Goal: Transaction & Acquisition: Purchase product/service

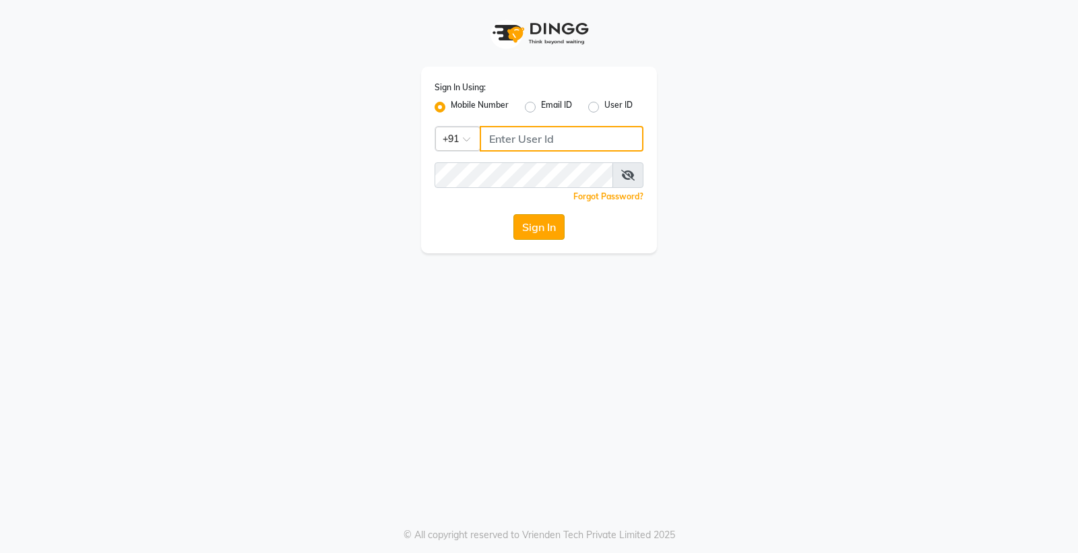
type input "8698904777"
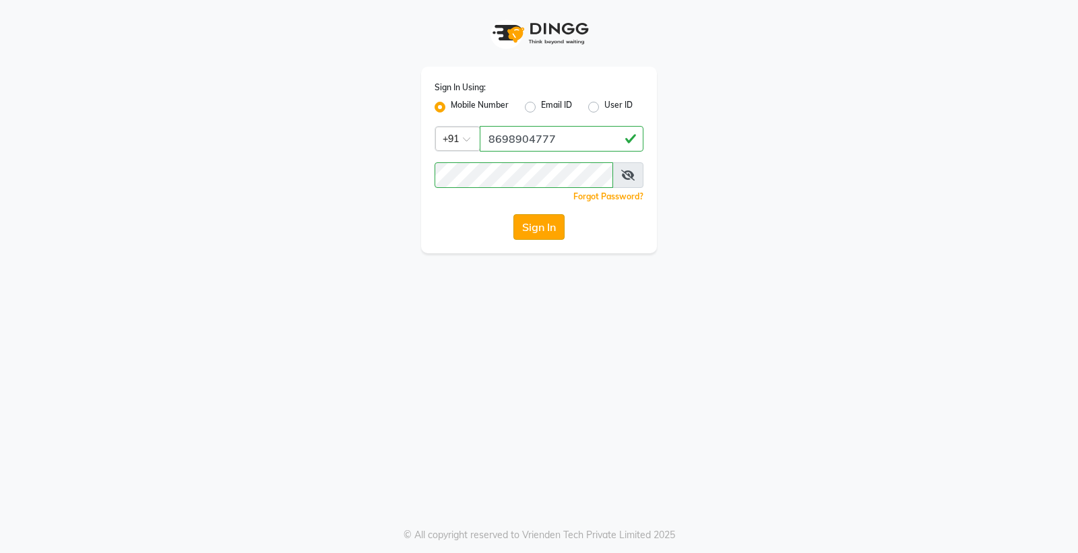
click at [547, 231] on button "Sign In" at bounding box center [539, 227] width 51 height 26
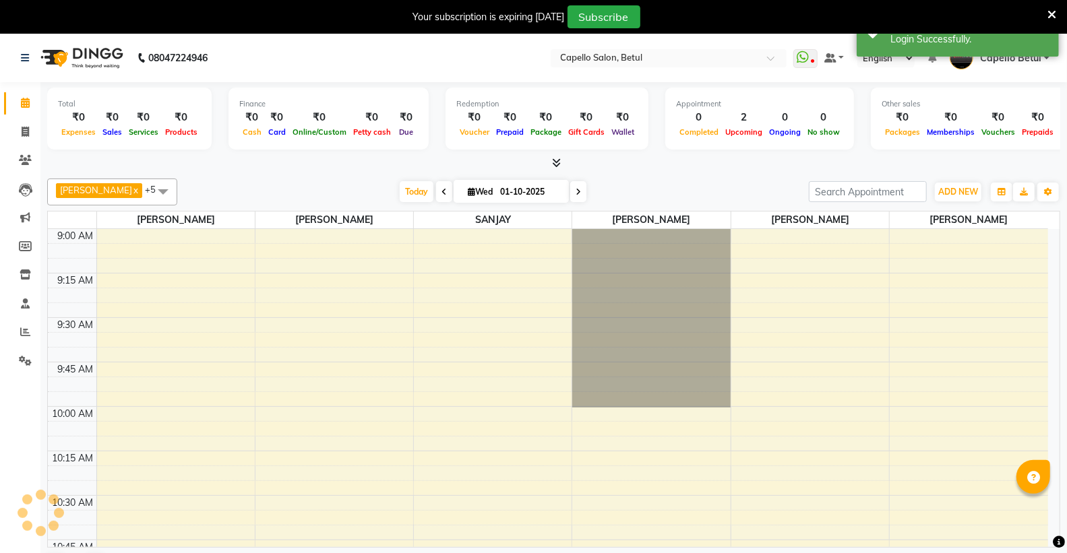
select select "en"
click at [1046, 15] on div "Your subscription is expiring [DATE] Subscribe" at bounding box center [526, 16] width 1042 height 23
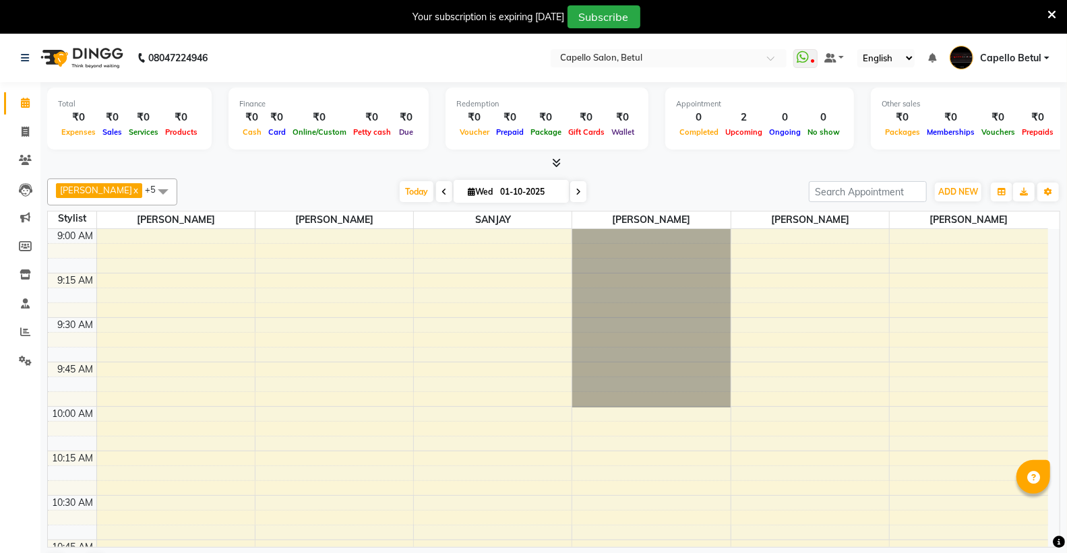
click at [1049, 12] on icon at bounding box center [1051, 15] width 9 height 12
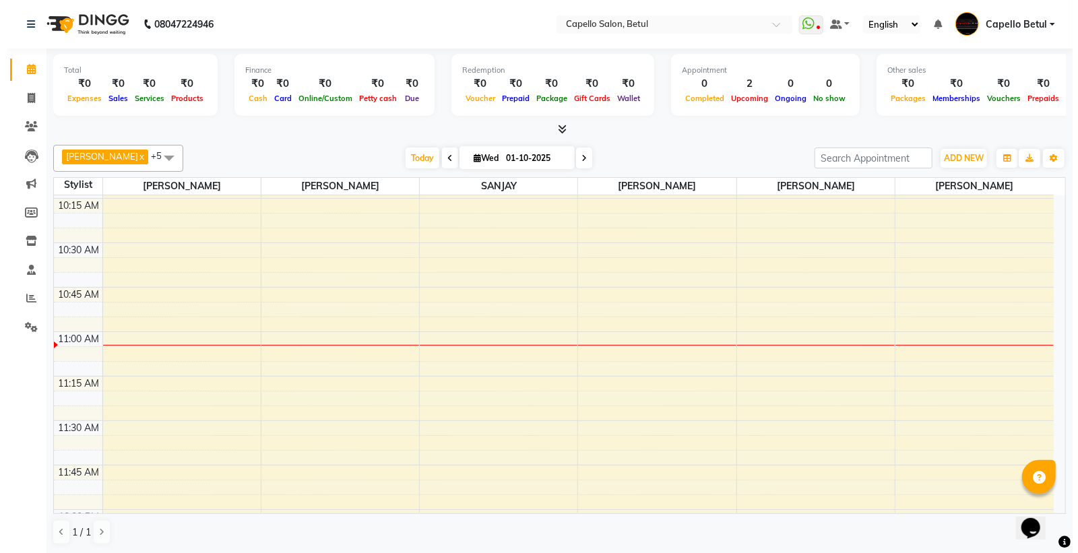
scroll to position [207, 0]
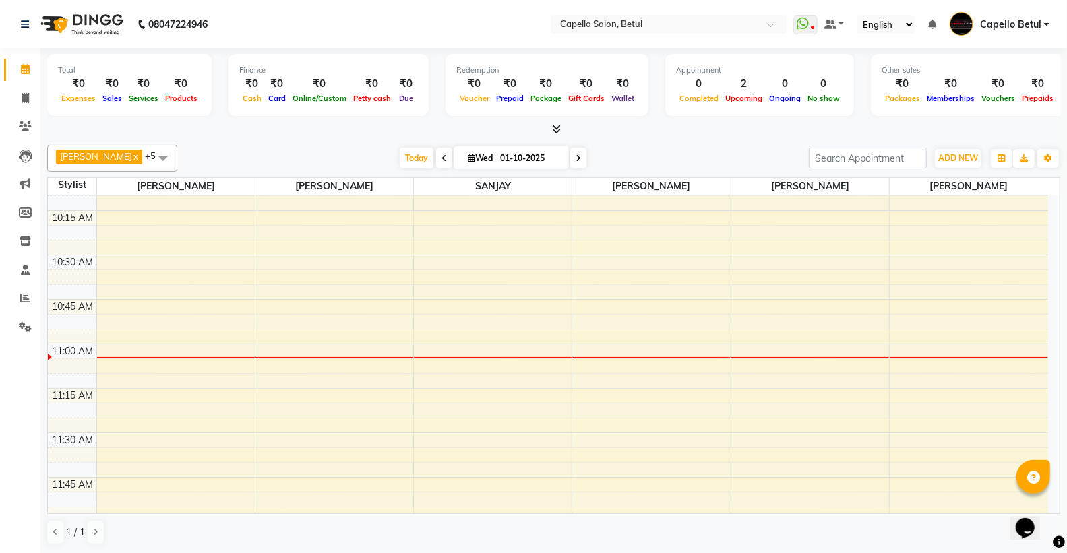
click at [665, 152] on div "Today Wed 01-10-2025" at bounding box center [493, 158] width 618 height 20
click at [948, 150] on button "ADD NEW Toggle Dropdown" at bounding box center [958, 158] width 47 height 19
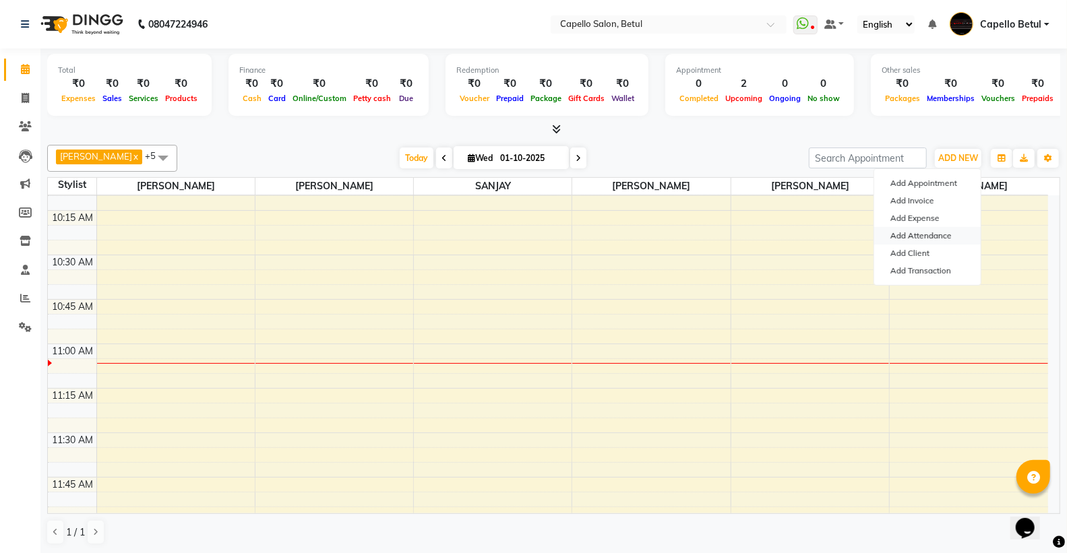
click at [938, 231] on link "Add Attendance" at bounding box center [927, 236] width 107 height 18
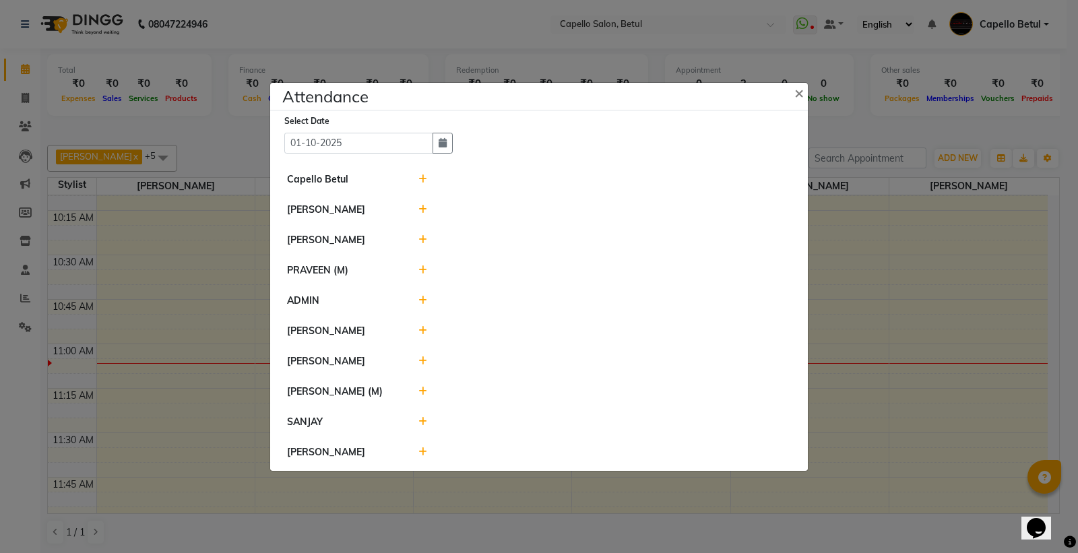
click at [426, 180] on div at bounding box center [605, 180] width 394 height 14
click at [421, 180] on icon at bounding box center [423, 179] width 9 height 9
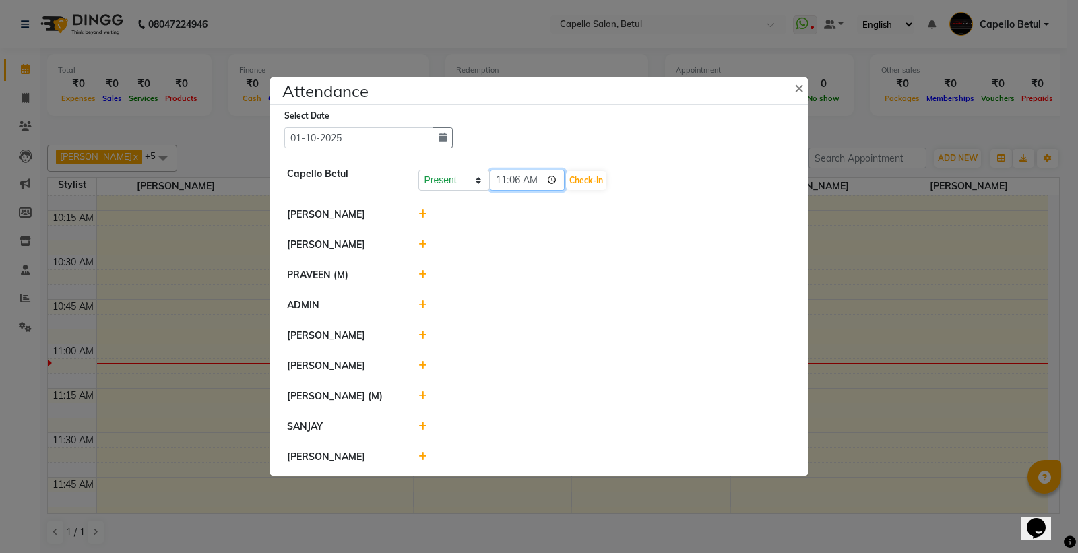
click at [564, 179] on input "11:06" at bounding box center [527, 180] width 75 height 21
click at [555, 183] on input "11:06" at bounding box center [527, 180] width 75 height 21
type input "10:50"
click at [584, 183] on button "Check-In" at bounding box center [586, 180] width 40 height 19
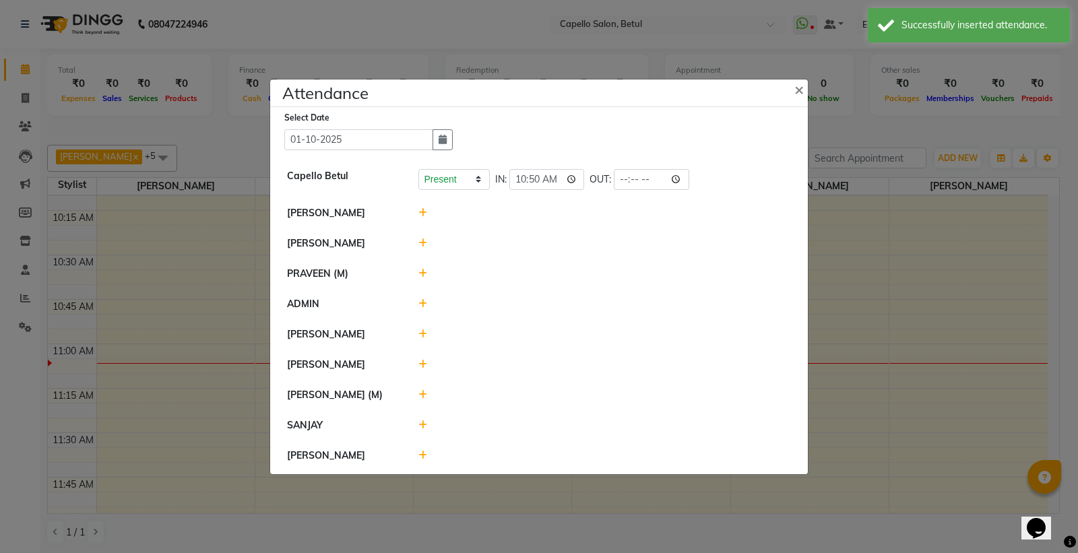
click at [423, 213] on icon at bounding box center [423, 212] width 9 height 9
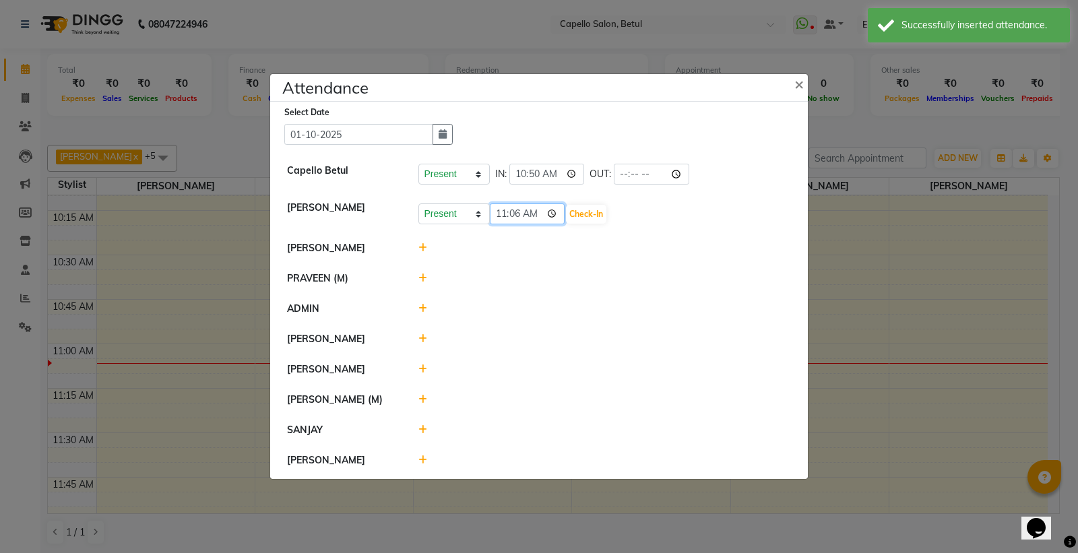
click at [560, 220] on input "11:06" at bounding box center [527, 214] width 75 height 21
click at [551, 217] on input "11:06" at bounding box center [527, 214] width 75 height 21
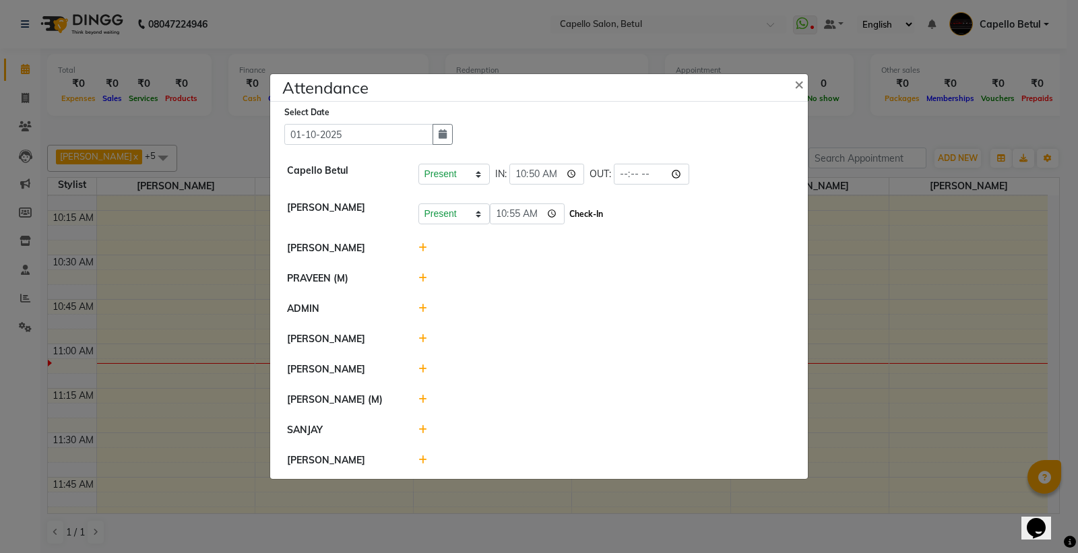
type input "10:55"
drag, startPoint x: 584, startPoint y: 214, endPoint x: 576, endPoint y: 214, distance: 7.4
click at [584, 214] on button "Check-In" at bounding box center [586, 214] width 40 height 19
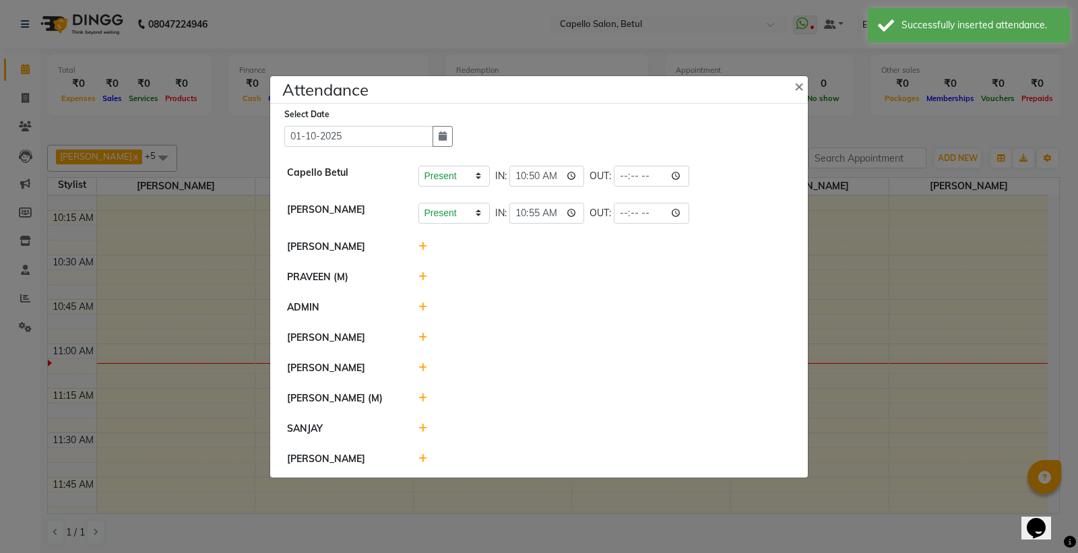
click at [423, 305] on icon at bounding box center [423, 307] width 9 height 9
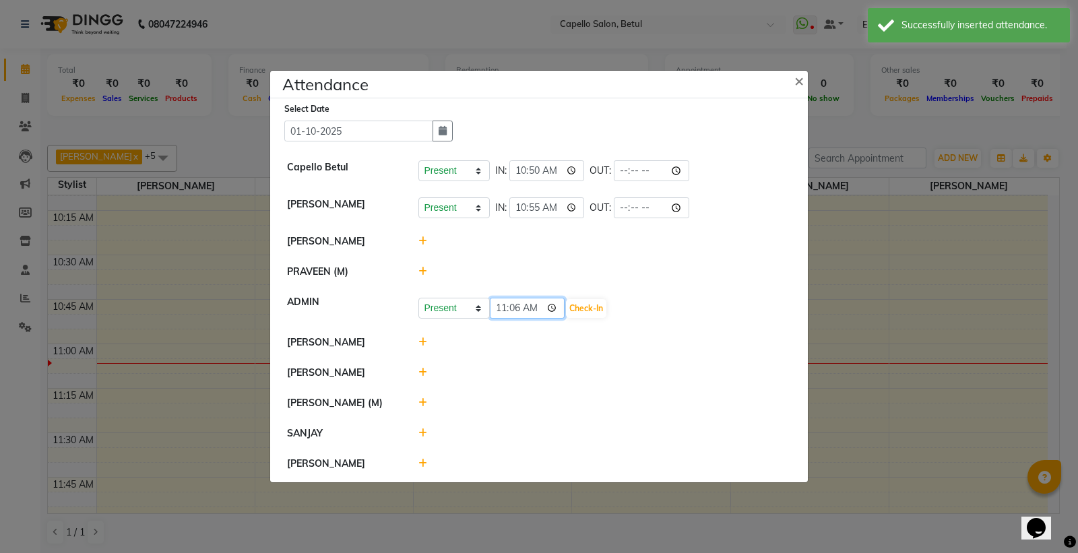
click at [562, 306] on input "11:06" at bounding box center [527, 308] width 75 height 21
click at [555, 308] on input "11:06" at bounding box center [527, 308] width 75 height 21
type input "10:50"
click at [588, 308] on button "Check-In" at bounding box center [586, 308] width 40 height 19
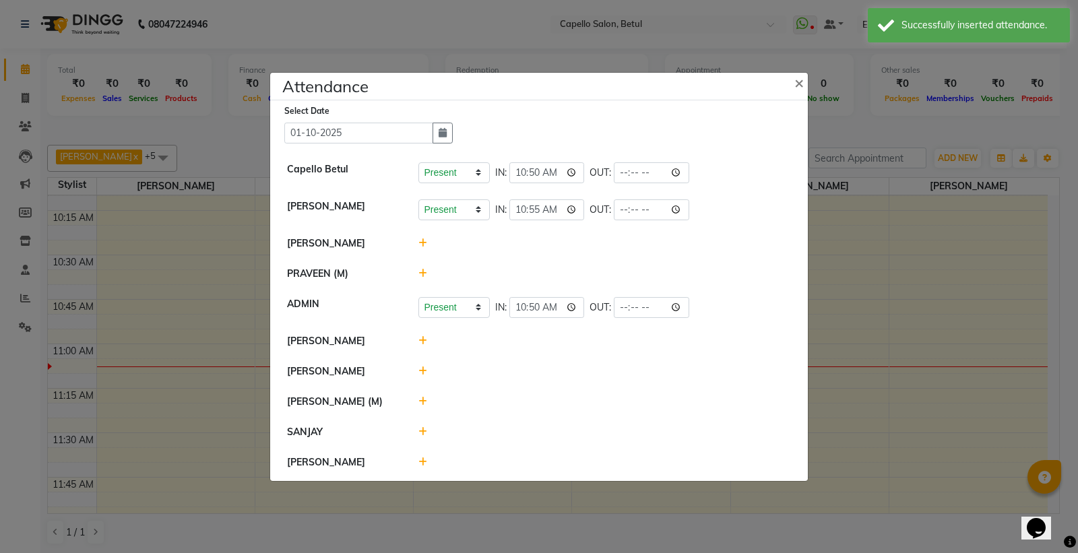
click at [423, 336] on icon at bounding box center [423, 340] width 9 height 9
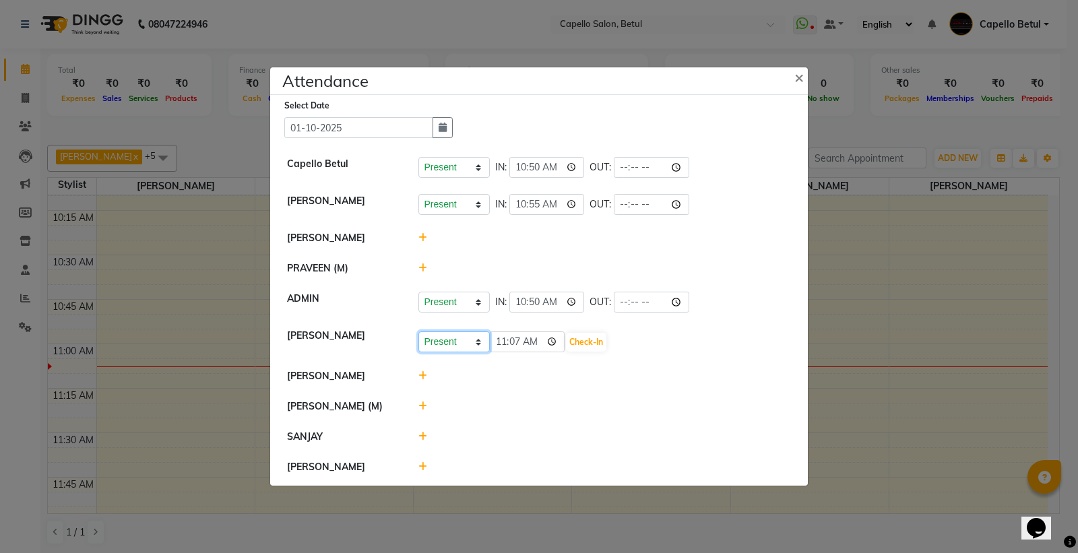
click at [441, 335] on select "Present Absent Late Half Day Weekly Off" at bounding box center [454, 342] width 71 height 21
select select "W"
click at [419, 332] on select "Present Absent Late Half Day Weekly Off" at bounding box center [454, 342] width 71 height 21
click at [500, 340] on button "Save" at bounding box center [504, 342] width 26 height 19
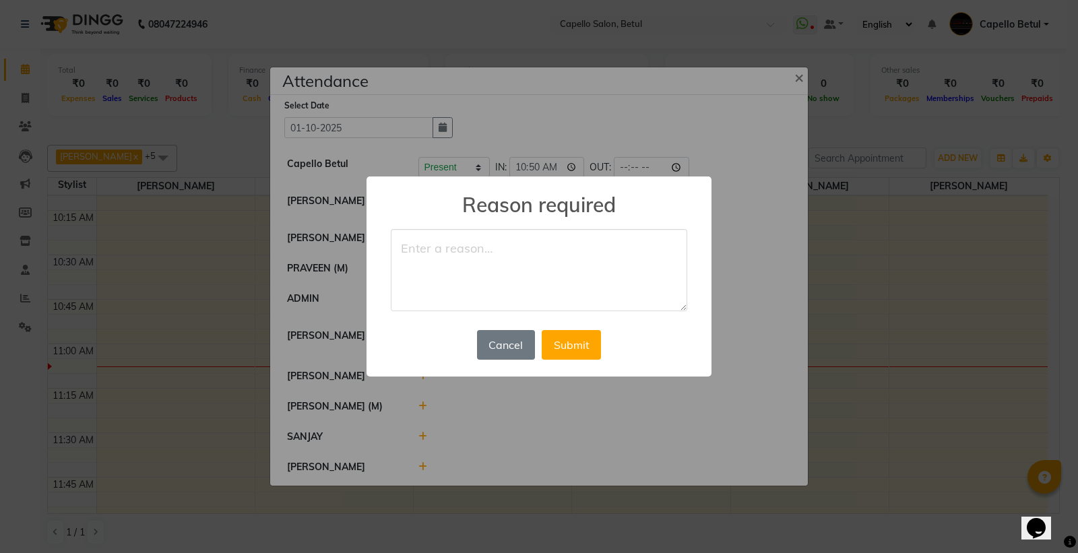
click at [469, 245] on textarea at bounding box center [539, 270] width 297 height 82
type textarea "WEEK OFF"
click at [549, 338] on button "Submit" at bounding box center [571, 345] width 59 height 30
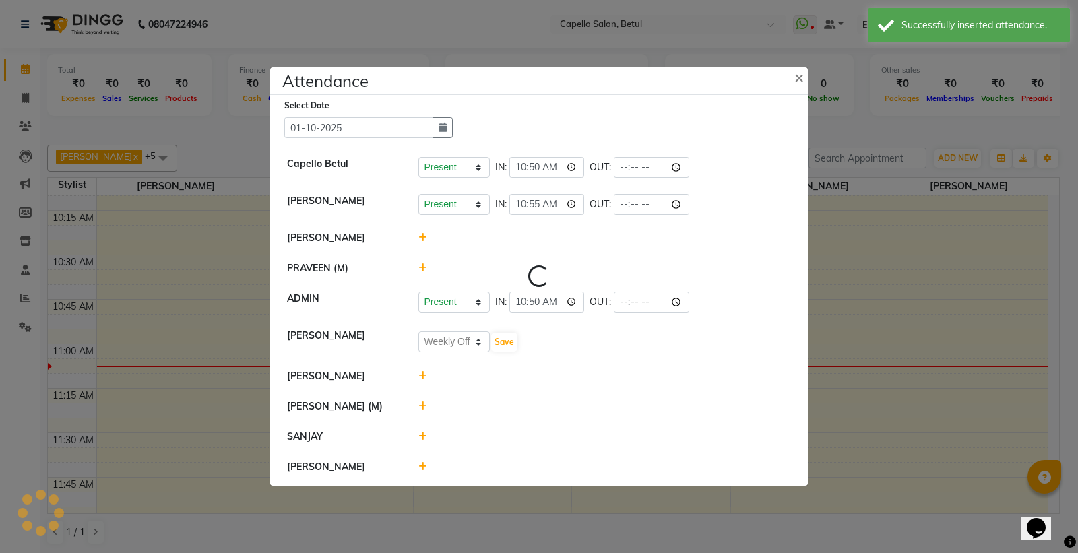
select select "W"
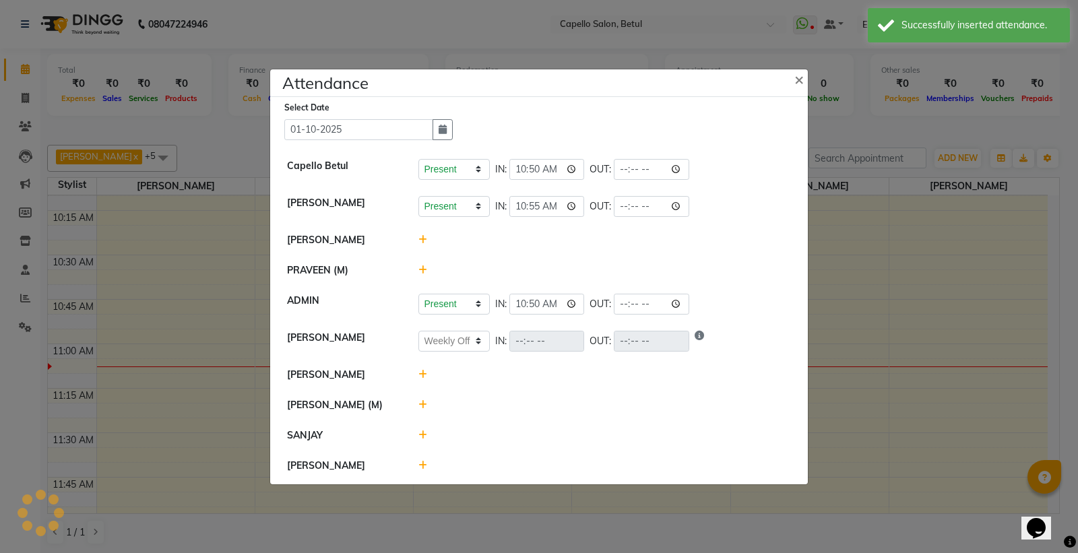
click at [425, 377] on icon at bounding box center [423, 374] width 9 height 9
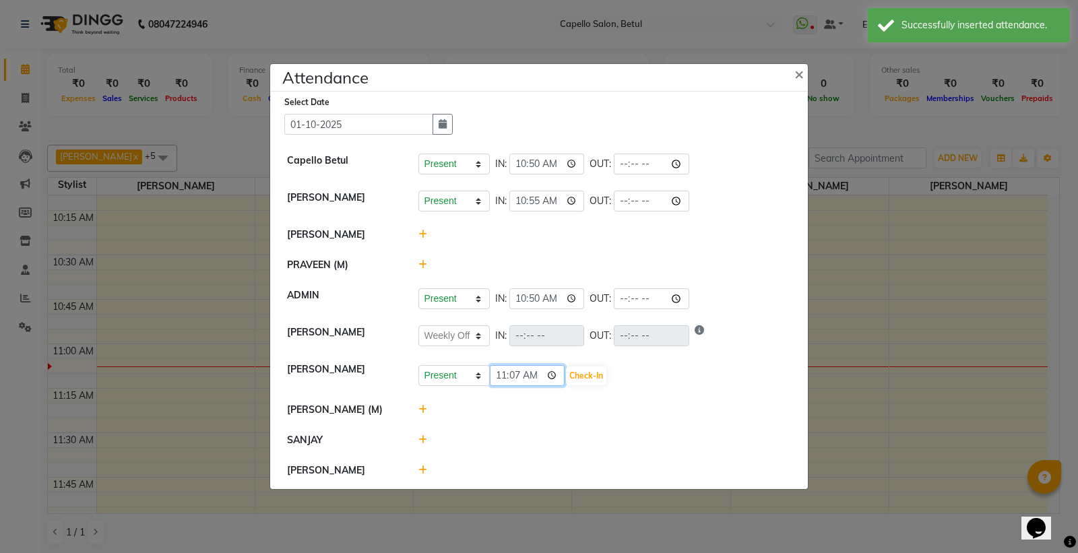
click at [555, 380] on input "11:07" at bounding box center [527, 375] width 75 height 21
type input "10:07"
click at [450, 379] on select "Present Absent Late Half Day Weekly Off" at bounding box center [454, 375] width 71 height 21
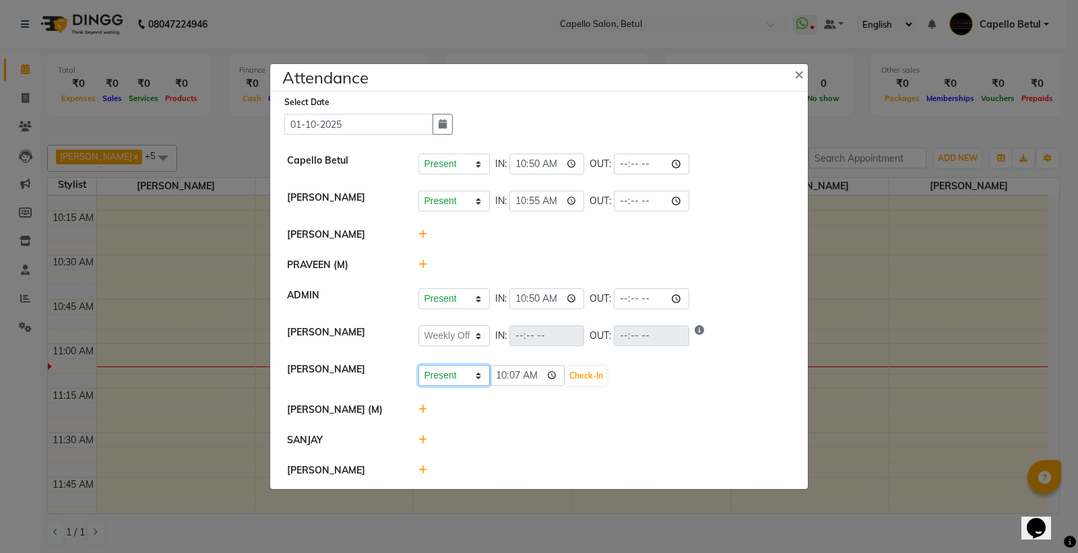
select select "W"
click at [419, 365] on select "Present Absent Late Half Day Weekly Off" at bounding box center [454, 375] width 71 height 21
click at [504, 371] on button "Save" at bounding box center [504, 376] width 26 height 19
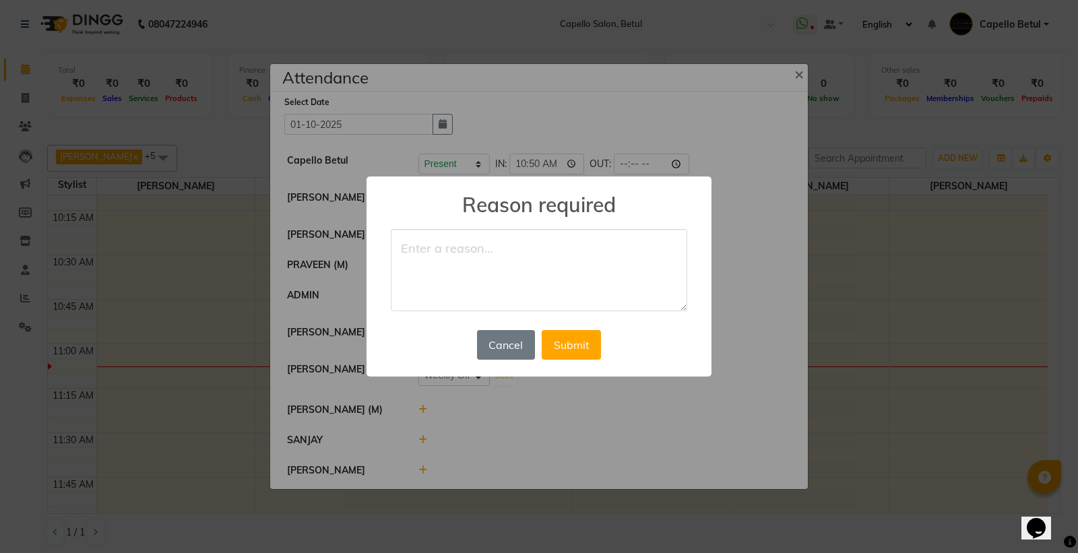
click at [483, 271] on textarea at bounding box center [539, 270] width 297 height 82
type textarea "WEEK OFF"
click at [573, 344] on button "Submit" at bounding box center [571, 345] width 59 height 30
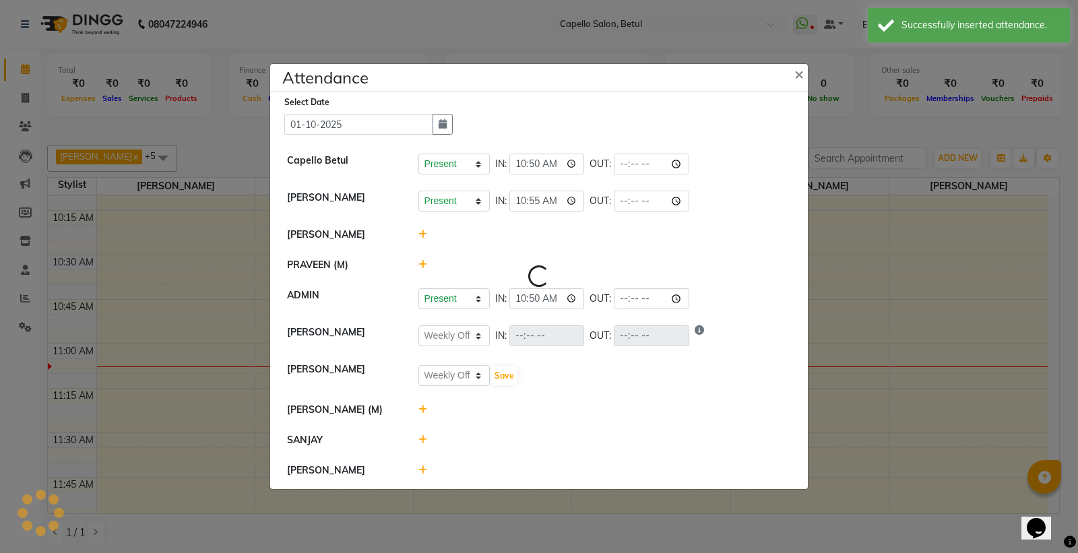
select select "W"
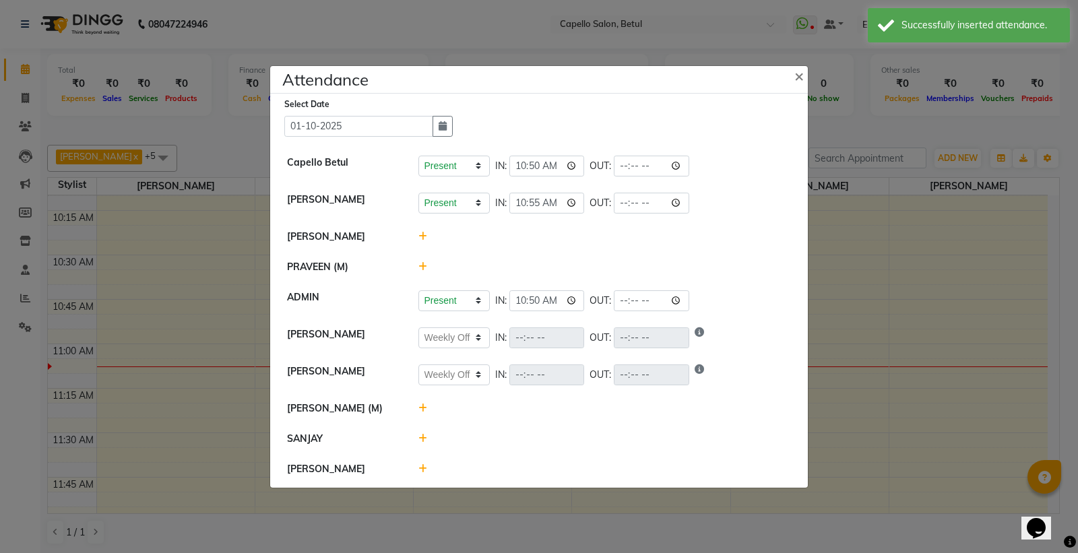
click at [426, 409] on icon at bounding box center [423, 408] width 9 height 9
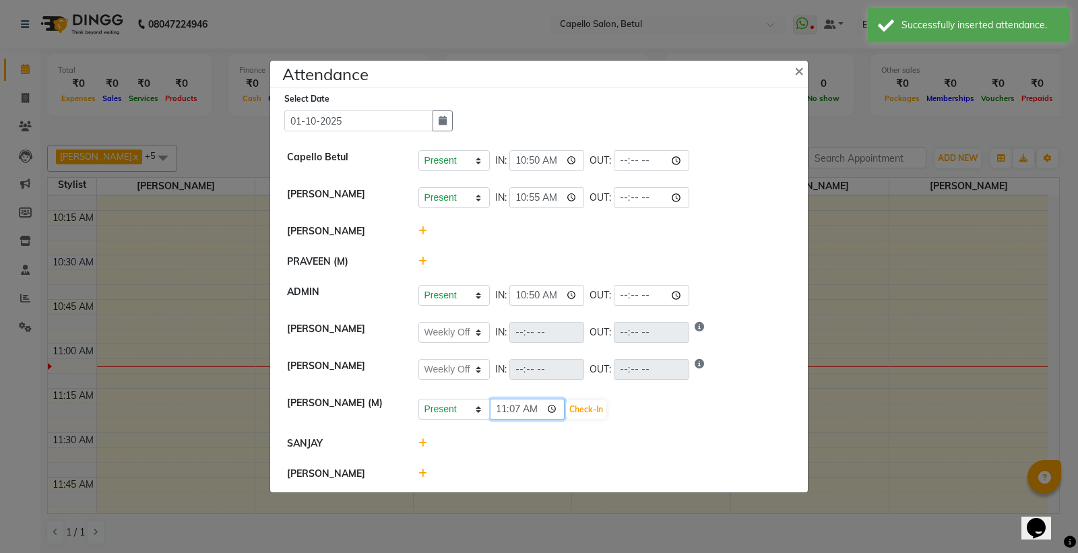
click at [556, 409] on input "11:07" at bounding box center [527, 409] width 75 height 21
click at [557, 413] on input "10:07" at bounding box center [527, 409] width 75 height 21
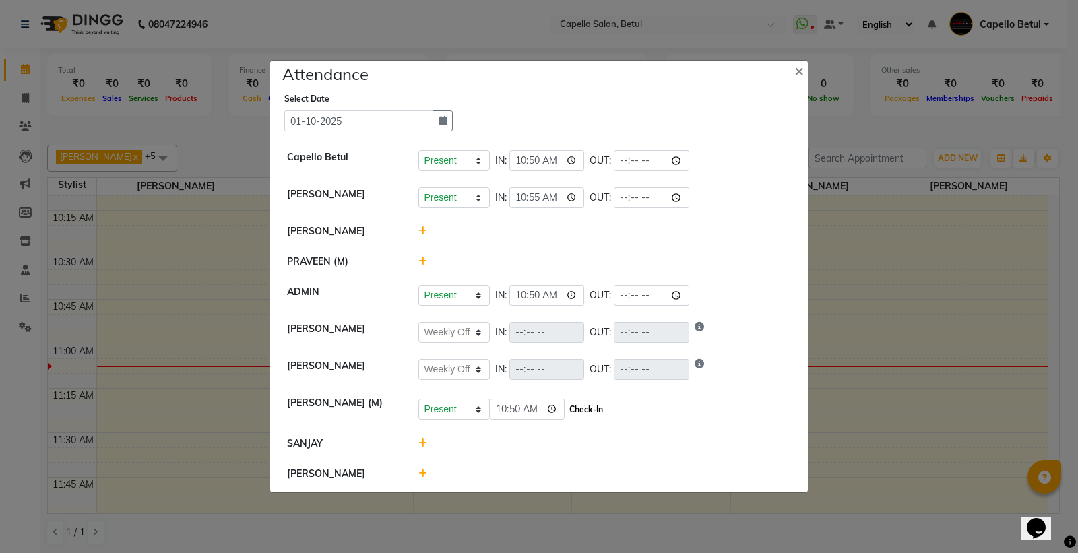
type input "10:50"
click at [584, 403] on button "Check-In" at bounding box center [586, 409] width 40 height 19
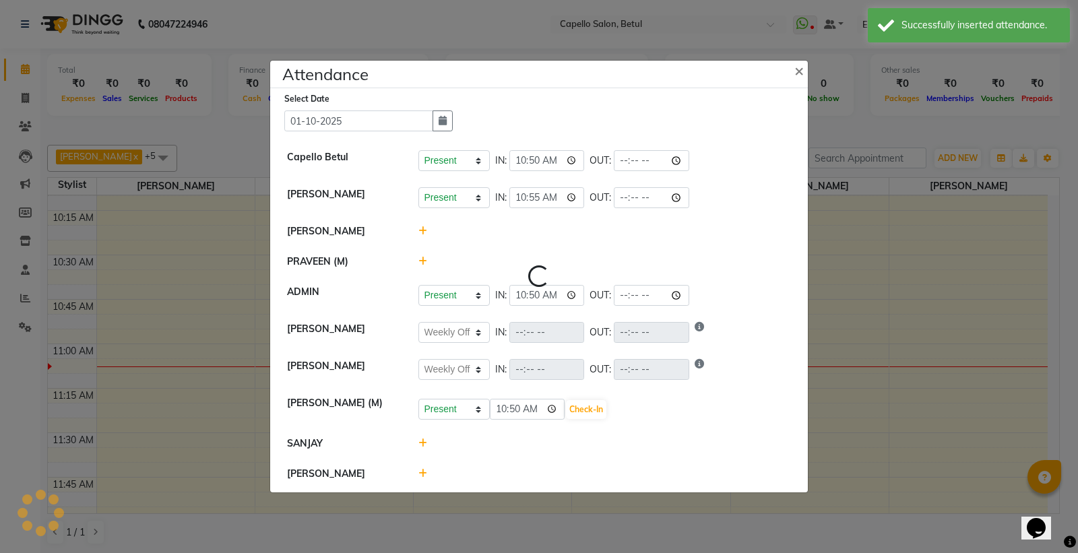
select select "W"
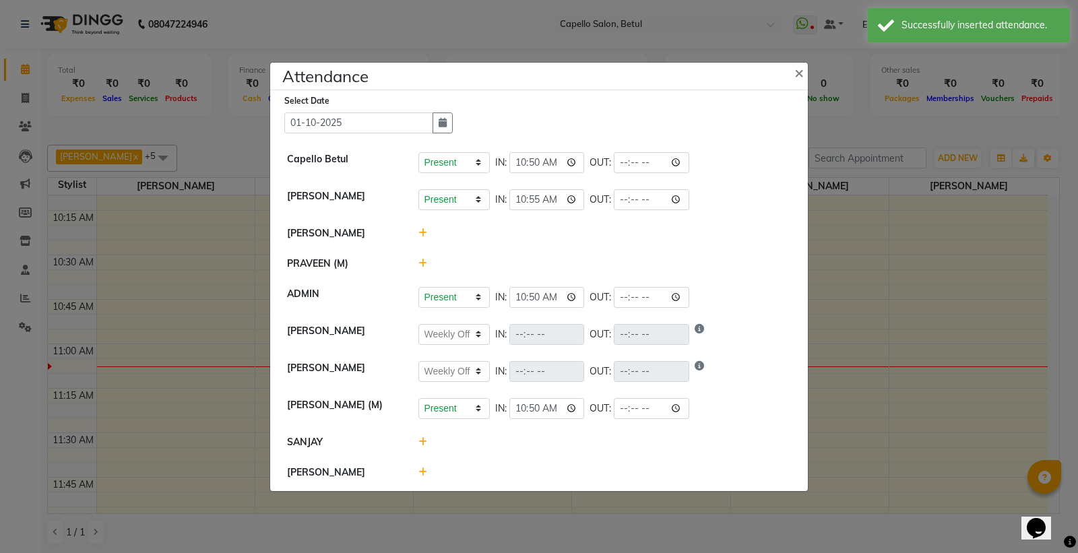
click at [422, 436] on span at bounding box center [423, 442] width 9 height 12
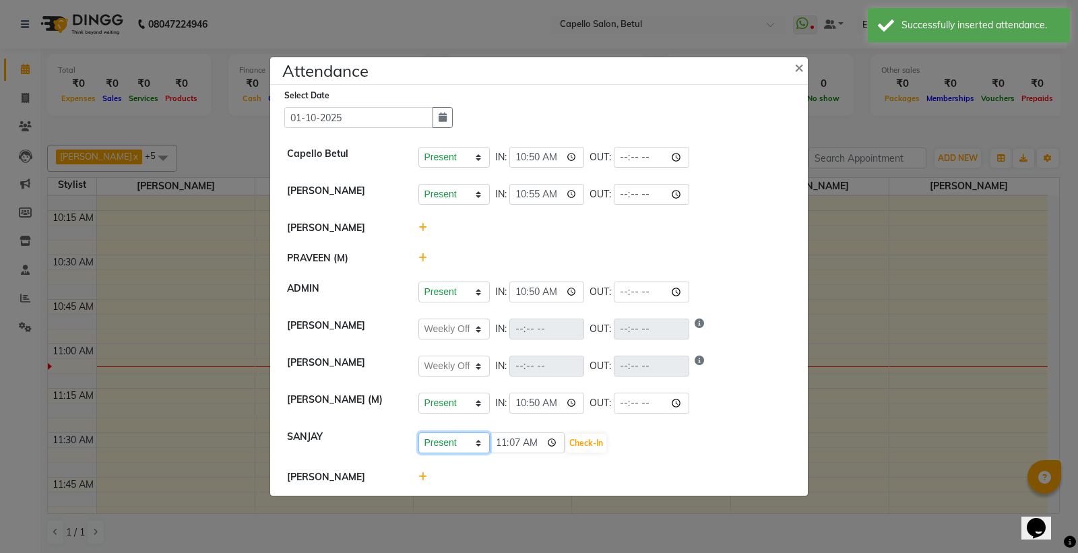
click at [472, 443] on select "Present Absent Late Half Day Weekly Off" at bounding box center [454, 443] width 71 height 21
click at [419, 433] on select "Present Absent Late Half Day Weekly Off" at bounding box center [454, 443] width 71 height 21
click at [473, 443] on select "Present Absent Late Half Day Weekly Off" at bounding box center [454, 443] width 71 height 21
select select "W"
click at [419, 433] on select "Present Absent Late Half Day Weekly Off" at bounding box center [454, 443] width 71 height 21
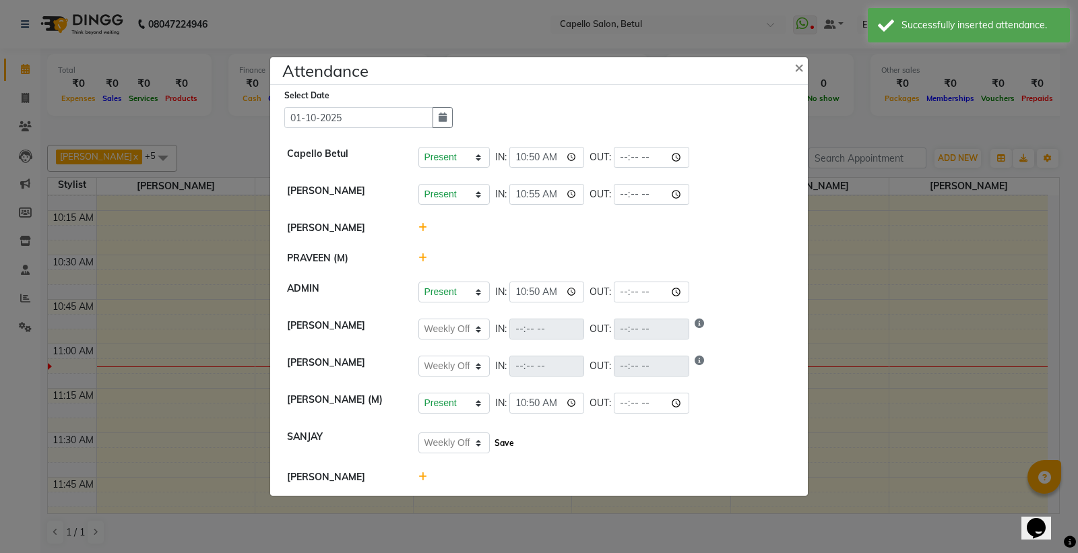
click at [509, 446] on button "Save" at bounding box center [504, 443] width 26 height 19
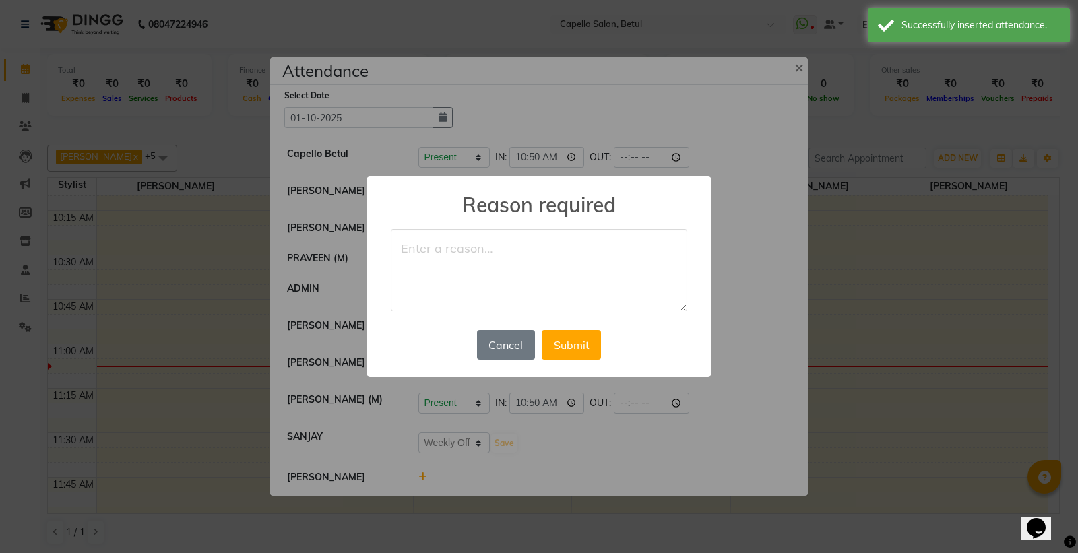
click at [435, 264] on textarea at bounding box center [539, 270] width 297 height 82
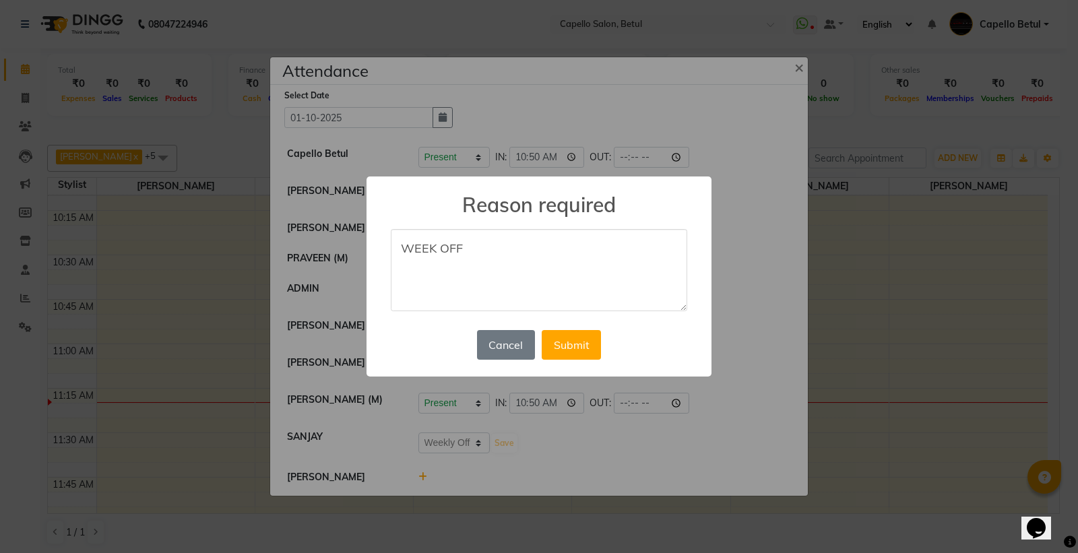
type textarea "WEEK OFF"
click at [559, 324] on div "× Reason required WEEK OFF Cancel No Submit" at bounding box center [539, 277] width 345 height 200
click at [561, 339] on button "Submit" at bounding box center [571, 345] width 59 height 30
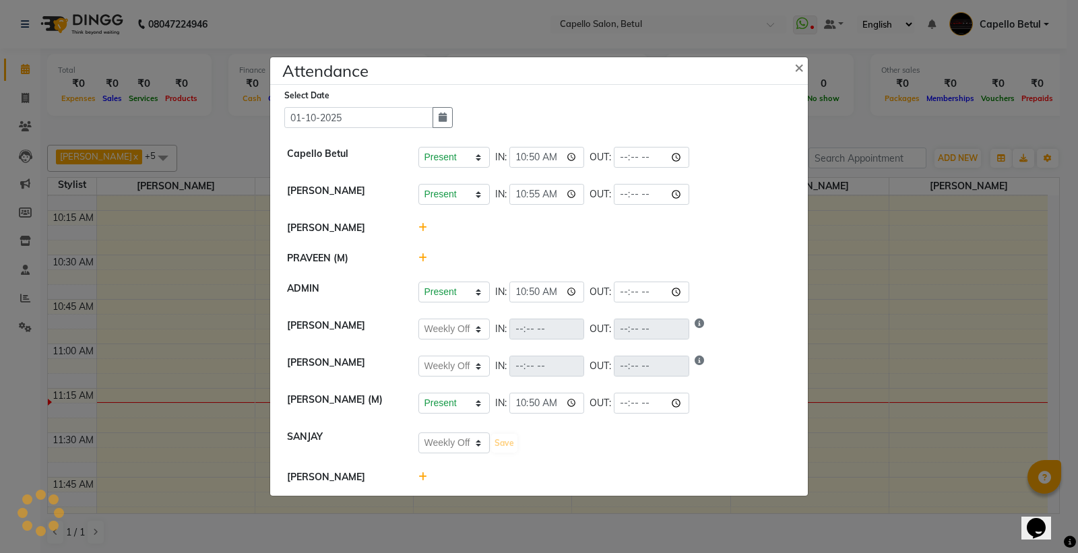
select select "W"
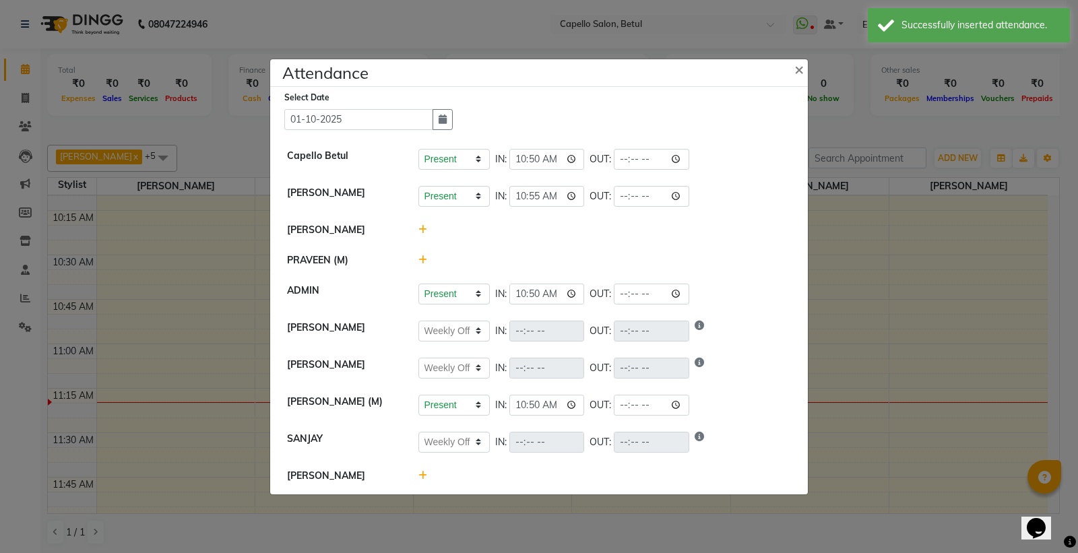
click at [417, 479] on div at bounding box center [605, 476] width 394 height 14
click at [423, 477] on icon at bounding box center [423, 475] width 9 height 9
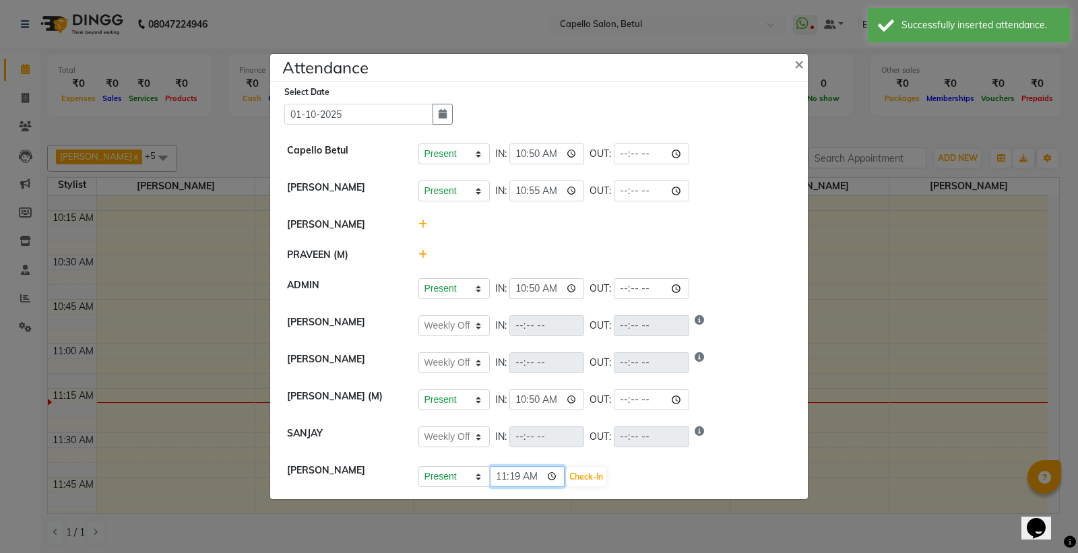
click at [558, 479] on input "11:19" at bounding box center [527, 476] width 75 height 21
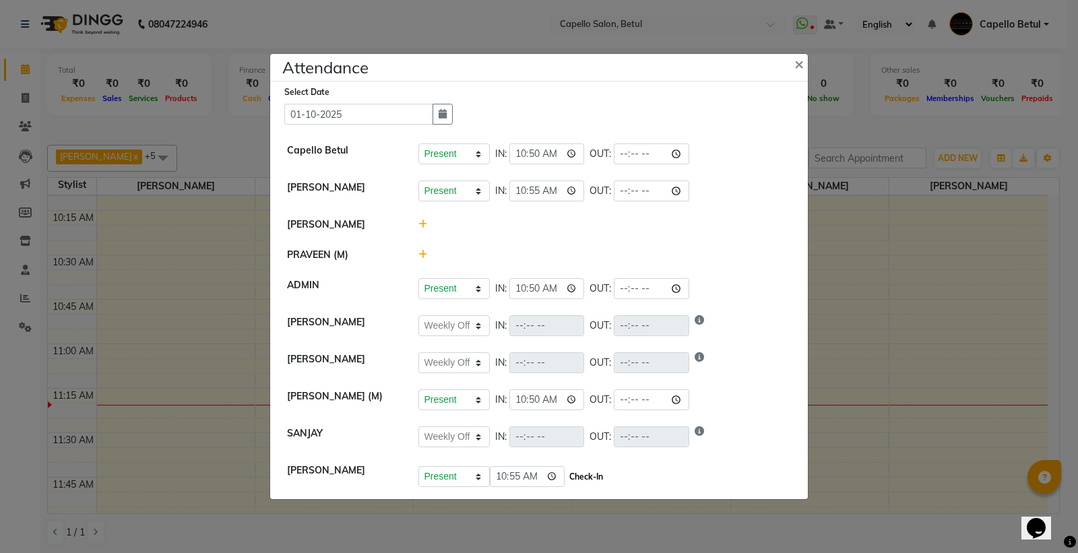
type input "10:55"
click at [586, 483] on button "Check-In" at bounding box center [586, 477] width 40 height 19
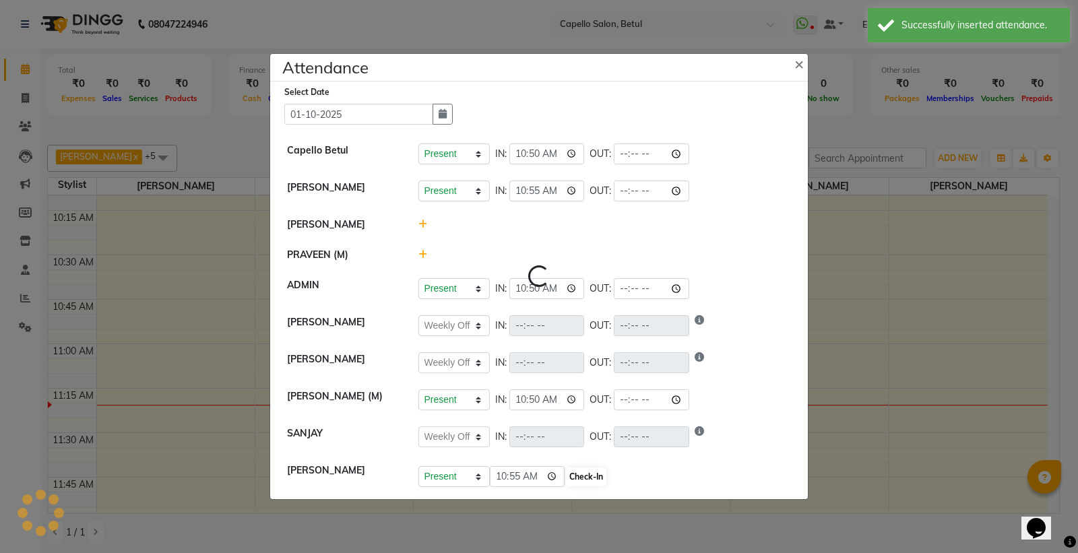
select select "W"
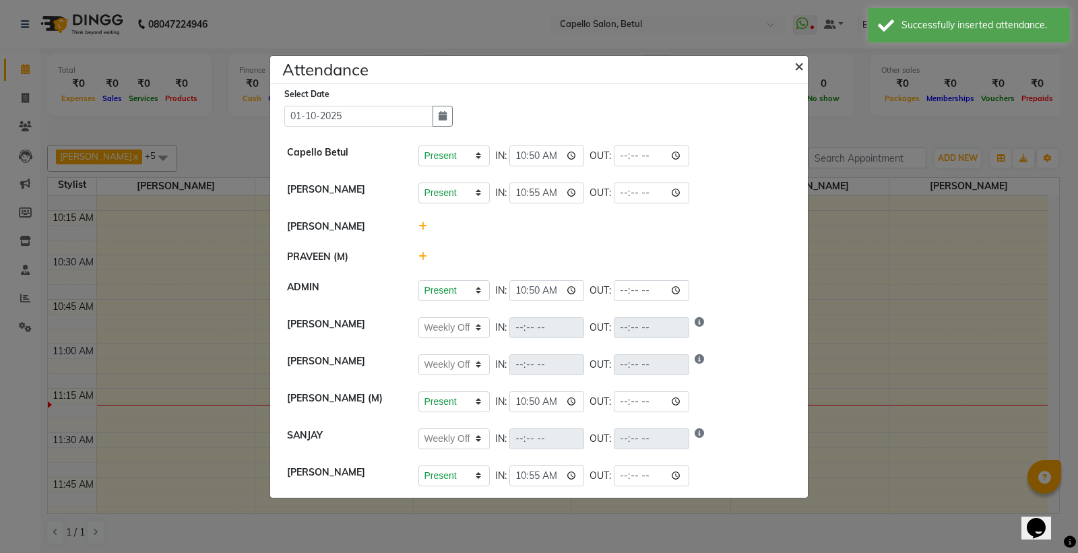
click at [796, 65] on span "×" at bounding box center [799, 65] width 9 height 20
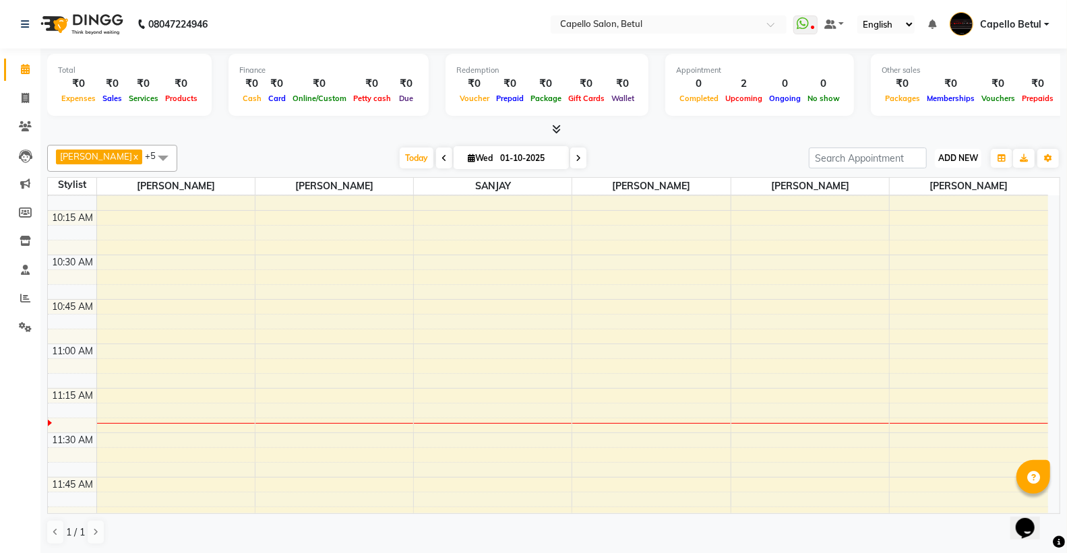
click at [957, 160] on span "ADD NEW" at bounding box center [958, 158] width 40 height 10
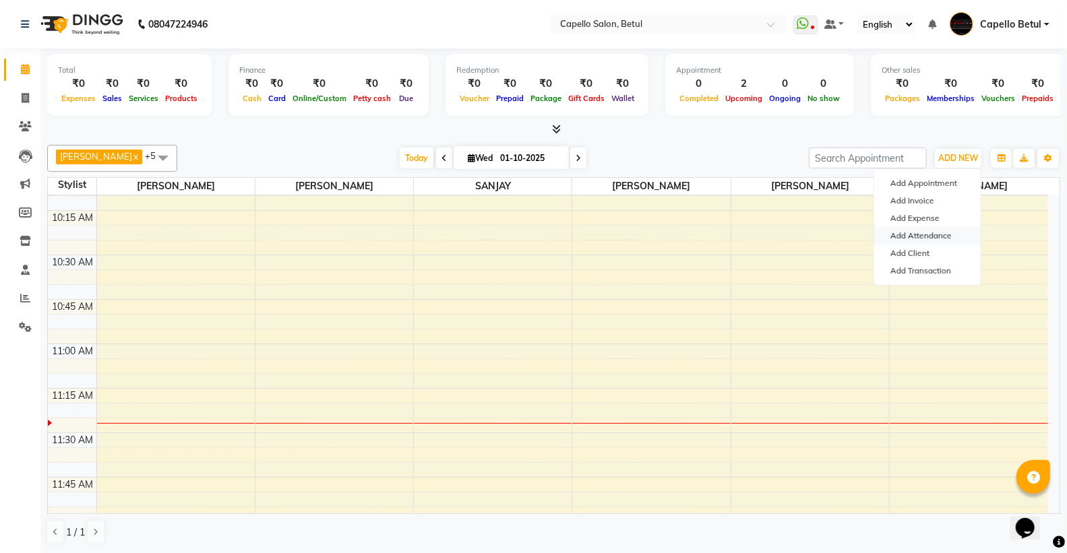
click at [946, 235] on link "Add Attendance" at bounding box center [927, 236] width 107 height 18
select select "W"
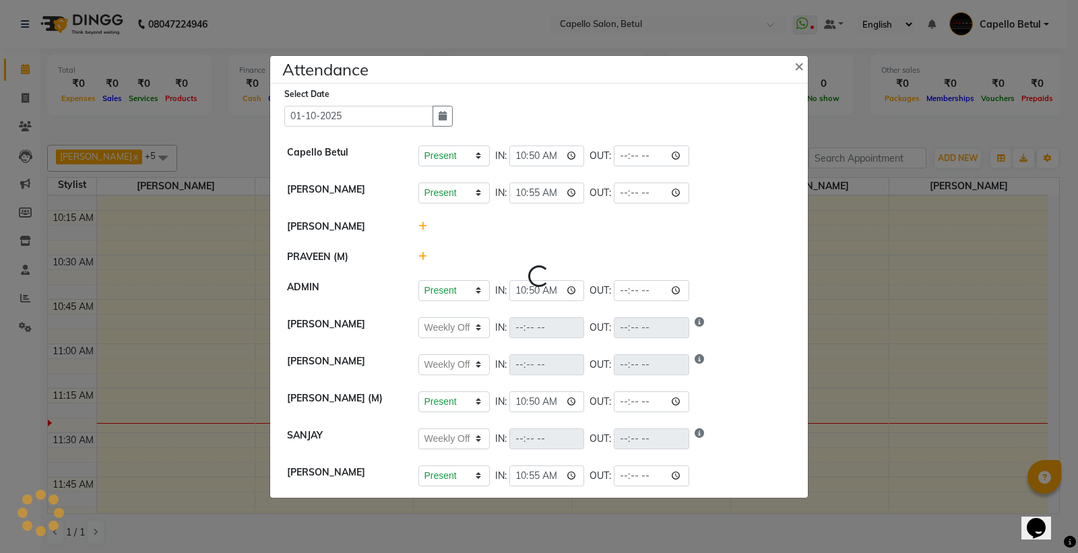
select select "W"
click at [421, 222] on icon at bounding box center [423, 226] width 9 height 9
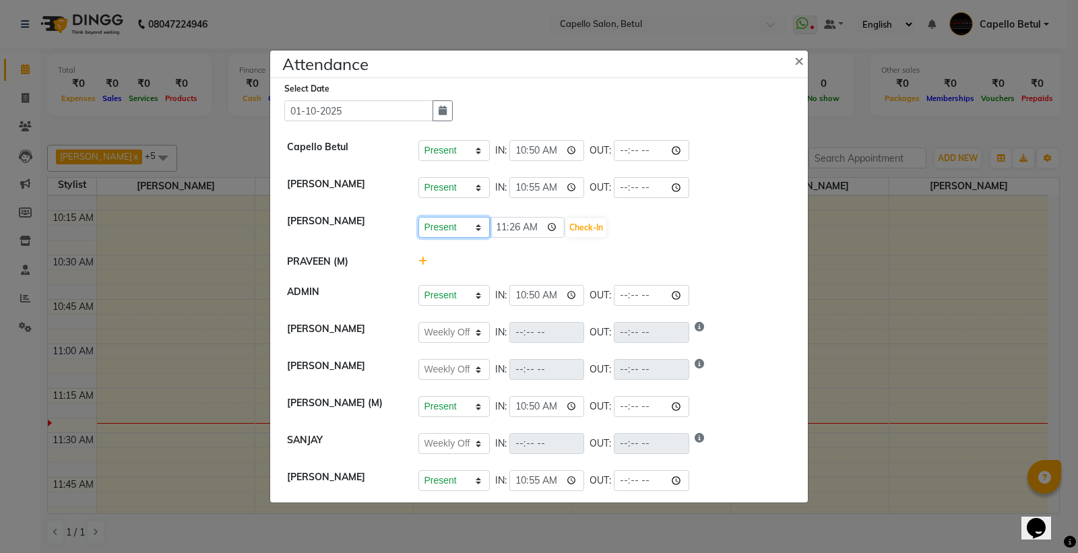
click at [439, 228] on select "Present Absent Late Half Day Weekly Off" at bounding box center [454, 227] width 71 height 21
select select "L"
click at [419, 217] on select "Present Absent Late Half Day Weekly Off" at bounding box center [454, 227] width 71 height 21
click at [800, 61] on span "×" at bounding box center [799, 60] width 9 height 20
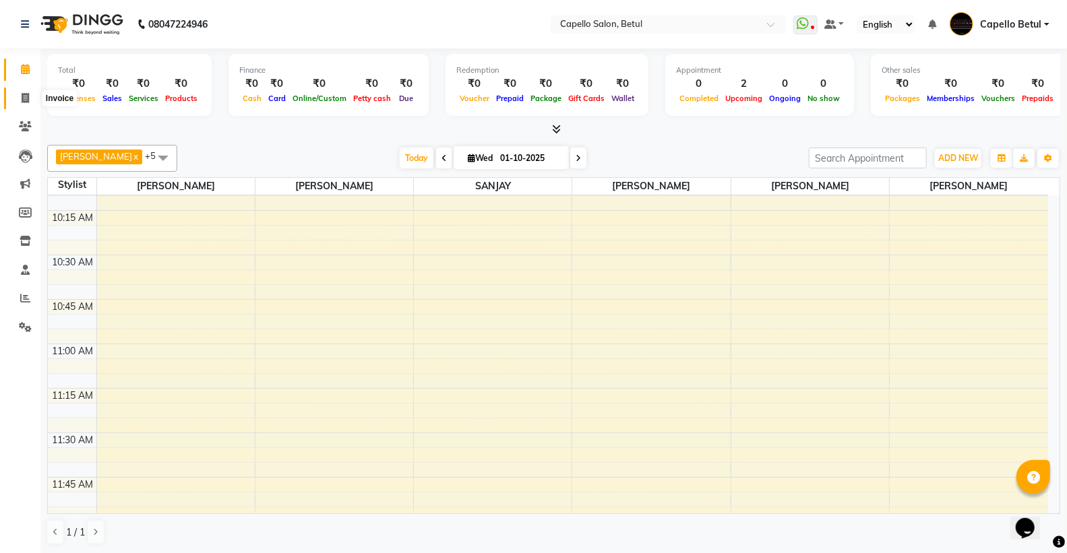
click at [20, 92] on span at bounding box center [25, 99] width 24 height 16
select select "service"
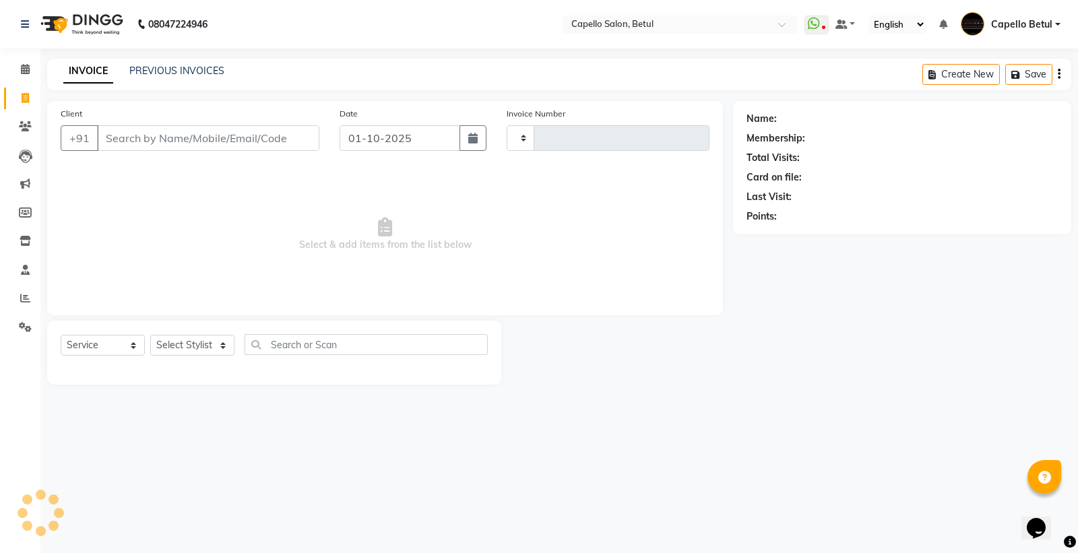
type input "0478"
click at [212, 146] on input "Client" at bounding box center [208, 138] width 222 height 26
select select "8951"
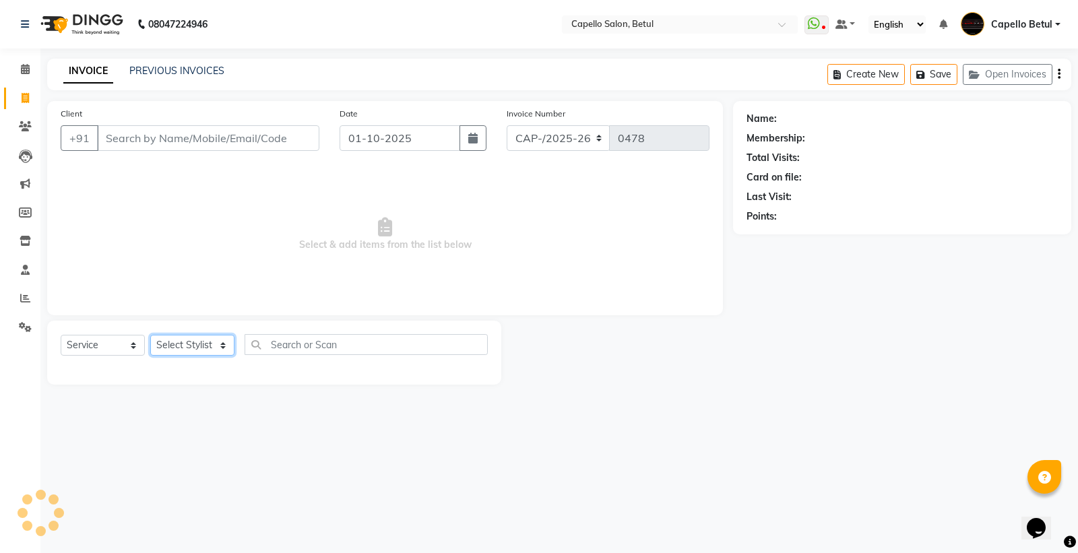
click at [181, 351] on select "Select Stylist" at bounding box center [192, 345] width 84 height 21
select select "34695"
click at [150, 336] on select "Select Stylist ADMIN Capello Betul [PERSON_NAME] POOJA SOLANKI (M) PRAVEEN (M) …" at bounding box center [192, 345] width 84 height 21
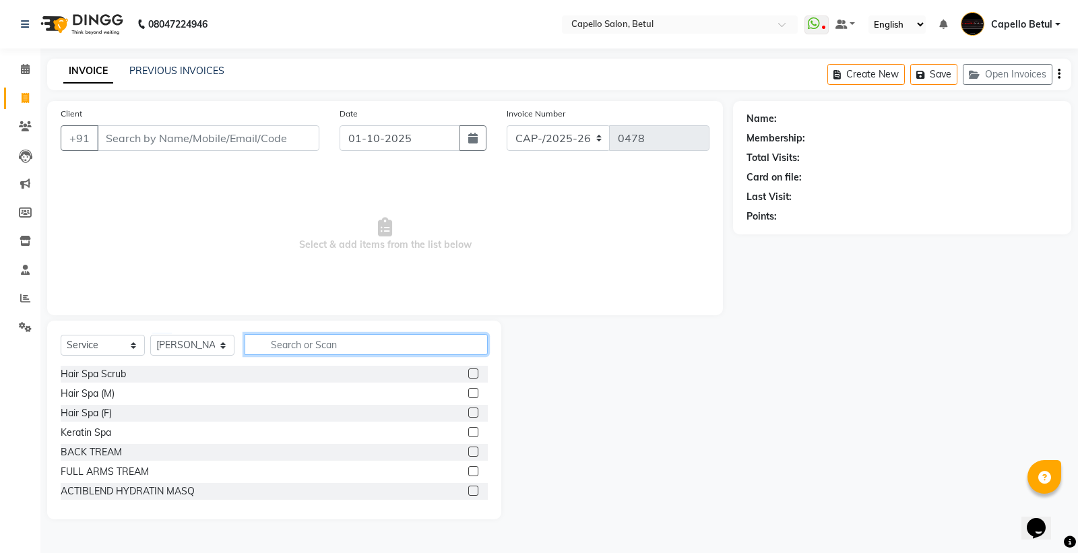
click at [300, 348] on input "text" at bounding box center [366, 344] width 243 height 21
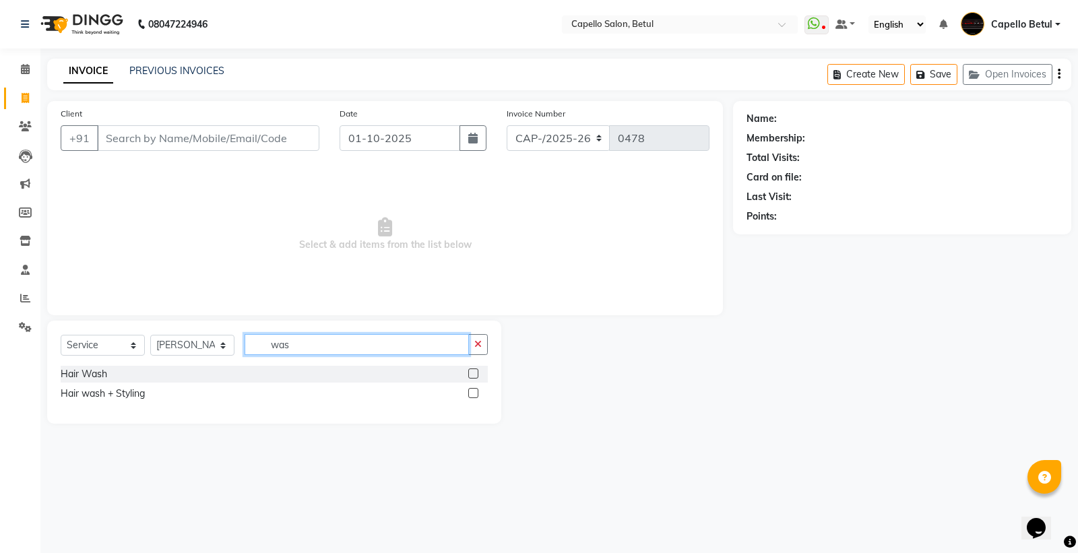
type input "was"
click at [470, 375] on label at bounding box center [473, 374] width 10 height 10
click at [470, 375] on input "checkbox" at bounding box center [472, 374] width 9 height 9
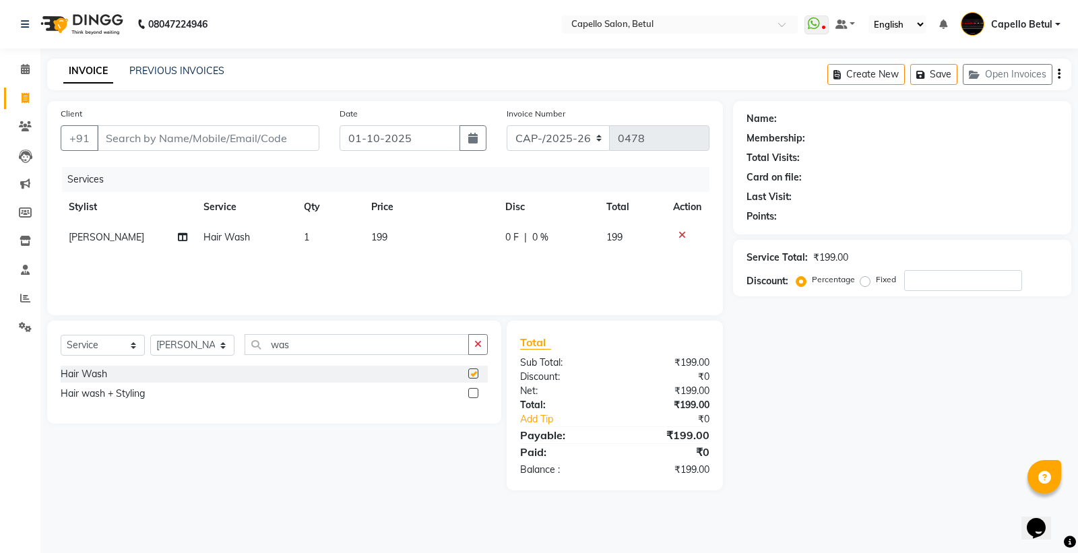
checkbox input "false"
click at [433, 237] on td "199" at bounding box center [430, 237] width 134 height 30
select select "34695"
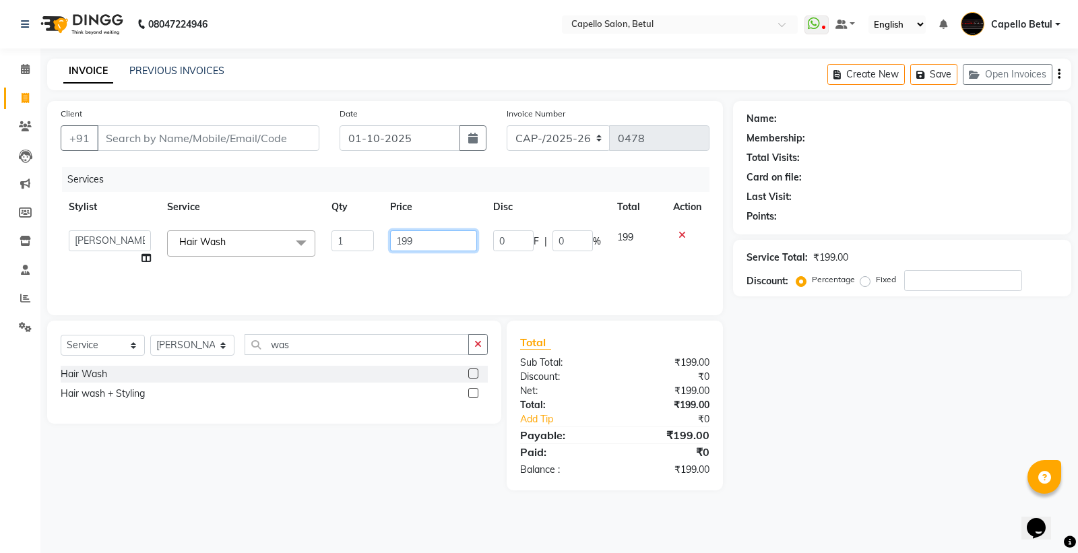
click at [433, 237] on input "199" at bounding box center [433, 241] width 87 height 21
type input "1"
type input "300"
click at [415, 271] on div "Services Stylist Service Qty Price Disc Total Action ADMIN Capello Betul DHANRA…" at bounding box center [385, 234] width 649 height 135
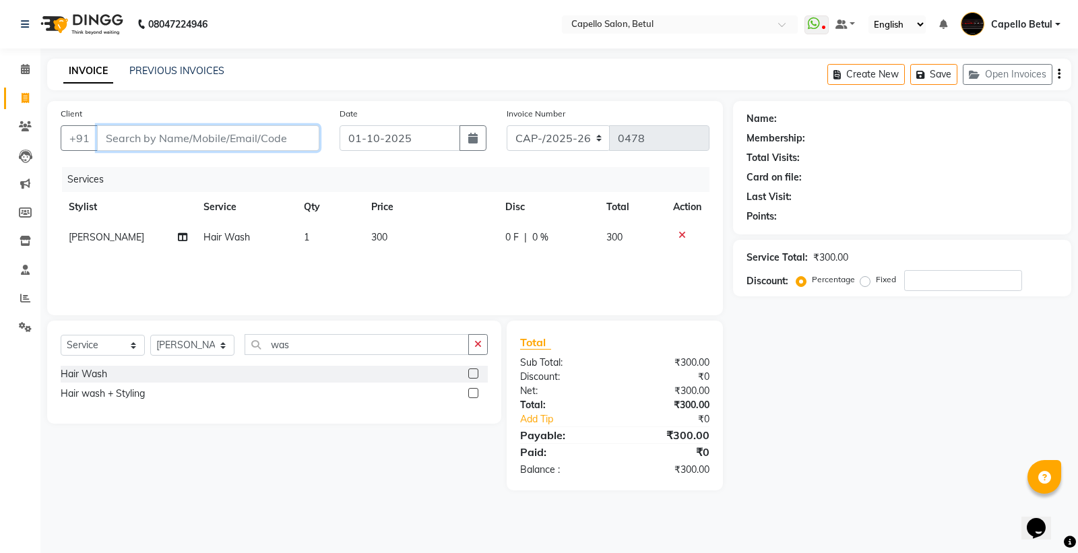
click at [152, 139] on input "Client" at bounding box center [208, 138] width 222 height 26
type input "8"
type input "0"
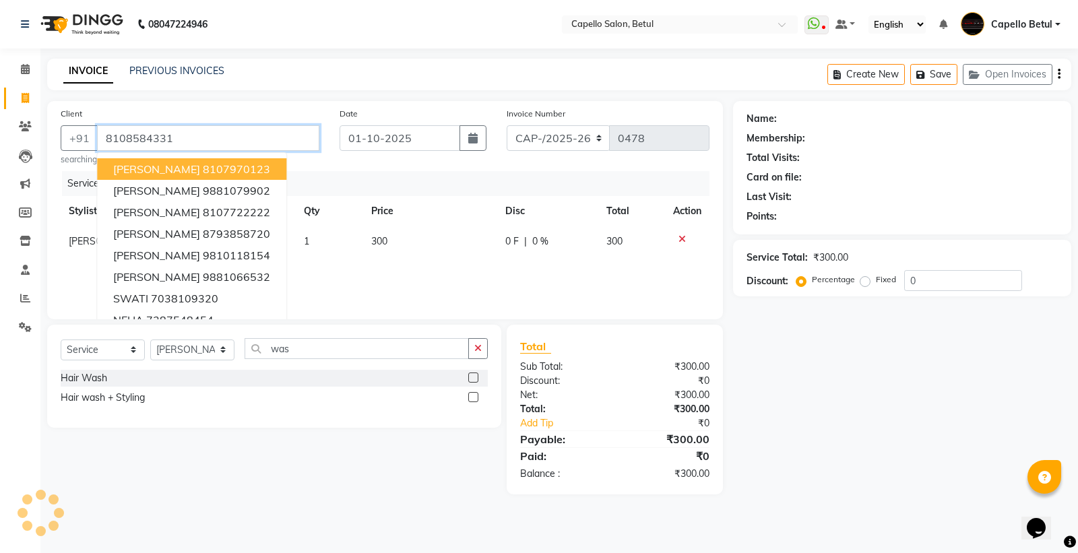
type input "8108584331"
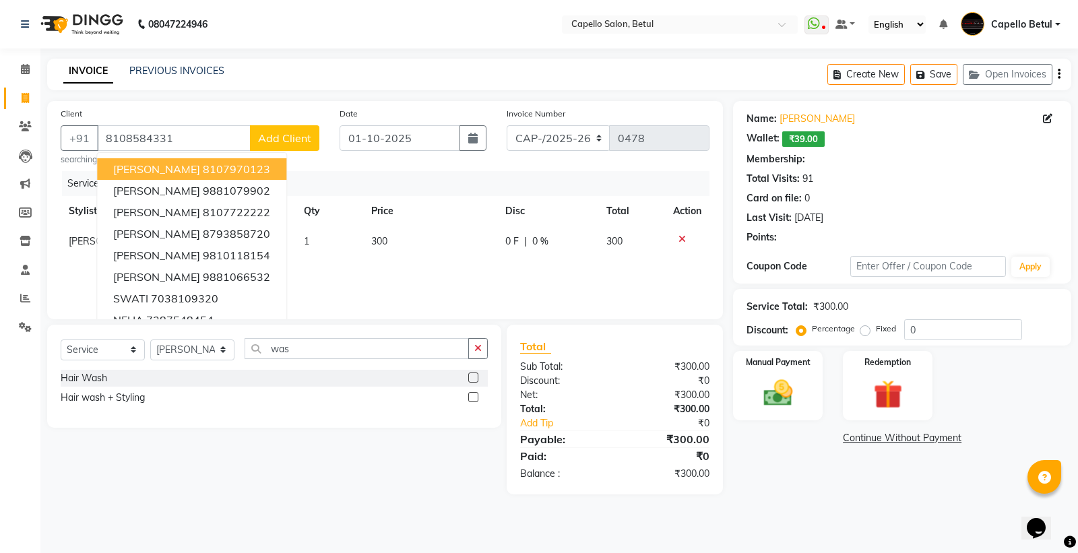
select select "1: Object"
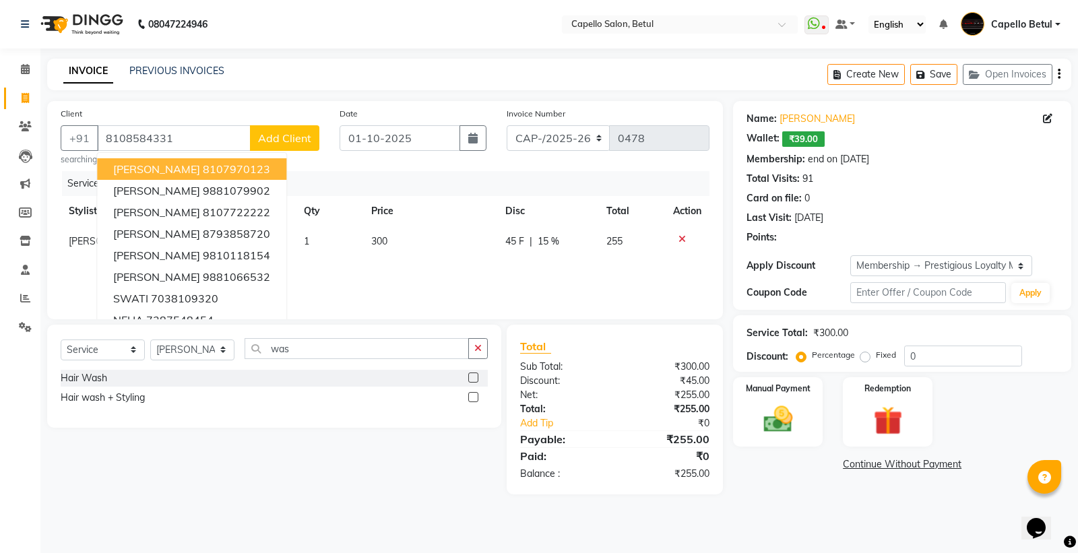
type input "15"
click at [839, 528] on div "08047224946 Select Location × Capello Salon, Betul WhatsApp Status ✕ Status: Di…" at bounding box center [539, 276] width 1078 height 553
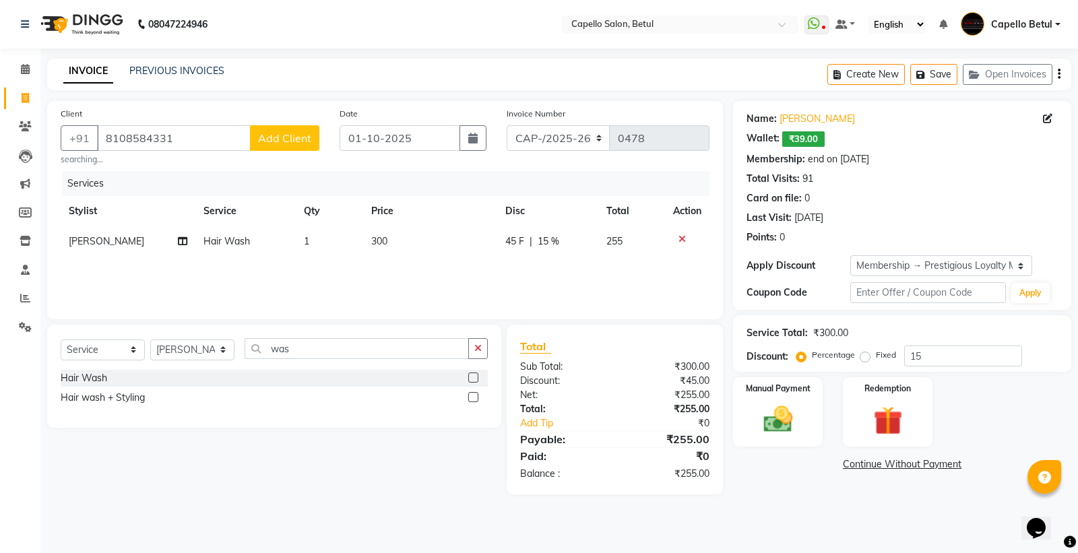
click at [564, 233] on td "45 F | 15 %" at bounding box center [547, 241] width 101 height 30
select select "34695"
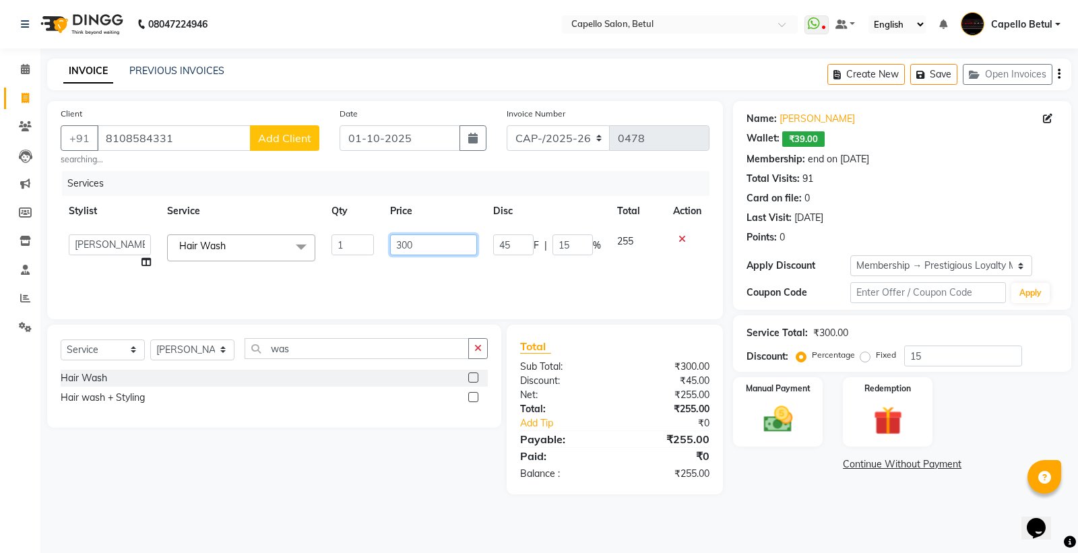
click at [445, 237] on input "300" at bounding box center [433, 245] width 87 height 21
type input "3"
type input "200"
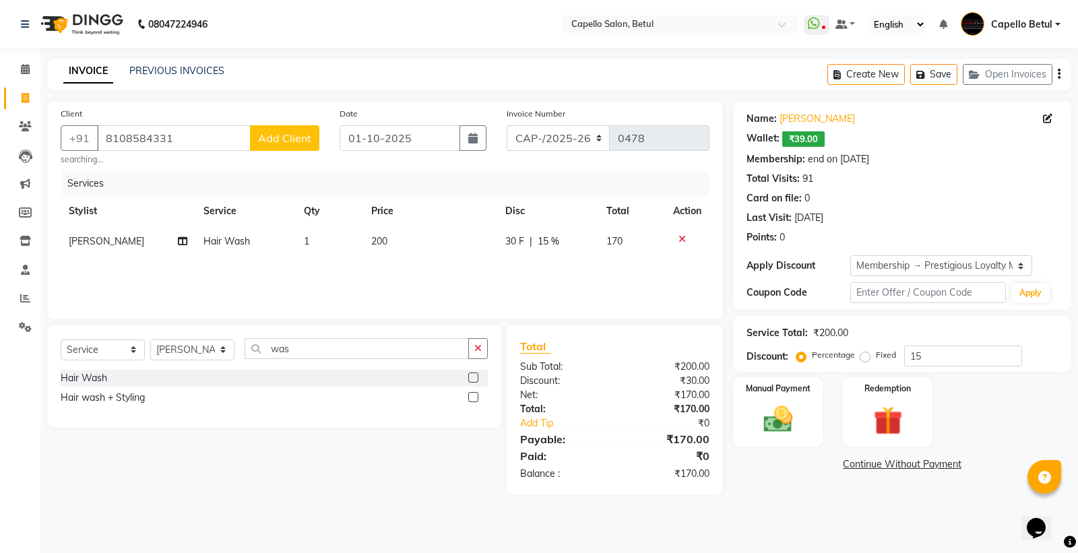
click at [577, 245] on div "30 F | 15 %" at bounding box center [548, 242] width 85 height 14
select select "34695"
click at [577, 245] on input "15" at bounding box center [573, 245] width 40 height 21
type input "1"
type input "0"
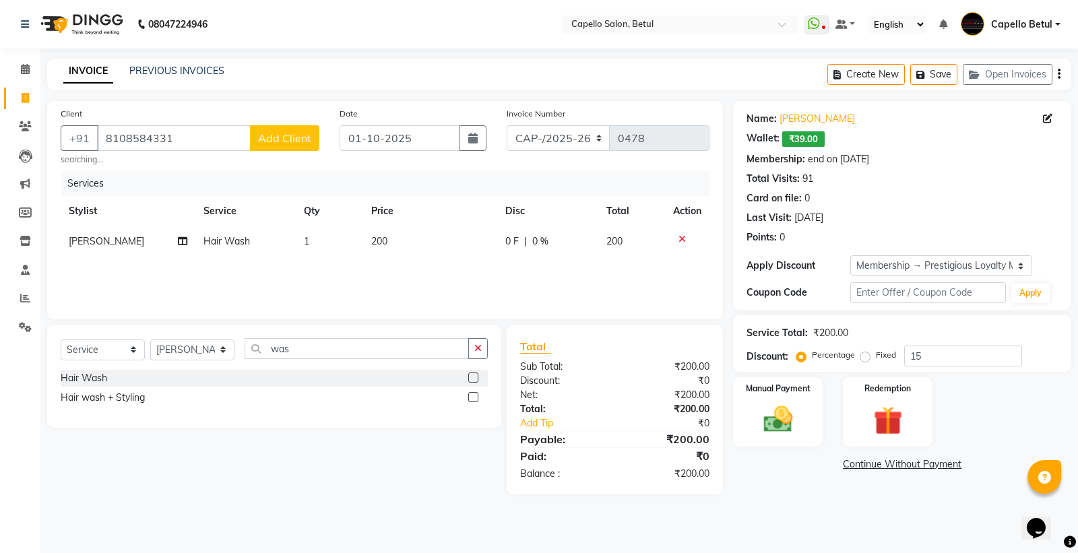
click at [551, 276] on div "Services Stylist Service Qty Price Disc Total Action SONU Hair Wash 1 200 0 F |…" at bounding box center [385, 238] width 649 height 135
click at [136, 144] on input "8108584331" at bounding box center [174, 138] width 154 height 26
click at [477, 353] on icon "button" at bounding box center [478, 348] width 7 height 9
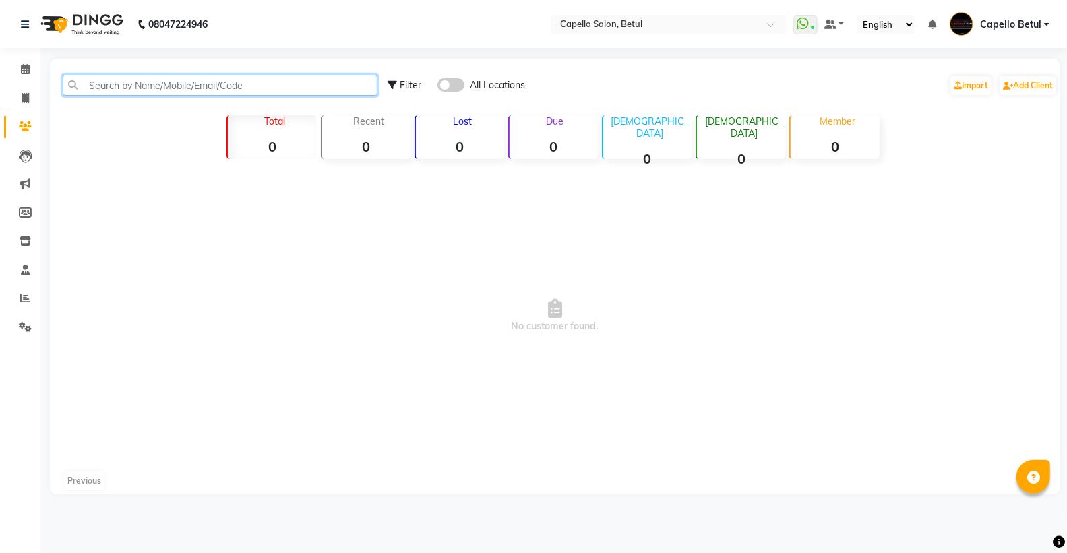
click at [148, 78] on input "text" at bounding box center [220, 85] width 315 height 21
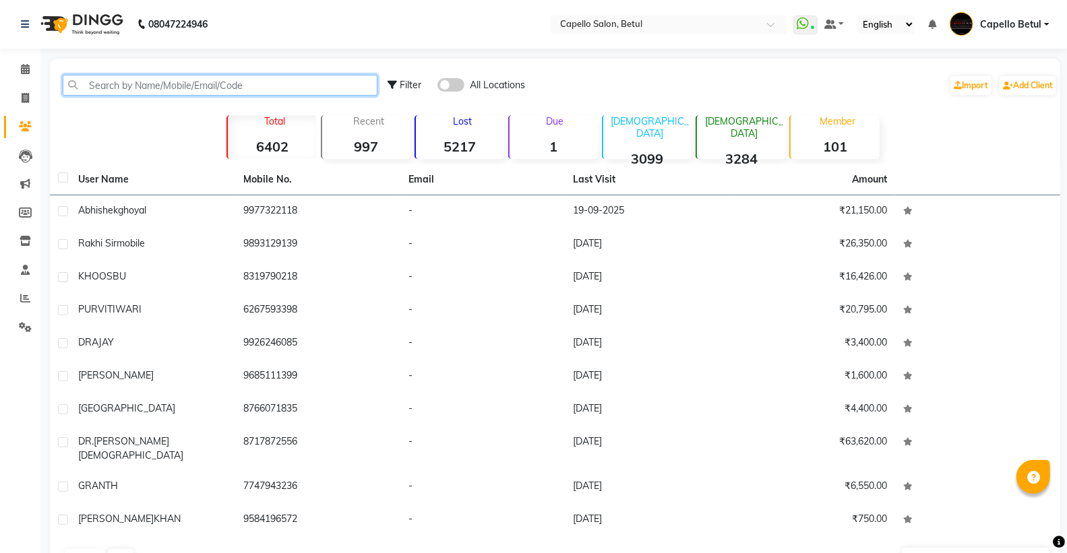
paste input "8108584331"
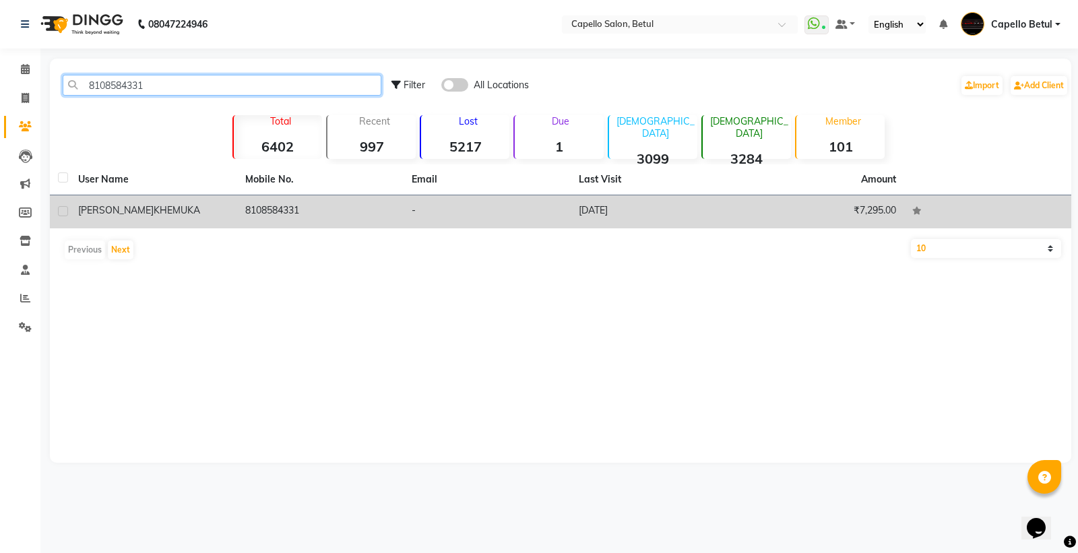
type input "8108584331"
click at [155, 209] on span "KHEMUKA" at bounding box center [177, 210] width 47 height 12
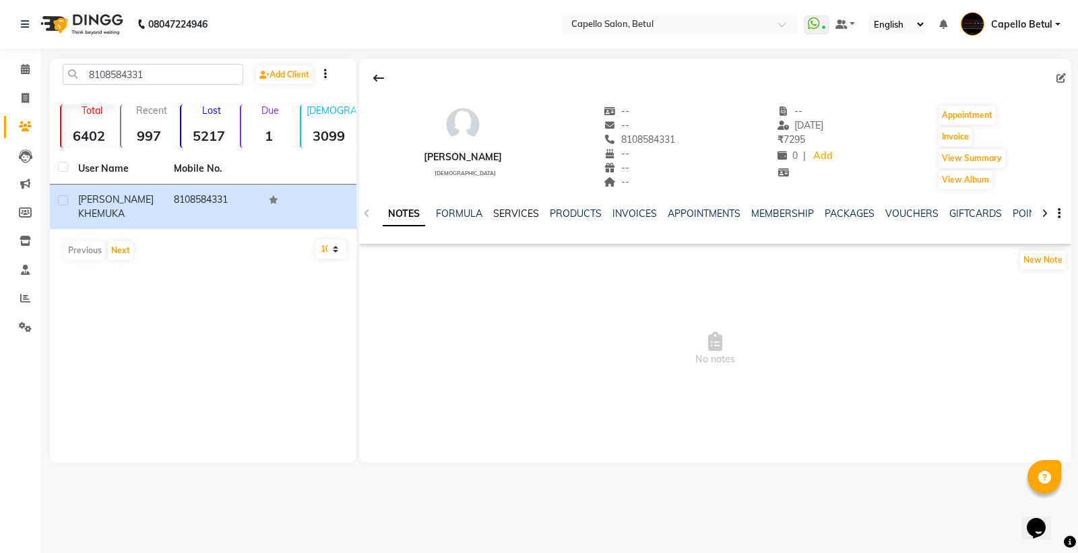
click at [508, 214] on link "SERVICES" at bounding box center [516, 214] width 46 height 12
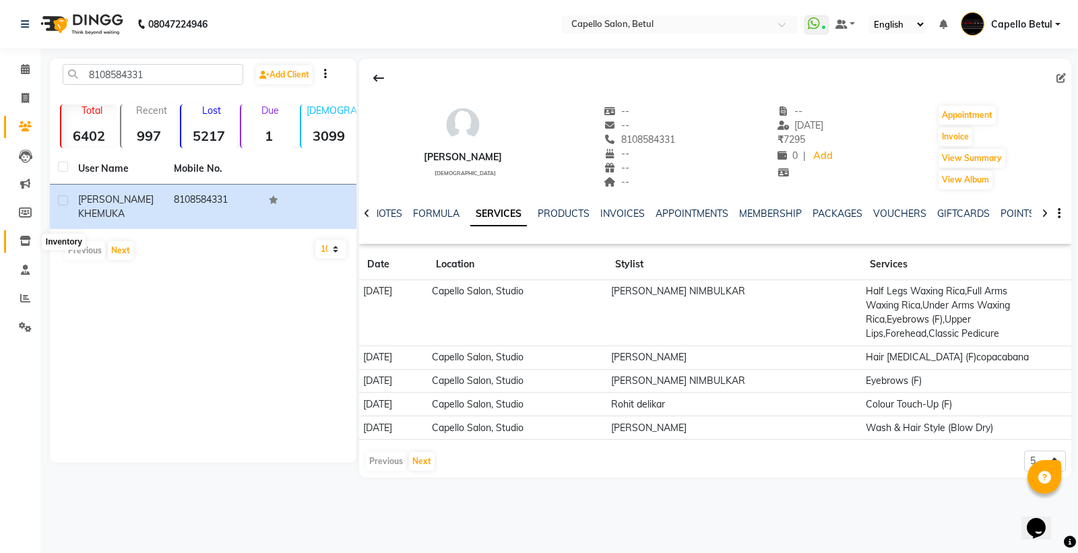
click at [23, 240] on icon at bounding box center [25, 241] width 11 height 10
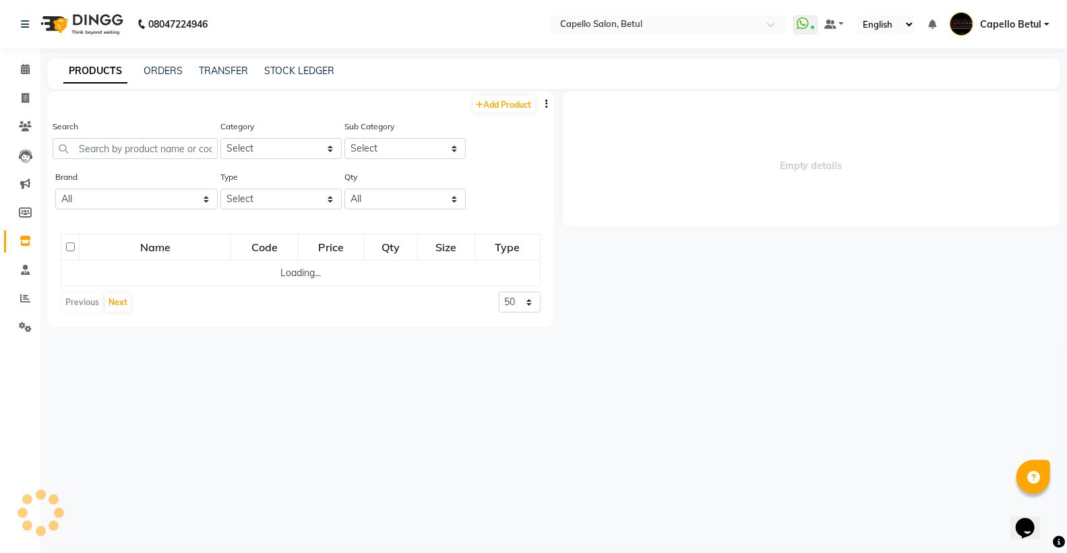
select select
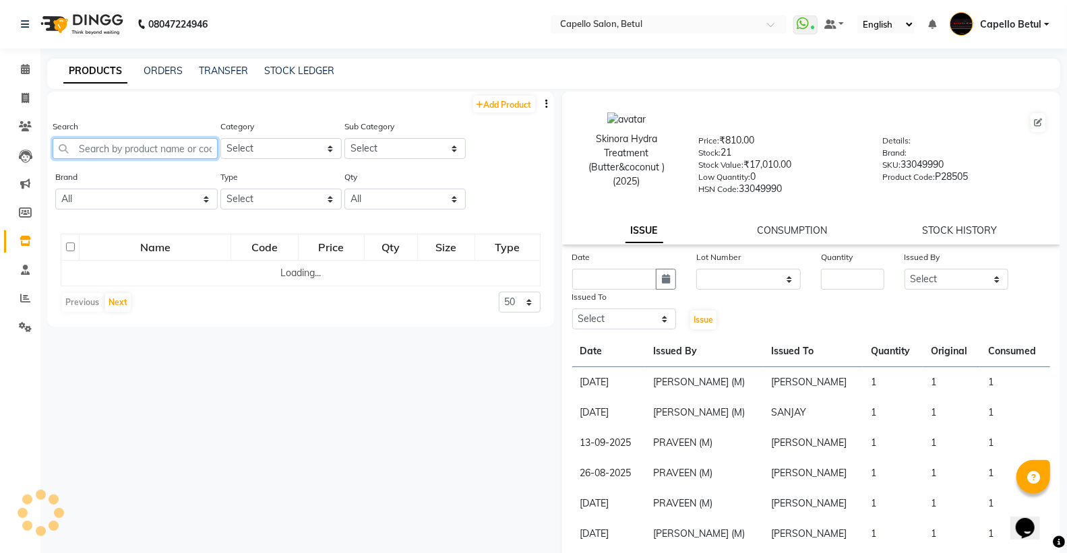
click at [102, 148] on input "text" at bounding box center [135, 148] width 165 height 21
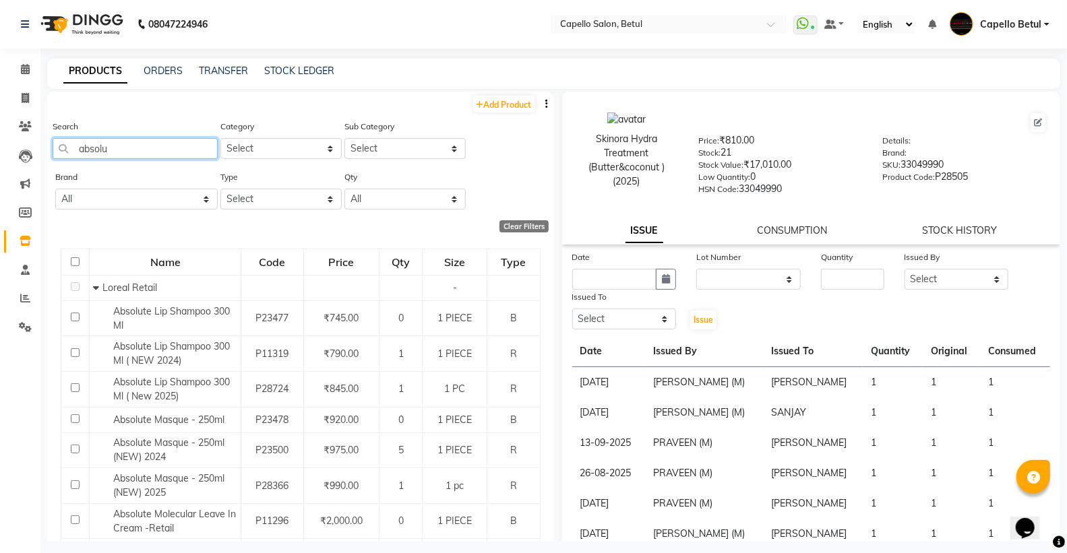
click at [156, 152] on input "absolu" at bounding box center [135, 148] width 165 height 21
type input "a"
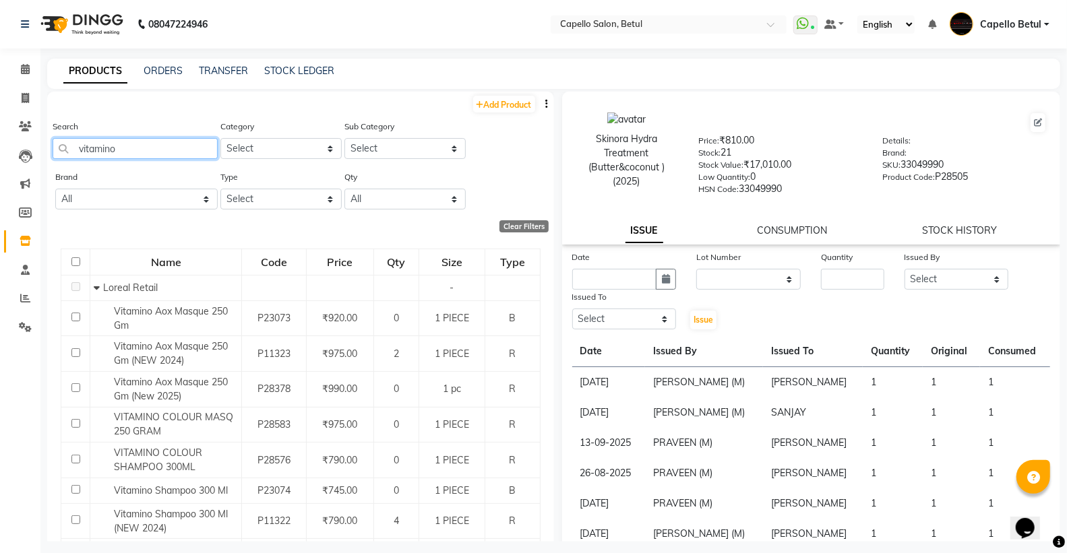
click at [131, 146] on input "vitamino" at bounding box center [135, 148] width 165 height 21
type input "v"
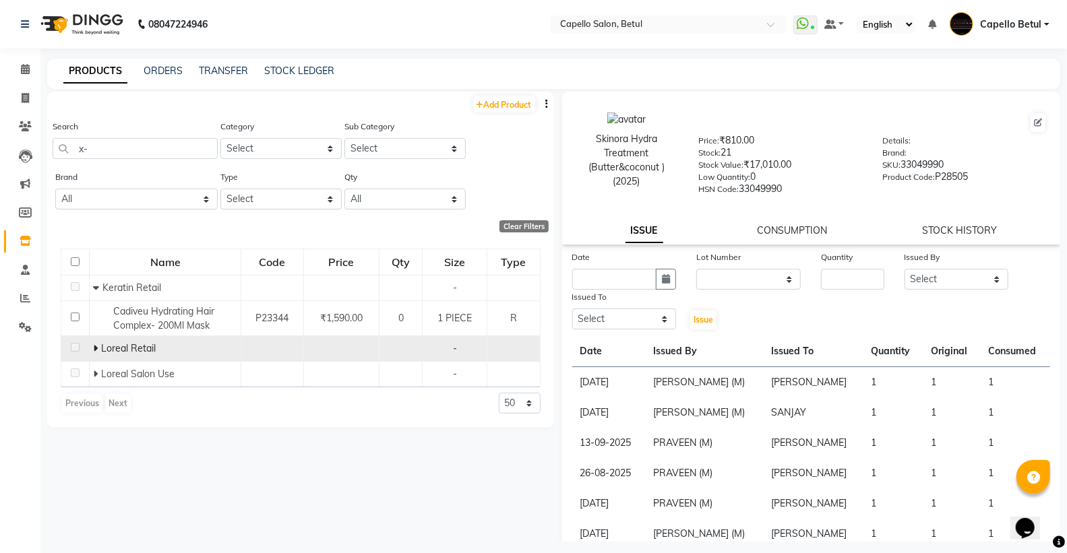
click at [95, 351] on icon at bounding box center [95, 348] width 5 height 9
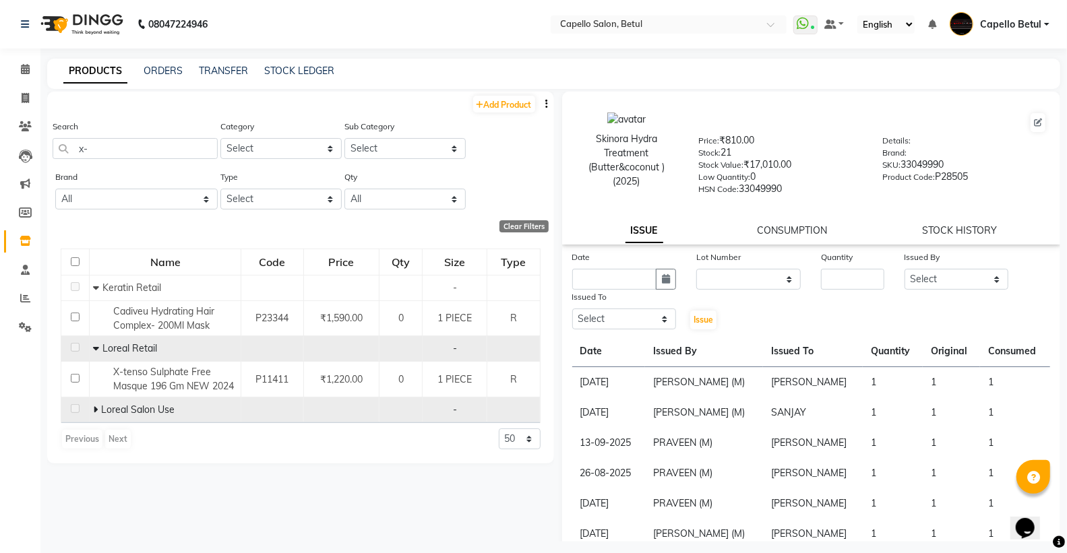
click at [98, 410] on span at bounding box center [97, 410] width 8 height 12
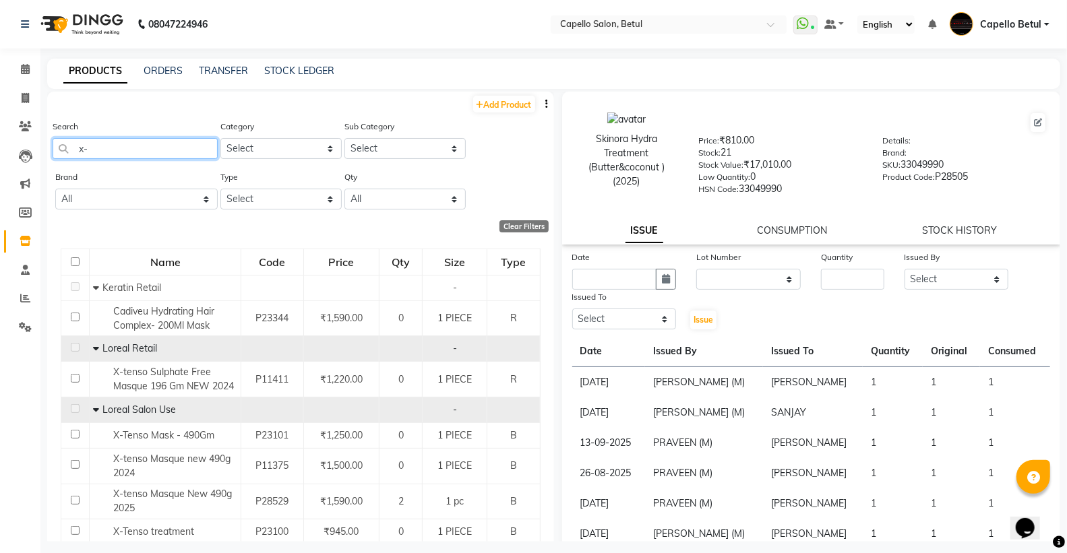
click at [171, 140] on input "x-" at bounding box center [135, 148] width 165 height 21
type input "x"
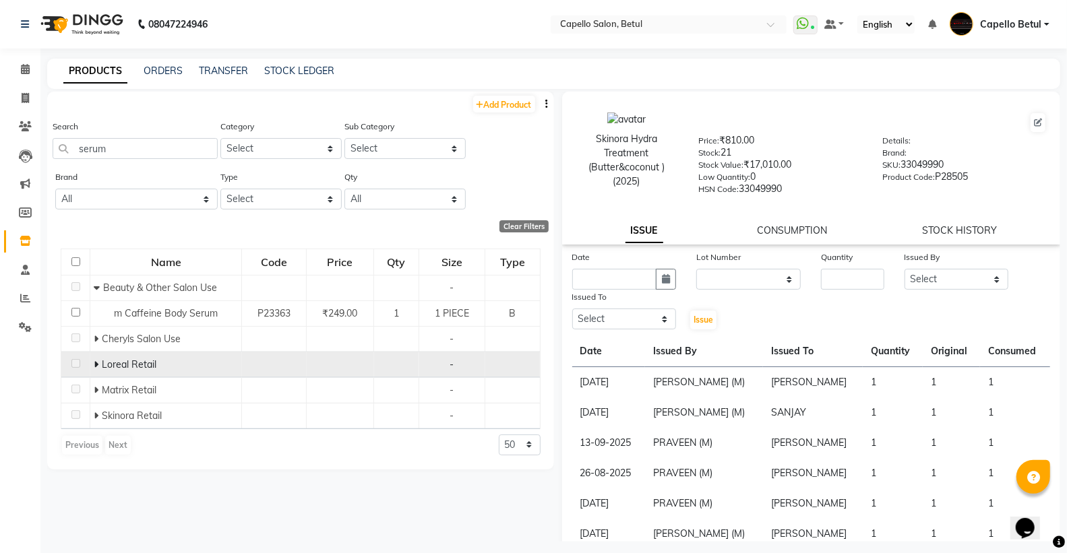
click at [100, 363] on span at bounding box center [98, 365] width 8 height 12
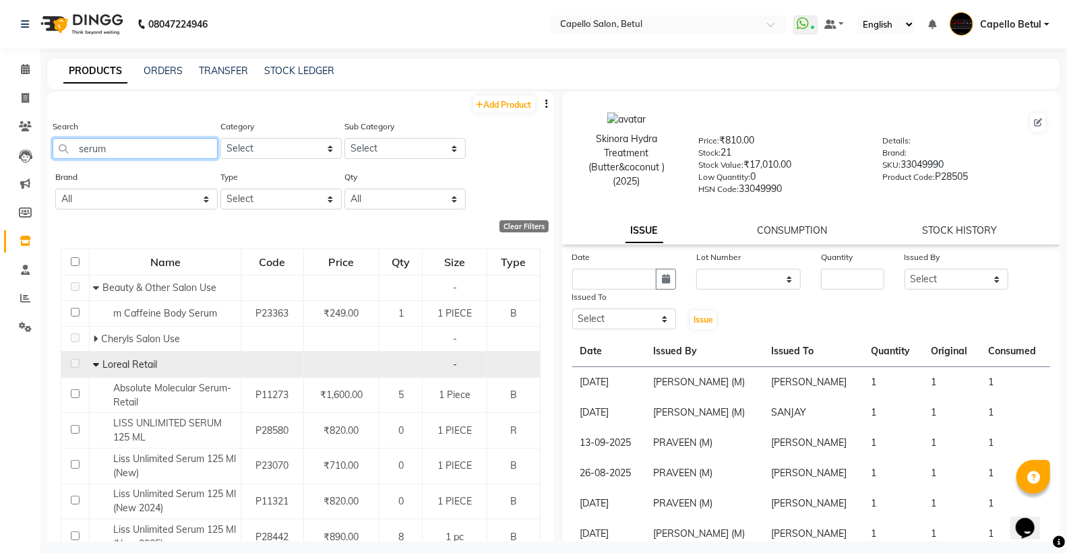
click at [185, 152] on input "serum" at bounding box center [135, 148] width 165 height 21
click at [123, 152] on input "serum" at bounding box center [135, 148] width 165 height 21
type input "s"
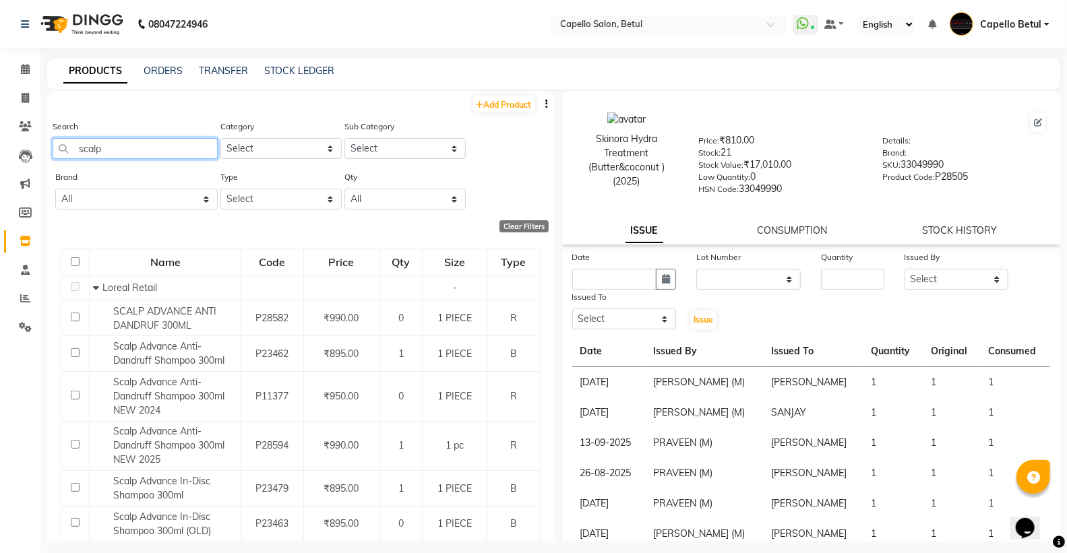
type input "scalp"
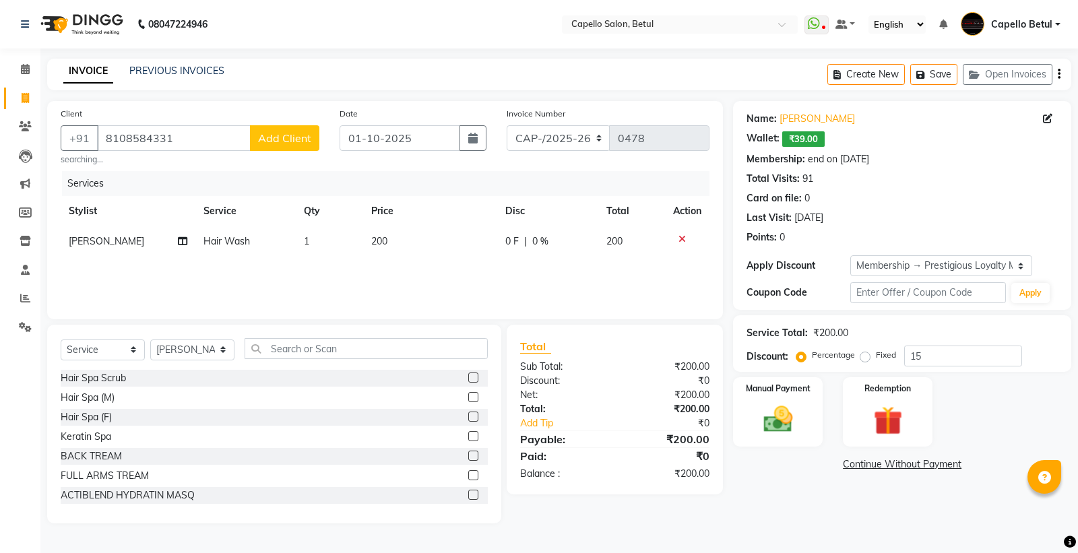
select select "service"
select select "34695"
select select "1: Object"
click at [382, 257] on td "200" at bounding box center [430, 241] width 134 height 30
select select "34695"
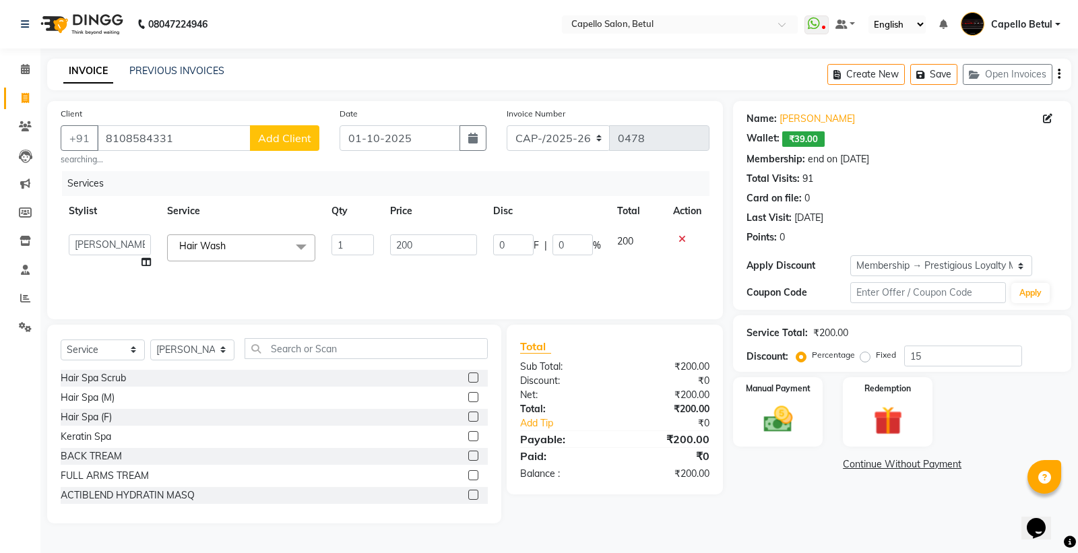
click at [427, 272] on td "200" at bounding box center [433, 251] width 103 height 51
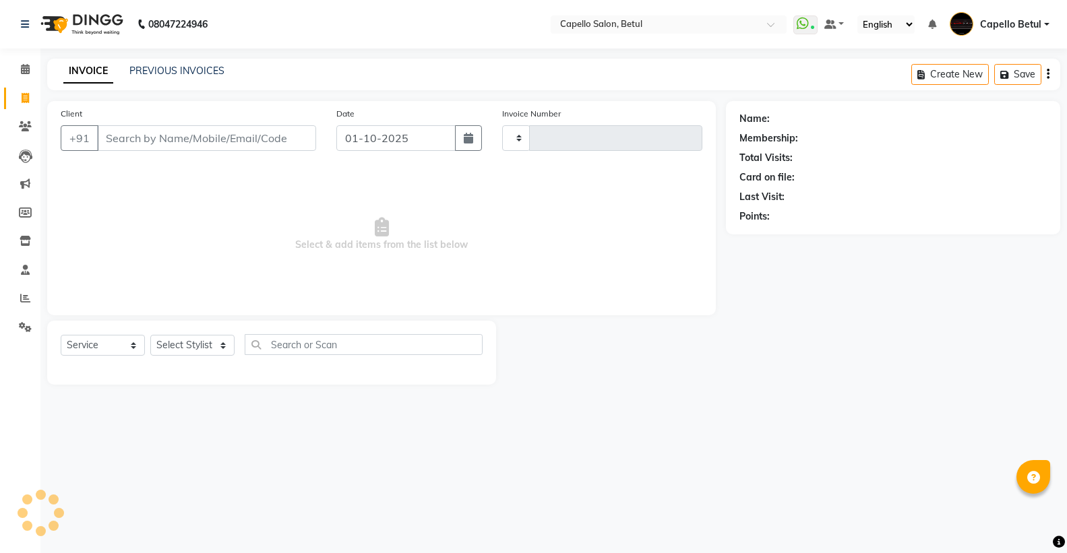
select select "service"
type input "0478"
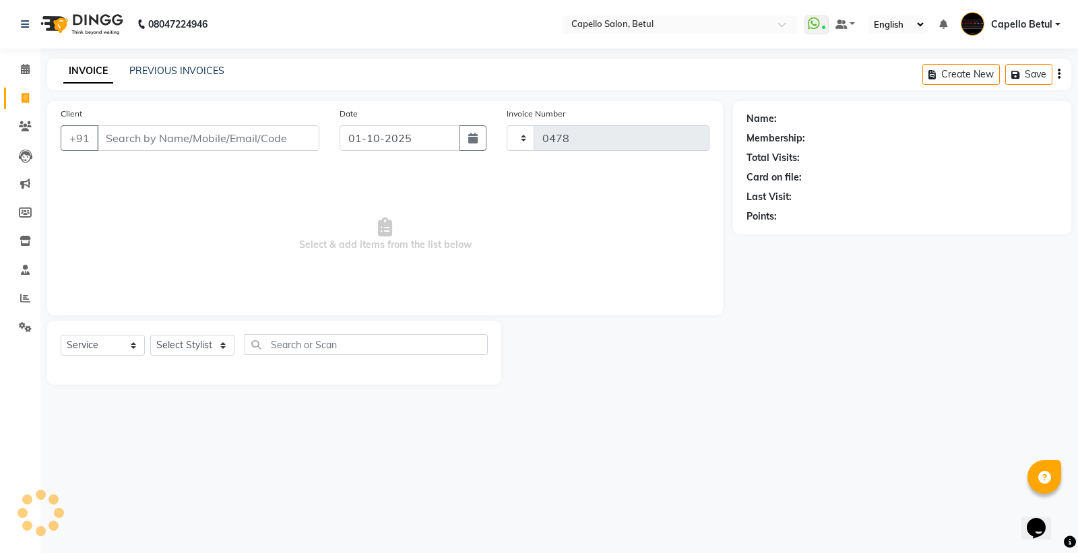
select select "8951"
click at [112, 133] on input "Client" at bounding box center [208, 138] width 222 height 26
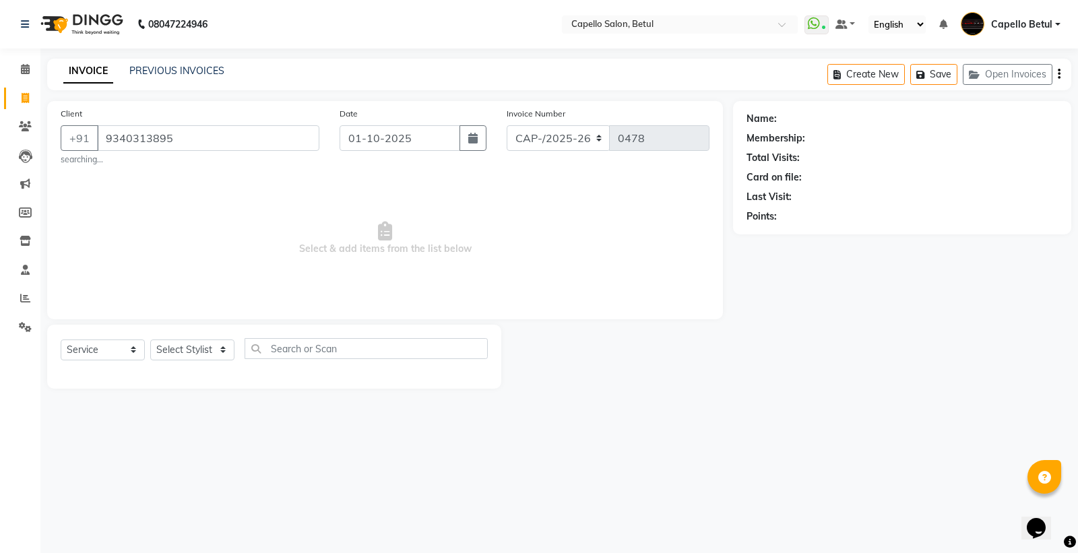
type input "9340313895"
click at [266, 235] on span "Select & add items from the list below" at bounding box center [385, 238] width 649 height 135
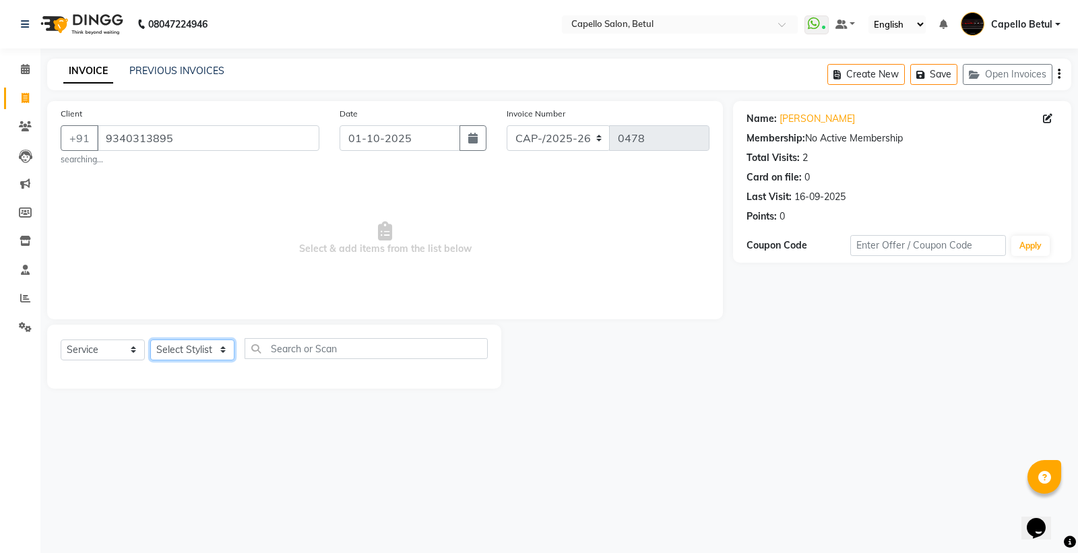
click at [220, 342] on select "Select Stylist ADMIN Capello Betul [PERSON_NAME] POOJA SOLANKI (M) PRAVEEN (M) …" at bounding box center [192, 350] width 84 height 21
click at [150, 340] on select "Select Stylist ADMIN Capello Betul [PERSON_NAME] POOJA SOLANKI (M) PRAVEEN (M) …" at bounding box center [192, 350] width 84 height 21
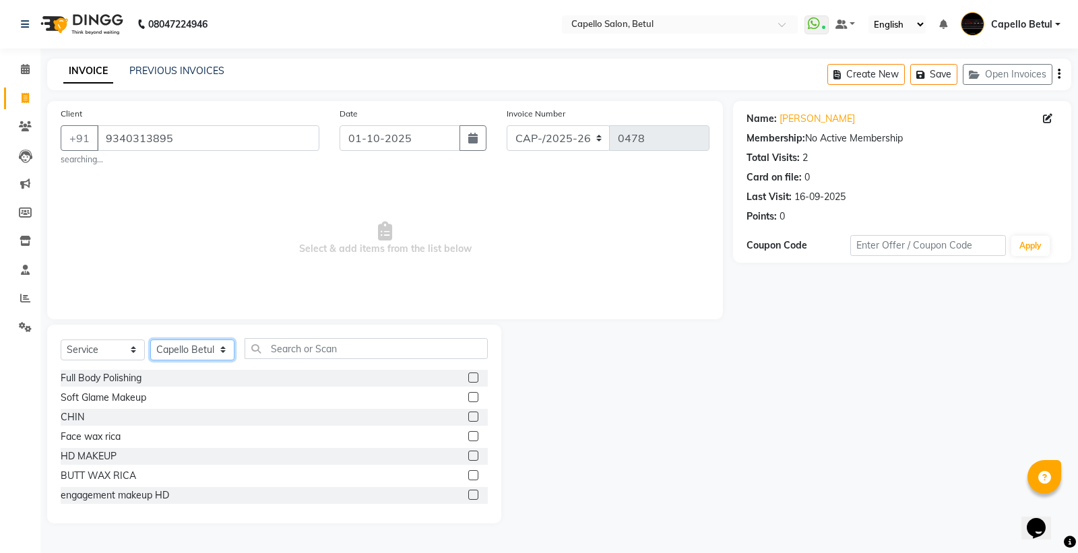
click at [180, 359] on select "Select Stylist ADMIN Capello Betul [PERSON_NAME] POOJA SOLANKI (M) PRAVEEN (M) …" at bounding box center [192, 350] width 84 height 21
select select "14474"
click at [150, 340] on select "Select Stylist ADMIN Capello Betul [PERSON_NAME] POOJA SOLANKI (M) PRAVEEN (M) …" at bounding box center [192, 350] width 84 height 21
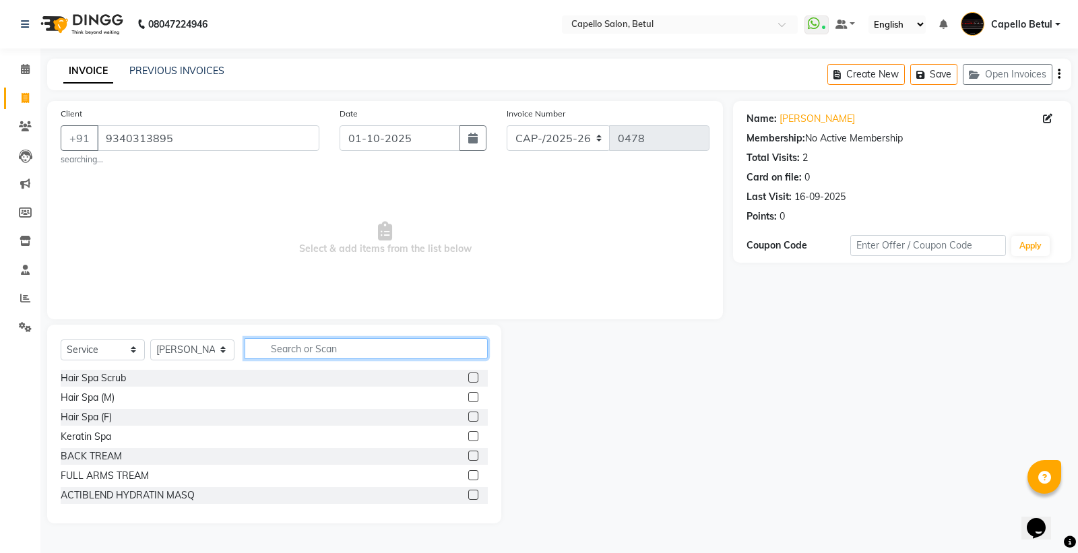
click at [307, 353] on input "text" at bounding box center [366, 348] width 243 height 21
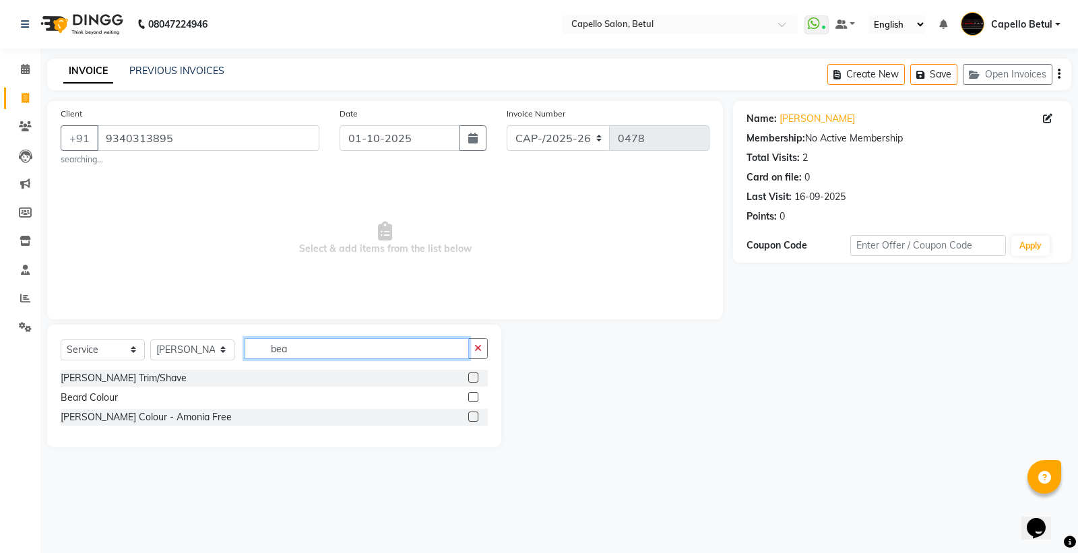
type input "bea"
click at [461, 379] on div "[PERSON_NAME] Trim/Shave" at bounding box center [274, 378] width 427 height 17
click at [472, 382] on label at bounding box center [473, 378] width 10 height 10
click at [472, 382] on input "checkbox" at bounding box center [472, 378] width 9 height 9
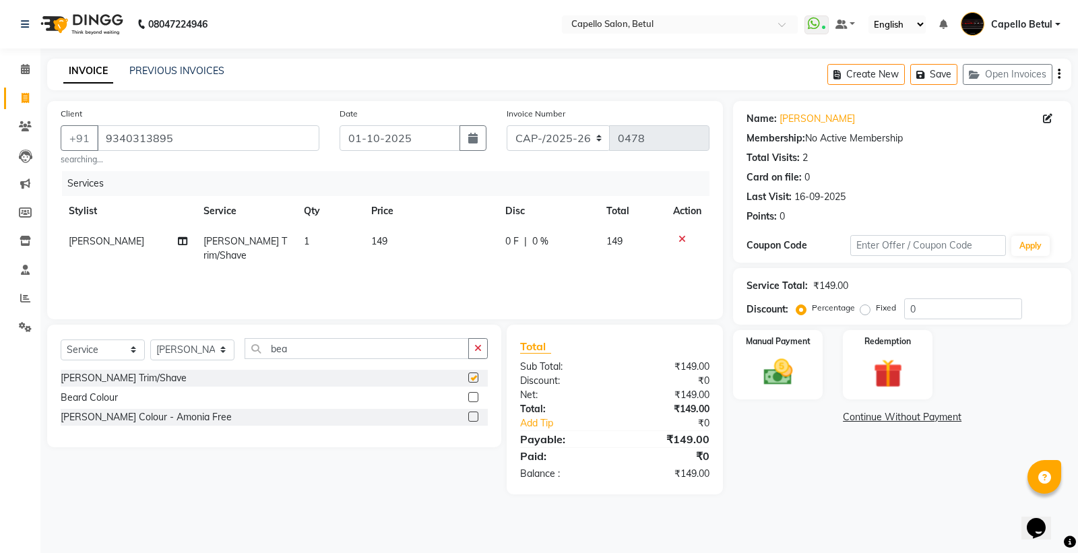
checkbox input "false"
click at [419, 248] on td "149" at bounding box center [430, 248] width 134 height 44
select select "14474"
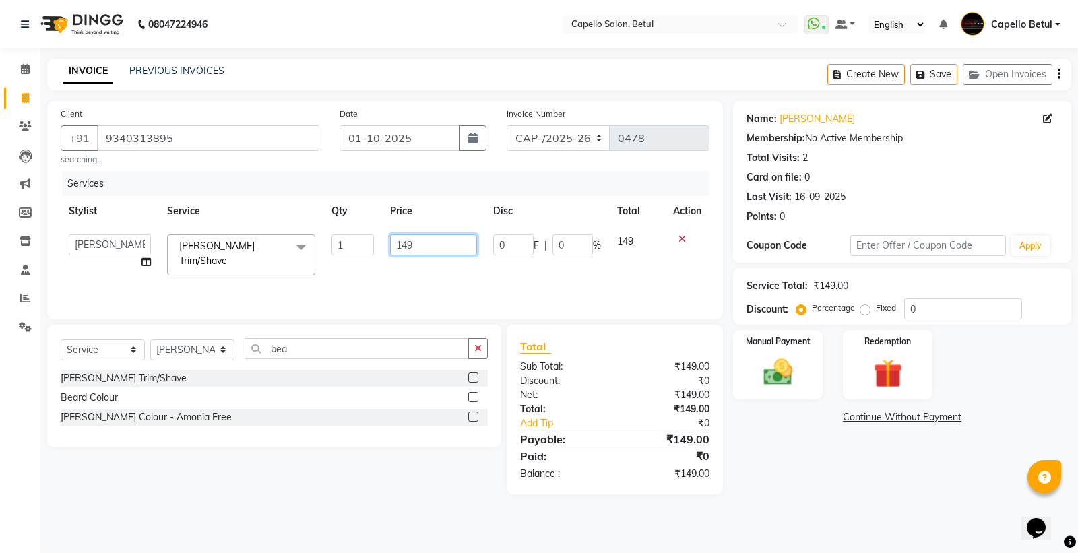
click at [423, 246] on input "149" at bounding box center [433, 245] width 87 height 21
type input "1"
type input "200"
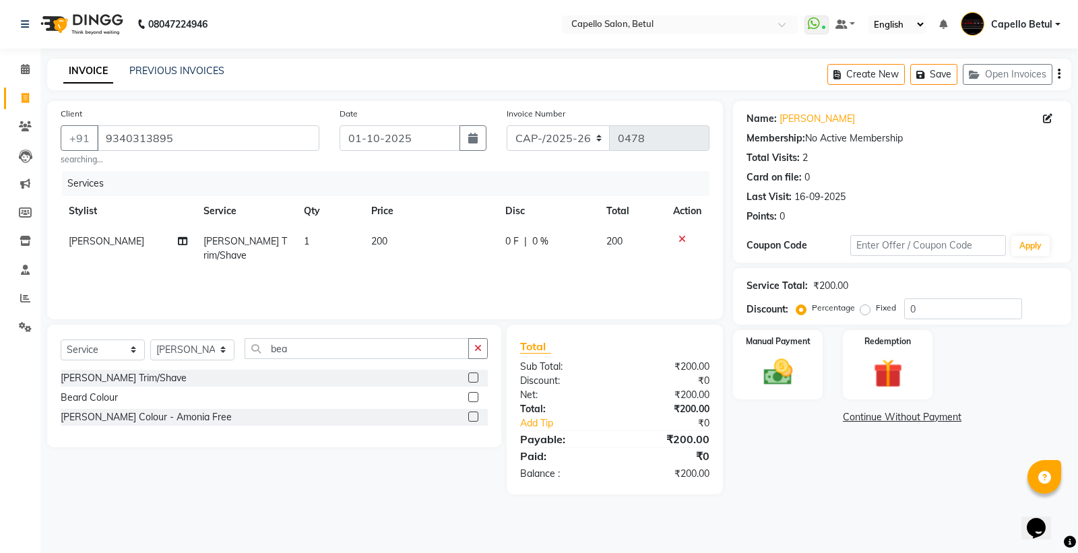
click at [527, 271] on div "Services Stylist Service Qty Price Disc Total Action DHANRAJ Beard Trim/Shave 1…" at bounding box center [385, 238] width 649 height 135
drag, startPoint x: 764, startPoint y: 377, endPoint x: 777, endPoint y: 396, distance: 22.3
click at [766, 377] on img at bounding box center [778, 372] width 49 height 34
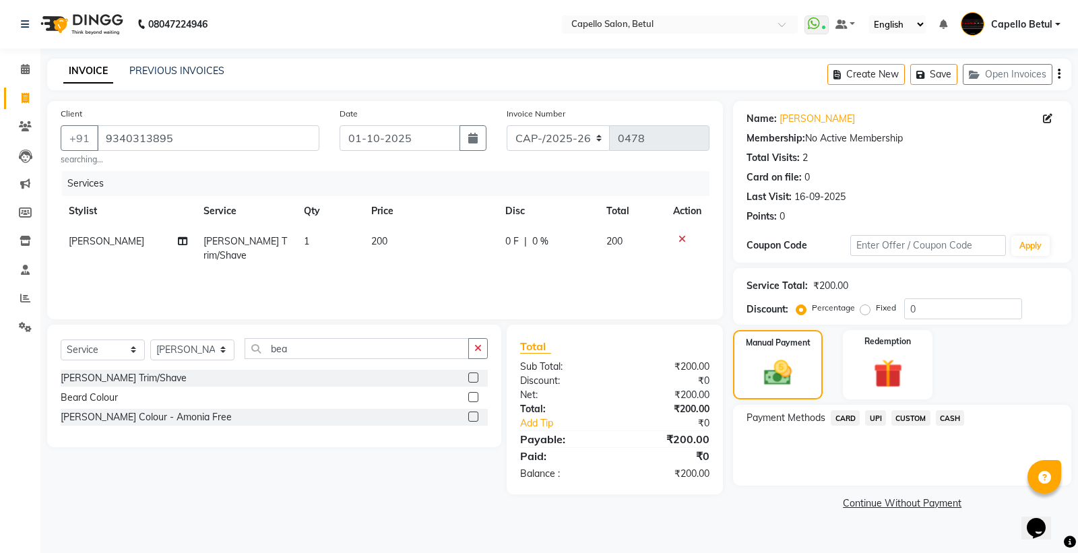
click at [874, 419] on span "UPI" at bounding box center [875, 418] width 21 height 16
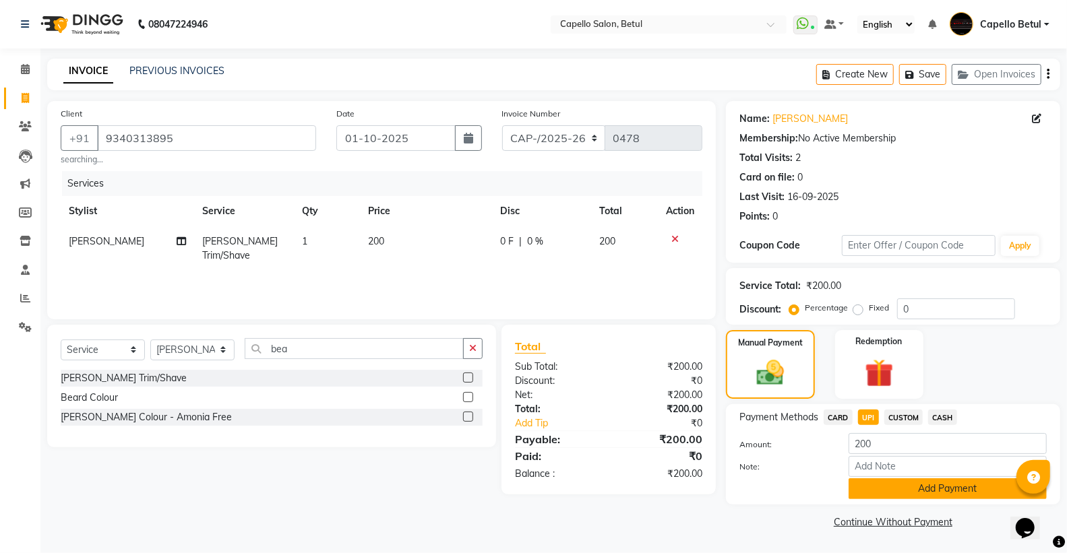
click at [908, 496] on button "Add Payment" at bounding box center [948, 489] width 198 height 21
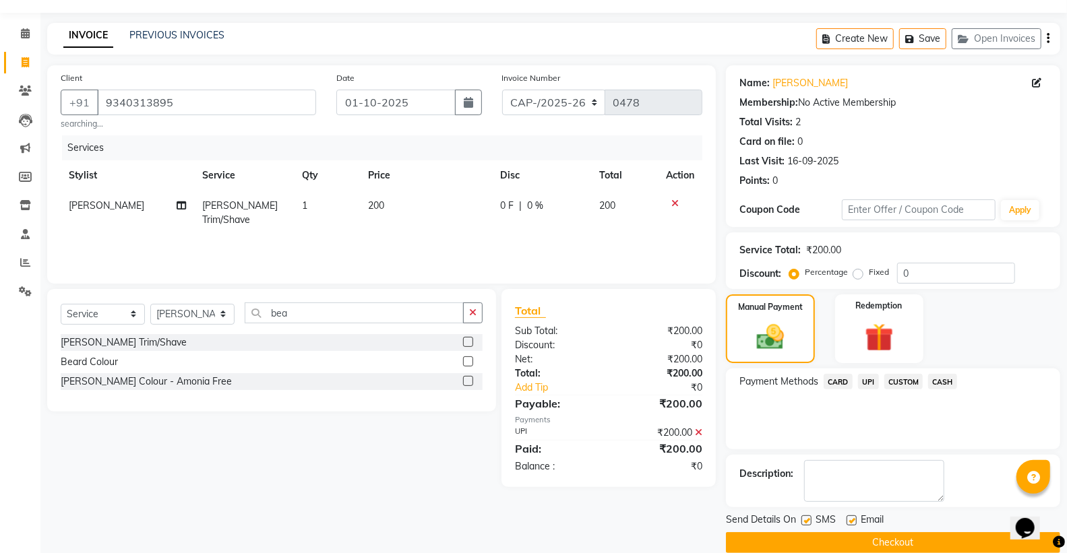
scroll to position [56, 0]
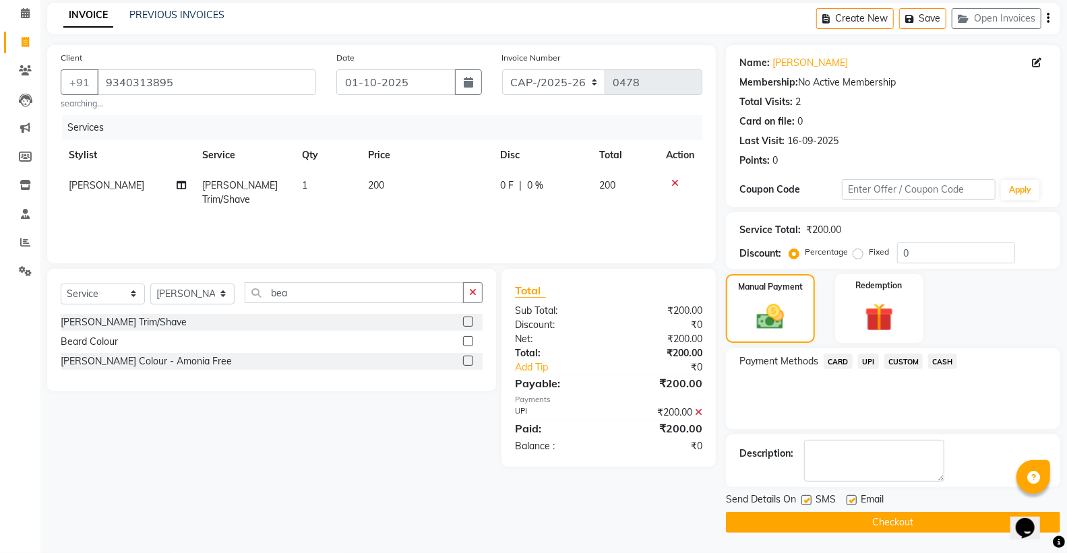
click at [885, 527] on button "Checkout" at bounding box center [893, 522] width 334 height 21
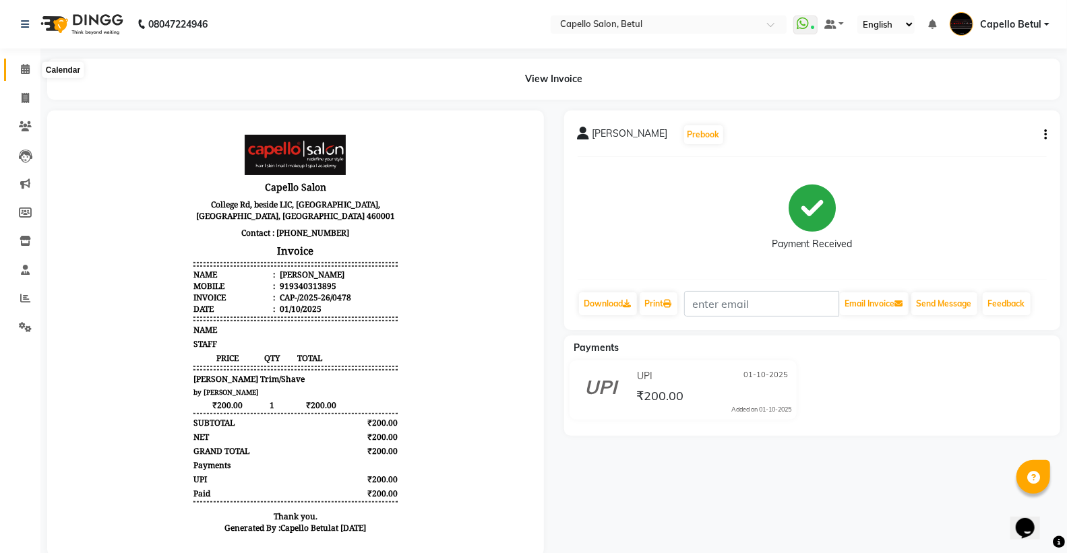
click at [25, 68] on icon at bounding box center [25, 69] width 9 height 10
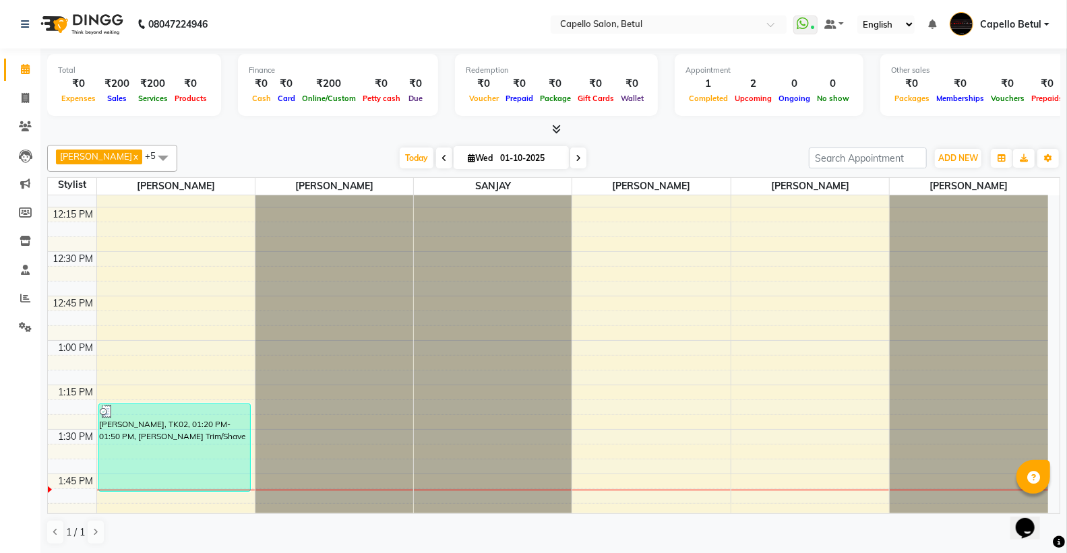
scroll to position [641, 0]
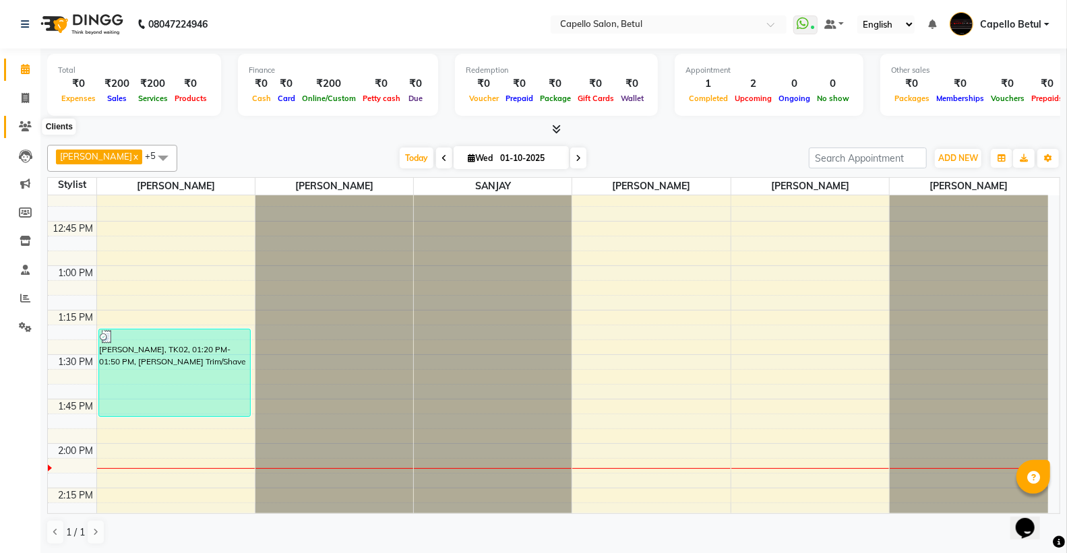
click at [28, 131] on icon at bounding box center [25, 126] width 13 height 10
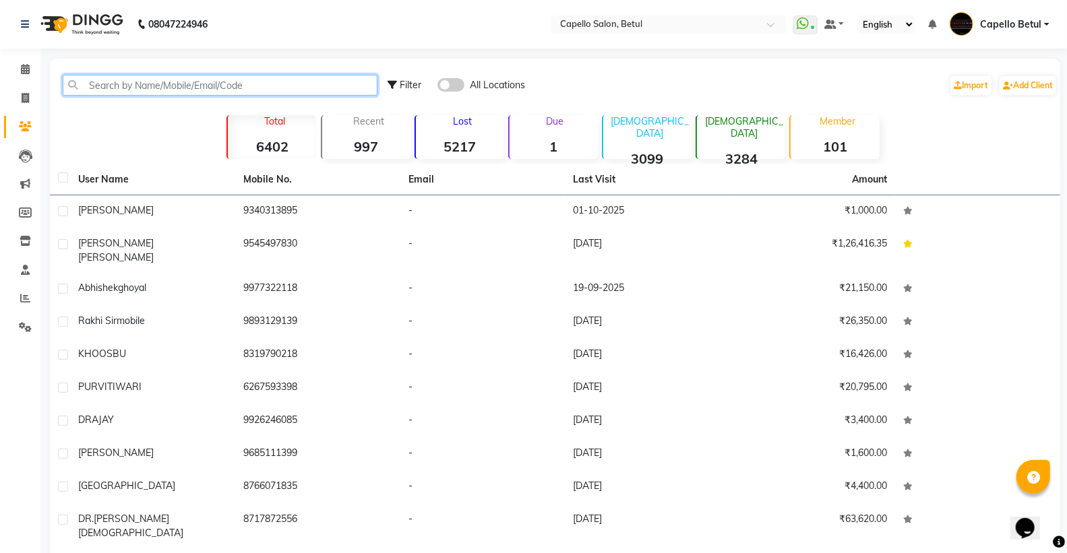
click at [155, 86] on input "text" at bounding box center [220, 85] width 315 height 21
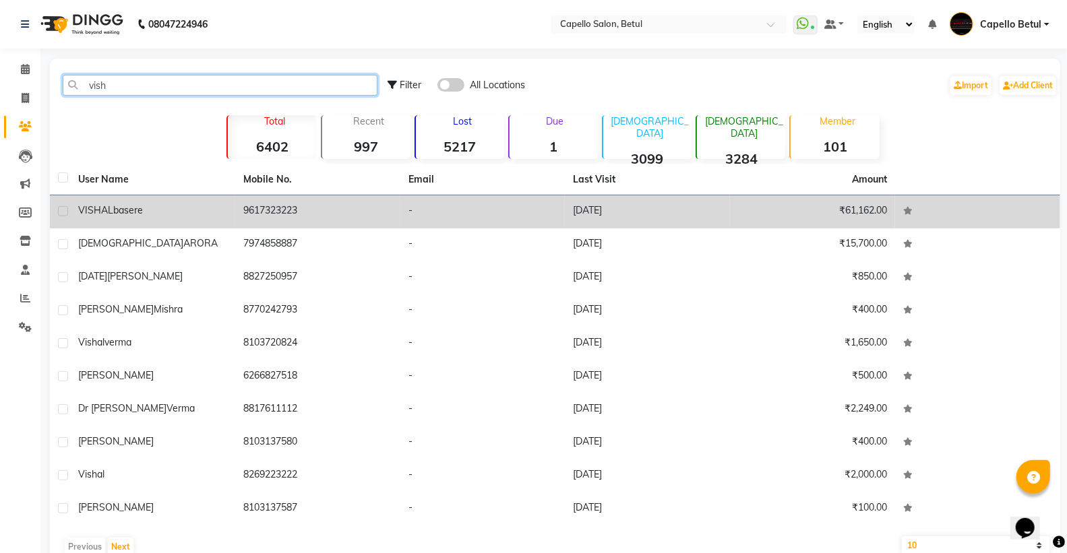
type input "vish"
click at [233, 217] on td "VISHAL basere" at bounding box center [152, 211] width 165 height 33
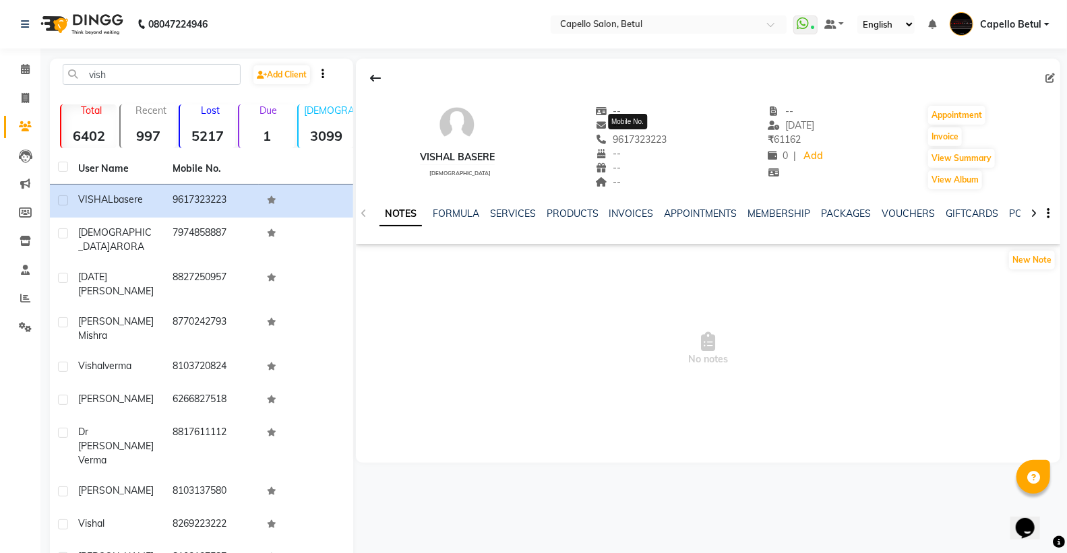
click at [619, 142] on span "9617323223" at bounding box center [631, 139] width 71 height 12
copy span "9617323223"
click at [18, 92] on span at bounding box center [25, 99] width 24 height 16
select select "service"
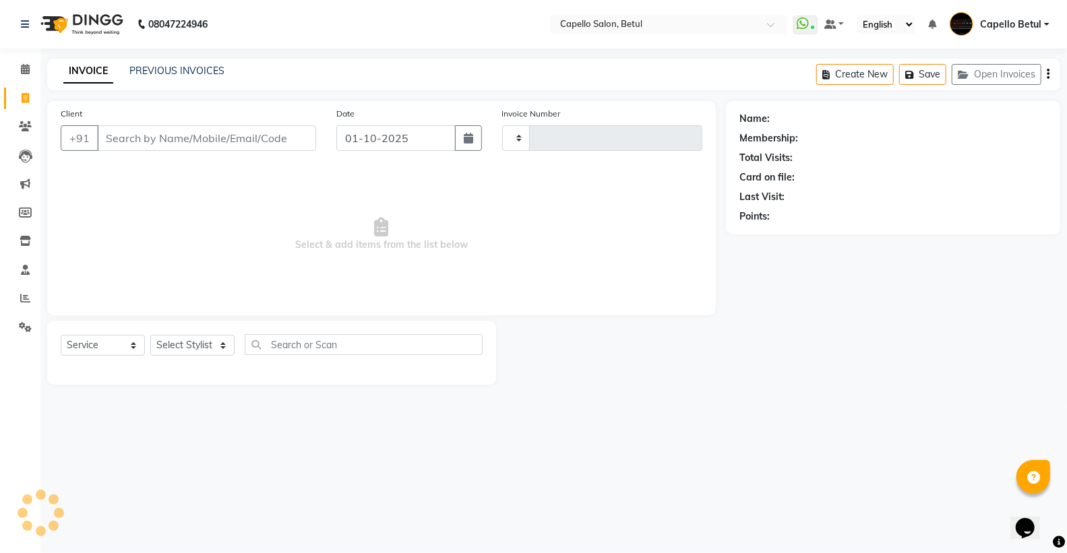
type input "0479"
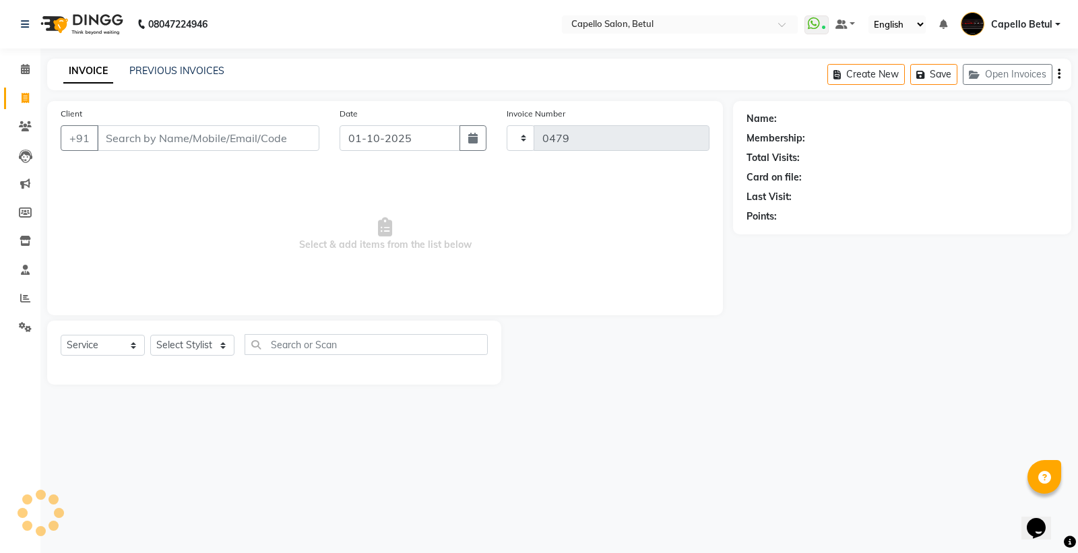
select select "8951"
click at [119, 144] on input "Client" at bounding box center [208, 138] width 222 height 26
type input "9617323223"
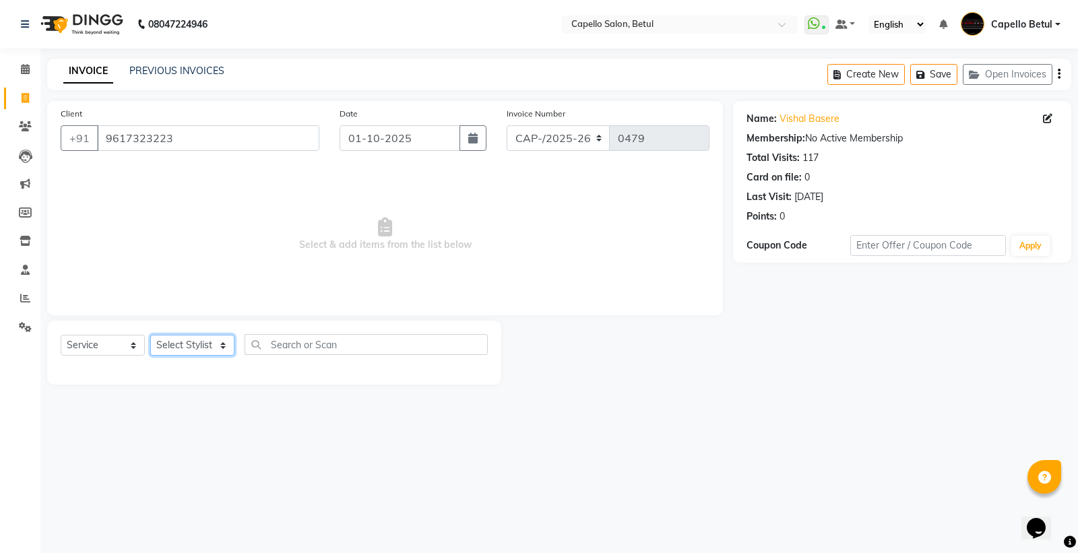
drag, startPoint x: 175, startPoint y: 346, endPoint x: 175, endPoint y: 335, distance: 10.8
click at [175, 346] on select "Select Stylist ADMIN Capello Betul [PERSON_NAME] POOJA SOLANKI (M) PRAVEEN (M) …" at bounding box center [192, 345] width 84 height 21
click at [150, 336] on select "Select Stylist ADMIN Capello Betul [PERSON_NAME] POOJA SOLANKI (M) PRAVEEN (M) …" at bounding box center [192, 345] width 84 height 21
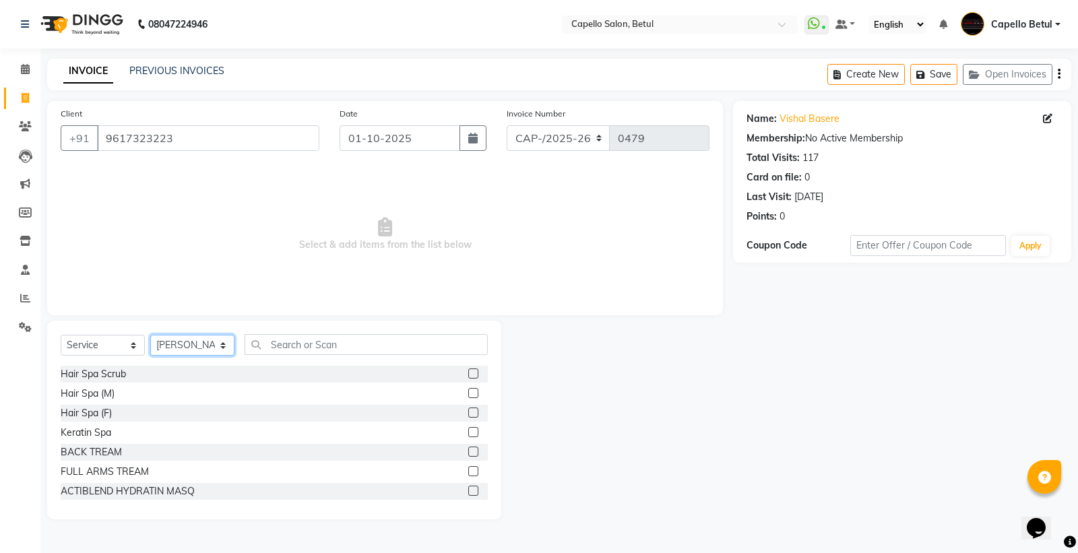
click at [204, 347] on select "Select Stylist ADMIN Capello Betul [PERSON_NAME] POOJA SOLANKI (M) PRAVEEN (M) …" at bounding box center [192, 345] width 84 height 21
select select "34695"
click at [150, 336] on select "Select Stylist ADMIN Capello Betul [PERSON_NAME] POOJA SOLANKI (M) PRAVEEN (M) …" at bounding box center [192, 345] width 84 height 21
click at [291, 344] on input "text" at bounding box center [366, 344] width 243 height 21
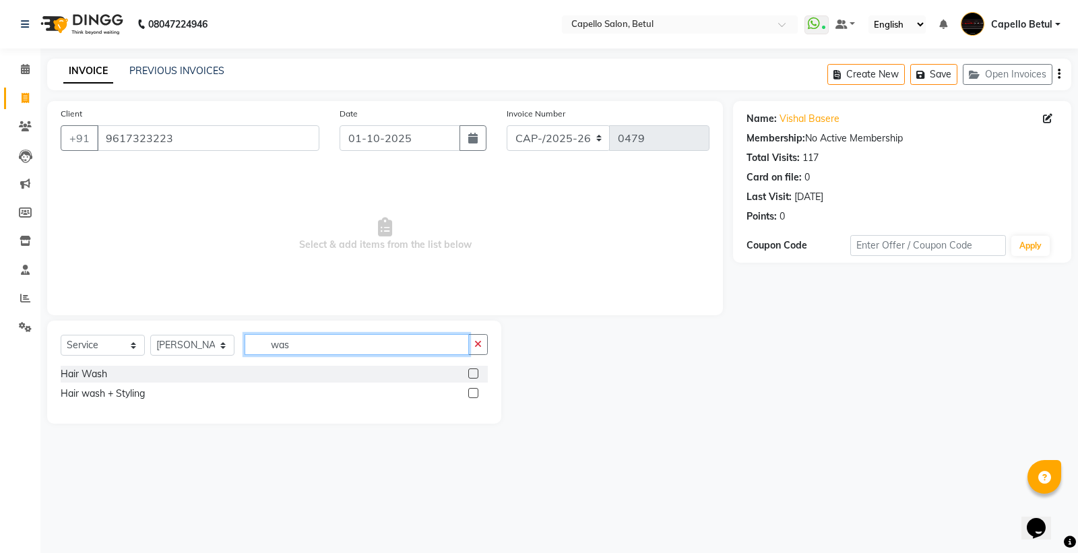
type input "was"
click at [475, 374] on label at bounding box center [473, 374] width 10 height 10
click at [475, 374] on input "checkbox" at bounding box center [472, 374] width 9 height 9
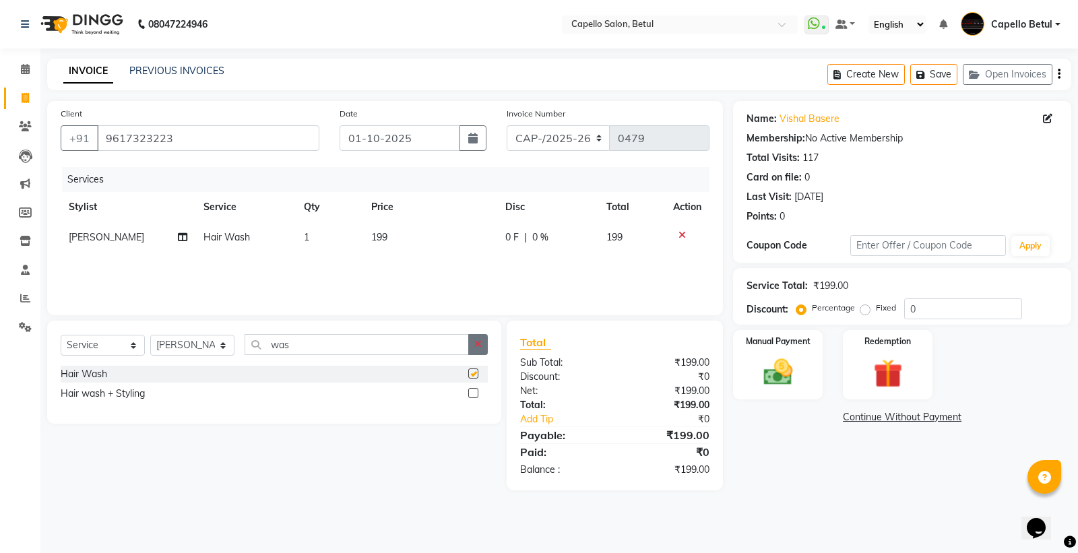
checkbox input "false"
click at [477, 354] on button "button" at bounding box center [478, 344] width 20 height 21
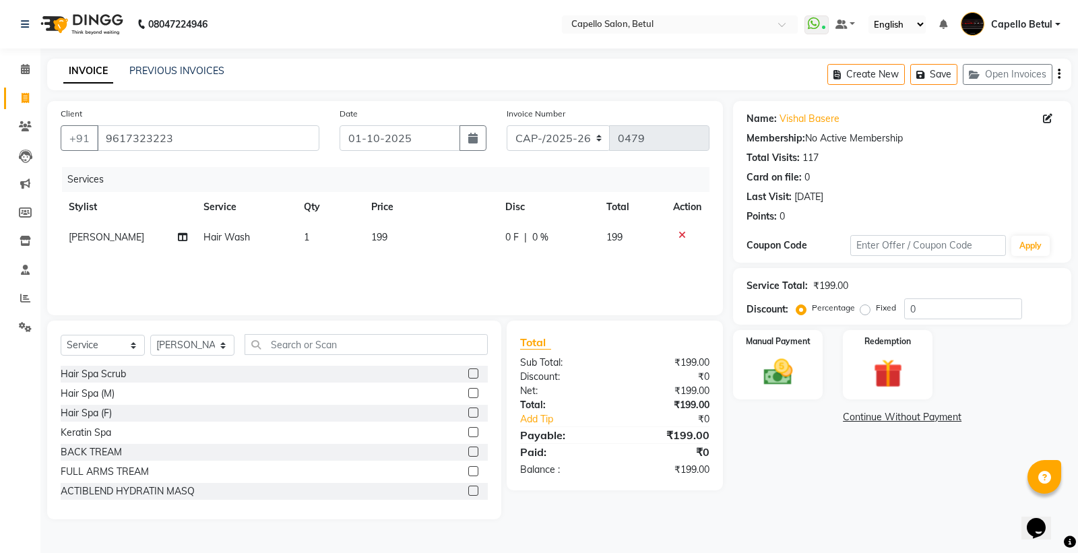
click at [448, 239] on td "199" at bounding box center [430, 237] width 134 height 30
select select "34695"
click at [448, 239] on input "199" at bounding box center [433, 241] width 87 height 21
type input "1"
type input "100"
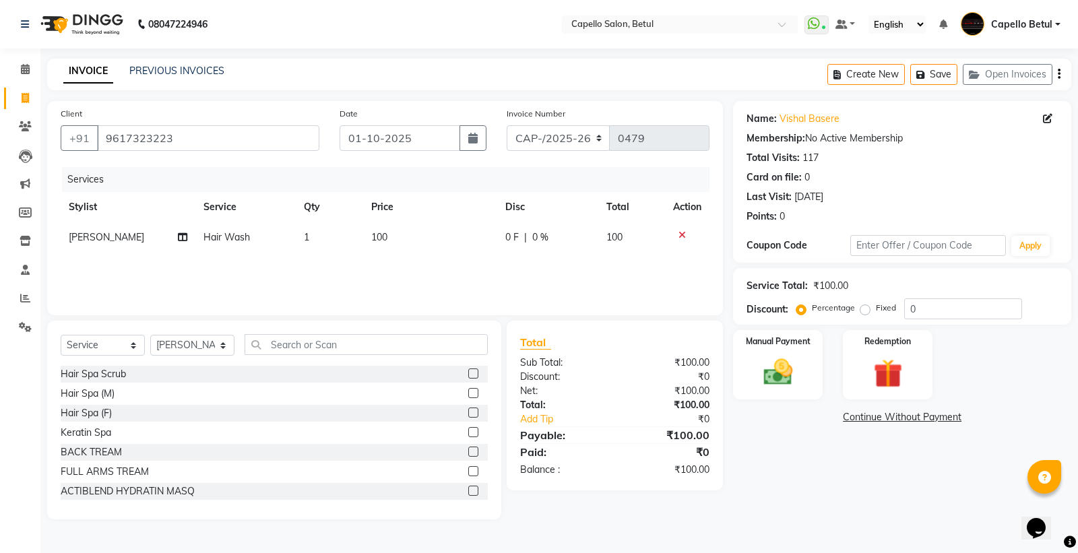
click at [435, 272] on div "Services Stylist Service Qty Price Disc Total Action SONU Hair Wash 1 100 0 F |…" at bounding box center [385, 234] width 649 height 135
click at [779, 375] on img at bounding box center [778, 372] width 49 height 34
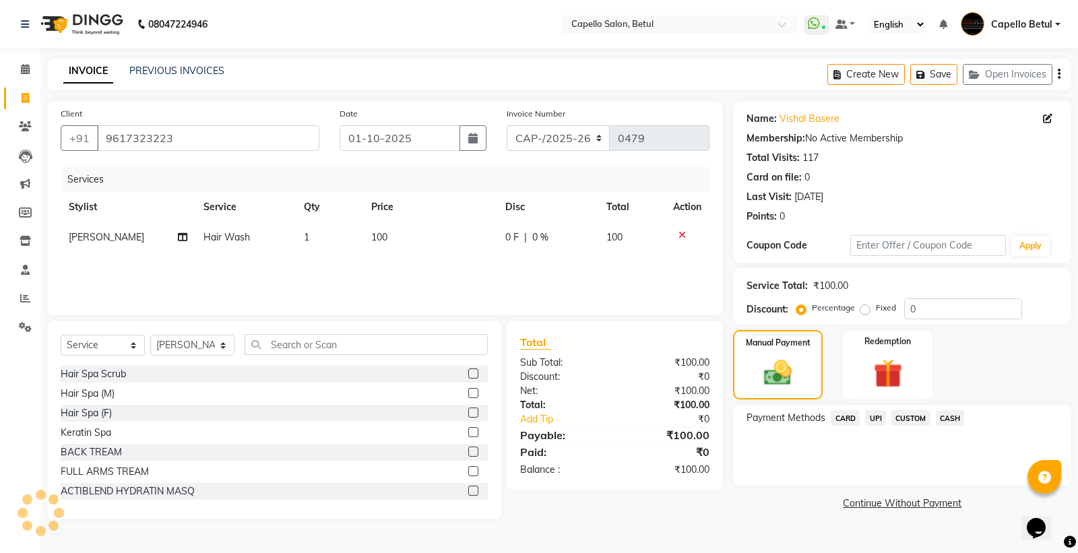
click at [954, 421] on span "CASH" at bounding box center [950, 418] width 29 height 16
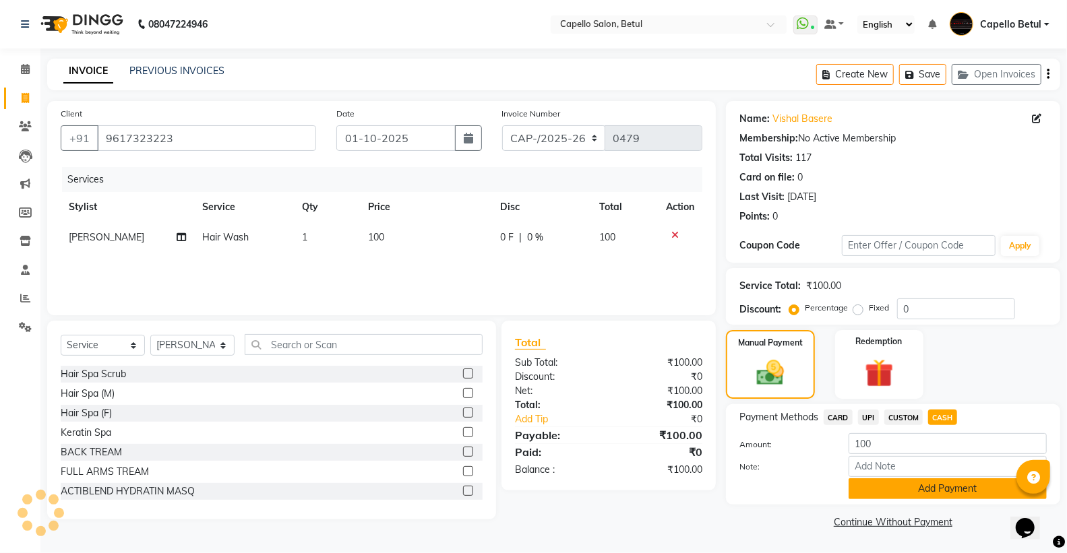
click at [925, 489] on button "Add Payment" at bounding box center [948, 489] width 198 height 21
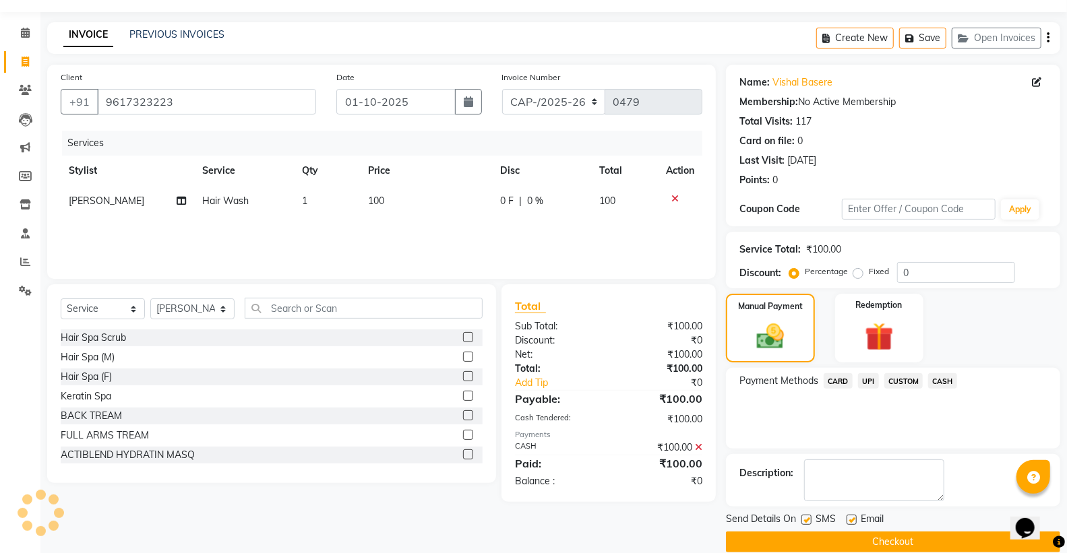
scroll to position [56, 0]
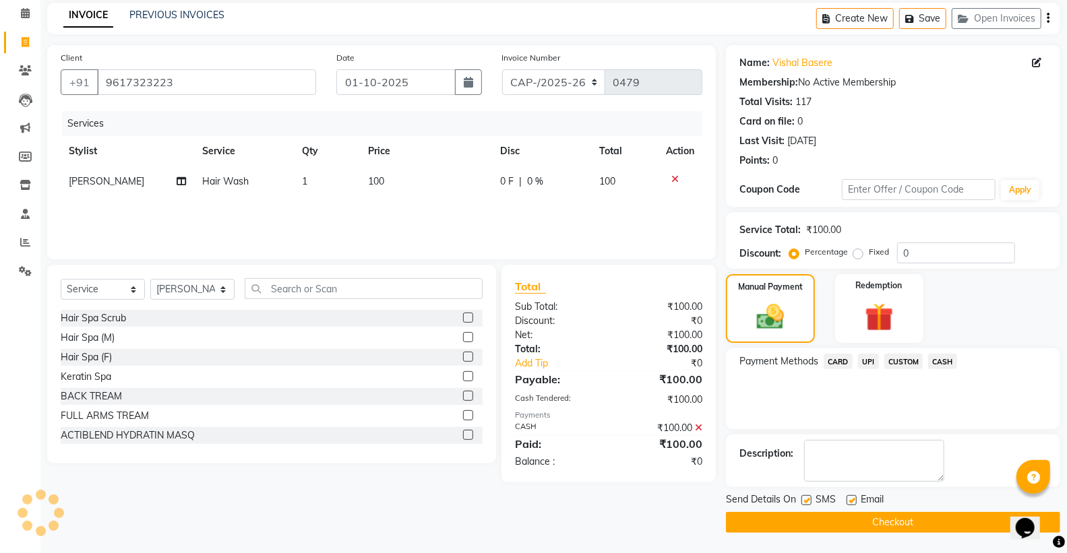
click at [883, 516] on button "Checkout" at bounding box center [893, 522] width 334 height 21
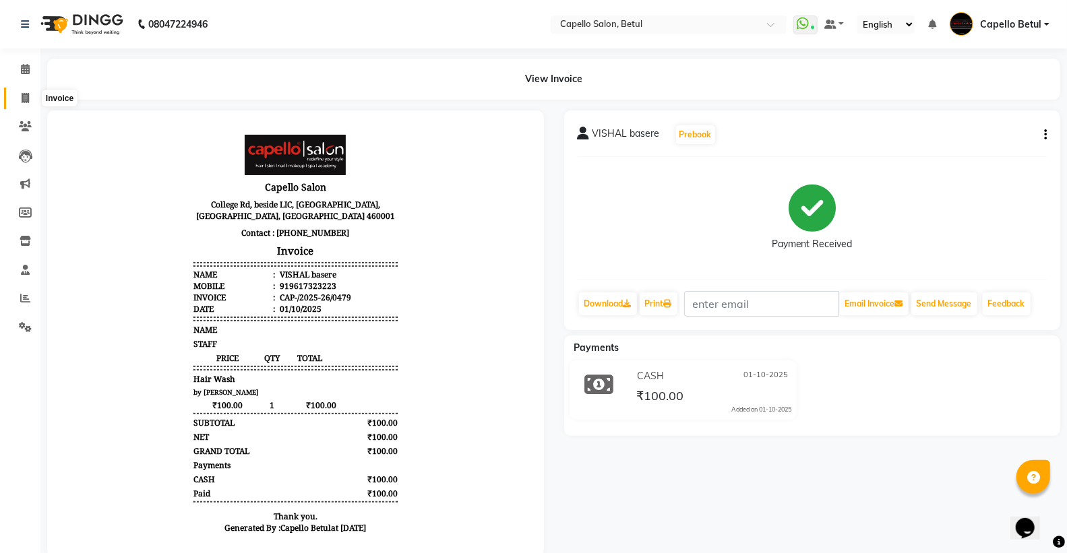
drag, startPoint x: 26, startPoint y: 94, endPoint x: 30, endPoint y: 171, distance: 76.3
click at [26, 94] on icon at bounding box center [25, 98] width 7 height 10
select select "service"
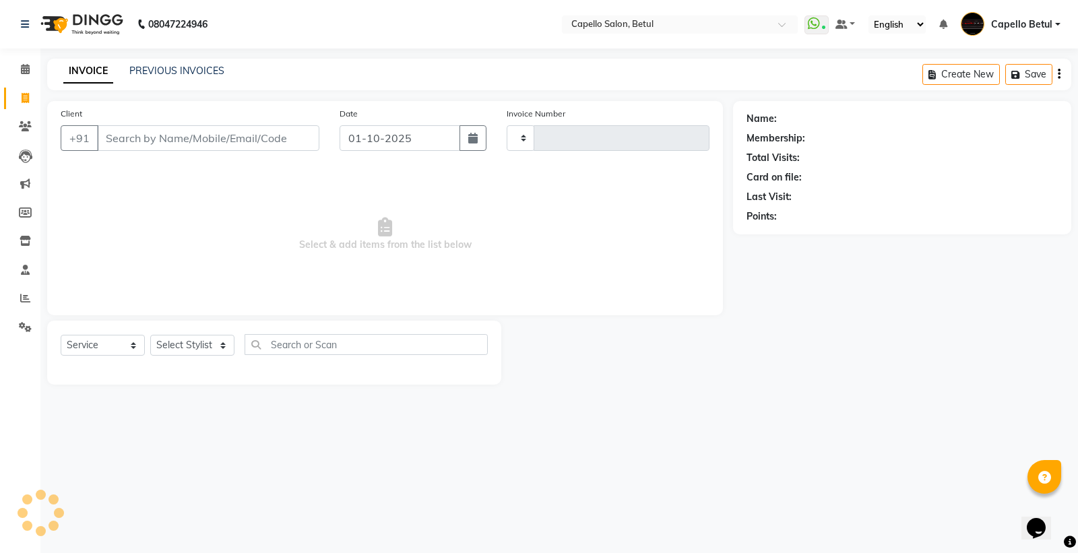
type input "0480"
select select "8951"
click at [199, 346] on select "Select Stylist" at bounding box center [192, 345] width 84 height 21
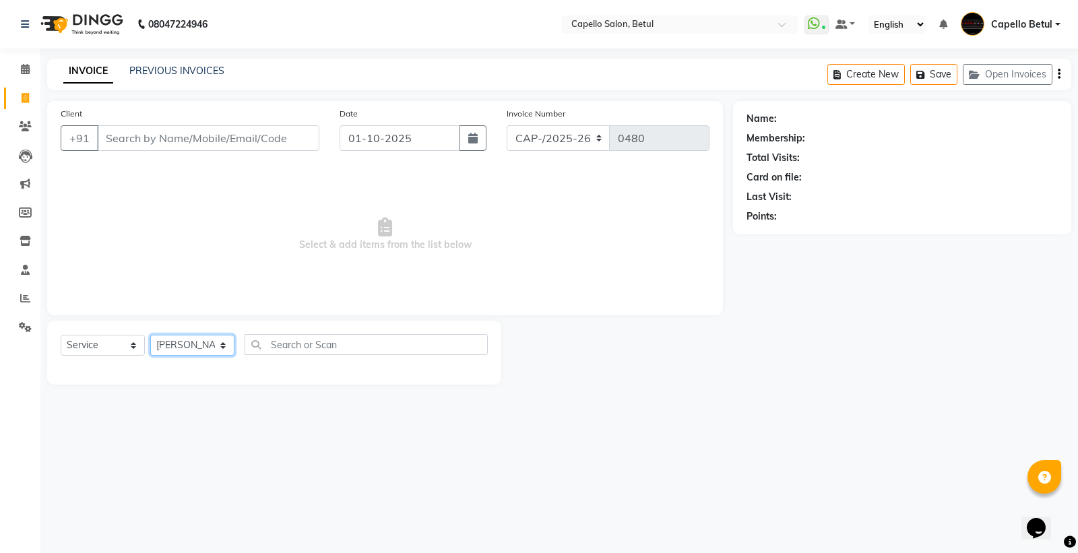
click at [150, 336] on select "Select Stylist ADMIN Capello Betul [PERSON_NAME] POOJA SOLANKI (M) PRAVEEN (M) …" at bounding box center [192, 345] width 84 height 21
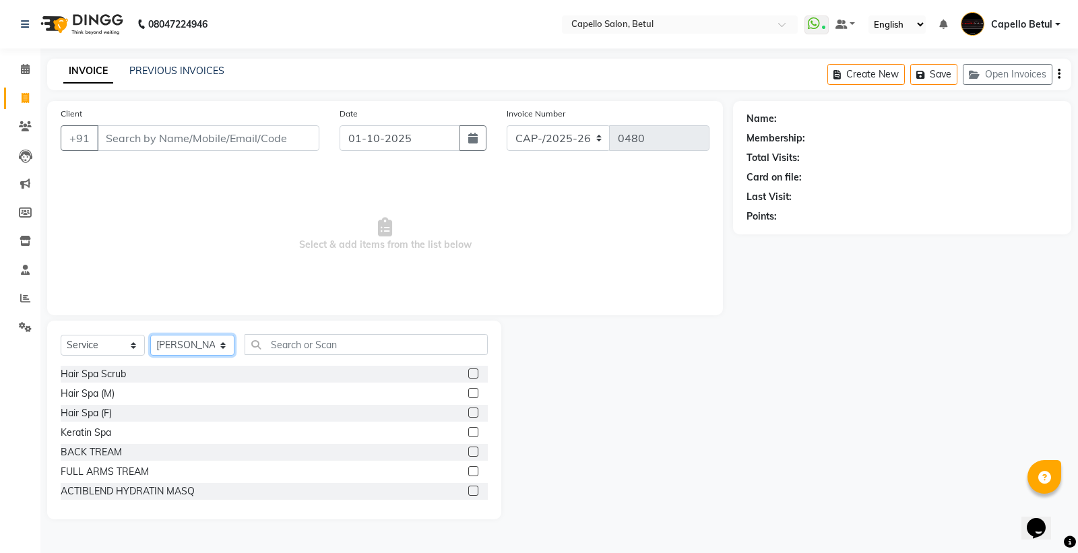
click at [172, 345] on select "Select Stylist ADMIN Capello Betul [PERSON_NAME] POOJA SOLANKI (M) PRAVEEN (M) …" at bounding box center [192, 345] width 84 height 21
select select "14474"
click at [150, 336] on select "Select Stylist ADMIN Capello Betul [PERSON_NAME] POOJA SOLANKI (M) PRAVEEN (M) …" at bounding box center [192, 345] width 84 height 21
click at [369, 345] on input "text" at bounding box center [366, 344] width 243 height 21
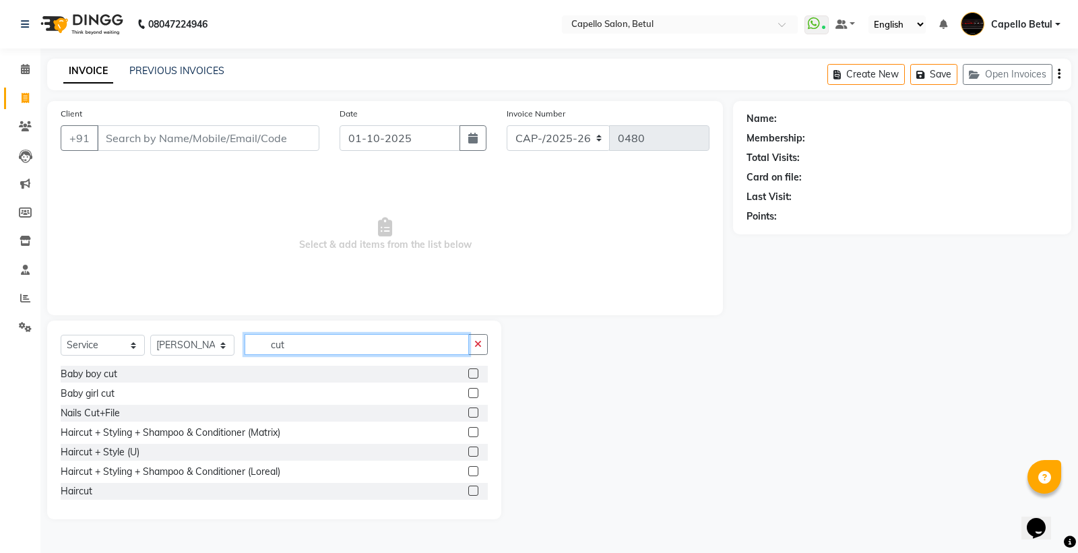
type input "cut"
click at [468, 490] on label at bounding box center [473, 491] width 10 height 10
click at [468, 490] on input "checkbox" at bounding box center [472, 491] width 9 height 9
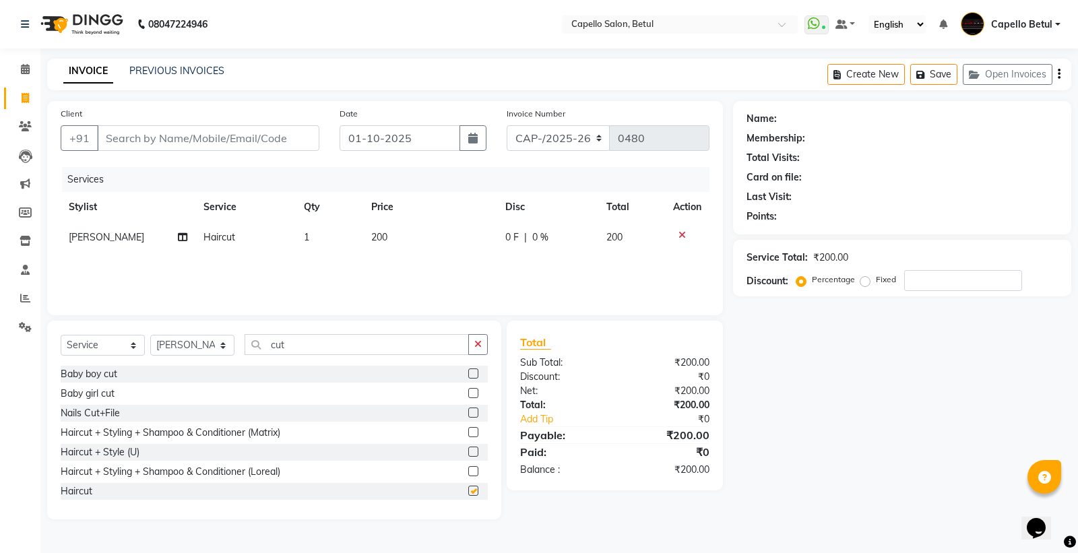
checkbox input "false"
click at [475, 348] on icon "button" at bounding box center [478, 344] width 7 height 9
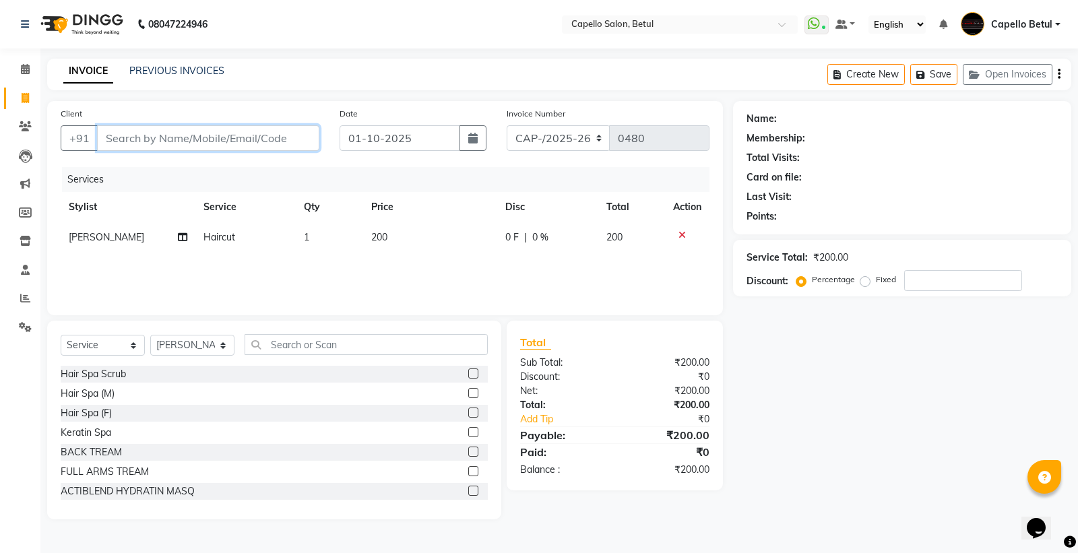
click at [132, 135] on input "Client" at bounding box center [208, 138] width 222 height 26
click at [97, 130] on input "Client" at bounding box center [208, 138] width 222 height 26
type input "6"
type input "0"
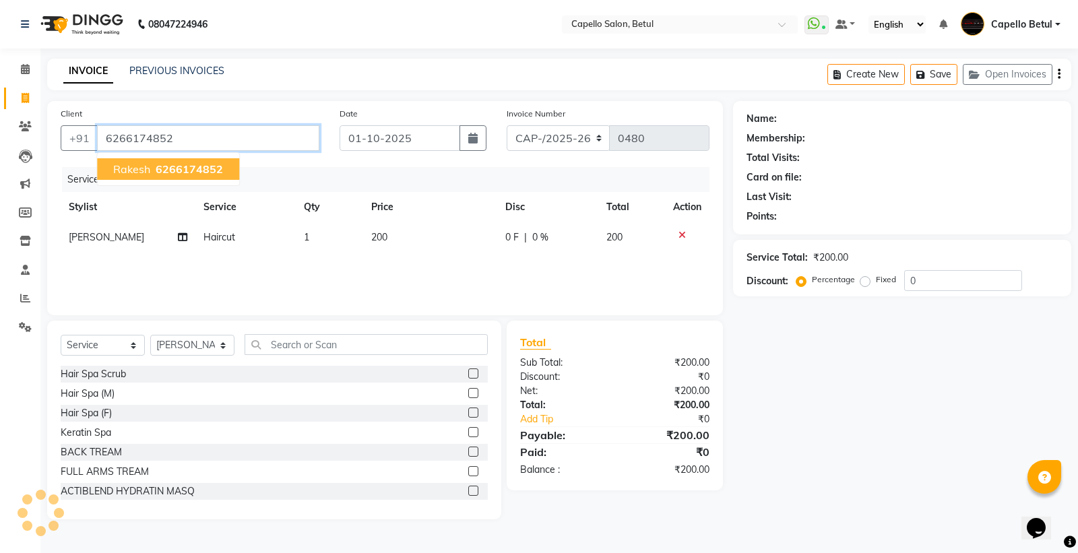
type input "6266174852"
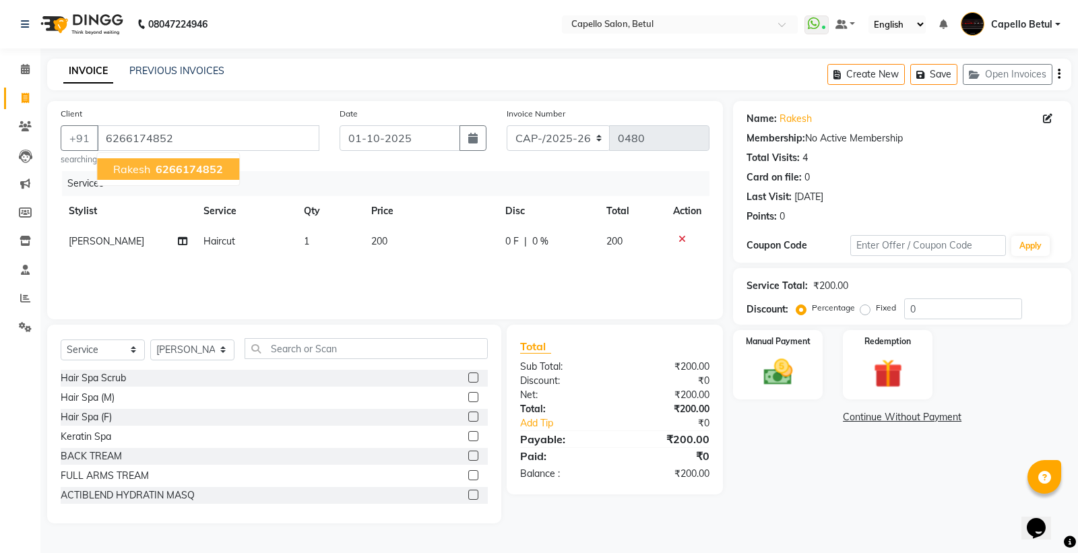
click at [165, 264] on div "Services Stylist Service Qty Price Disc Total Action DHANRAJ Haircut 1 200 0 F …" at bounding box center [385, 238] width 649 height 135
click at [796, 375] on img at bounding box center [778, 372] width 49 height 34
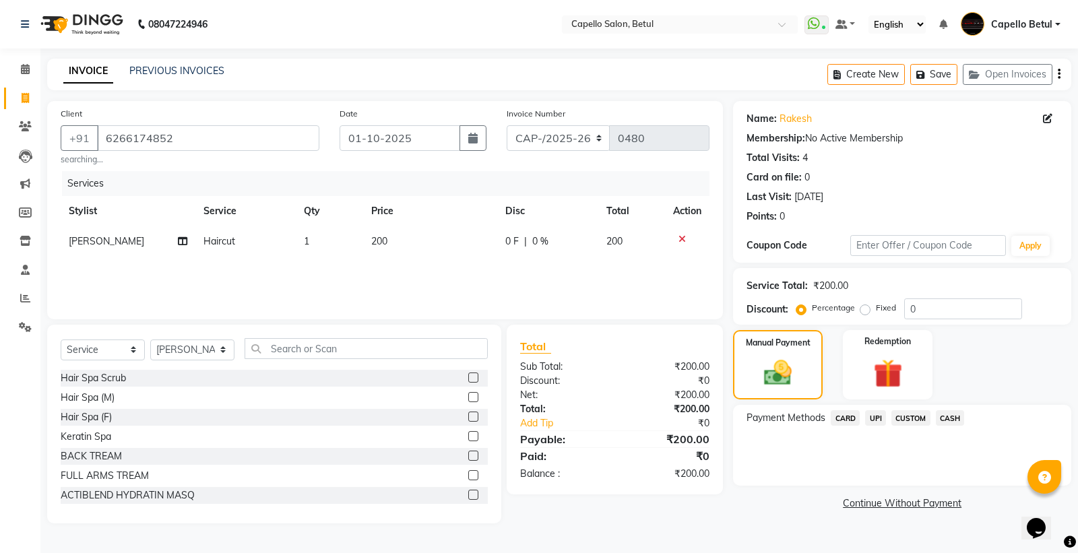
click at [865, 419] on div "UPI" at bounding box center [873, 419] width 26 height 18
click at [868, 419] on span "UPI" at bounding box center [875, 418] width 21 height 16
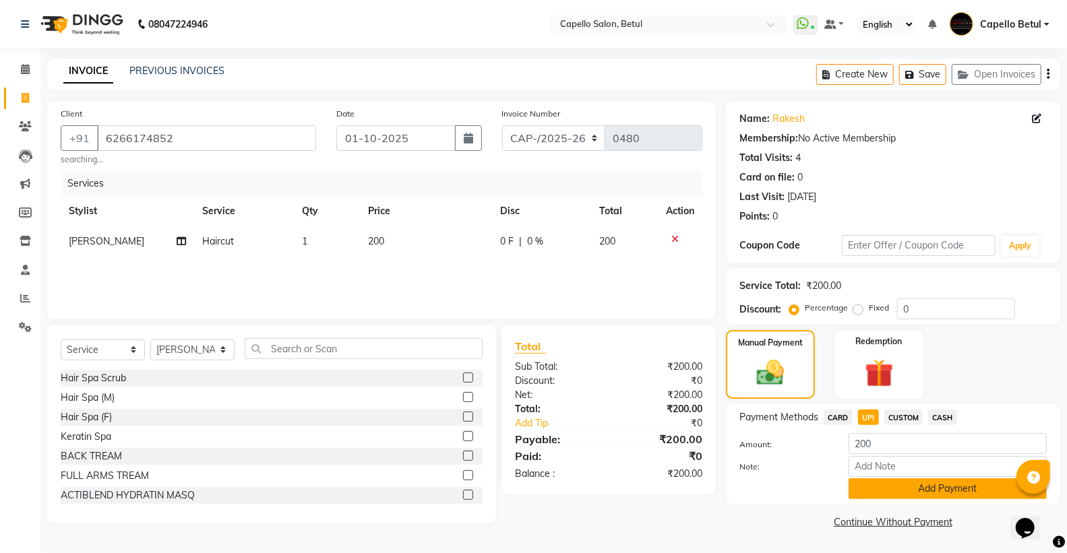
click at [969, 492] on button "Add Payment" at bounding box center [948, 489] width 198 height 21
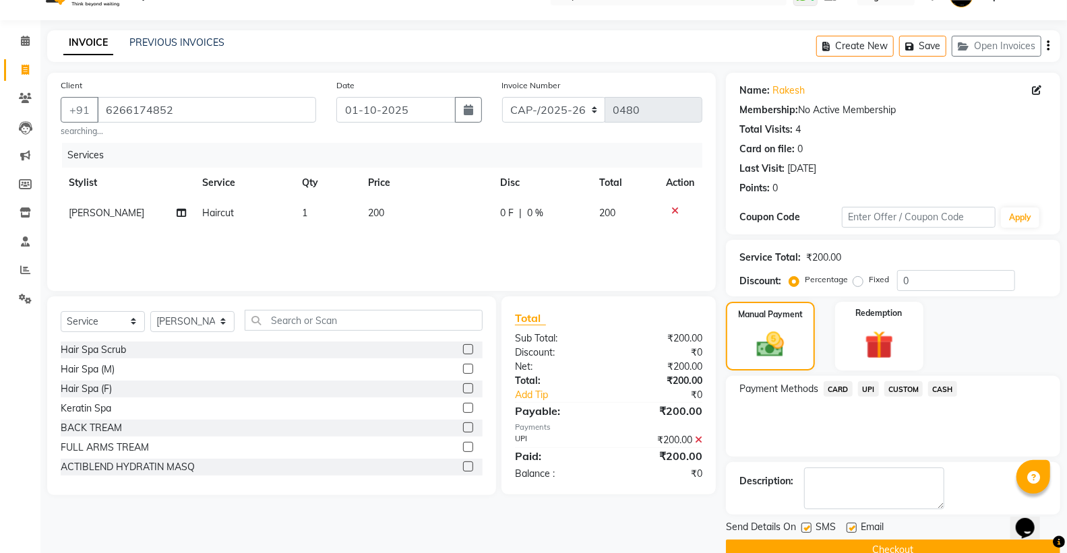
scroll to position [56, 0]
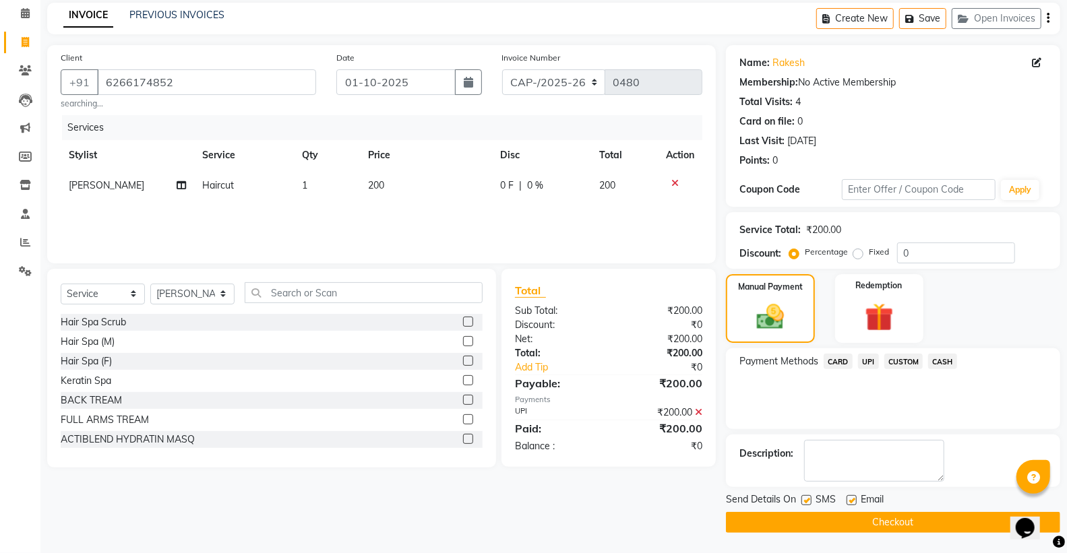
click at [899, 526] on button "Checkout" at bounding box center [893, 522] width 334 height 21
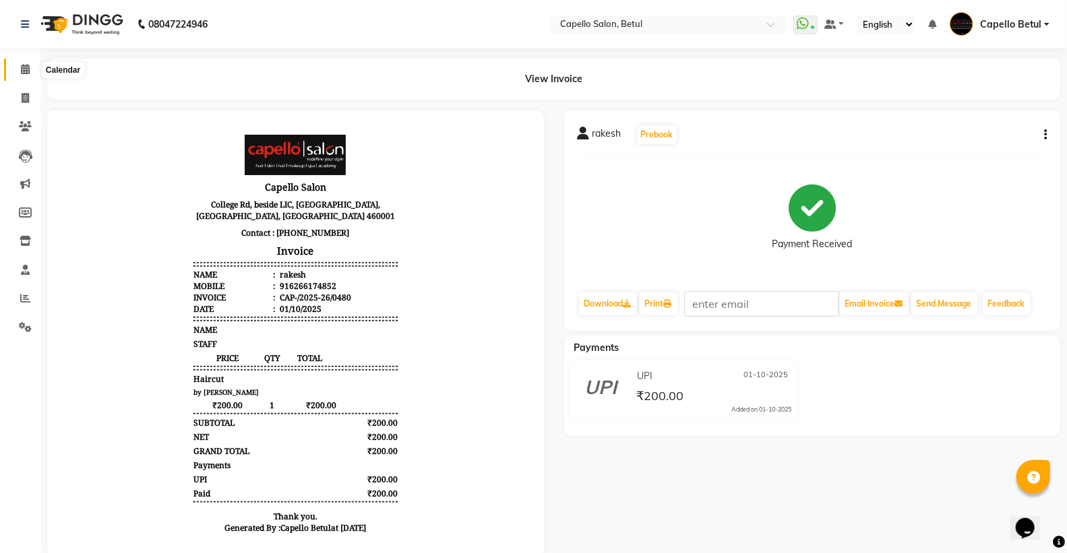
click at [27, 72] on icon at bounding box center [25, 69] width 9 height 10
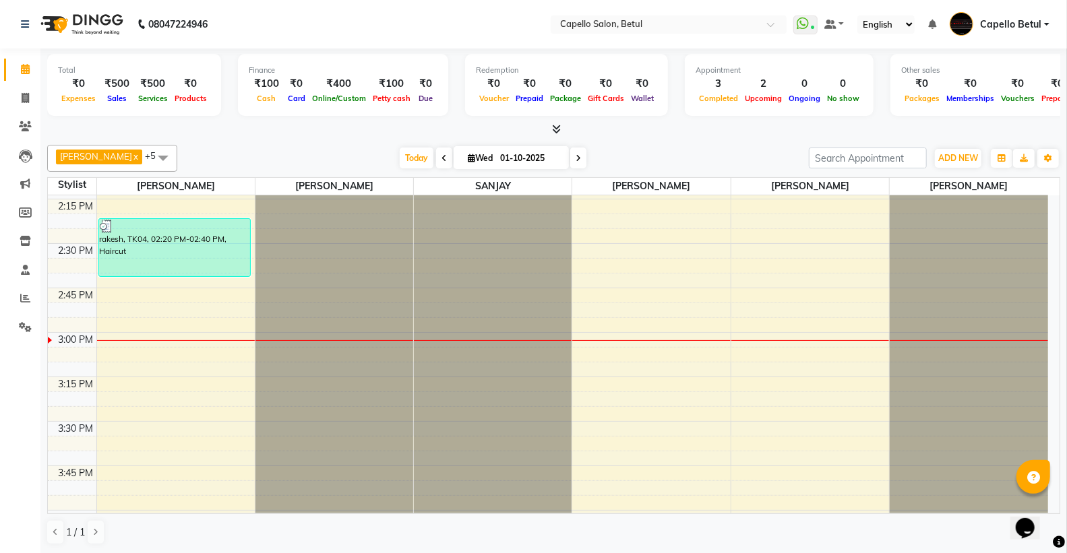
scroll to position [973, 0]
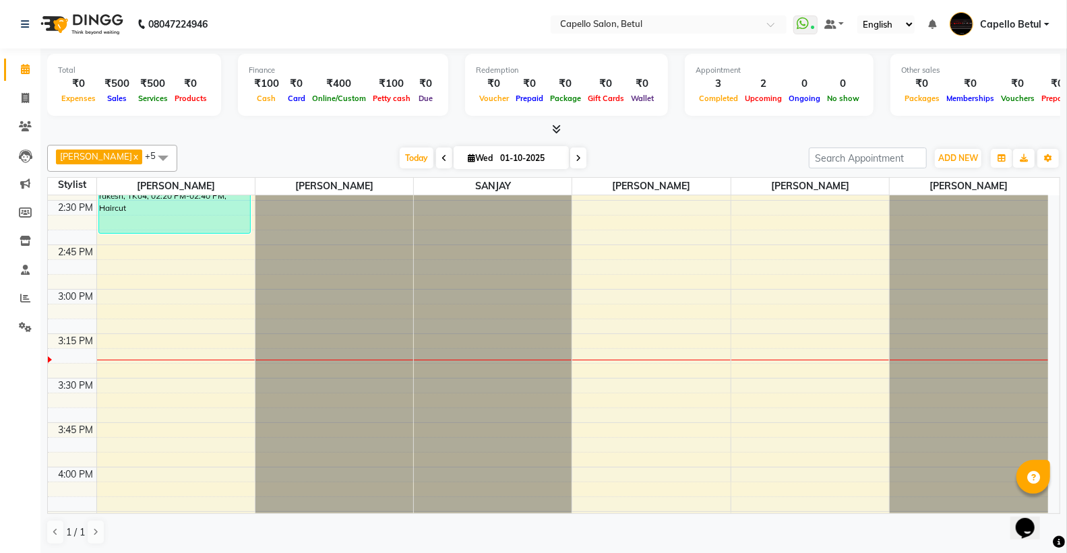
click at [613, 152] on div "Today Wed 01-10-2025" at bounding box center [493, 158] width 618 height 20
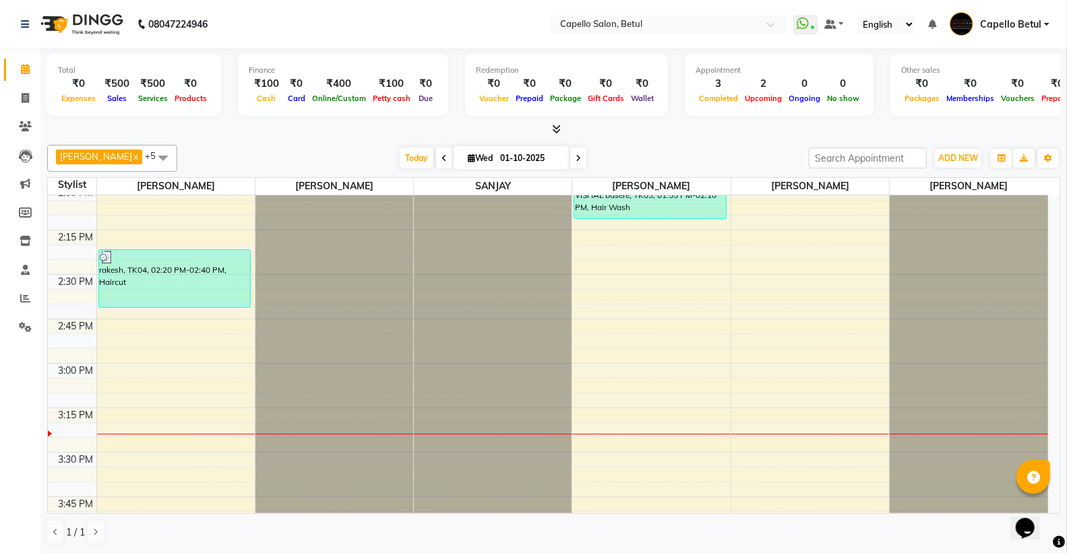
scroll to position [899, 0]
click at [32, 98] on span at bounding box center [25, 99] width 24 height 16
select select "service"
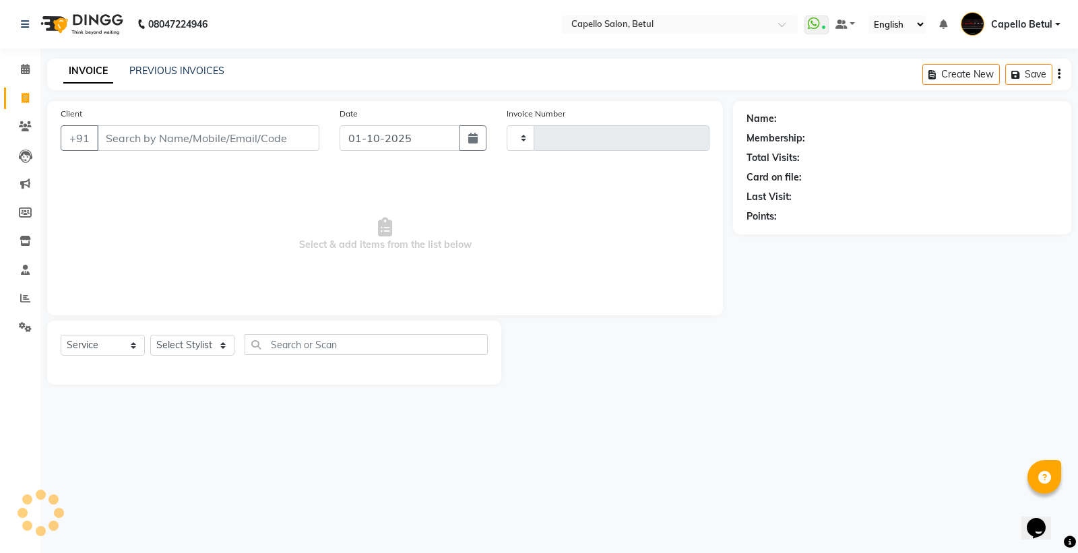
drag, startPoint x: 165, startPoint y: 137, endPoint x: 185, endPoint y: 120, distance: 26.3
click at [165, 136] on input "Client" at bounding box center [208, 138] width 222 height 26
type input "70897291"
type input "0481"
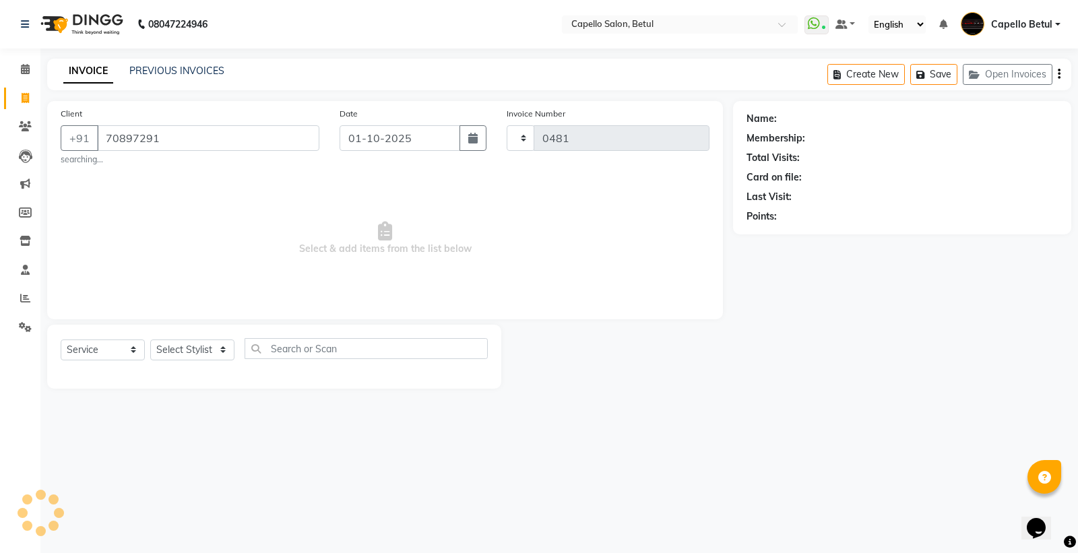
select select "8951"
type input "7089729123"
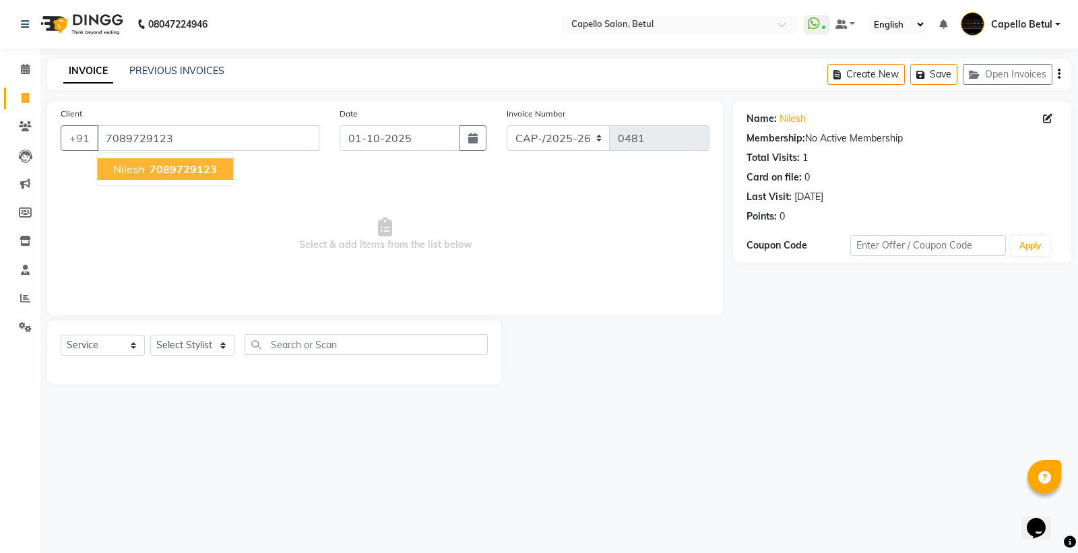
click at [541, 222] on span "Select & add items from the list below" at bounding box center [385, 234] width 649 height 135
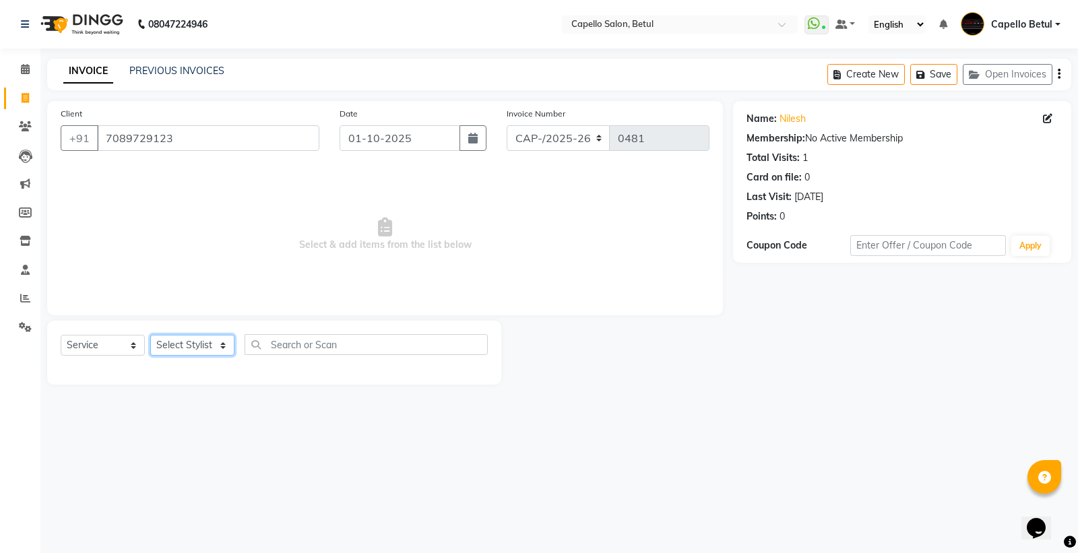
click at [200, 339] on select "Select Stylist ADMIN Capello Betul [PERSON_NAME] POOJA SOLANKI (M) PRAVEEN (M) …" at bounding box center [192, 345] width 84 height 21
select select "34695"
click at [150, 336] on select "Select Stylist ADMIN Capello Betul [PERSON_NAME] POOJA SOLANKI (M) PRAVEEN (M) …" at bounding box center [192, 345] width 84 height 21
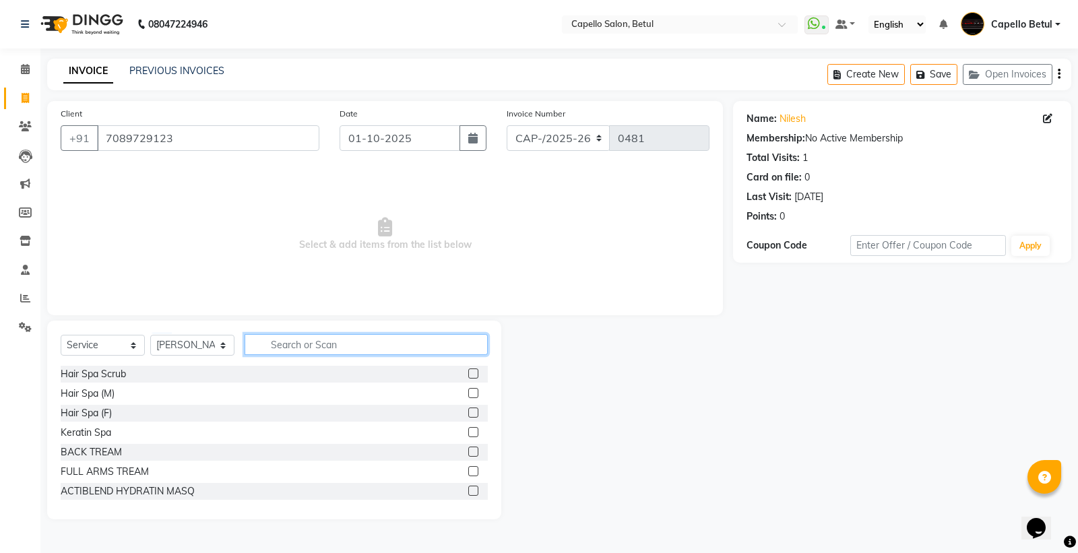
click at [361, 346] on input "text" at bounding box center [366, 344] width 243 height 21
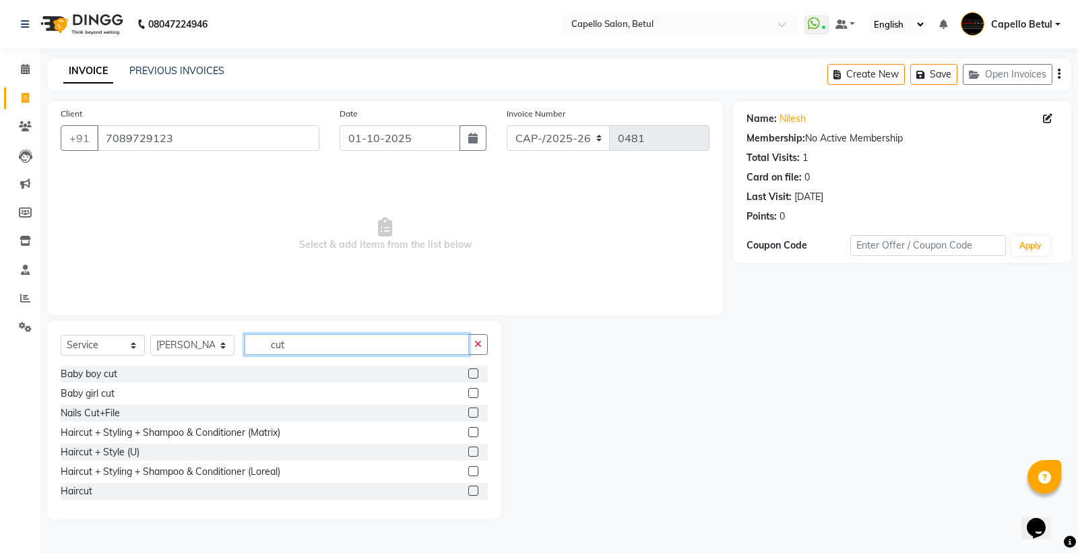
type input "cut"
click at [468, 487] on label at bounding box center [473, 491] width 10 height 10
click at [468, 487] on input "checkbox" at bounding box center [472, 491] width 9 height 9
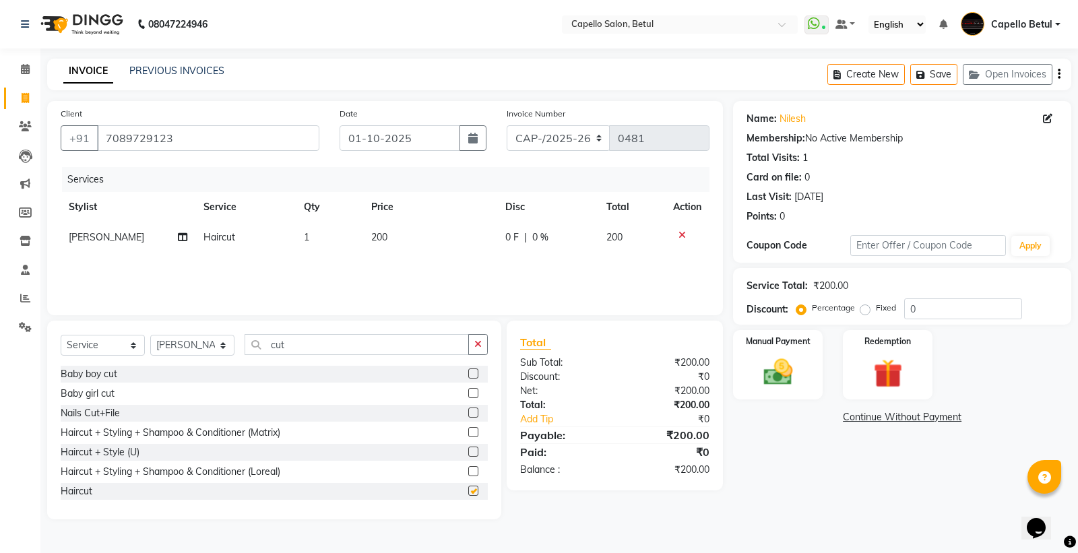
checkbox input "false"
click at [482, 342] on button "button" at bounding box center [478, 344] width 20 height 21
click at [784, 374] on img at bounding box center [778, 372] width 49 height 34
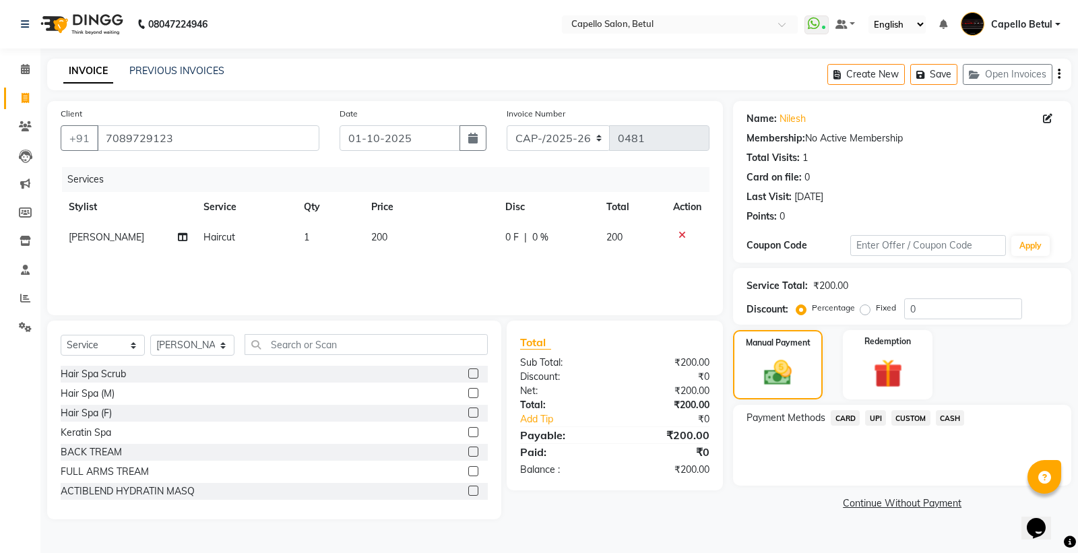
click at [871, 421] on span "UPI" at bounding box center [875, 418] width 21 height 16
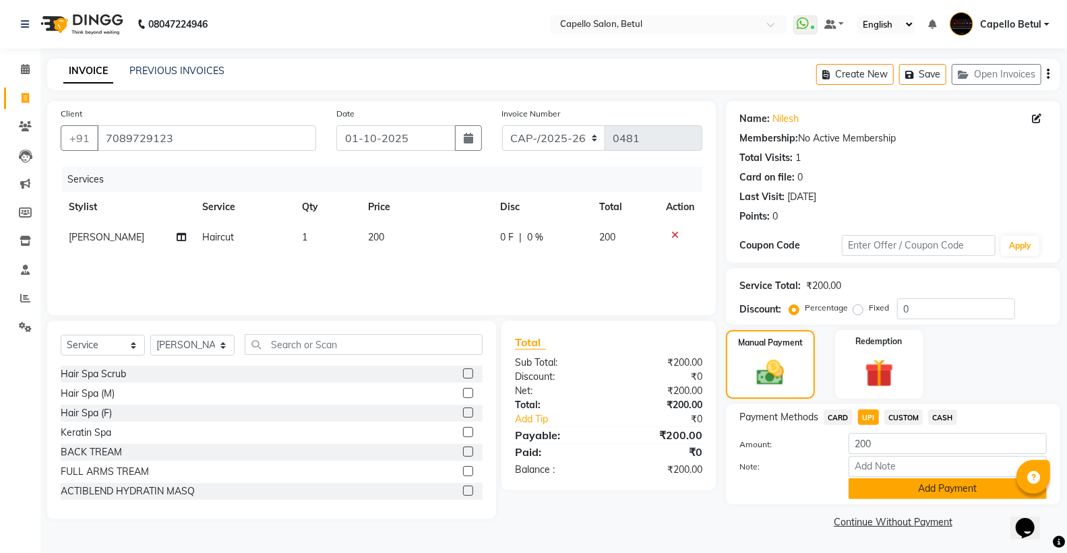
click at [938, 493] on button "Add Payment" at bounding box center [948, 489] width 198 height 21
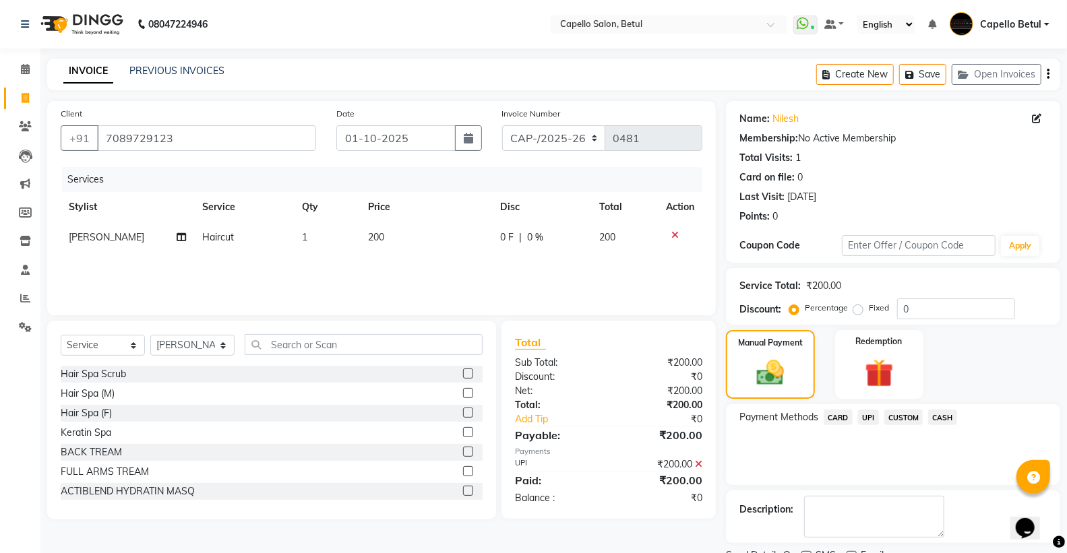
scroll to position [56, 0]
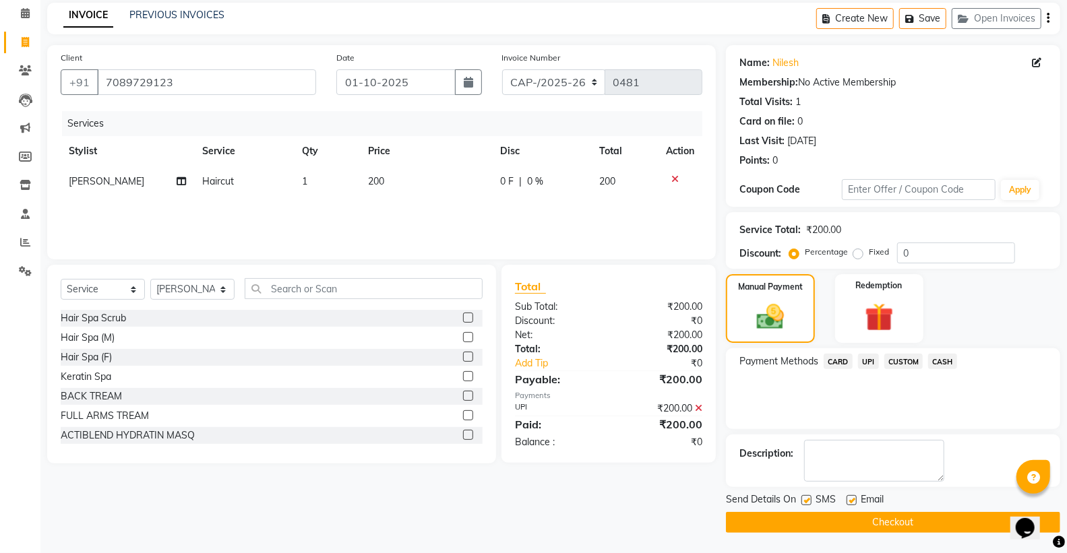
click at [864, 523] on button "Checkout" at bounding box center [893, 522] width 334 height 21
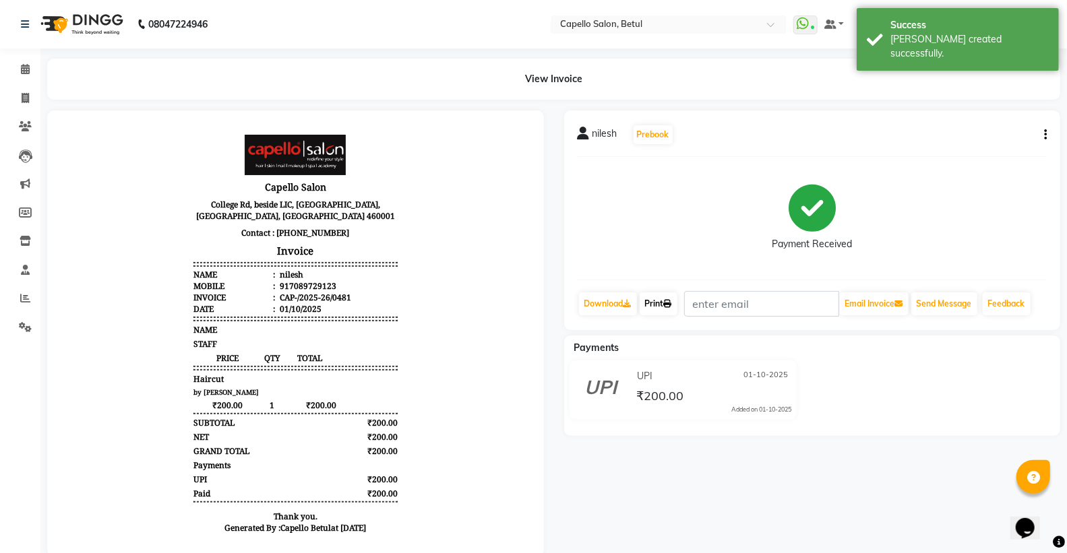
click at [661, 308] on link "Print" at bounding box center [659, 304] width 38 height 23
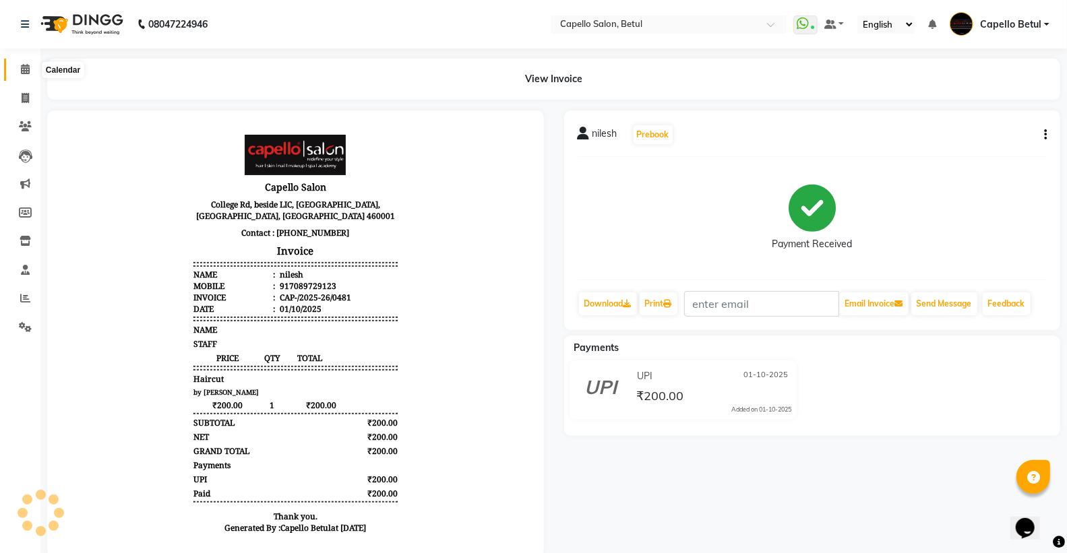
click at [27, 70] on icon at bounding box center [25, 69] width 9 height 10
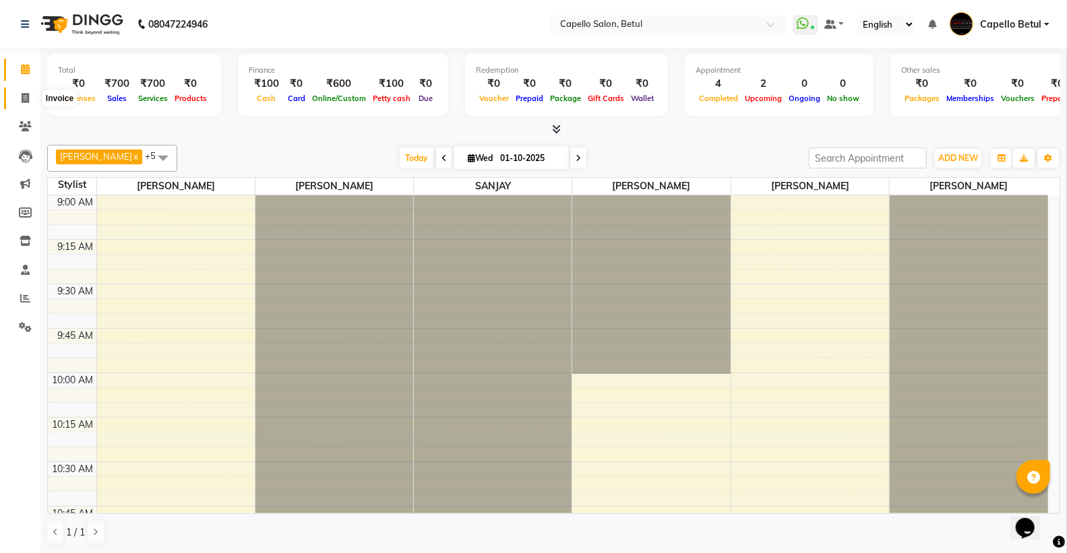
click at [28, 101] on icon at bounding box center [25, 98] width 7 height 10
select select "service"
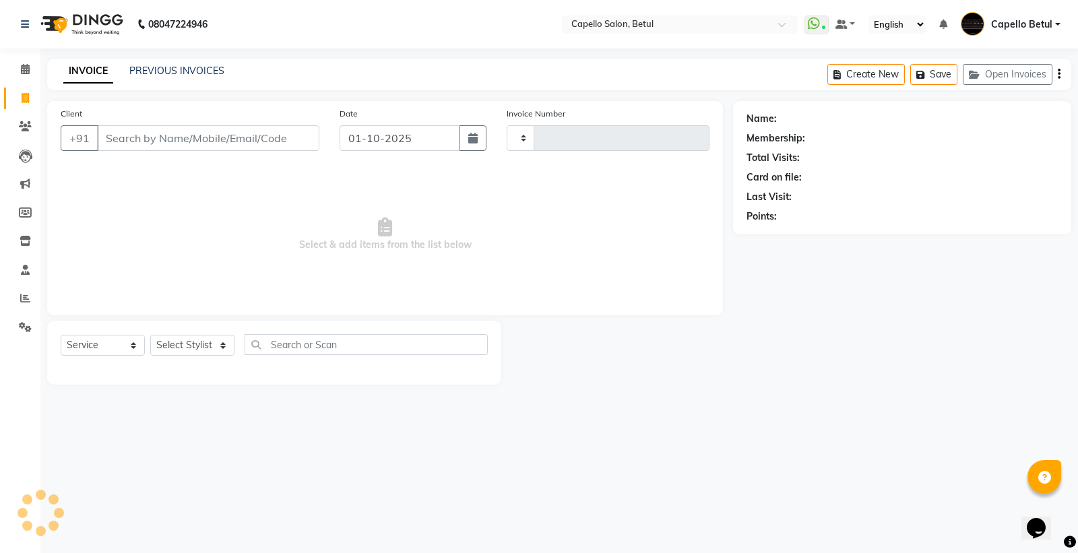
type input "0482"
select select "8951"
click at [200, 346] on select "Select Stylist" at bounding box center [192, 345] width 84 height 21
select select "14487"
click at [150, 336] on select "Select Stylist ADMIN Capello Betul [PERSON_NAME] POOJA SOLANKI (M) PRAVEEN (M) …" at bounding box center [192, 345] width 84 height 21
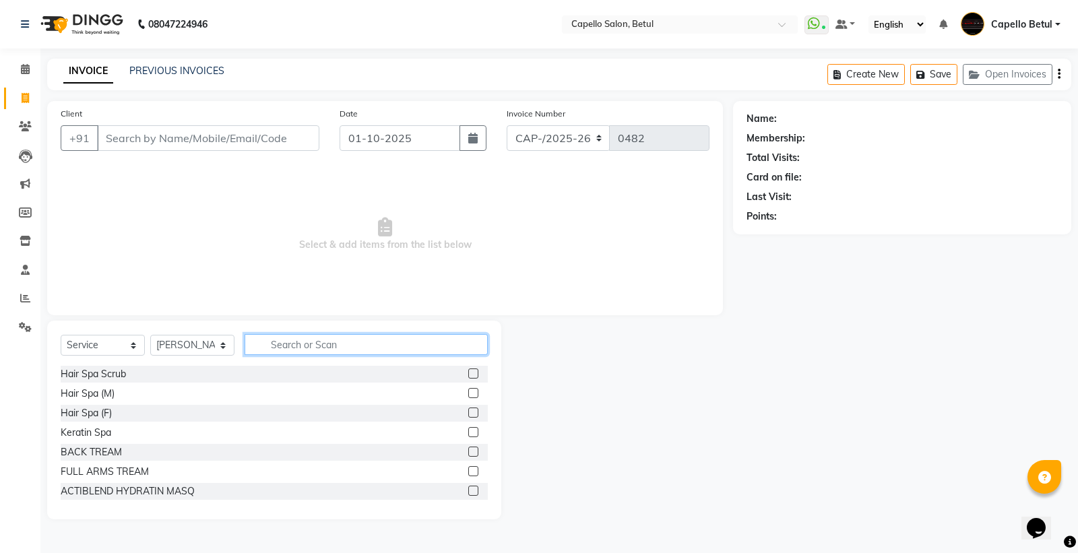
click at [321, 351] on input "text" at bounding box center [366, 344] width 243 height 21
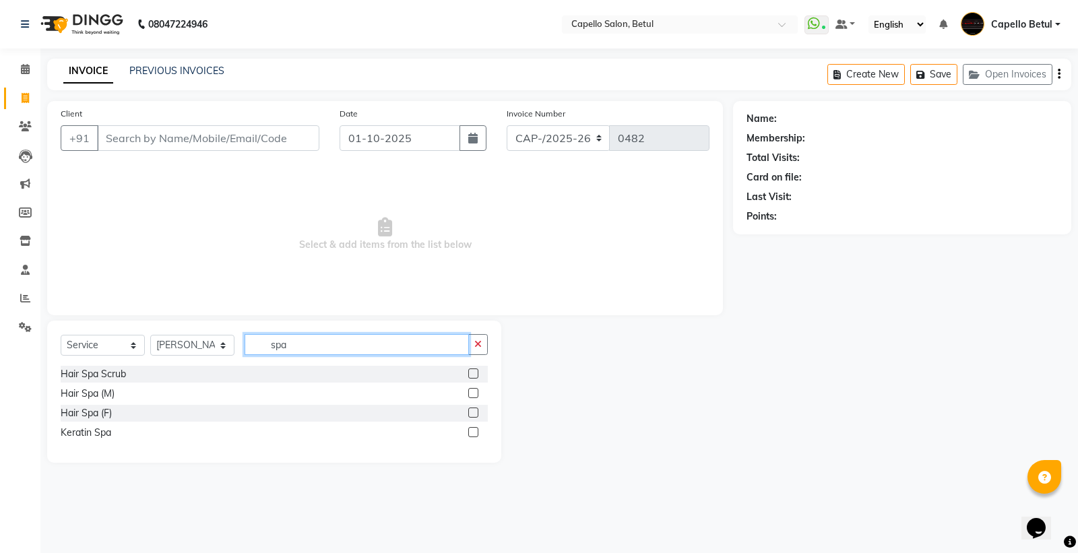
type input "spa"
click at [456, 412] on div "Hair Spa (F)" at bounding box center [274, 413] width 427 height 17
click at [473, 411] on label at bounding box center [473, 413] width 10 height 10
click at [473, 411] on input "checkbox" at bounding box center [472, 413] width 9 height 9
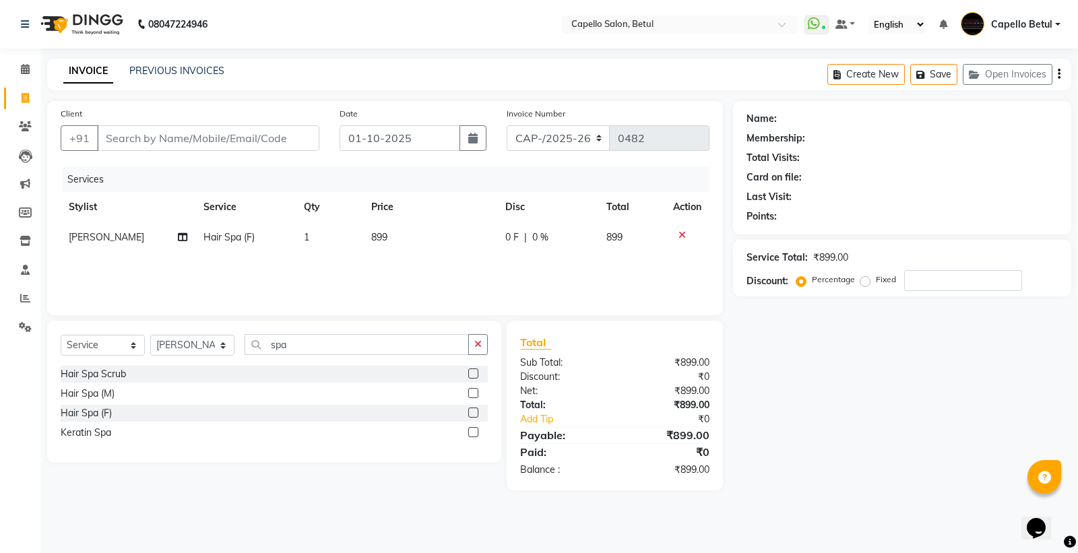
checkbox input "false"
click at [434, 239] on td "899" at bounding box center [430, 237] width 134 height 30
select select "14487"
click at [434, 239] on input "899" at bounding box center [433, 241] width 87 height 21
type input "8"
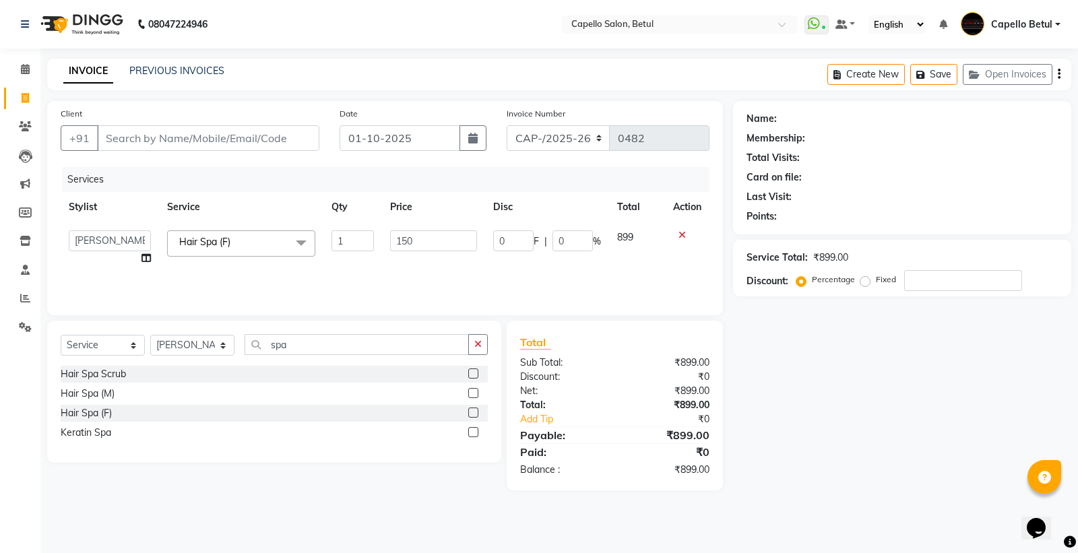
type input "1500"
click at [121, 147] on input "Client" at bounding box center [208, 138] width 222 height 26
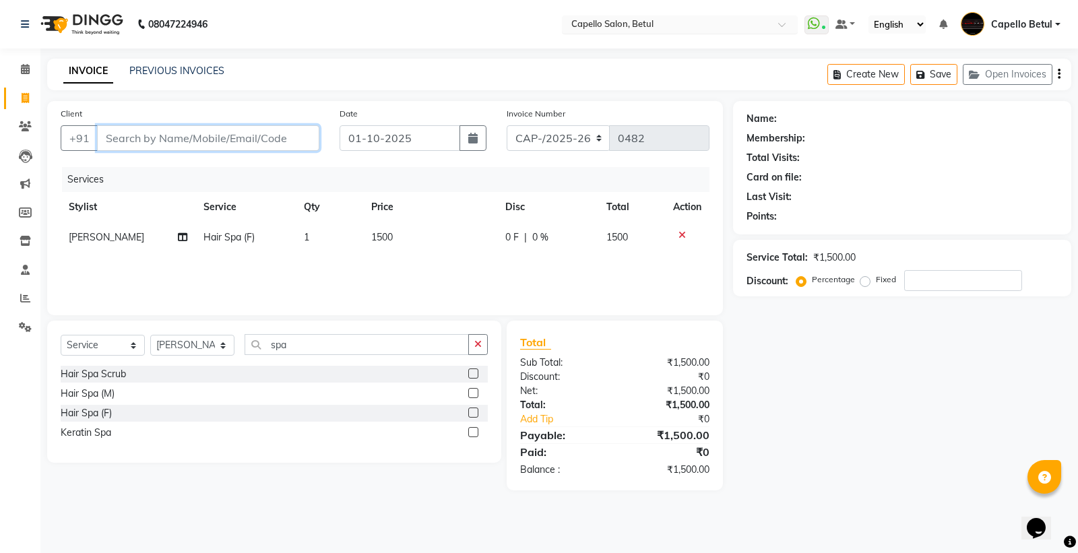
type input "7"
type input "0"
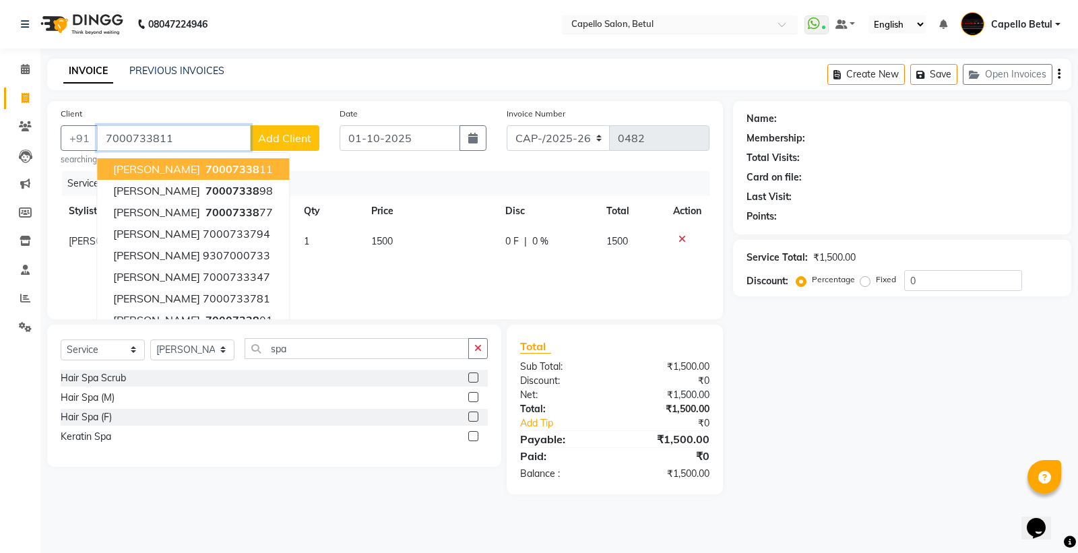
type input "7000733811"
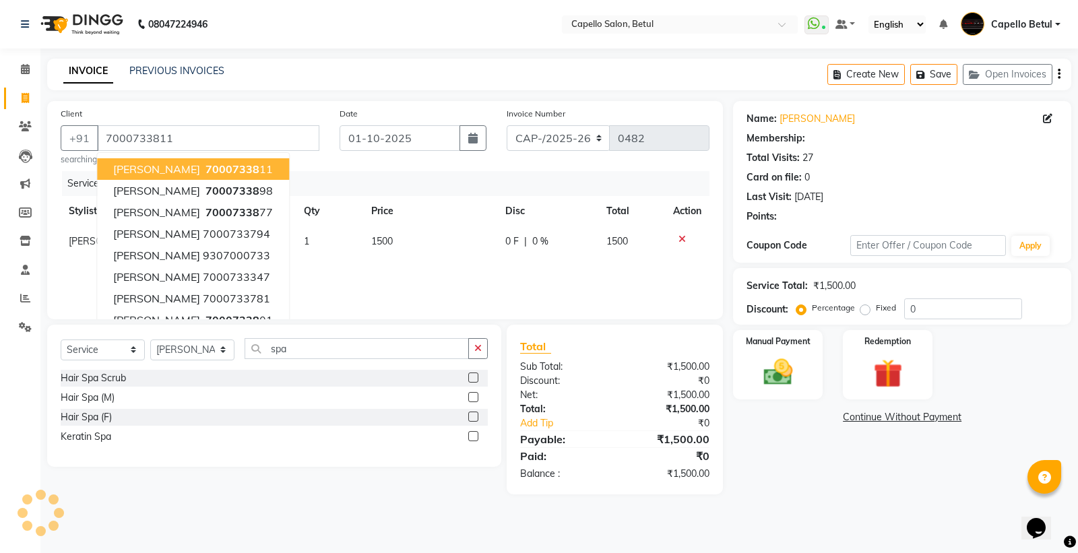
drag, startPoint x: 561, startPoint y: 283, endPoint x: 549, endPoint y: 283, distance: 11.5
click at [559, 283] on div "Services Stylist Service Qty Price Disc Total Action VAISHALI Hair Spa (F) 1 15…" at bounding box center [385, 238] width 649 height 135
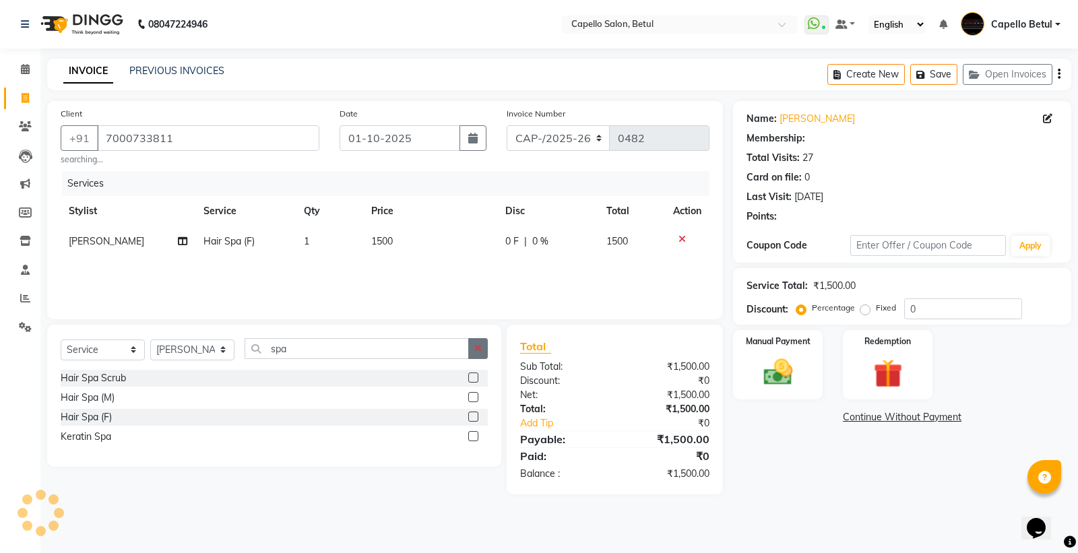
select select "1: Object"
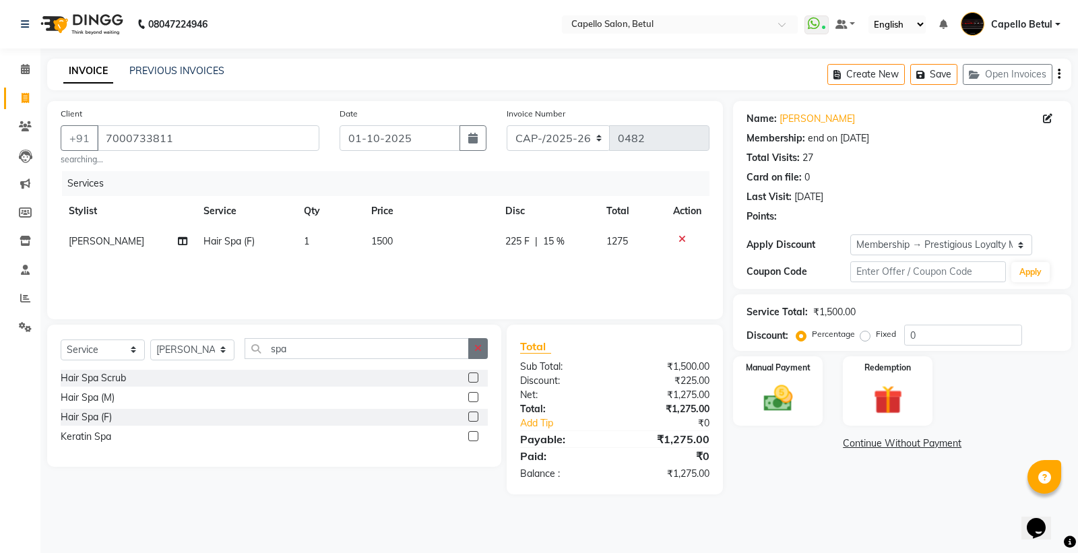
type input "15"
click at [473, 353] on button "button" at bounding box center [478, 348] width 20 height 21
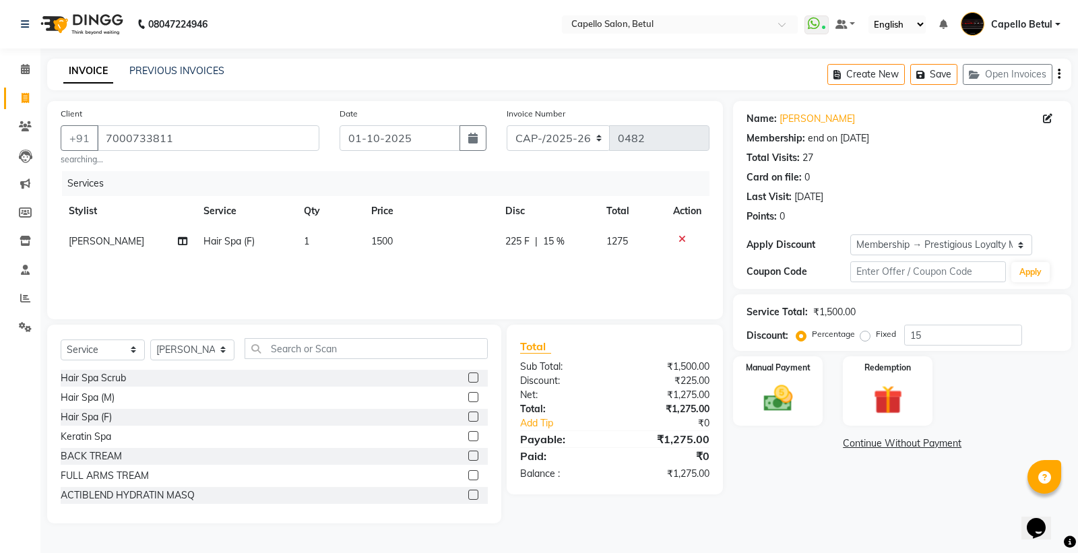
click at [581, 240] on div "225 F | 15 %" at bounding box center [548, 242] width 85 height 14
select select "14487"
drag, startPoint x: 580, startPoint y: 241, endPoint x: 574, endPoint y: 251, distance: 11.8
click at [580, 243] on input "15" at bounding box center [573, 245] width 40 height 21
type input "1"
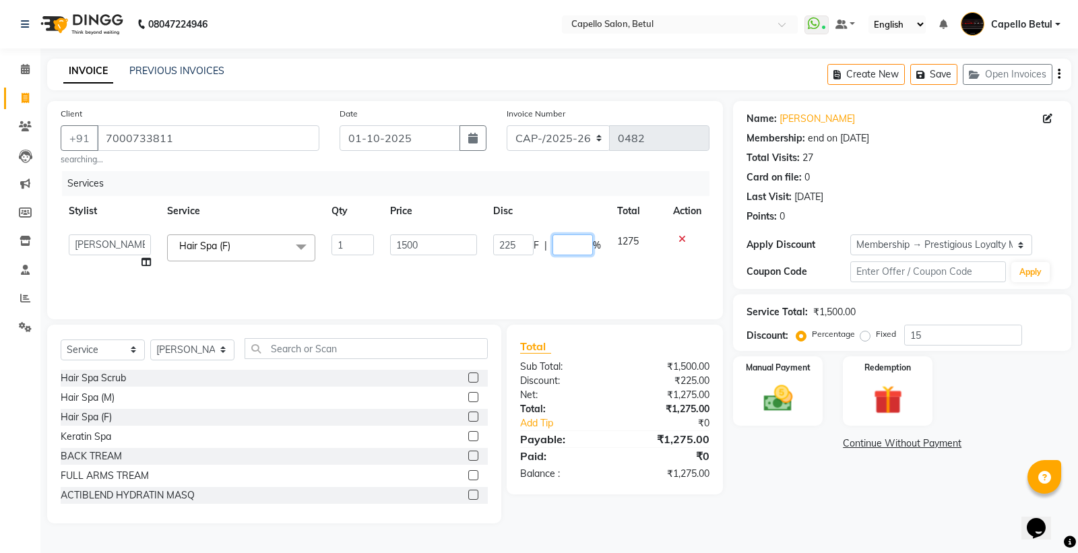
type input "0"
click at [561, 278] on div "Services Stylist Service Qty Price Disc Total Action ADMIN Capello Betul DHANRA…" at bounding box center [385, 238] width 649 height 135
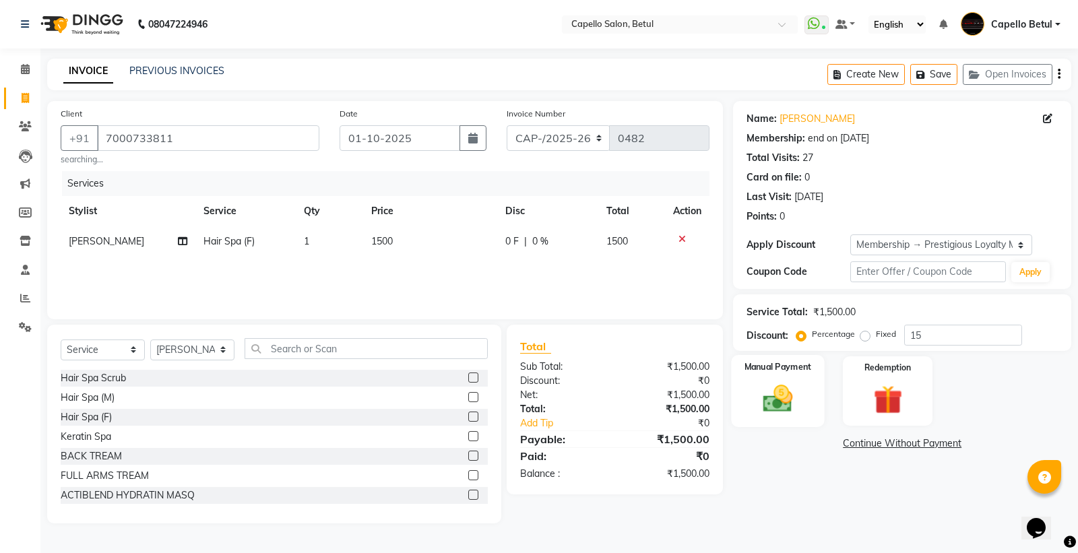
click at [804, 400] on div "Manual Payment" at bounding box center [778, 391] width 93 height 72
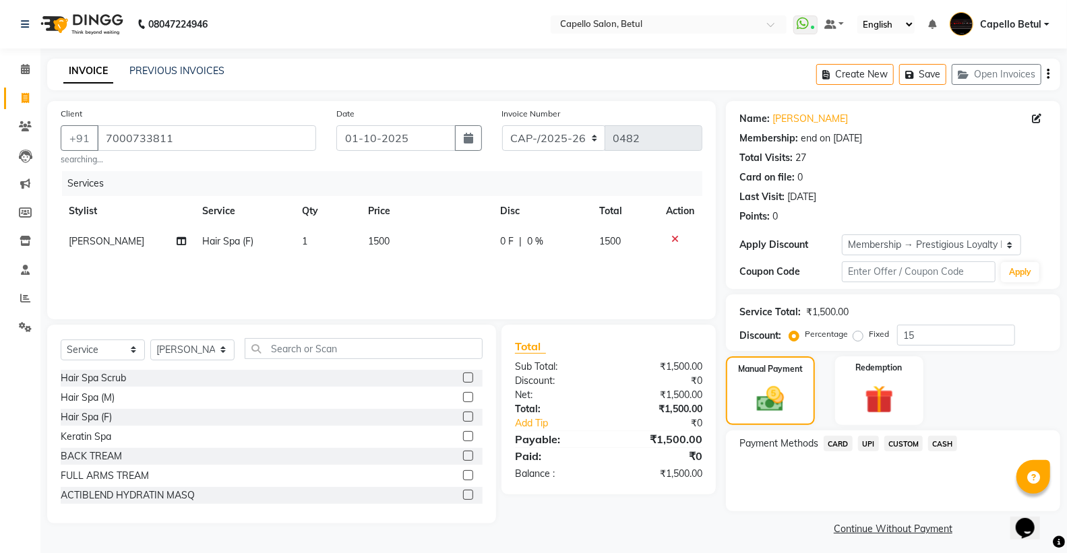
click at [877, 446] on span "UPI" at bounding box center [868, 444] width 21 height 16
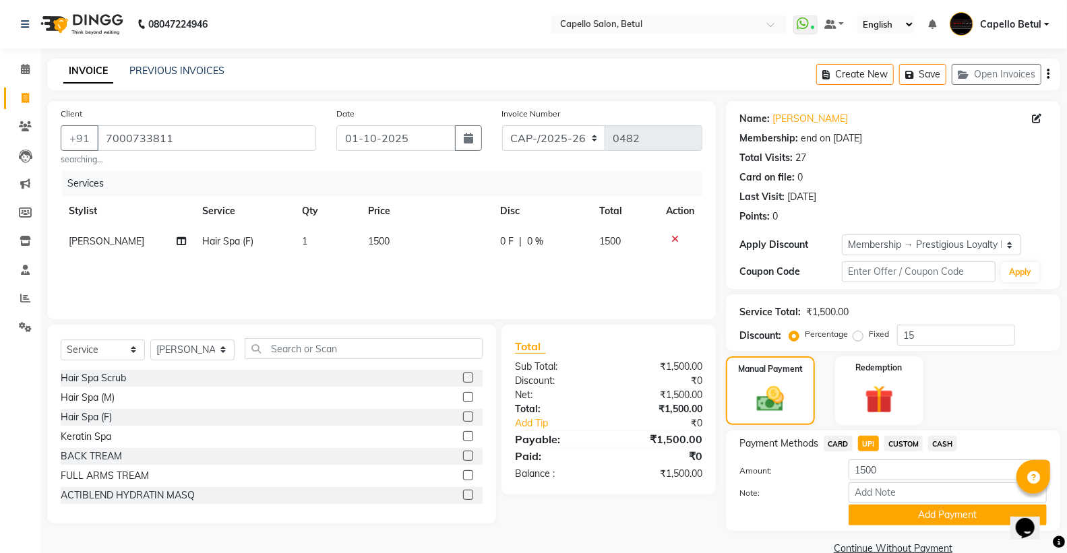
scroll to position [26, 0]
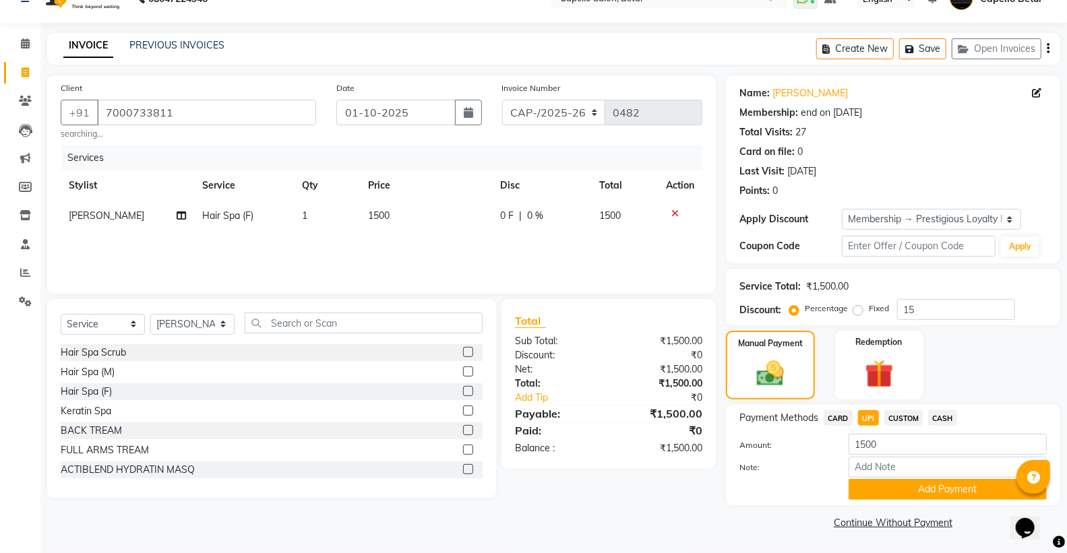
click at [932, 486] on button "Add Payment" at bounding box center [948, 489] width 198 height 21
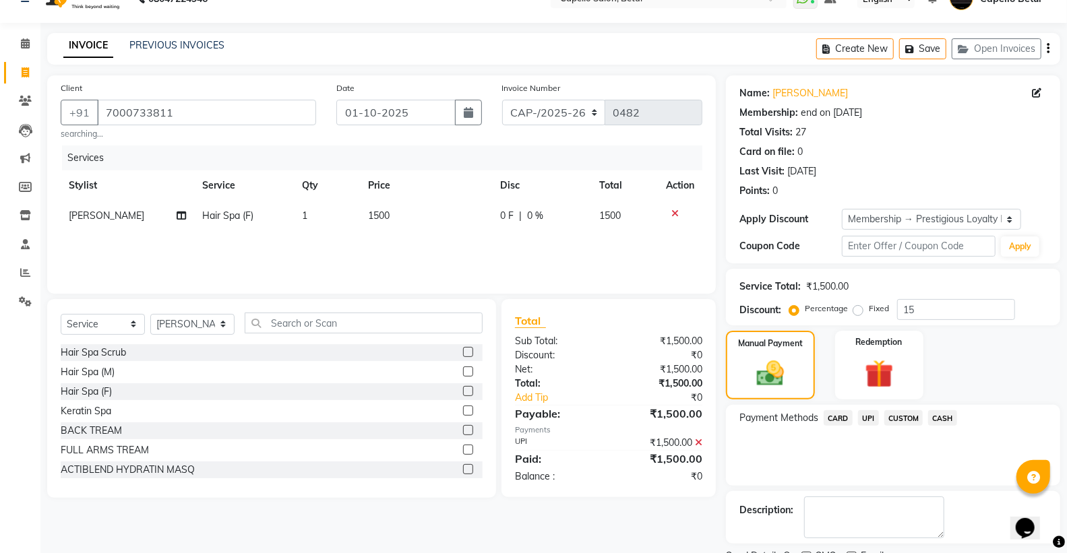
scroll to position [82, 0]
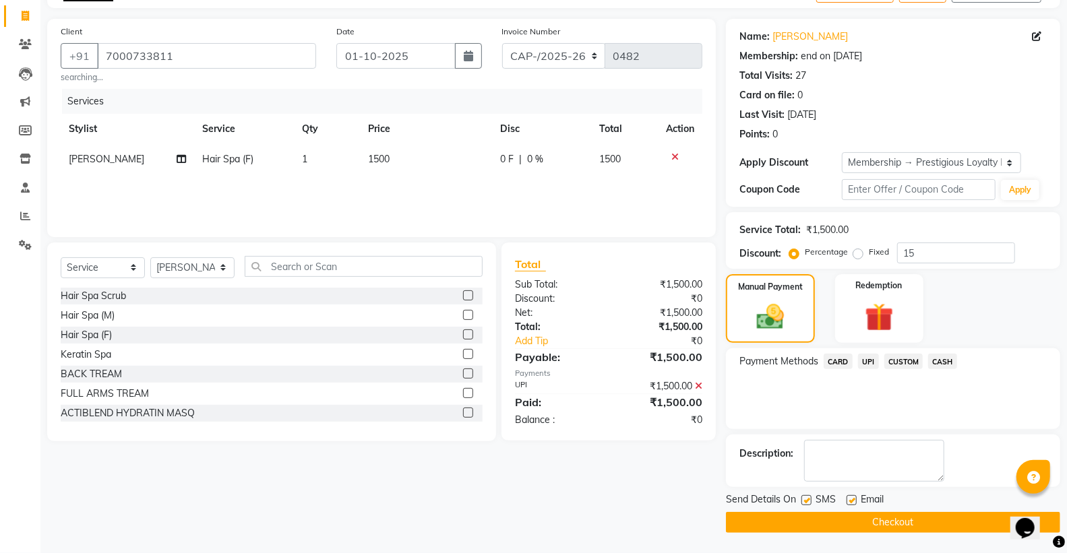
click at [905, 523] on button "Checkout" at bounding box center [893, 522] width 334 height 21
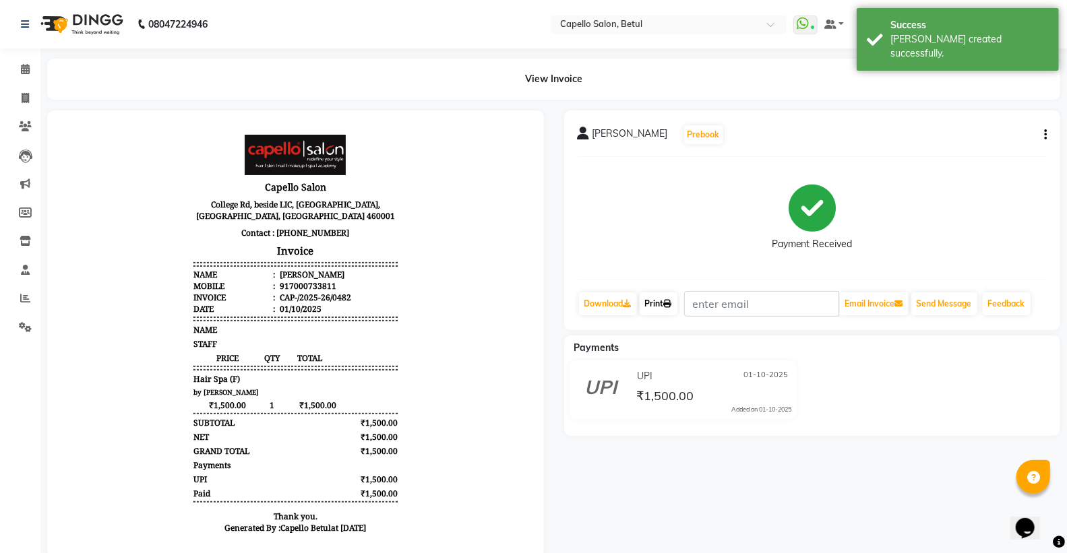
click at [668, 304] on icon at bounding box center [668, 304] width 8 height 8
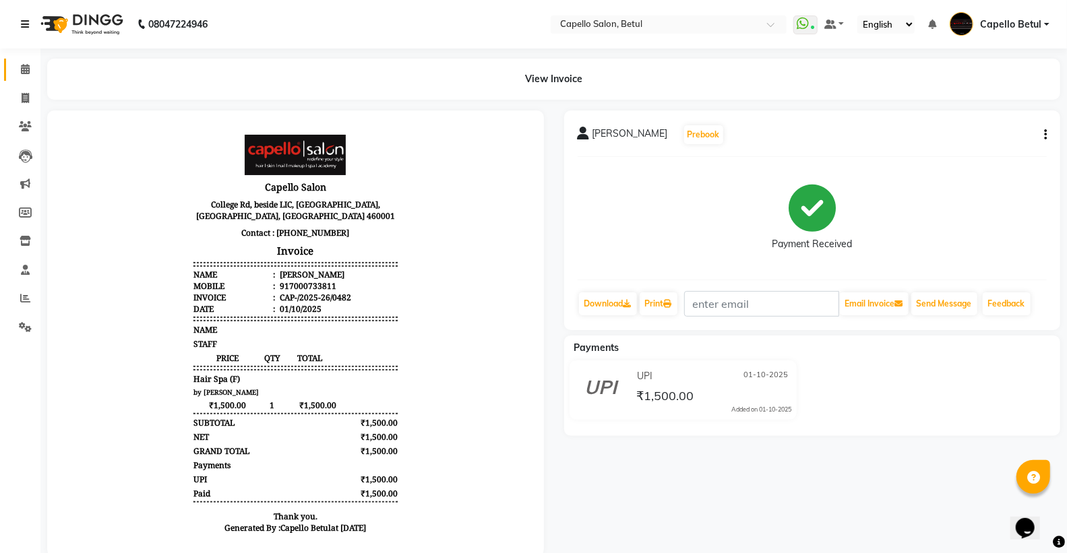
drag, startPoint x: 19, startPoint y: 59, endPoint x: 20, endPoint y: 11, distance: 47.2
click at [18, 59] on link "Calendar" at bounding box center [20, 70] width 32 height 22
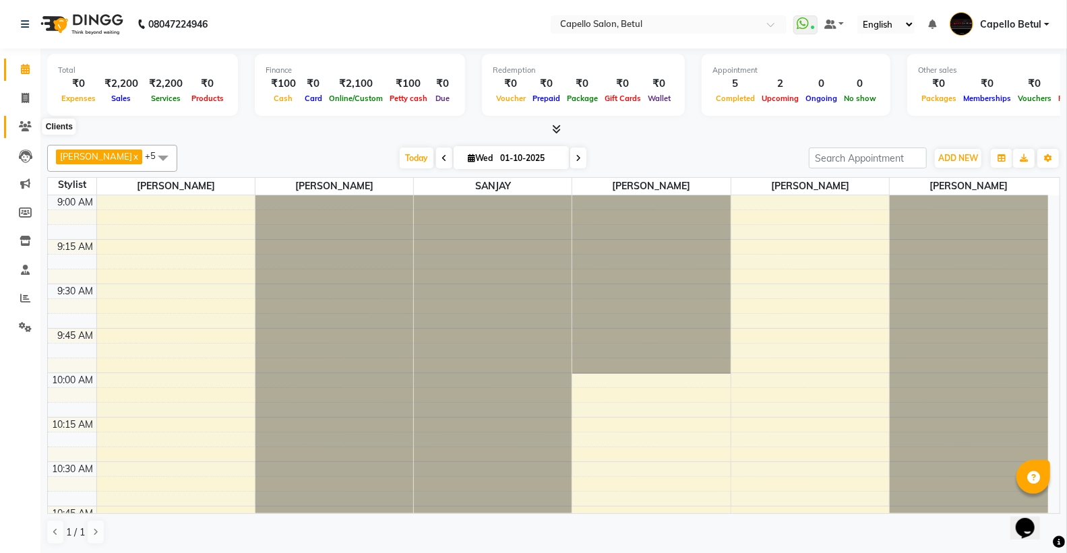
click at [27, 132] on span at bounding box center [25, 127] width 24 height 16
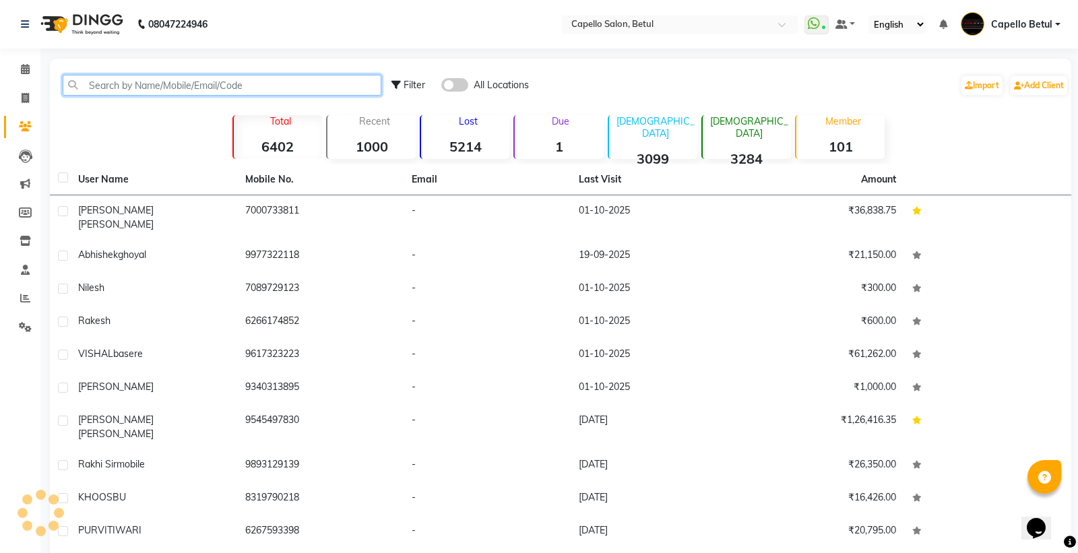
click at [122, 95] on input "text" at bounding box center [222, 85] width 319 height 21
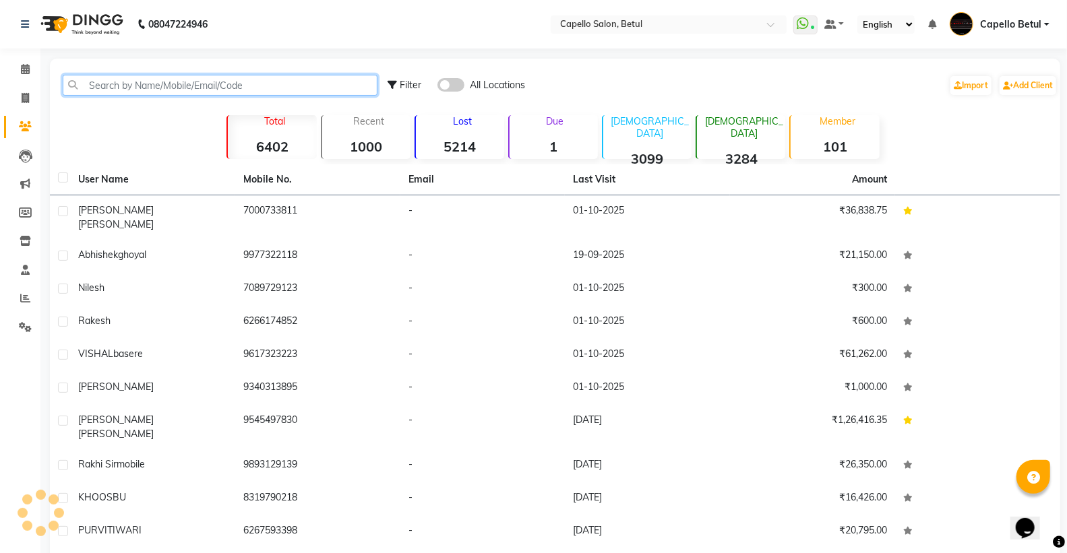
click at [122, 95] on input "text" at bounding box center [220, 85] width 315 height 21
click at [136, 79] on input "text" at bounding box center [220, 85] width 315 height 21
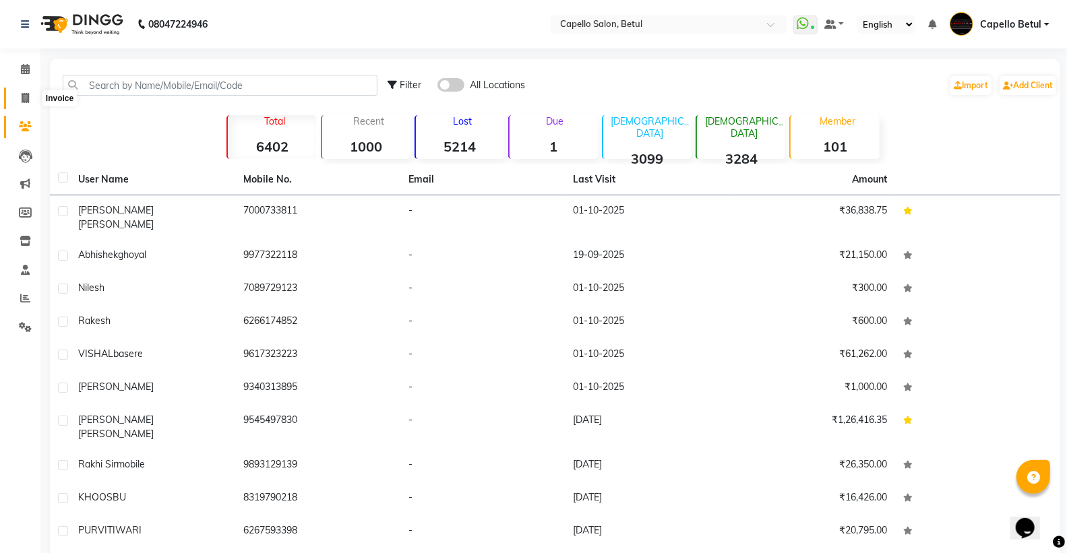
click at [29, 102] on span at bounding box center [25, 99] width 24 height 16
select select "service"
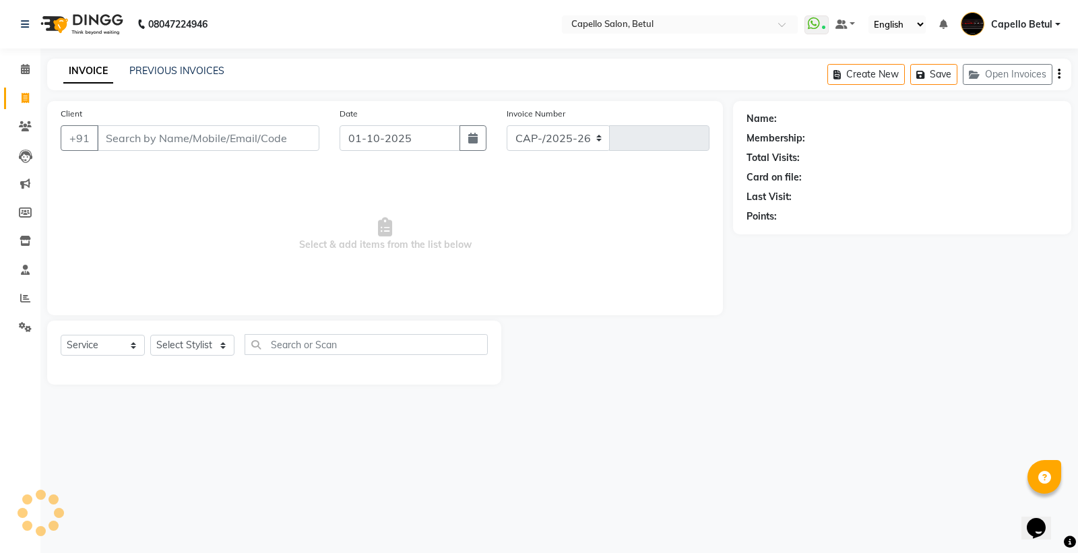
select select "8951"
type input "0483"
click at [122, 127] on input "Client" at bounding box center [208, 138] width 222 height 26
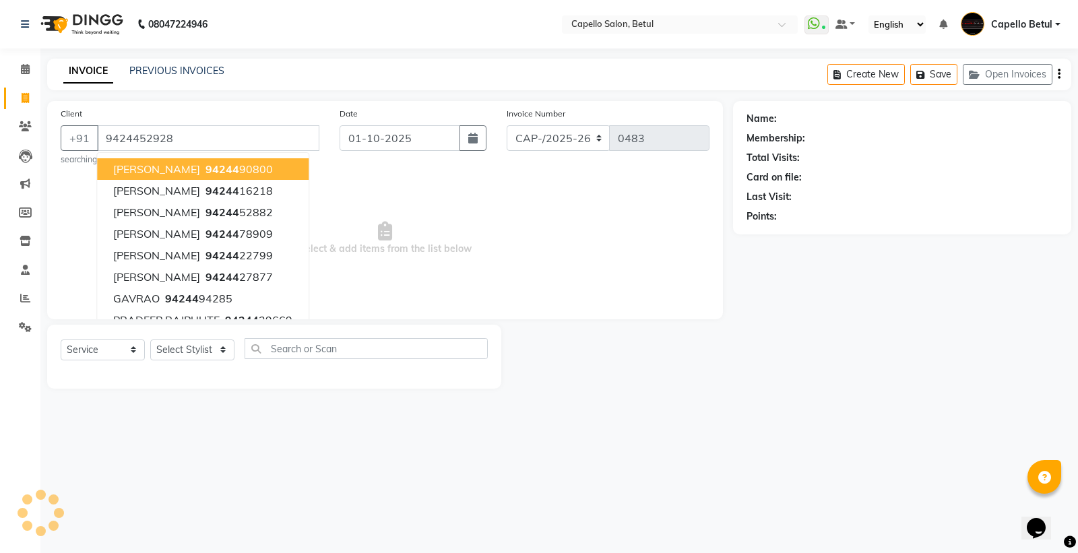
type input "9424452928"
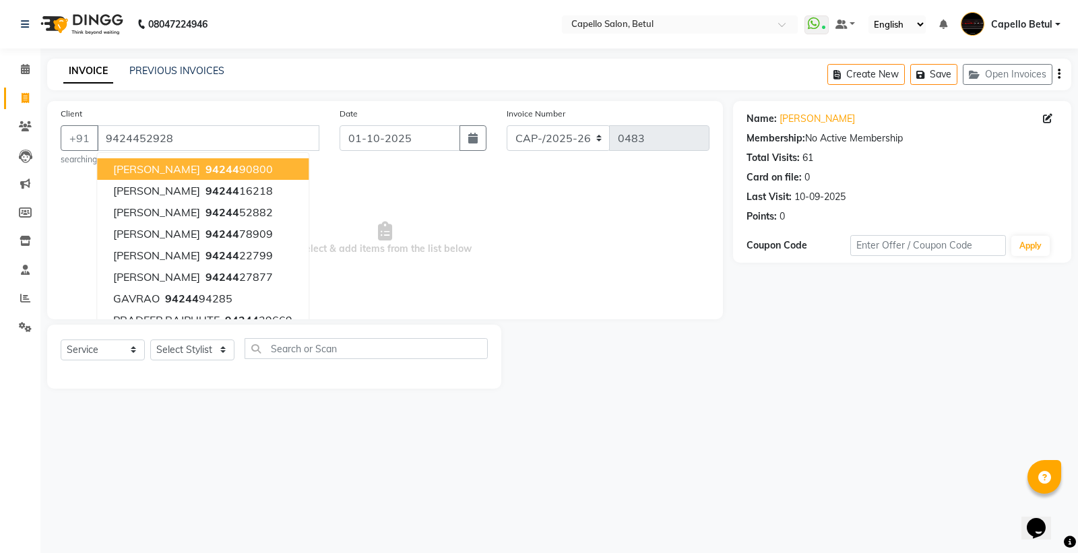
click at [529, 239] on span "Select & add items from the list below" at bounding box center [385, 238] width 649 height 135
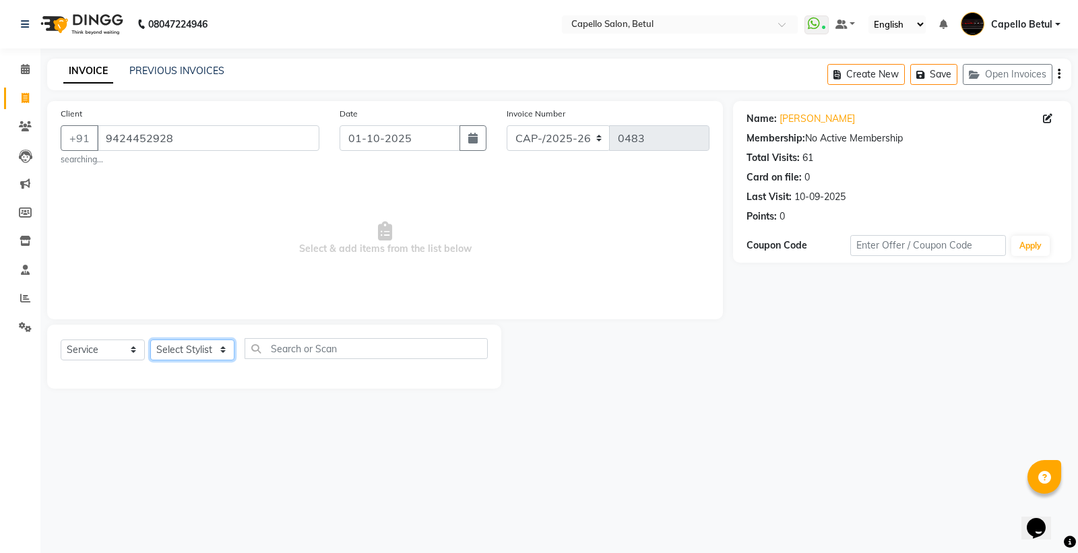
click at [212, 346] on select "Select Stylist ADMIN Capello Betul [PERSON_NAME] POOJA SOLANKI (M) PRAVEEN (M) …" at bounding box center [192, 350] width 84 height 21
select select "34695"
click at [150, 340] on select "Select Stylist ADMIN Capello Betul [PERSON_NAME] POOJA SOLANKI (M) PRAVEEN (M) …" at bounding box center [192, 350] width 84 height 21
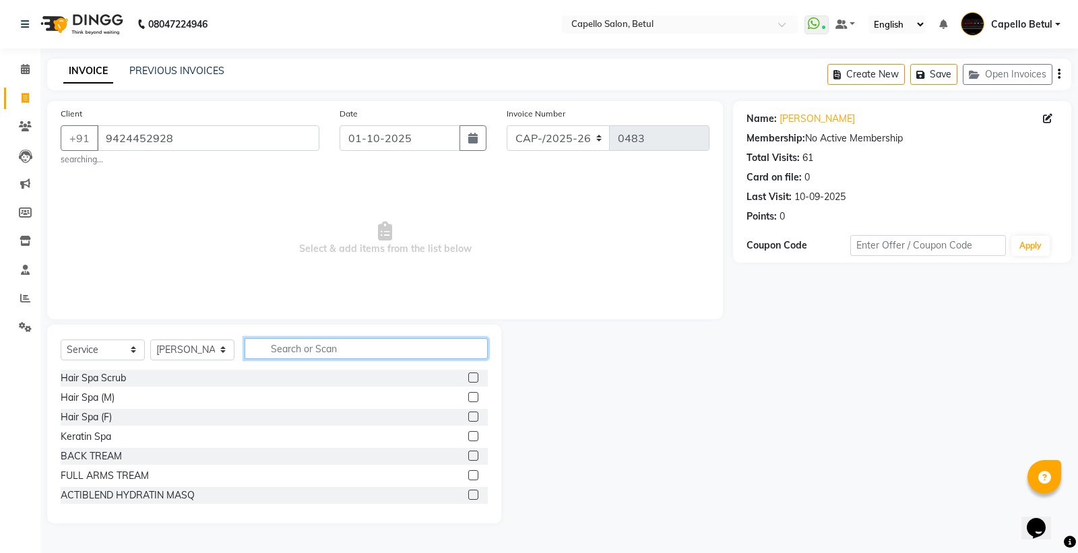
click at [286, 355] on input "text" at bounding box center [366, 348] width 243 height 21
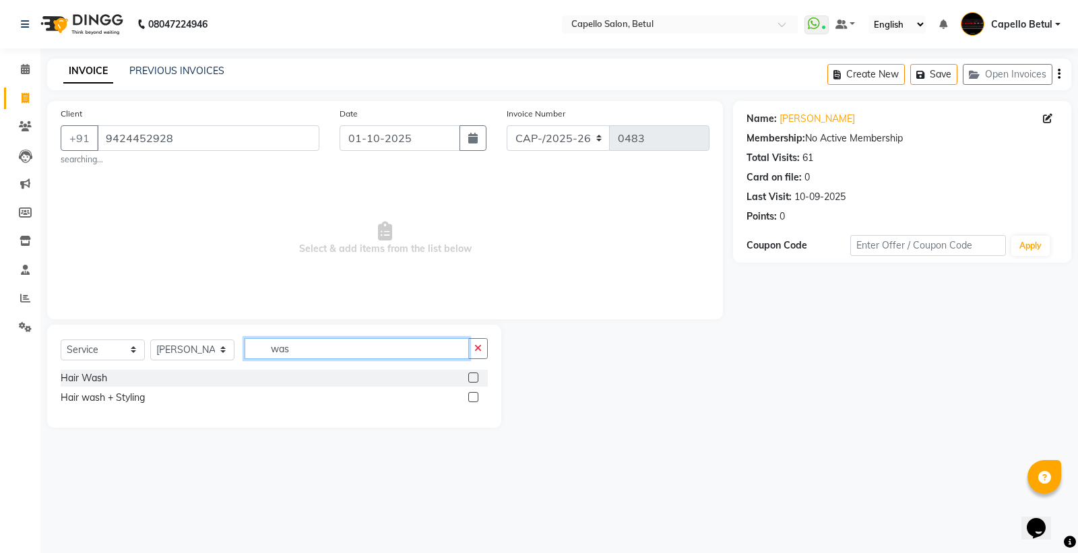
type input "was"
click at [475, 380] on label at bounding box center [473, 378] width 10 height 10
click at [475, 380] on input "checkbox" at bounding box center [472, 378] width 9 height 9
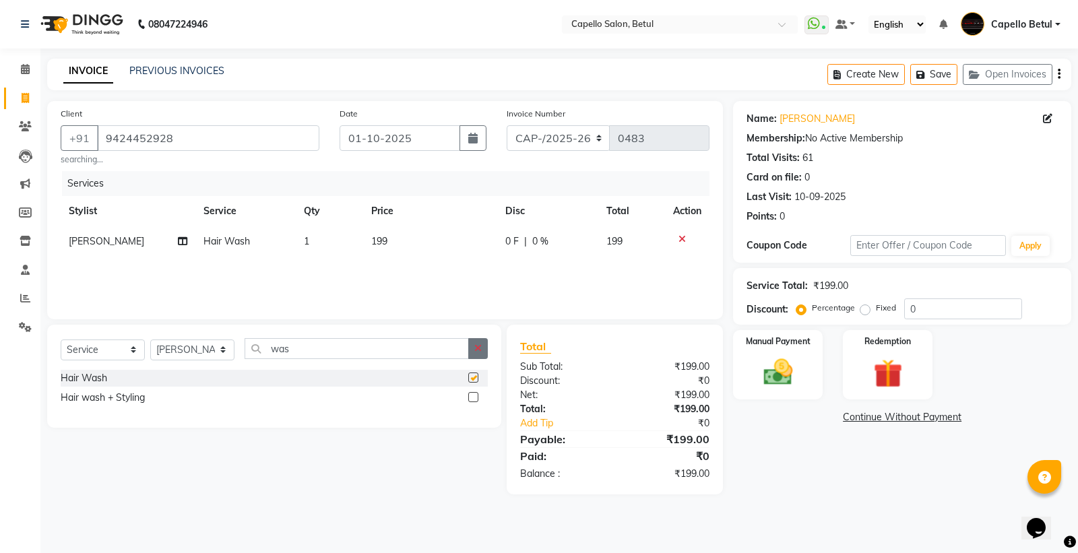
checkbox input "false"
drag, startPoint x: 476, startPoint y: 347, endPoint x: 479, endPoint y: 339, distance: 8.5
click at [476, 346] on icon "button" at bounding box center [478, 348] width 7 height 9
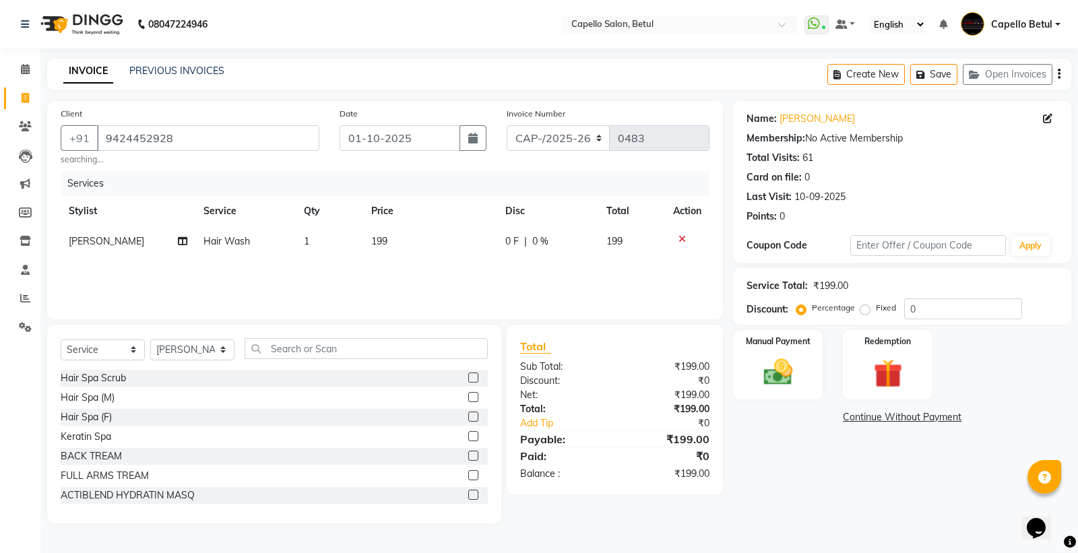
click at [425, 253] on td "199" at bounding box center [430, 241] width 134 height 30
select select "34695"
type input "1"
type input "200"
click at [427, 270] on div "Services Stylist Service Qty Price Disc Total Action ADMIN Capello Betul DHANRA…" at bounding box center [385, 238] width 649 height 135
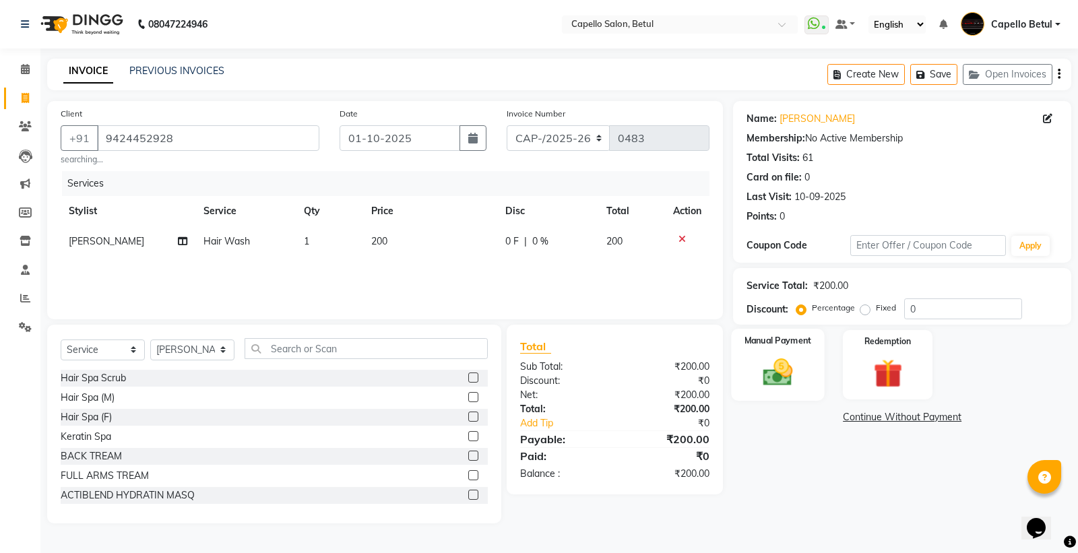
click at [792, 383] on img at bounding box center [778, 372] width 49 height 34
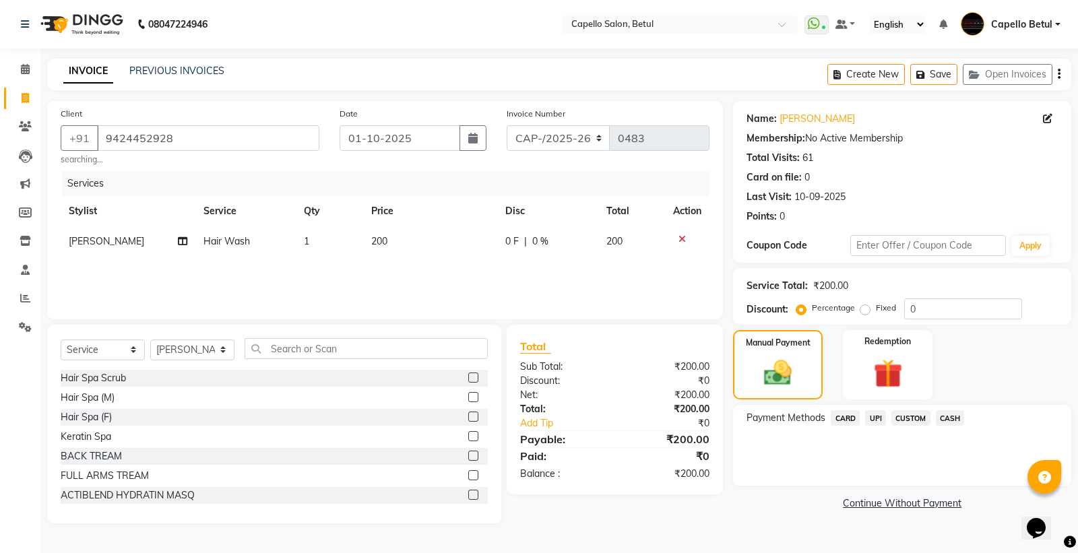
click at [870, 421] on span "UPI" at bounding box center [875, 418] width 21 height 16
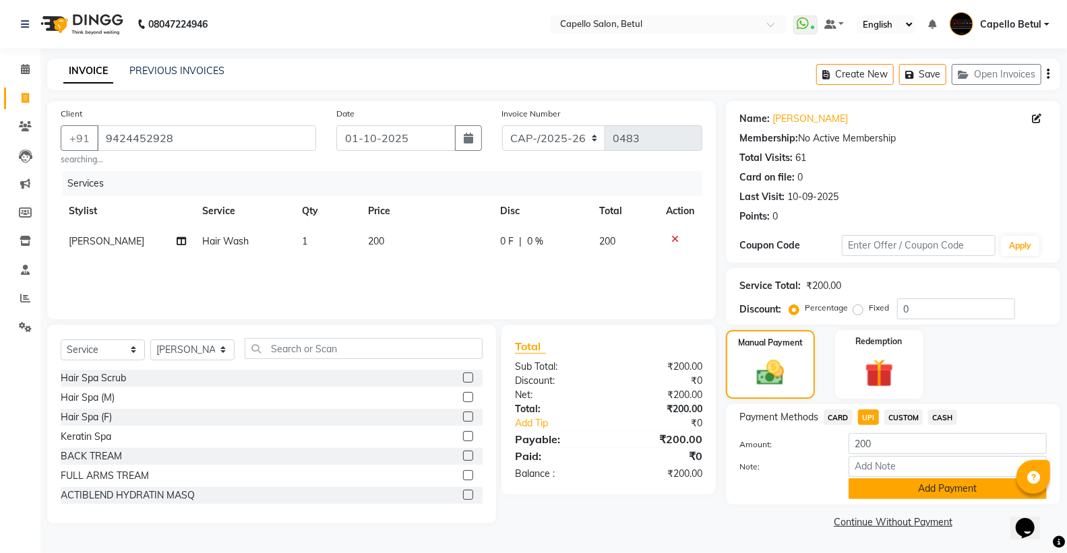
click at [956, 490] on button "Add Payment" at bounding box center [948, 489] width 198 height 21
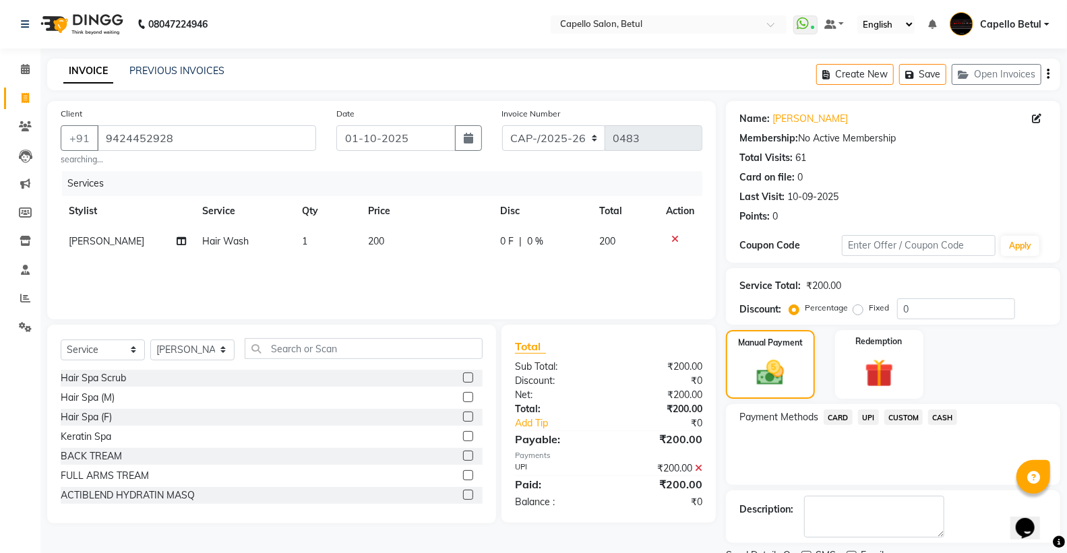
scroll to position [56, 0]
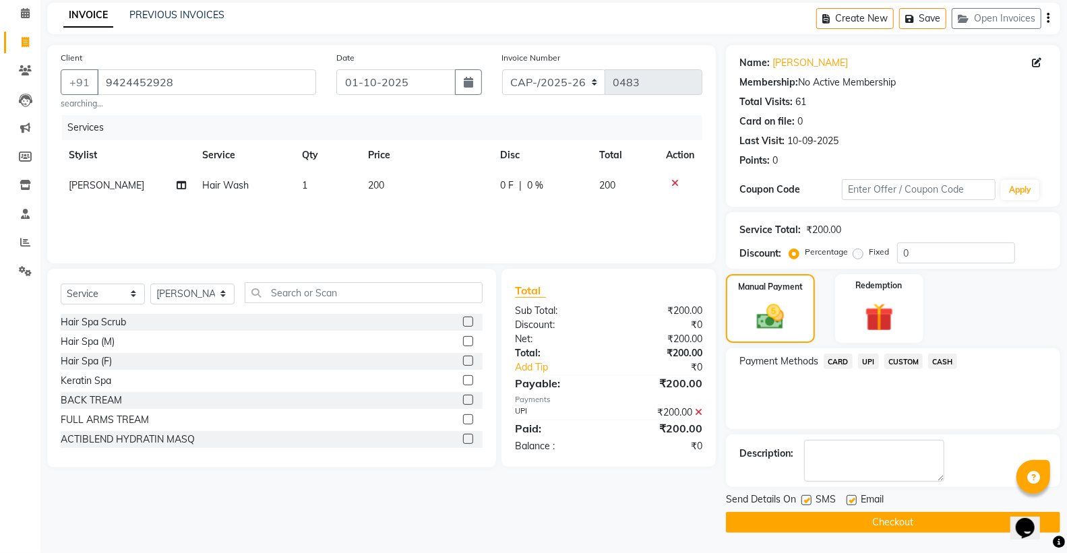
click at [905, 520] on button "Checkout" at bounding box center [893, 522] width 334 height 21
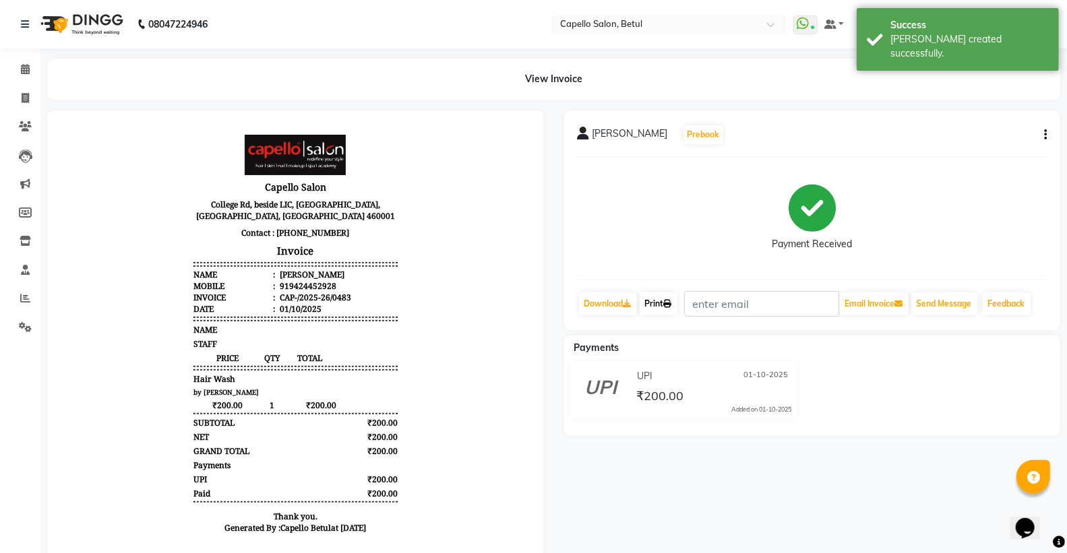
click at [663, 311] on link "Print" at bounding box center [659, 304] width 38 height 23
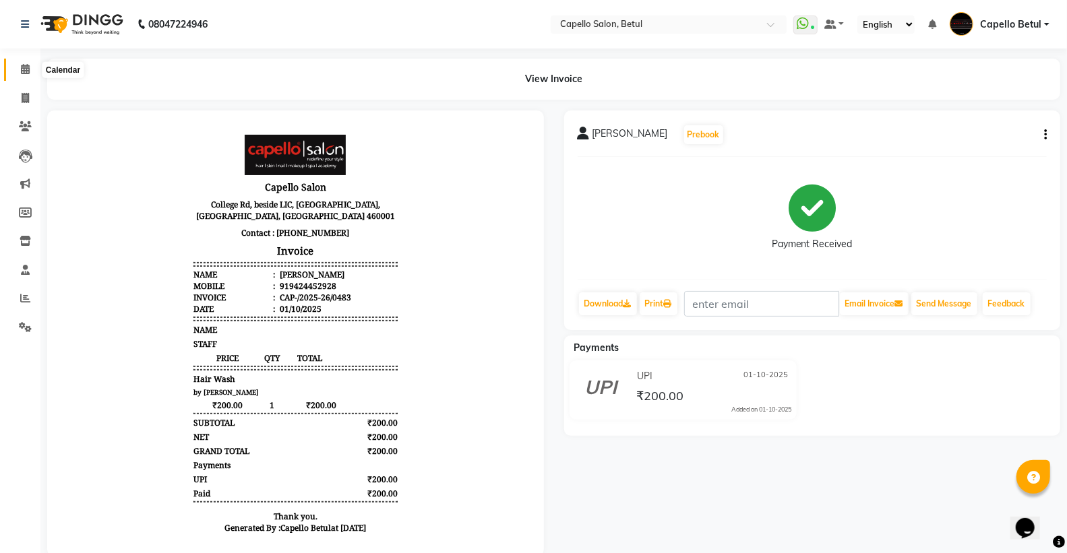
click at [18, 64] on span at bounding box center [25, 70] width 24 height 16
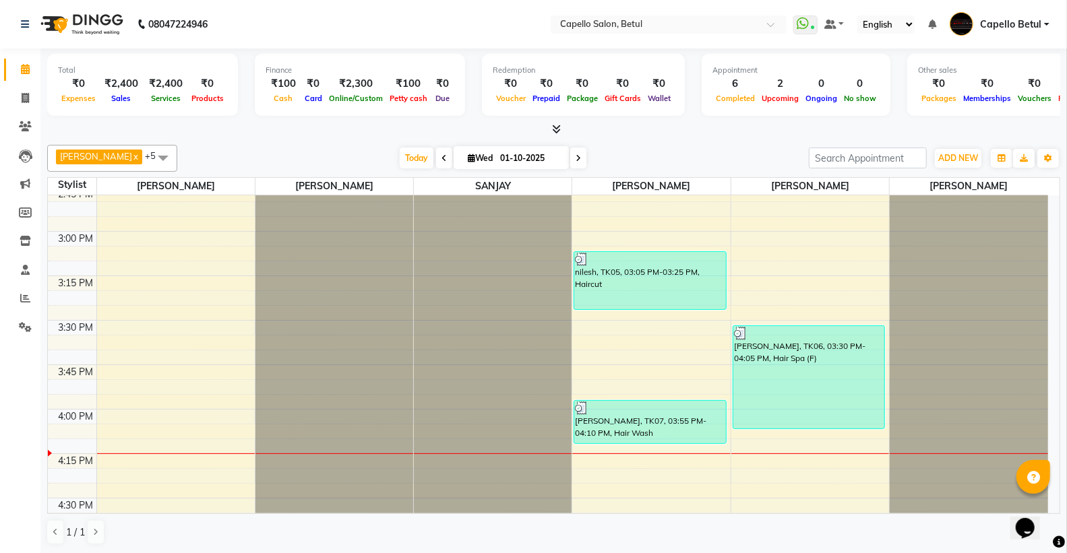
scroll to position [1027, 0]
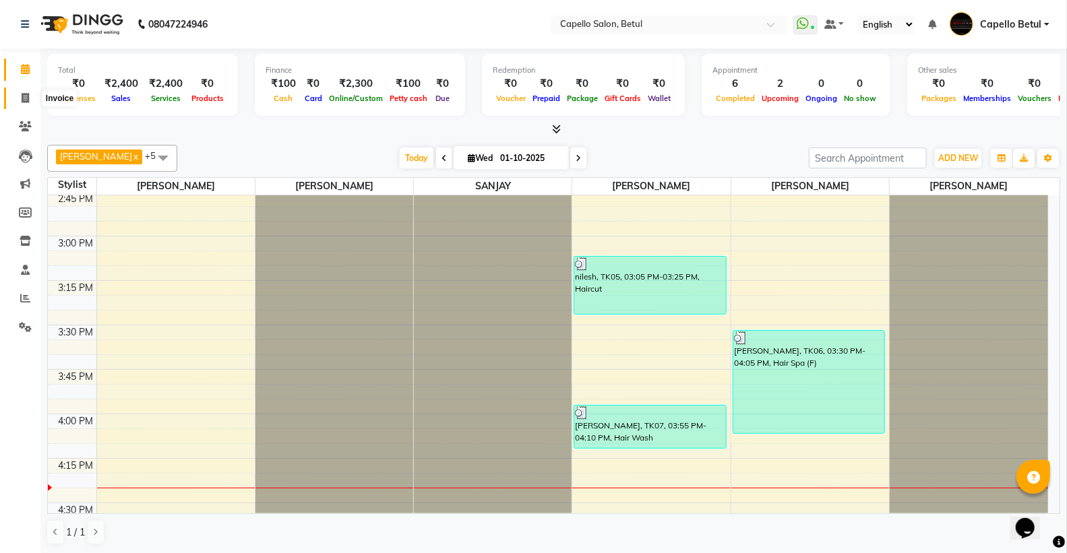
click at [13, 97] on span at bounding box center [25, 99] width 24 height 16
select select "service"
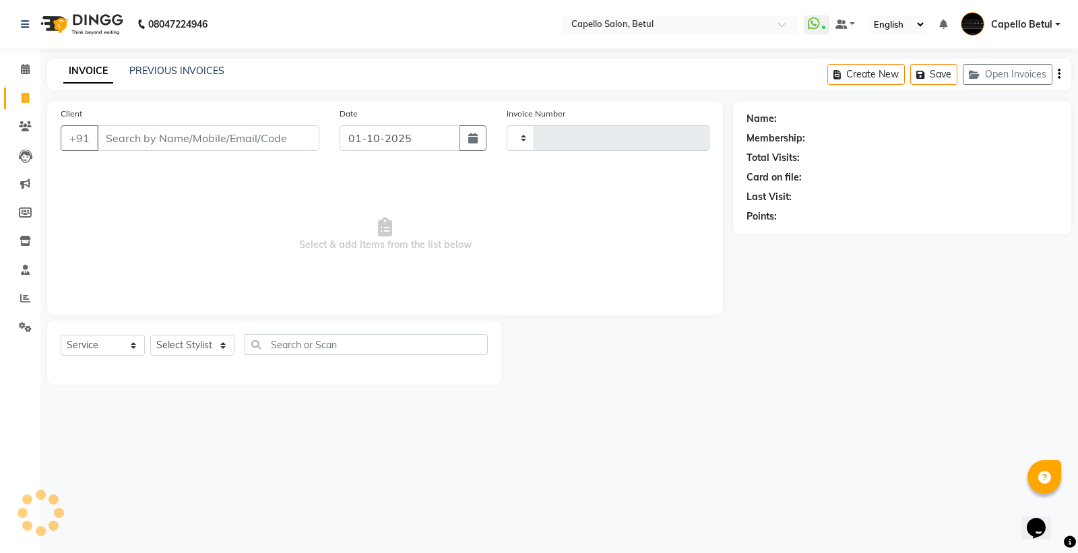
type input "0484"
select select "8951"
click at [198, 344] on select "Select Stylist" at bounding box center [192, 345] width 84 height 21
select select "14474"
click at [150, 336] on select "Select Stylist ADMIN Capello Betul [PERSON_NAME] POOJA SOLANKI (M) PRAVEEN (M) …" at bounding box center [192, 345] width 84 height 21
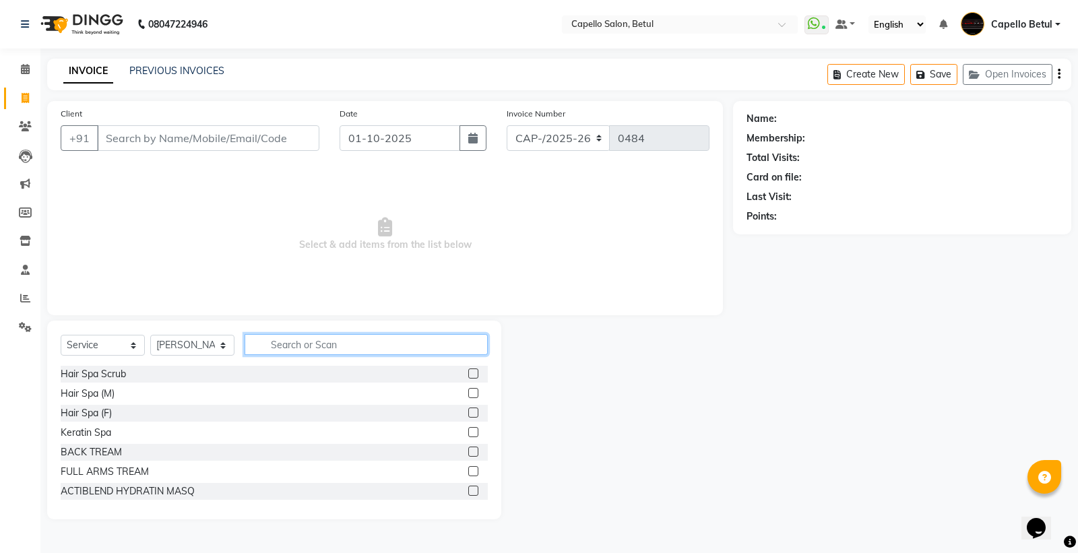
click at [271, 338] on input "text" at bounding box center [366, 344] width 243 height 21
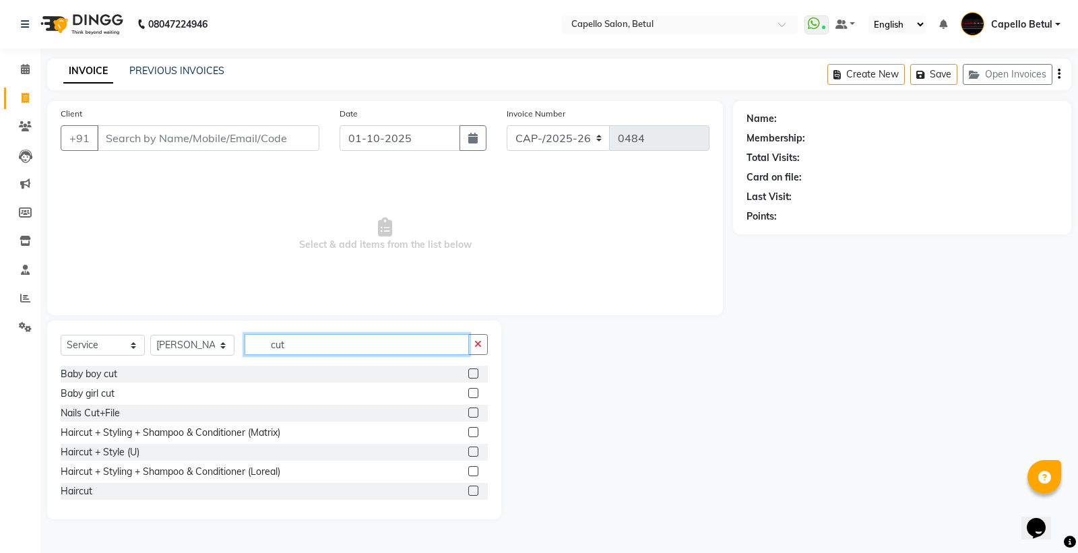
type input "cut"
click at [468, 495] on label at bounding box center [473, 491] width 10 height 10
click at [468, 495] on input "checkbox" at bounding box center [472, 491] width 9 height 9
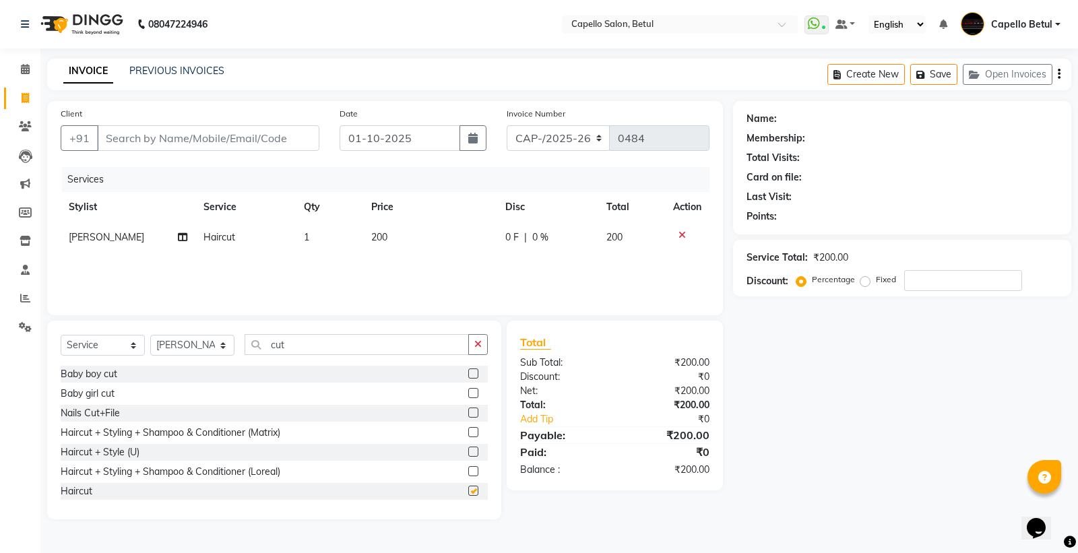
checkbox input "false"
drag, startPoint x: 315, startPoint y: 349, endPoint x: 312, endPoint y: 408, distance: 58.7
click at [317, 349] on input "cut" at bounding box center [357, 344] width 224 height 21
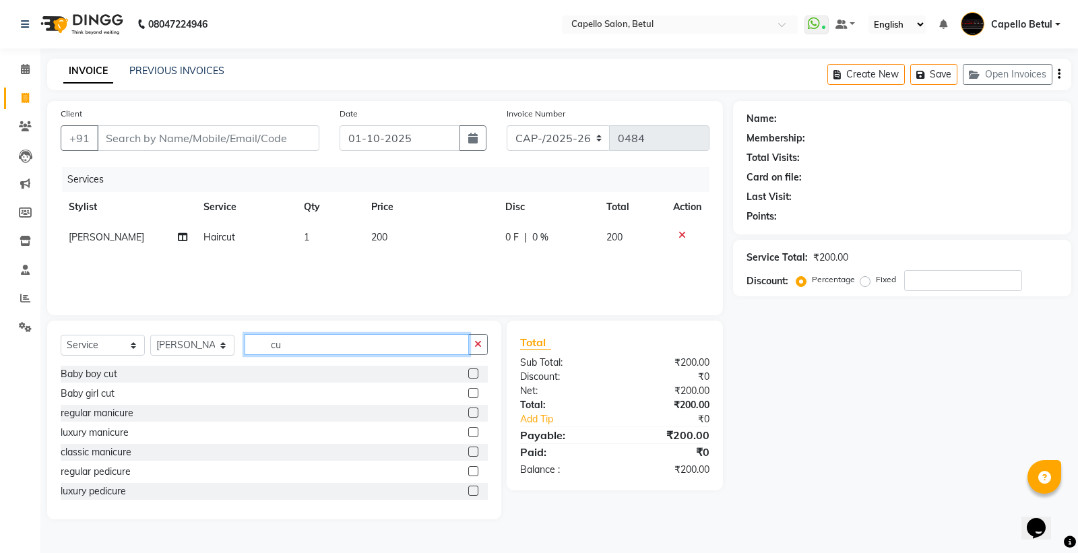
type input "c"
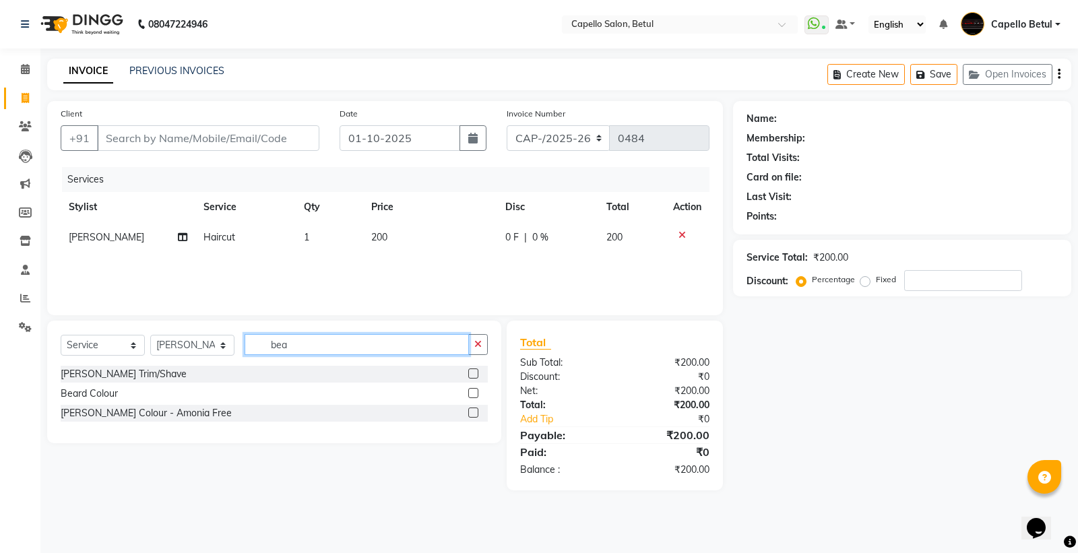
type input "bea"
click at [476, 366] on div at bounding box center [478, 374] width 20 height 17
click at [469, 369] on label at bounding box center [473, 374] width 10 height 10
click at [469, 370] on input "checkbox" at bounding box center [472, 374] width 9 height 9
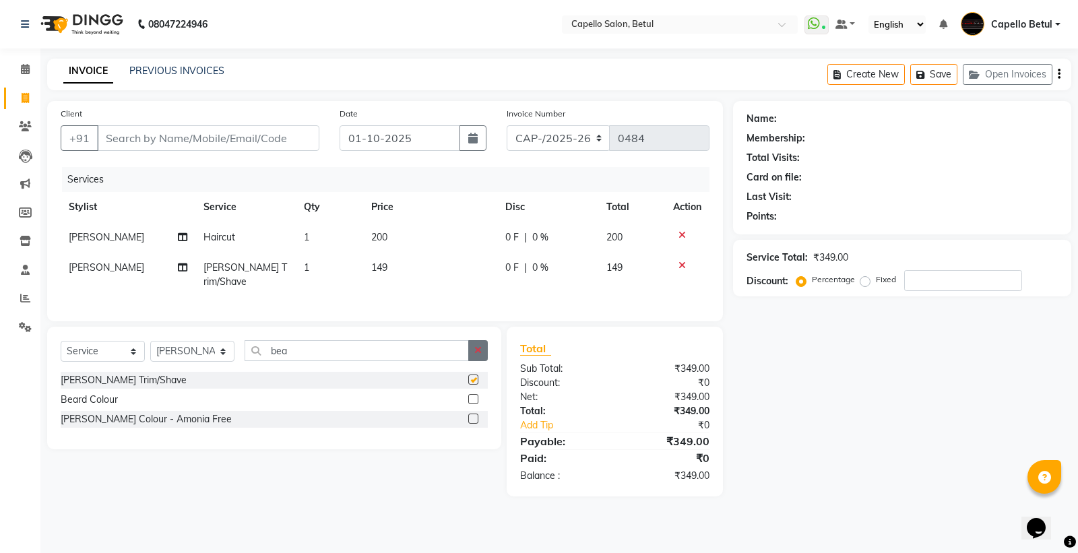
checkbox input "false"
drag, startPoint x: 479, startPoint y: 353, endPoint x: 428, endPoint y: 256, distance: 108.8
click at [477, 347] on icon "button" at bounding box center [478, 350] width 7 height 9
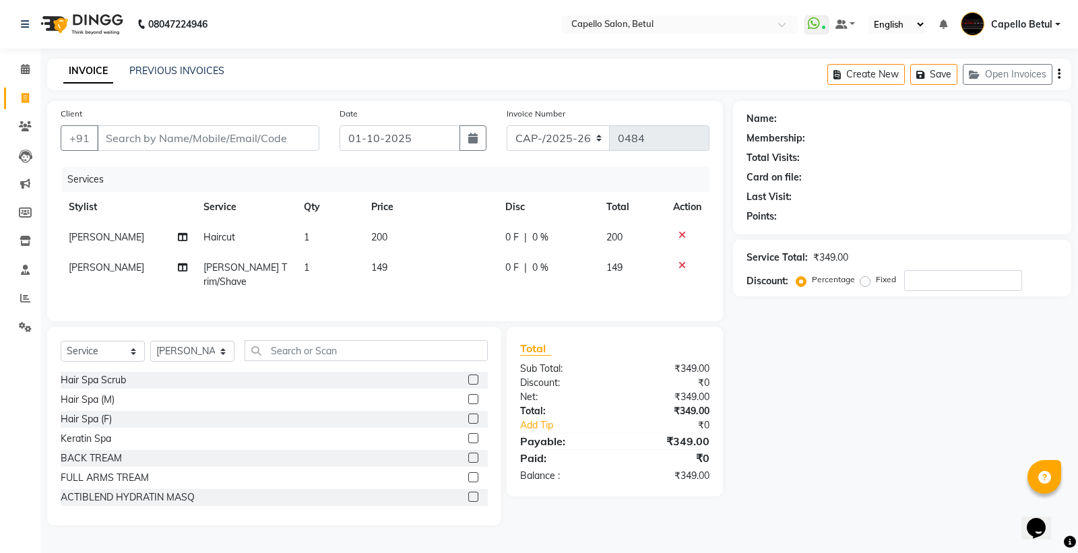
click at [431, 272] on td "149" at bounding box center [430, 275] width 134 height 44
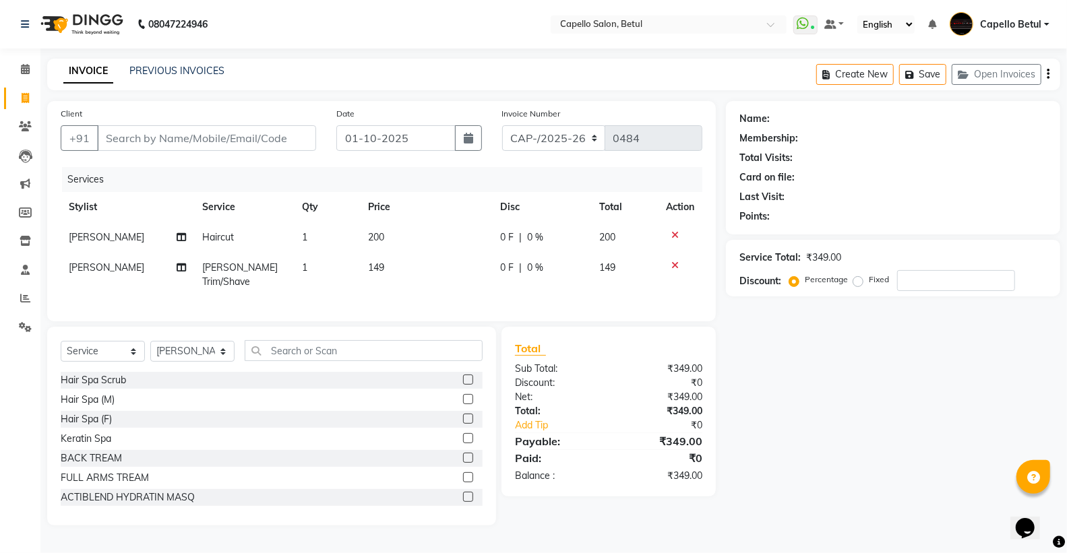
select select "14474"
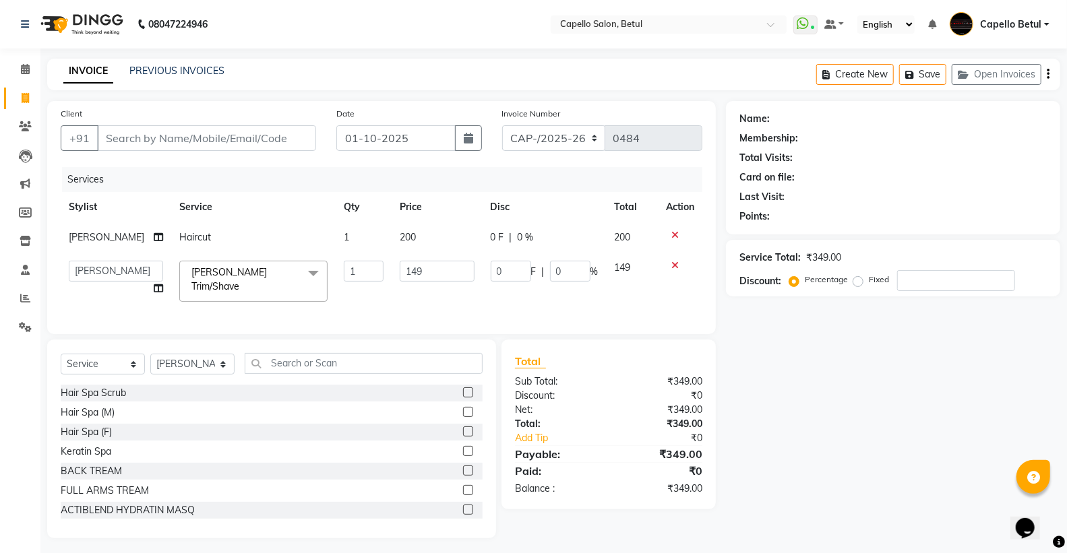
click at [422, 257] on td "149" at bounding box center [437, 281] width 91 height 57
click at [425, 272] on input "149" at bounding box center [437, 271] width 75 height 21
type input "1"
type input "200"
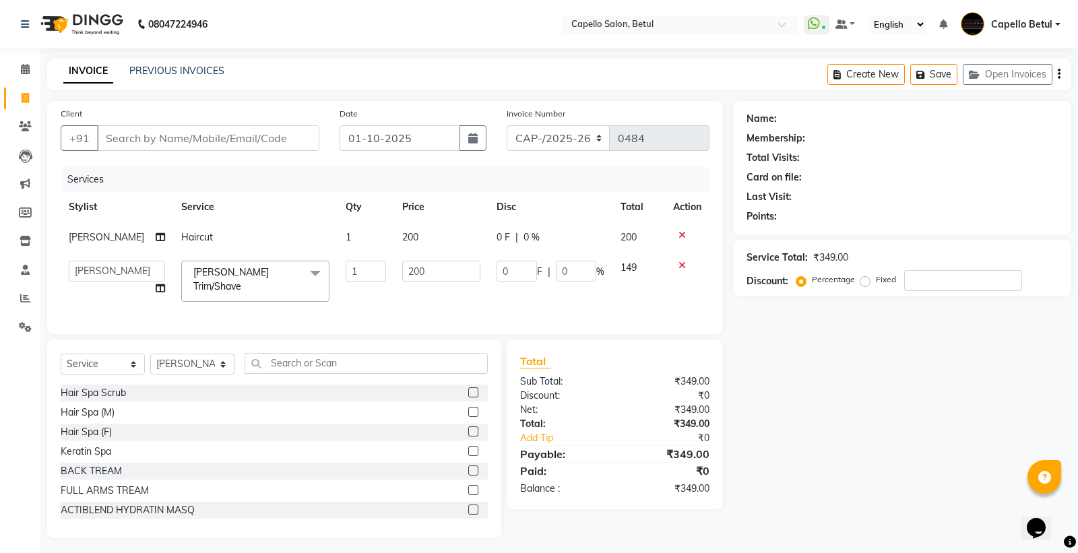
click at [426, 302] on div "Services Stylist Service Qty Price Disc Total Action DHANRAJ Haircut 1 200 0 F …" at bounding box center [385, 244] width 649 height 154
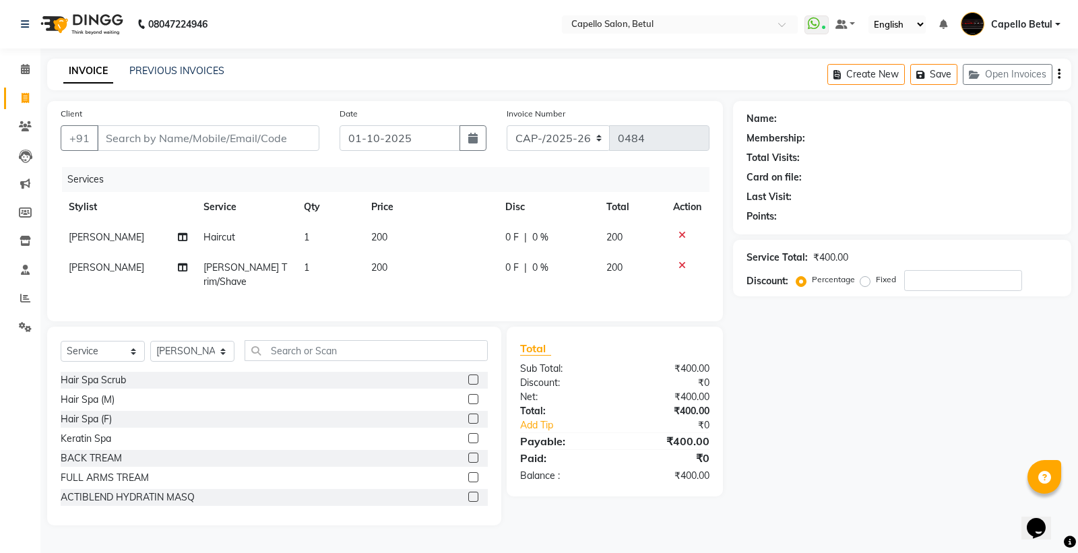
drag, startPoint x: 155, startPoint y: 152, endPoint x: 160, endPoint y: 142, distance: 10.6
click at [160, 142] on div "Client +91" at bounding box center [190, 134] width 279 height 55
click at [160, 142] on input "Client" at bounding box center [208, 138] width 222 height 26
type input "6"
type input "0"
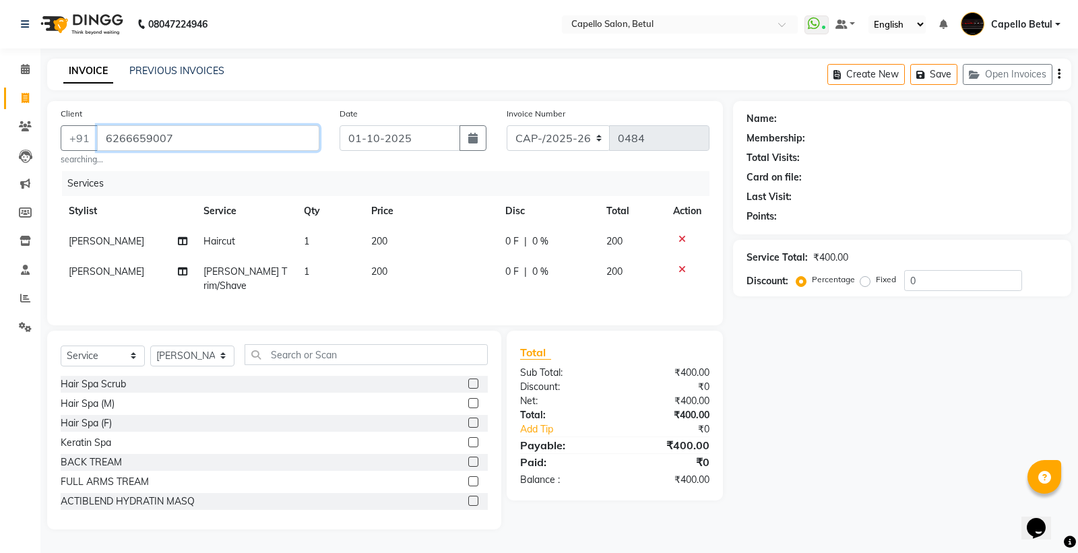
type input "6266659007"
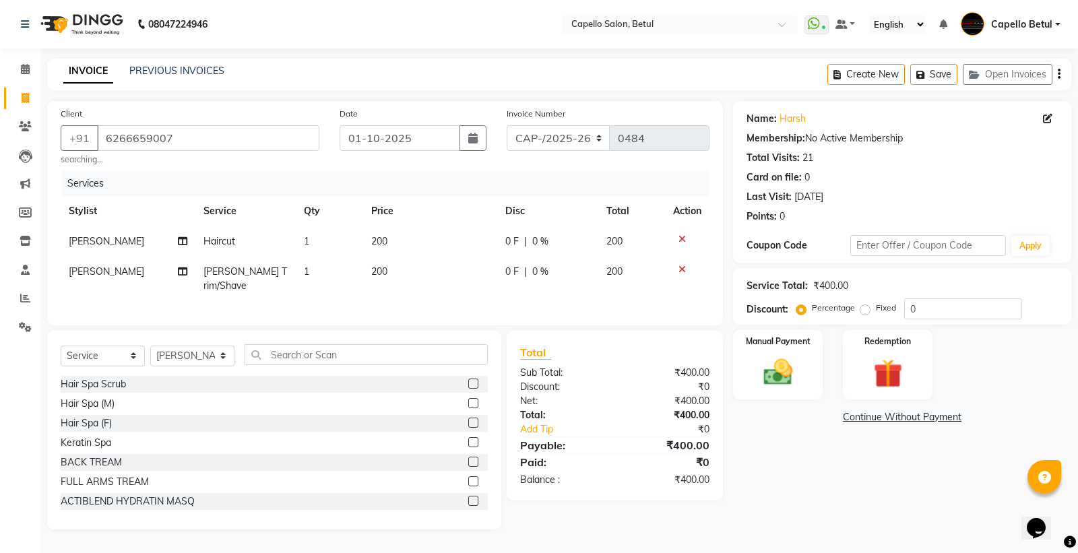
click at [513, 284] on td "0 F | 0 %" at bounding box center [547, 279] width 101 height 44
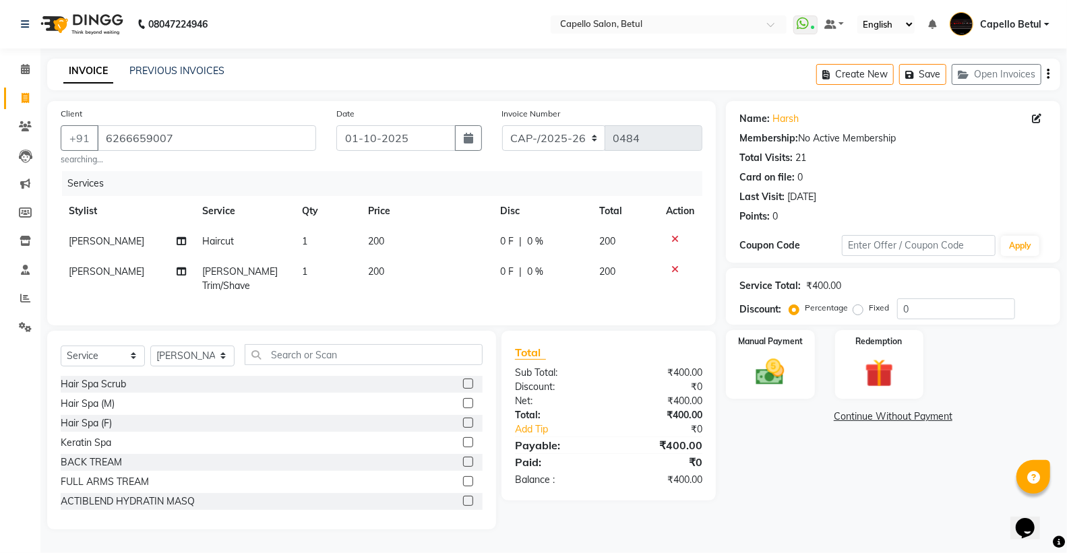
select select "14474"
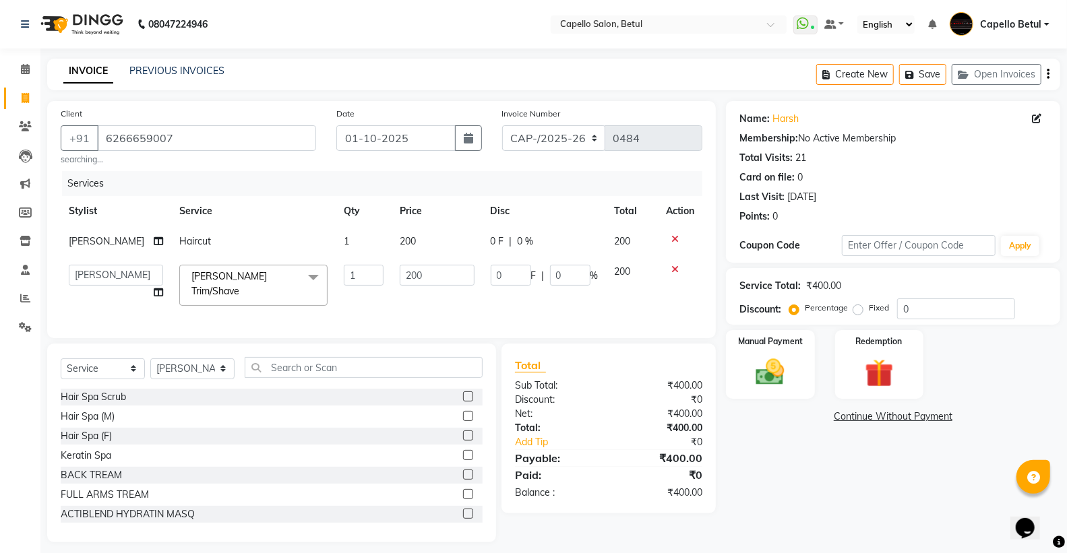
click at [673, 268] on icon at bounding box center [674, 269] width 7 height 9
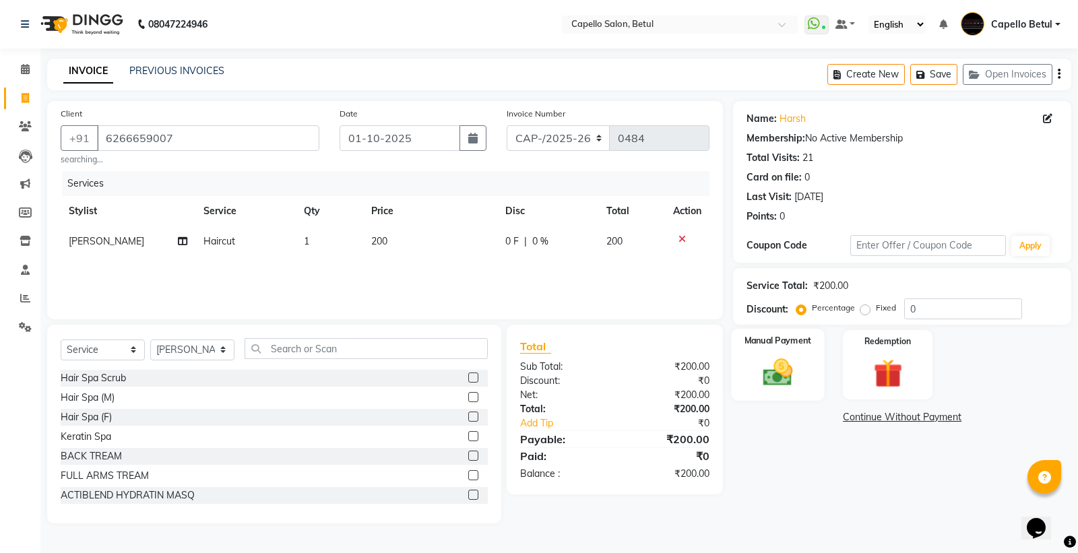
click at [779, 375] on img at bounding box center [778, 372] width 49 height 34
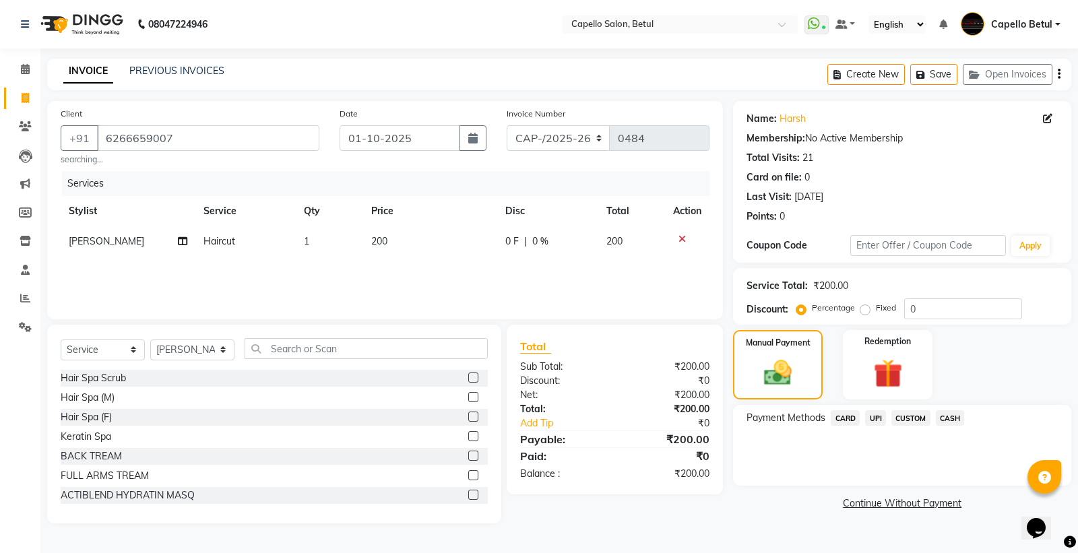
click at [952, 415] on span "CASH" at bounding box center [950, 418] width 29 height 16
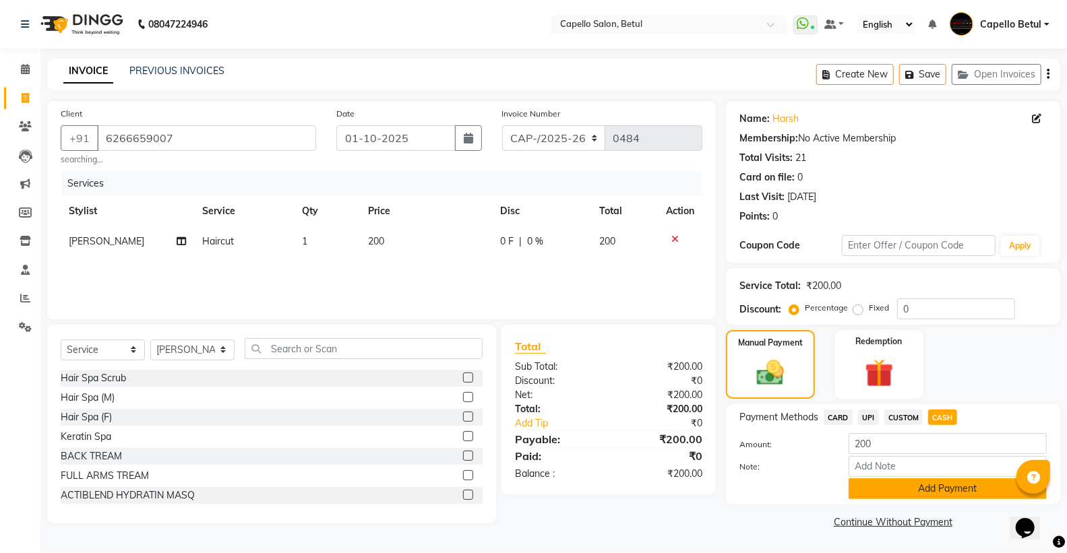
click at [928, 486] on button "Add Payment" at bounding box center [948, 489] width 198 height 21
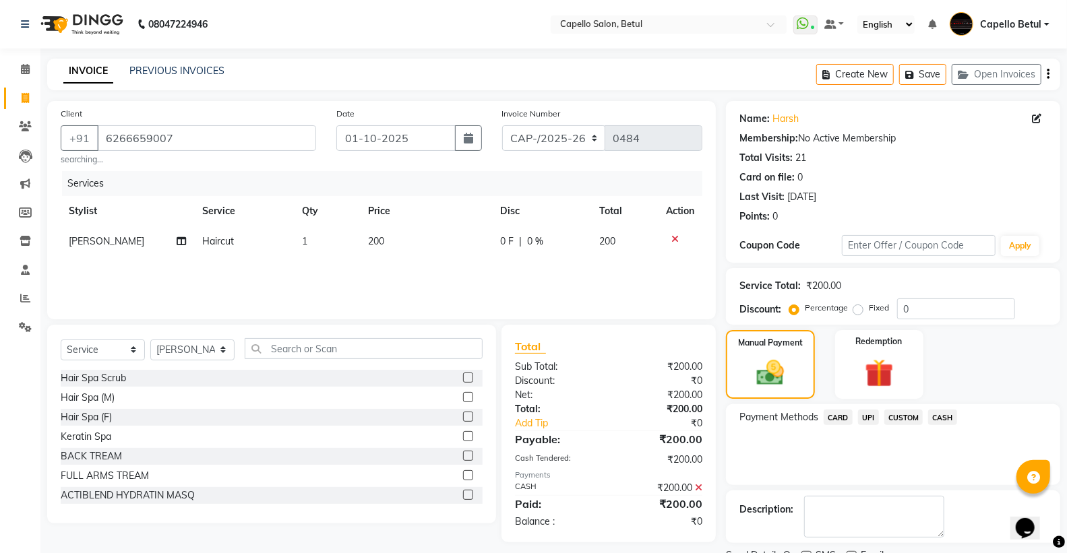
scroll to position [56, 0]
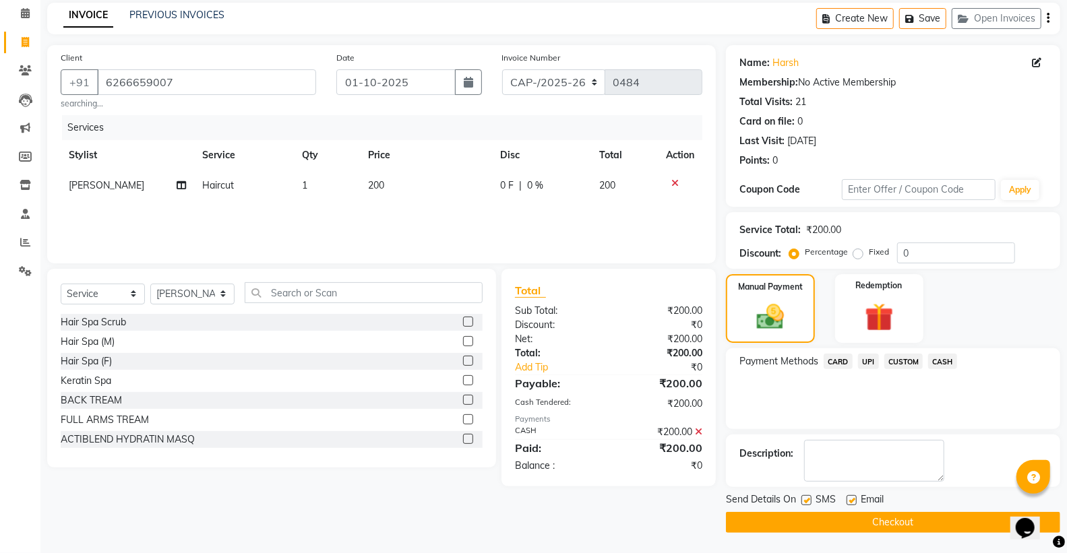
click at [882, 522] on button "Checkout" at bounding box center [893, 522] width 334 height 21
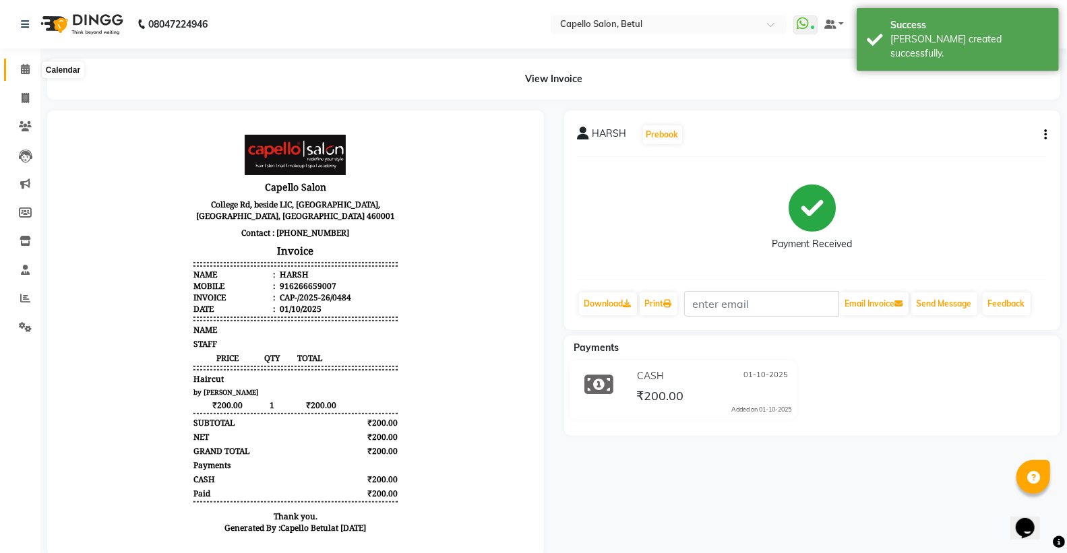
click at [19, 71] on span at bounding box center [25, 70] width 24 height 16
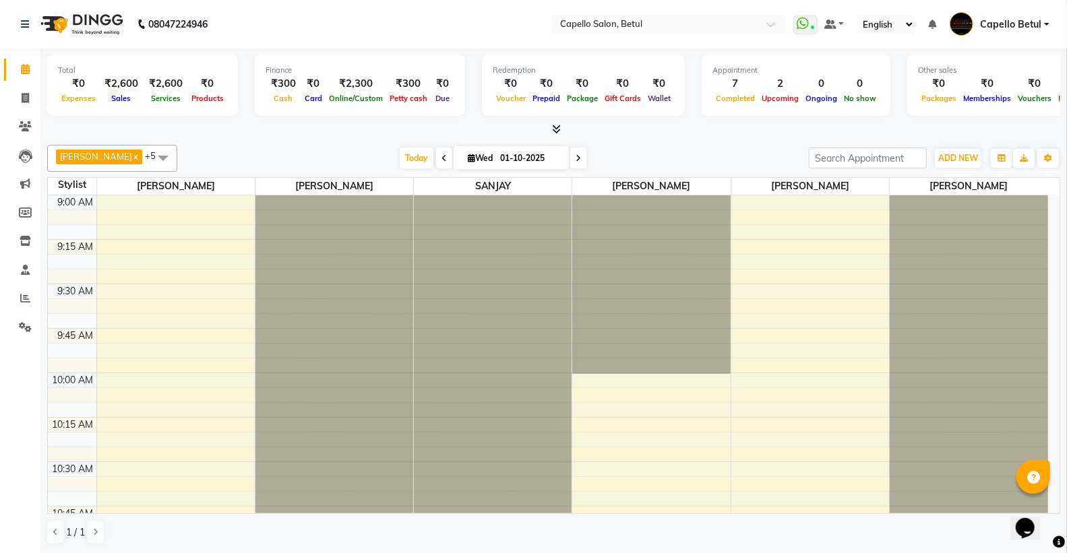
drag, startPoint x: 265, startPoint y: 142, endPoint x: 247, endPoint y: 122, distance: 26.7
drag, startPoint x: 247, startPoint y: 122, endPoint x: 615, endPoint y: 158, distance: 369.8
click at [615, 158] on div "Today Wed 01-10-2025" at bounding box center [493, 158] width 618 height 20
click at [22, 297] on icon at bounding box center [25, 298] width 10 height 10
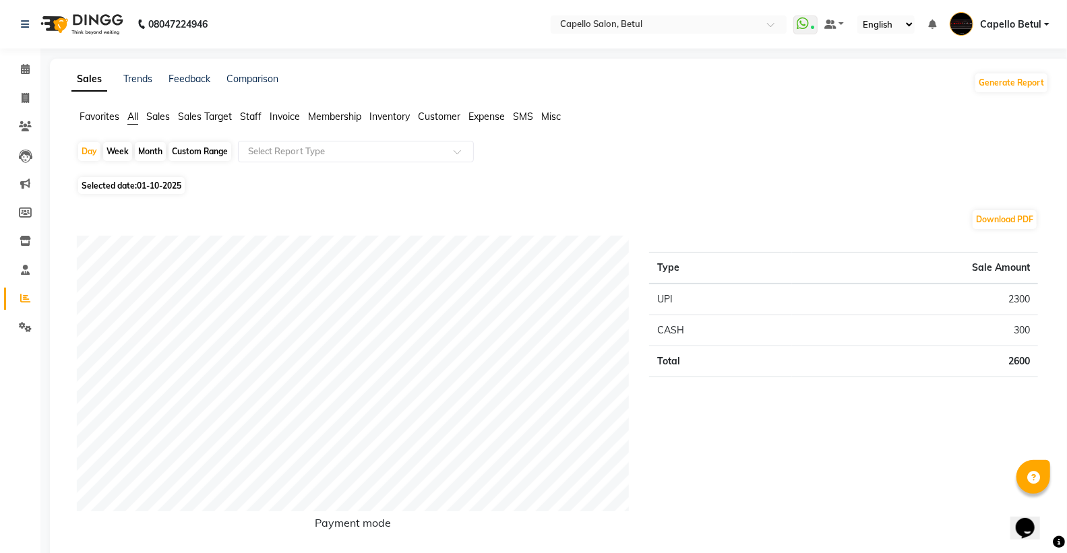
click at [256, 115] on span "Staff" at bounding box center [251, 117] width 22 height 12
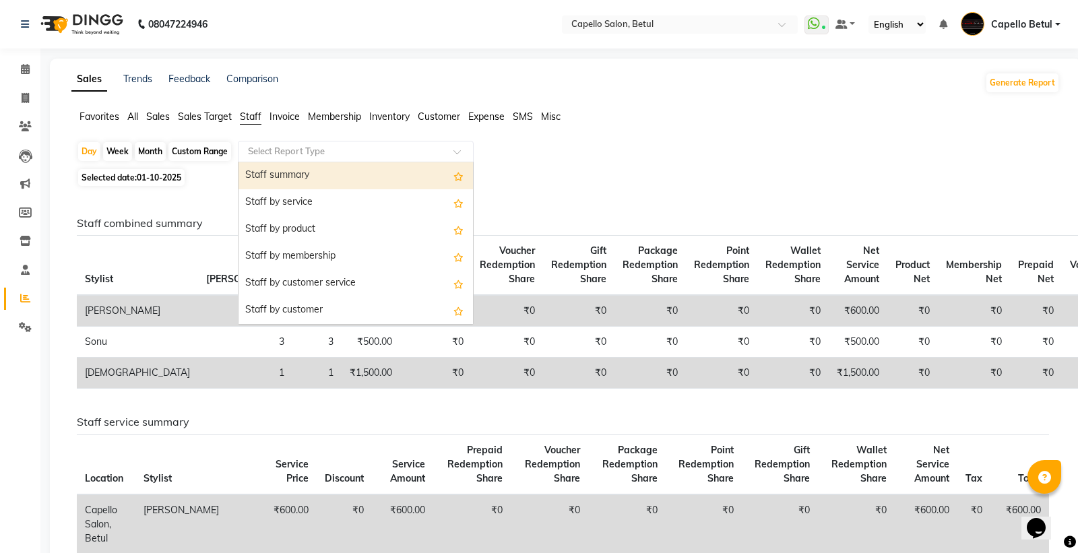
click at [256, 158] on input "text" at bounding box center [342, 151] width 194 height 13
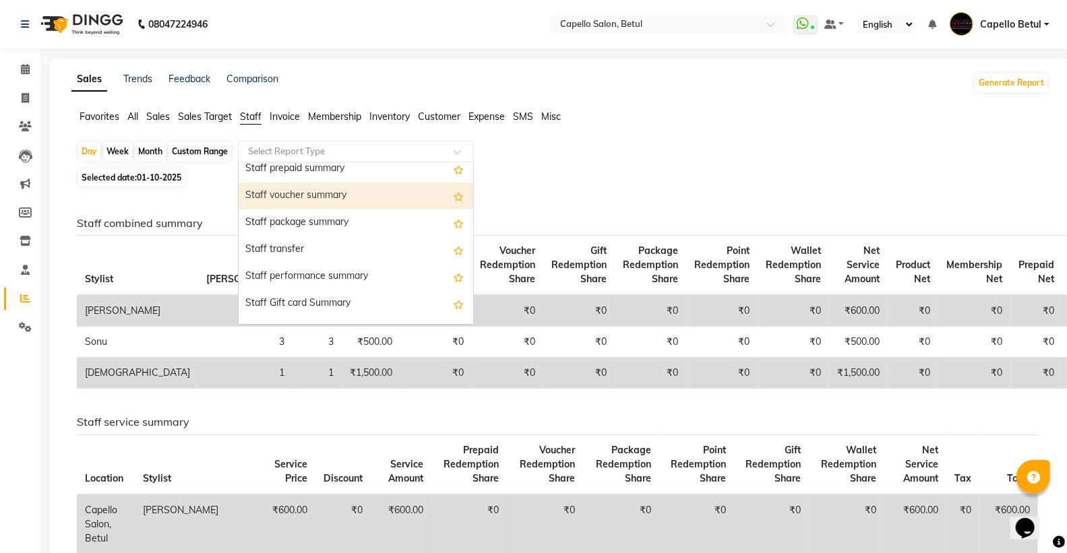
scroll to position [431, 0]
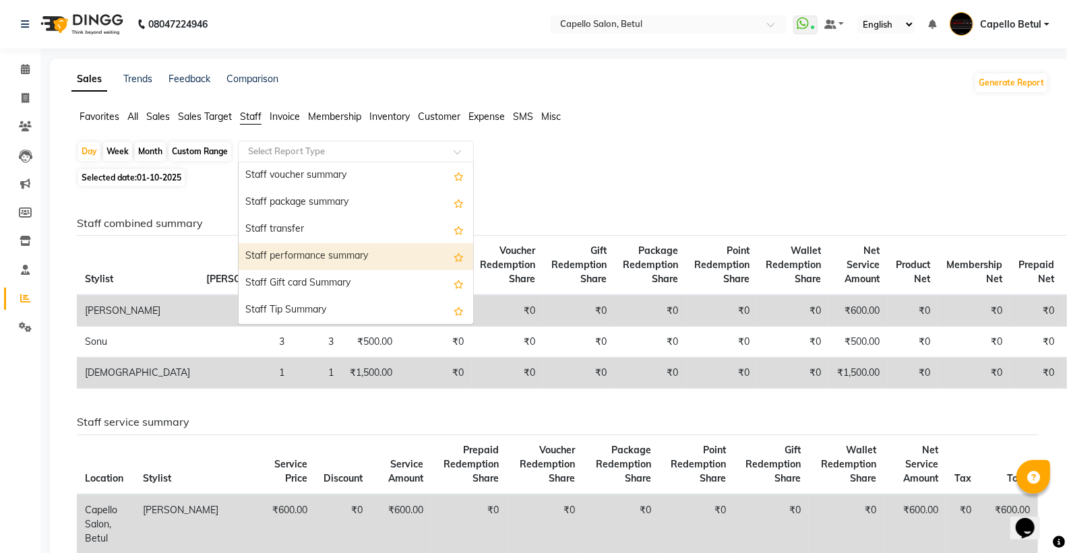
click at [338, 246] on div "Staff performance summary" at bounding box center [356, 256] width 235 height 27
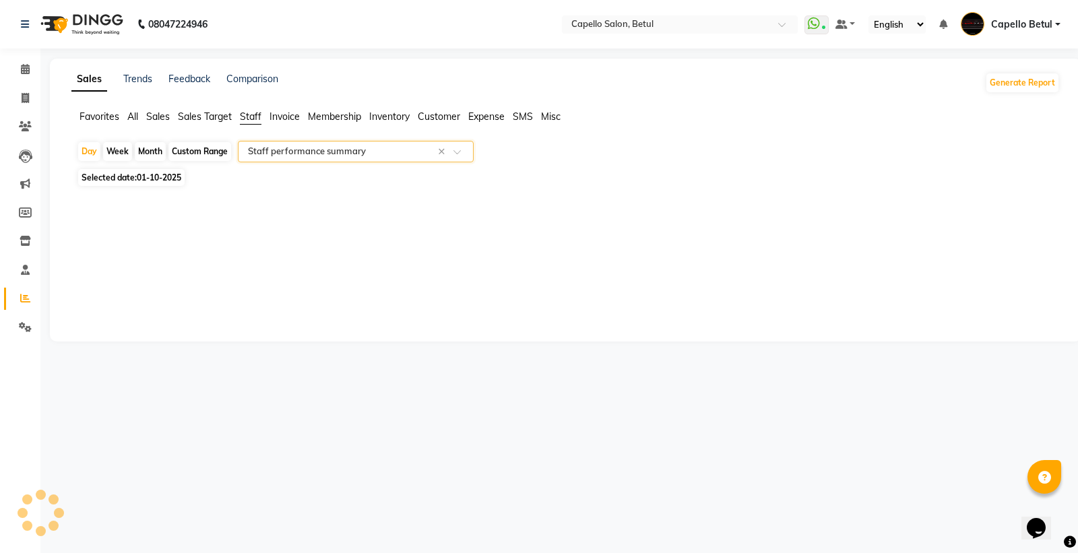
select select "full_report"
select select "csv"
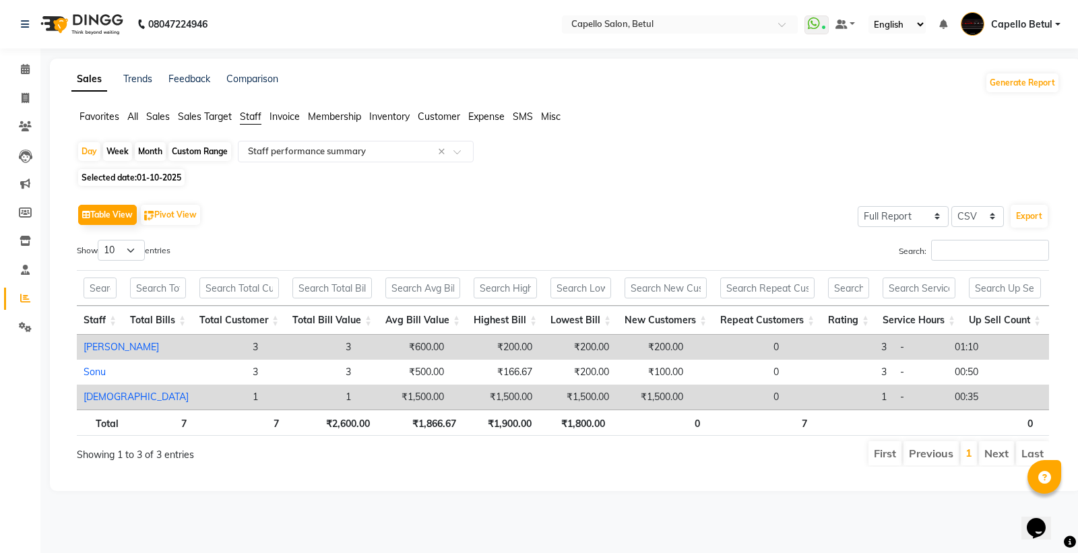
click at [139, 149] on div "Month" at bounding box center [150, 151] width 31 height 19
select select "10"
select select "2025"
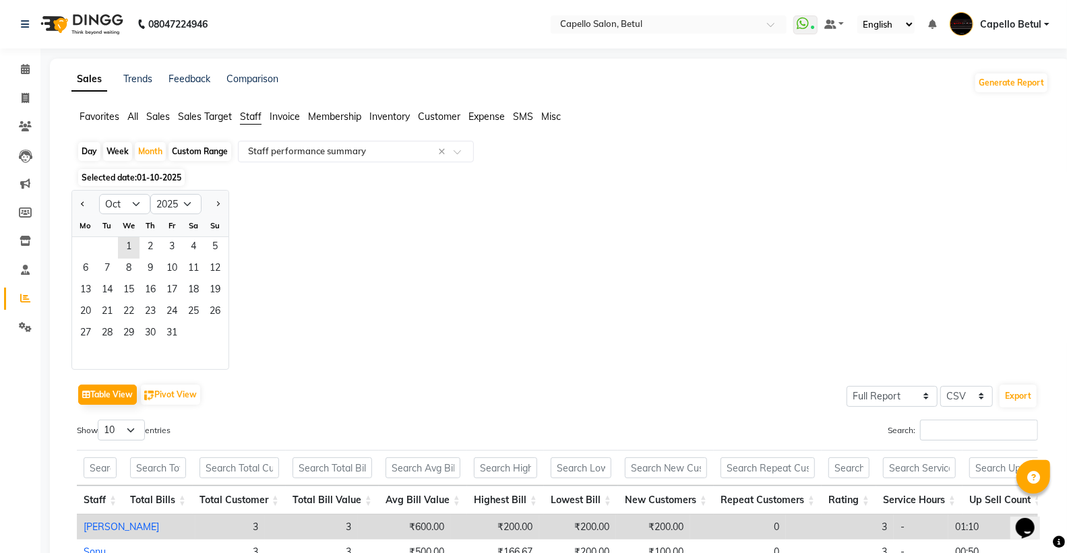
click at [93, 150] on div "Day" at bounding box center [89, 151] width 22 height 19
select select "10"
select select "2025"
click at [86, 207] on button "Previous month" at bounding box center [83, 204] width 11 height 22
select select "9"
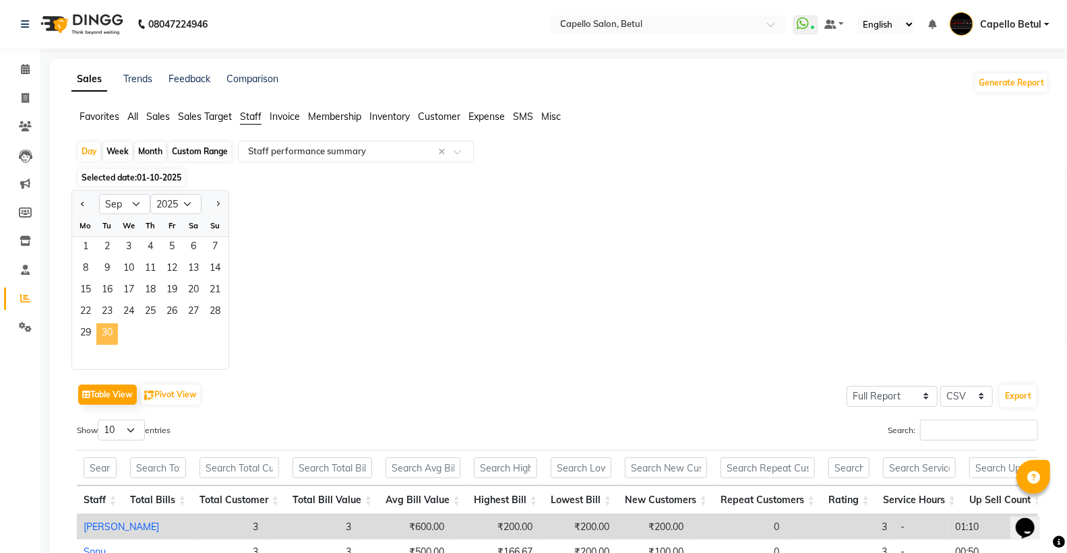
click at [105, 327] on span "30" at bounding box center [107, 335] width 22 height 22
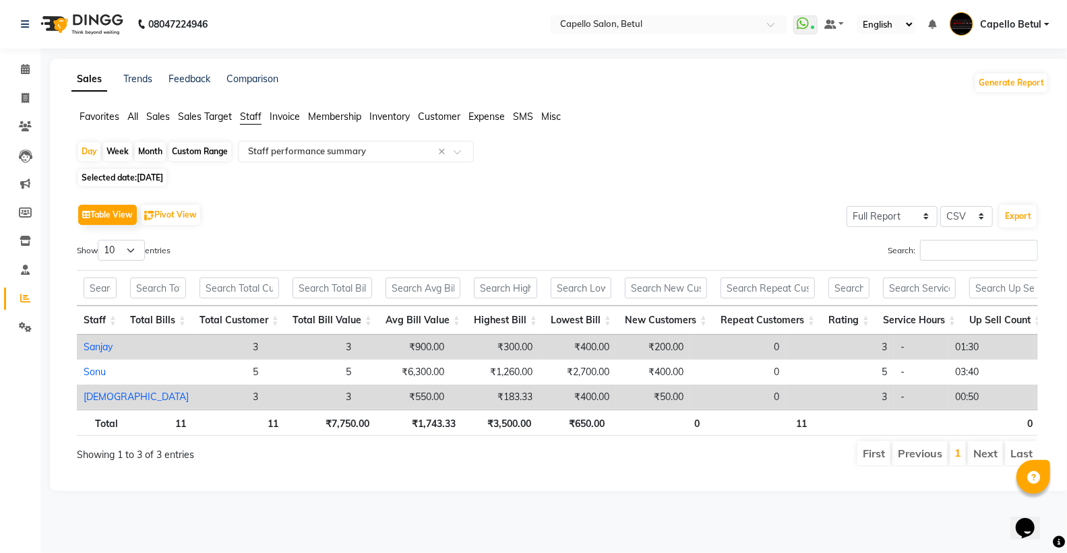
scroll to position [0, 0]
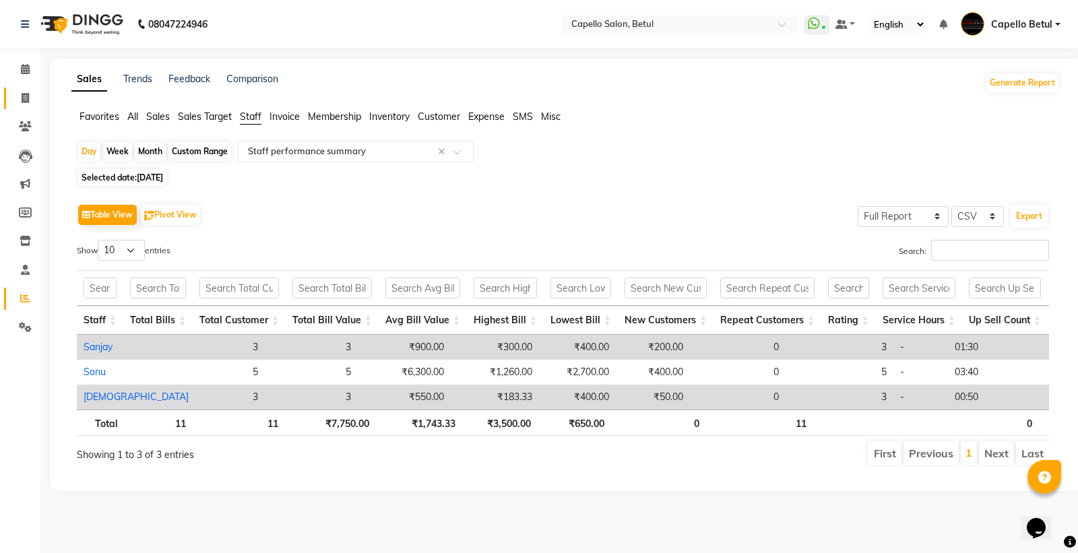
click at [18, 89] on link "Invoice" at bounding box center [20, 99] width 32 height 22
select select "service"
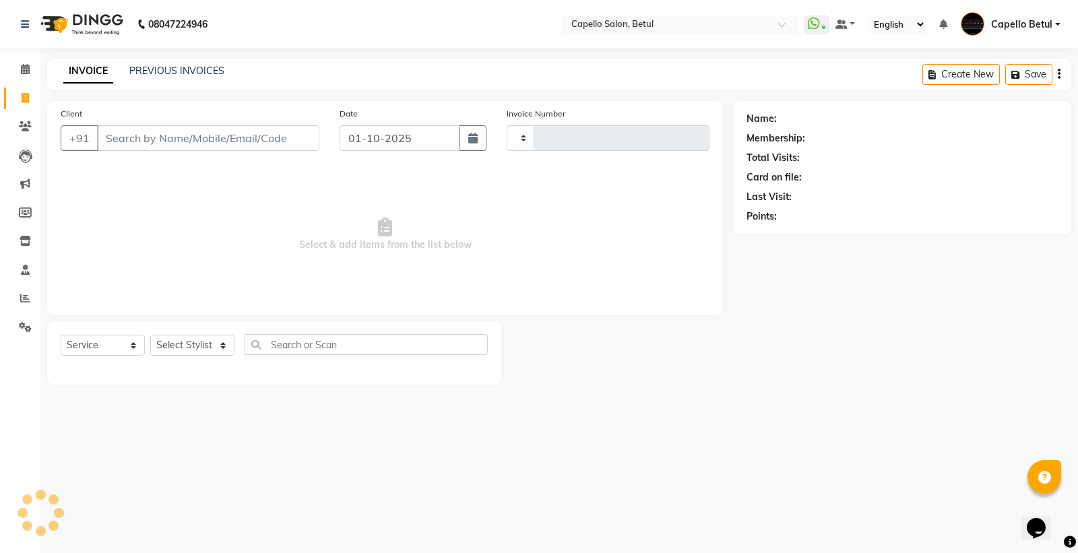
type input "0485"
select select "8951"
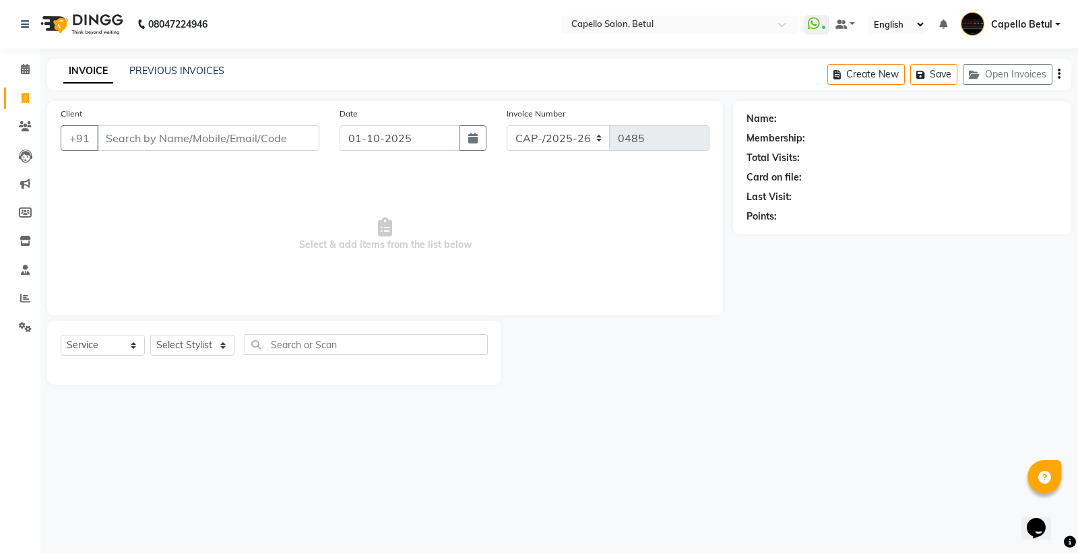
drag, startPoint x: 253, startPoint y: 152, endPoint x: 243, endPoint y: 148, distance: 10.7
click at [243, 148] on div "Client +91" at bounding box center [190, 134] width 279 height 55
click at [233, 135] on input "Client" at bounding box center [208, 138] width 222 height 26
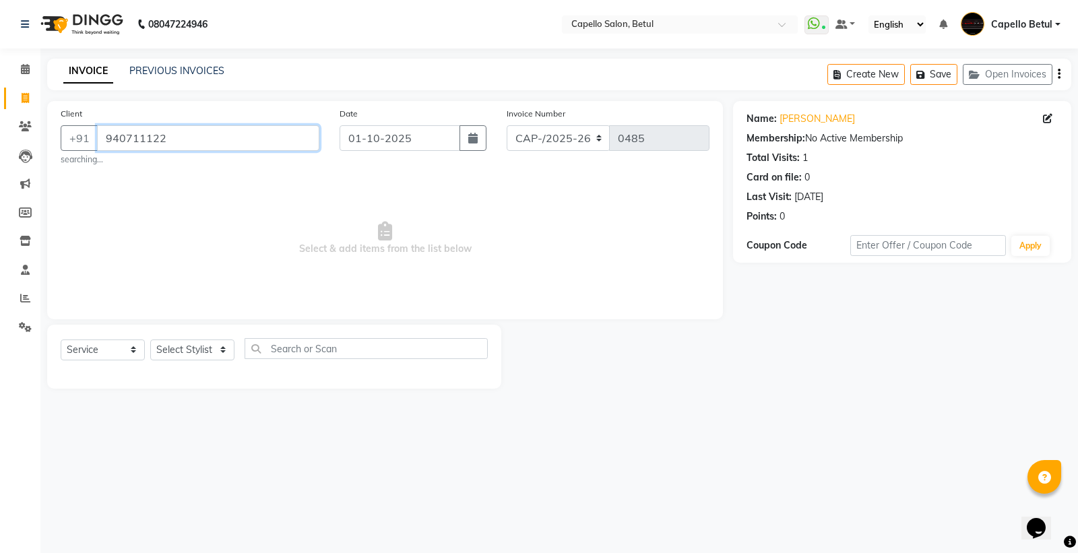
click at [213, 138] on input "940711122" at bounding box center [208, 138] width 222 height 26
type input "9407111222"
click at [260, 198] on span "Select & add items from the list below" at bounding box center [385, 238] width 649 height 135
click at [214, 352] on select "Select Stylist ADMIN Capello Betul [PERSON_NAME] POOJA SOLANKI (M) PRAVEEN (M) …" at bounding box center [192, 350] width 84 height 21
select select "34695"
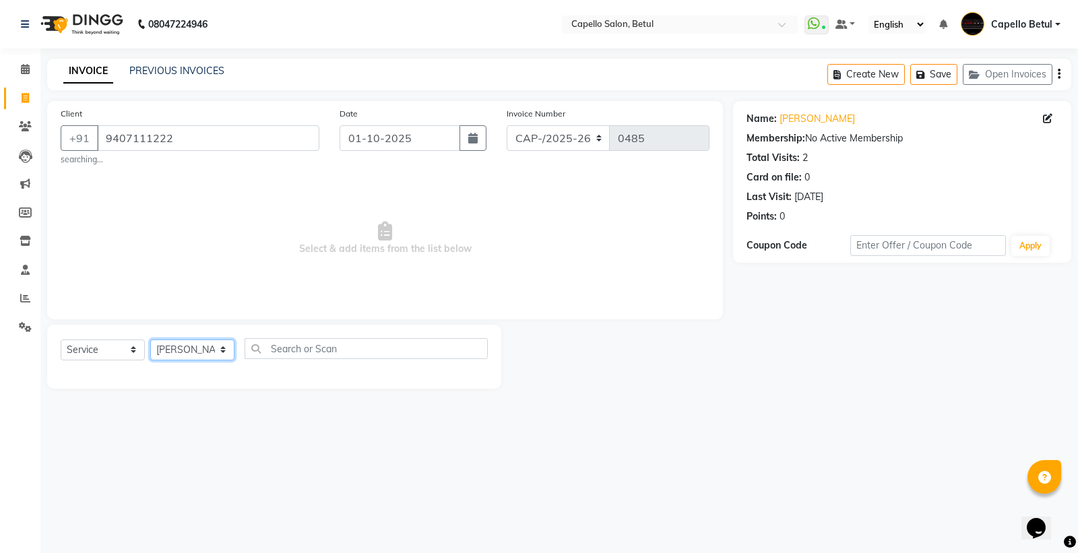
click at [150, 340] on select "Select Stylist ADMIN Capello Betul [PERSON_NAME] POOJA SOLANKI (M) PRAVEEN (M) …" at bounding box center [192, 350] width 84 height 21
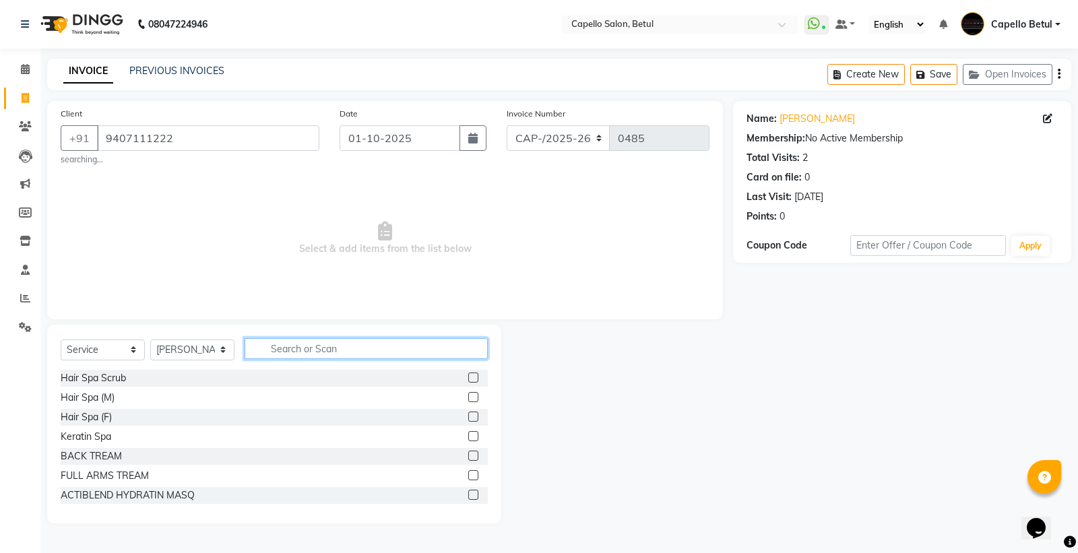
click at [407, 347] on input "text" at bounding box center [366, 348] width 243 height 21
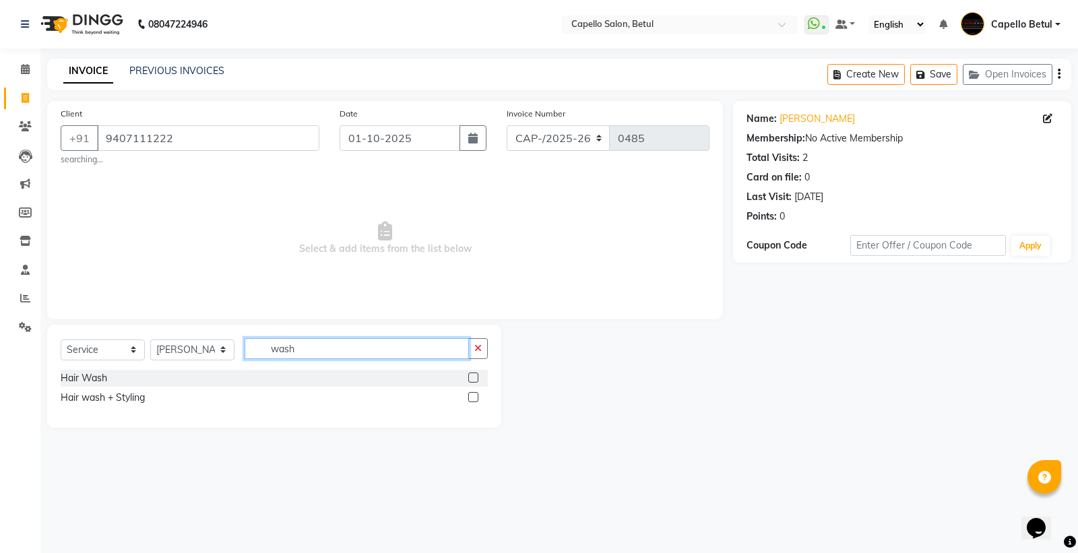
type input "wash"
click at [468, 393] on label at bounding box center [473, 397] width 10 height 10
click at [468, 394] on input "checkbox" at bounding box center [472, 398] width 9 height 9
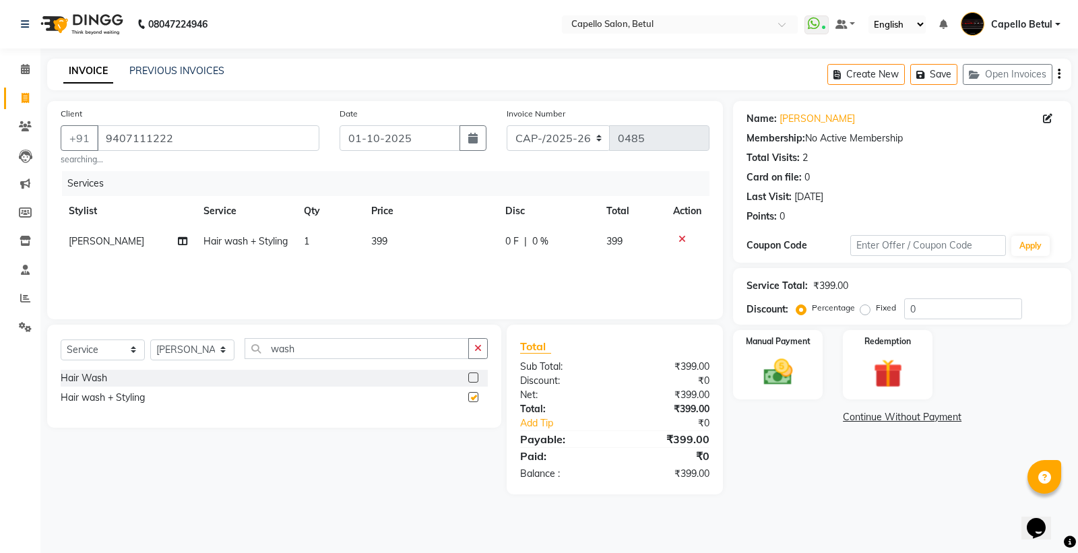
checkbox input "false"
drag, startPoint x: 449, startPoint y: 266, endPoint x: 449, endPoint y: 258, distance: 7.4
click at [449, 257] on td "399" at bounding box center [430, 241] width 134 height 30
select select "34695"
click at [449, 256] on td "399" at bounding box center [433, 251] width 103 height 51
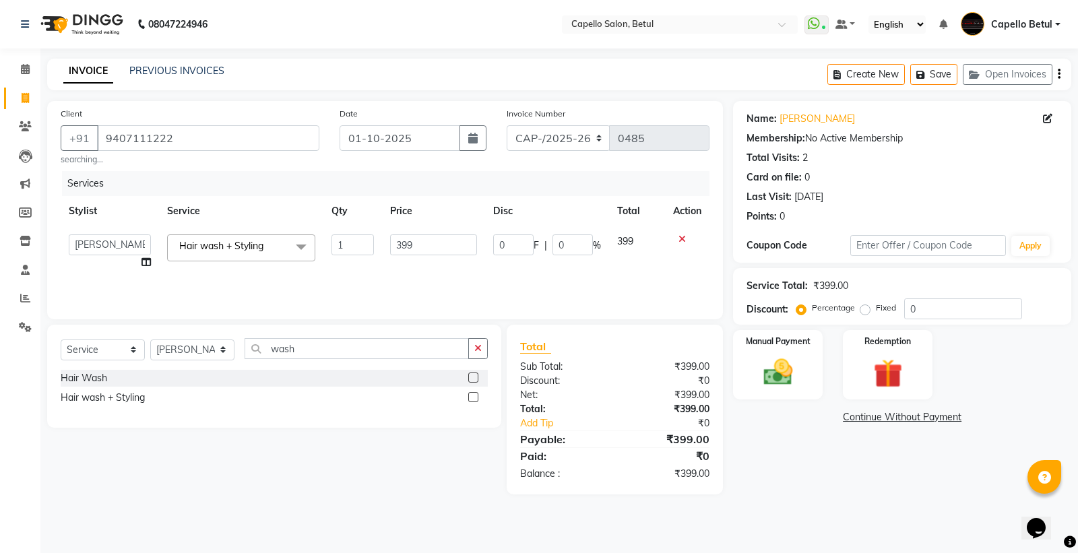
click at [449, 256] on td "399" at bounding box center [433, 251] width 103 height 51
click at [438, 214] on th "Price" at bounding box center [433, 211] width 103 height 30
click at [431, 250] on input "399" at bounding box center [433, 245] width 87 height 21
type input "3"
type input "400"
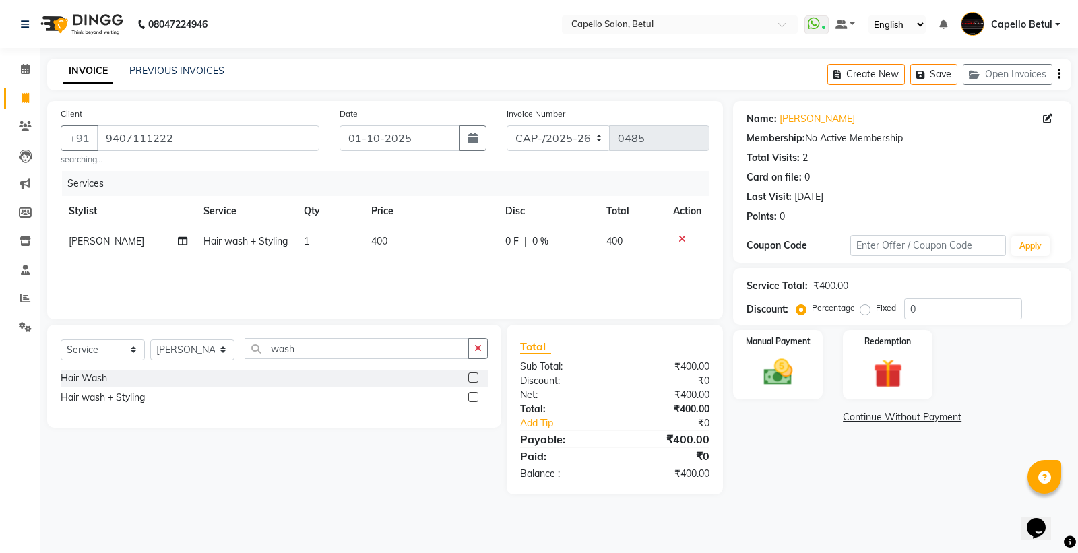
click at [524, 257] on td "0 F | 0 %" at bounding box center [547, 241] width 101 height 30
select select "34695"
click at [472, 354] on button "button" at bounding box center [478, 348] width 20 height 21
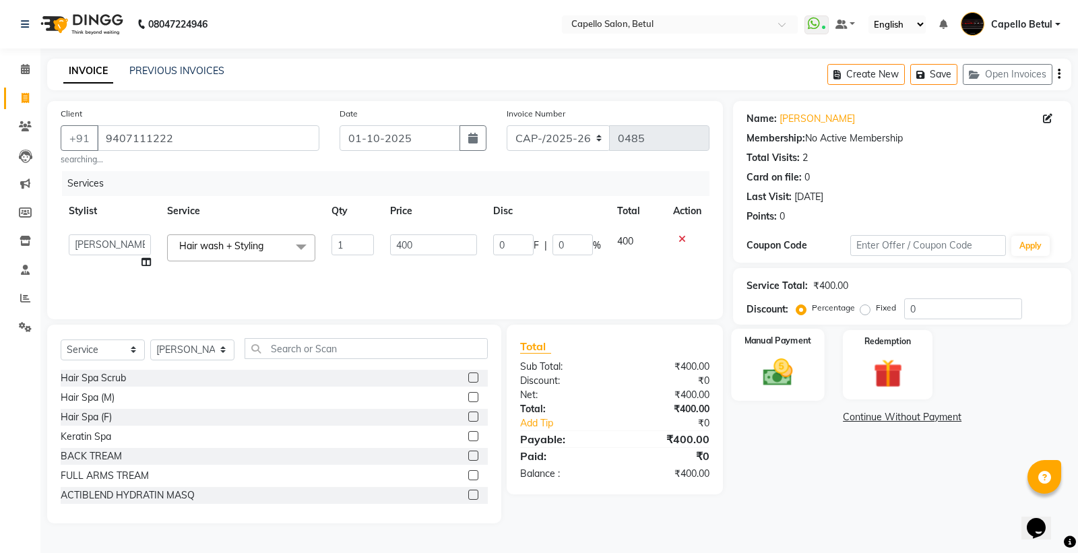
click at [792, 365] on img at bounding box center [778, 372] width 49 height 34
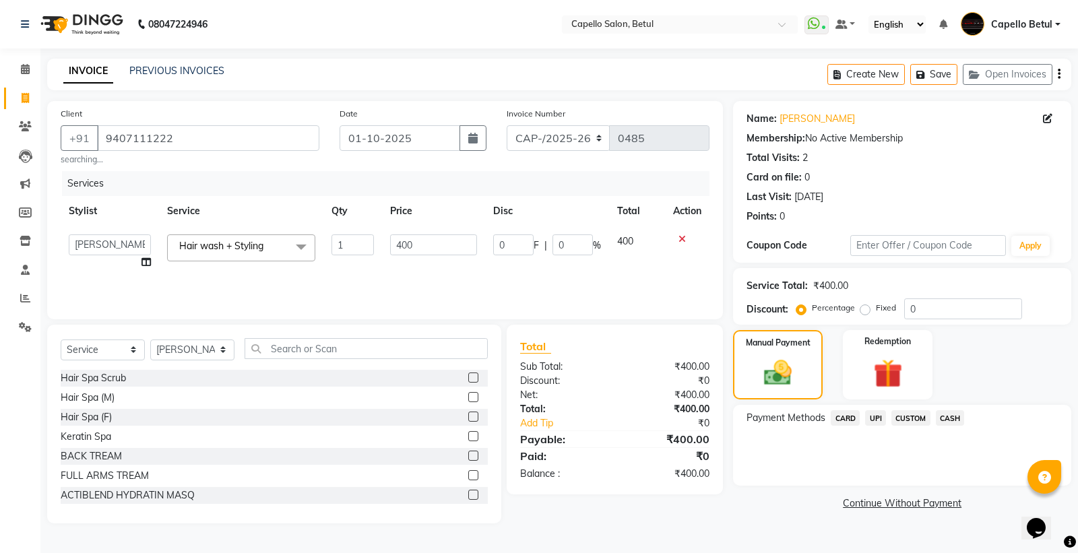
click at [948, 420] on span "CASH" at bounding box center [950, 418] width 29 height 16
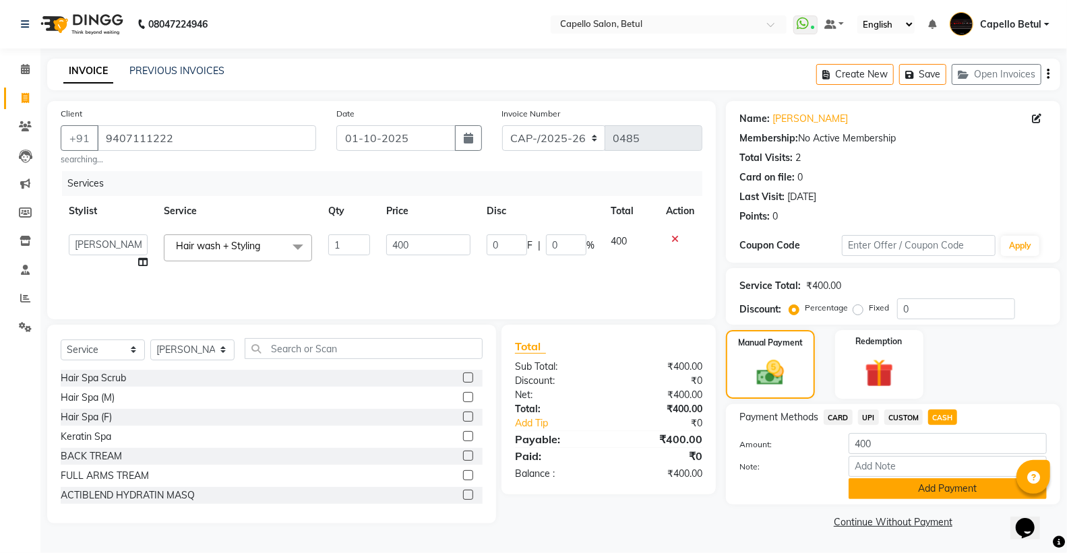
click at [942, 489] on button "Add Payment" at bounding box center [948, 489] width 198 height 21
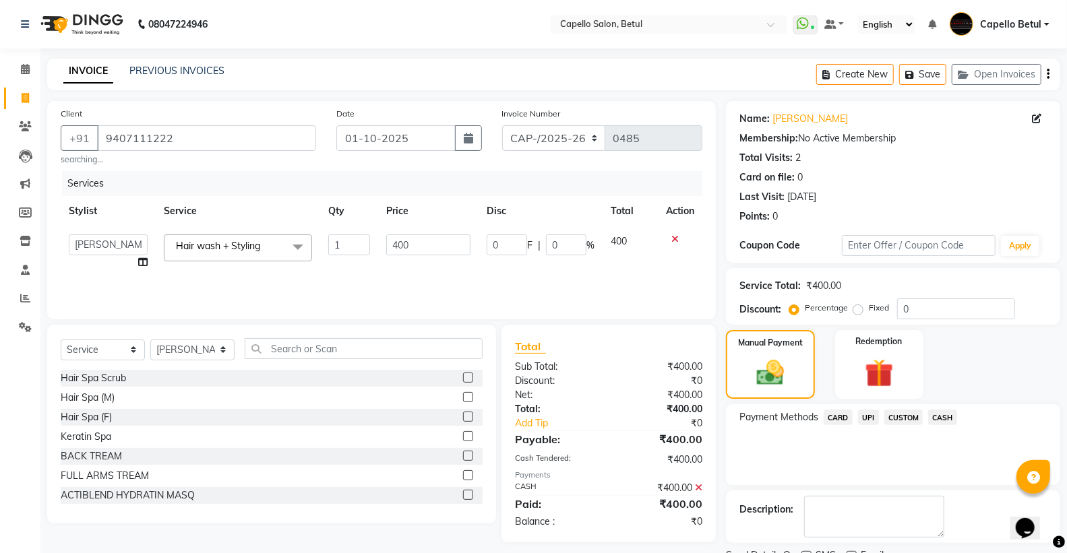
scroll to position [56, 0]
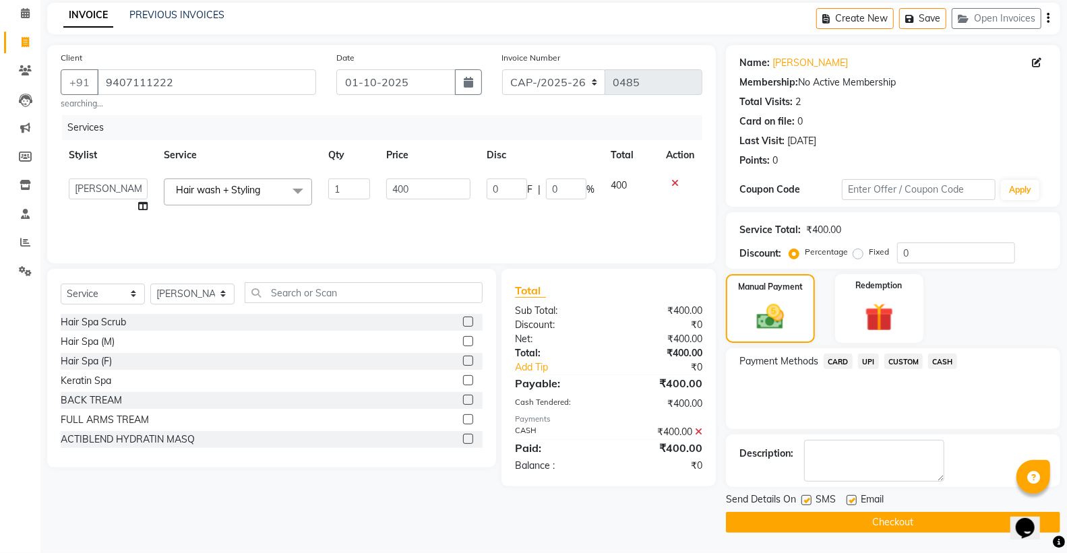
click at [912, 516] on button "Checkout" at bounding box center [893, 522] width 334 height 21
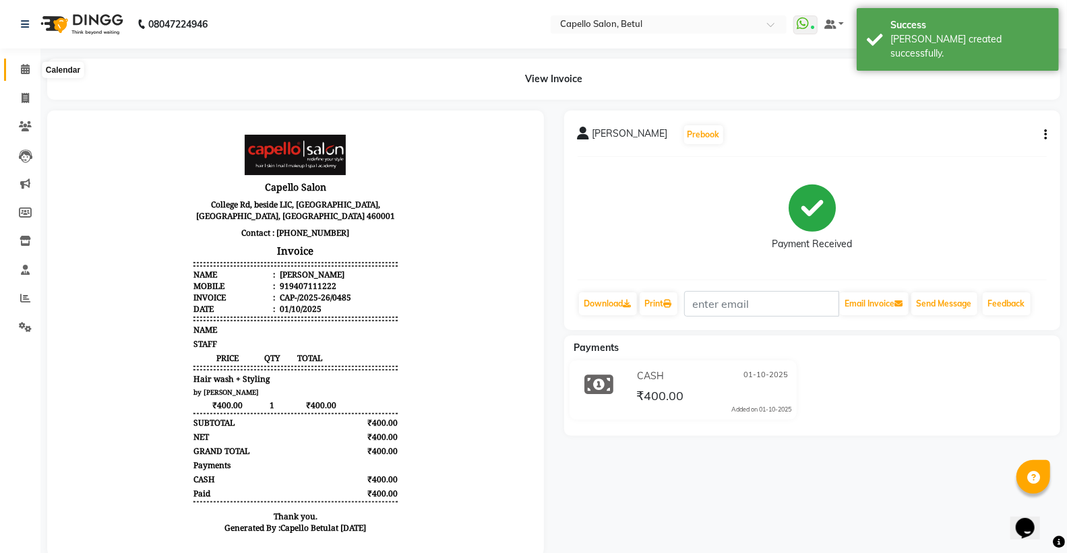
click at [26, 65] on icon at bounding box center [25, 69] width 9 height 10
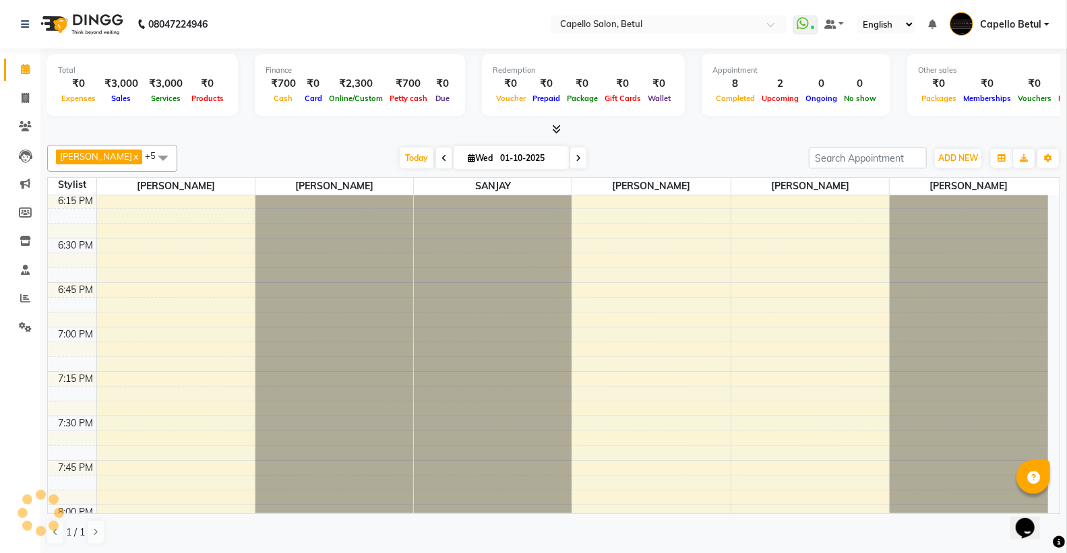
scroll to position [1198, 0]
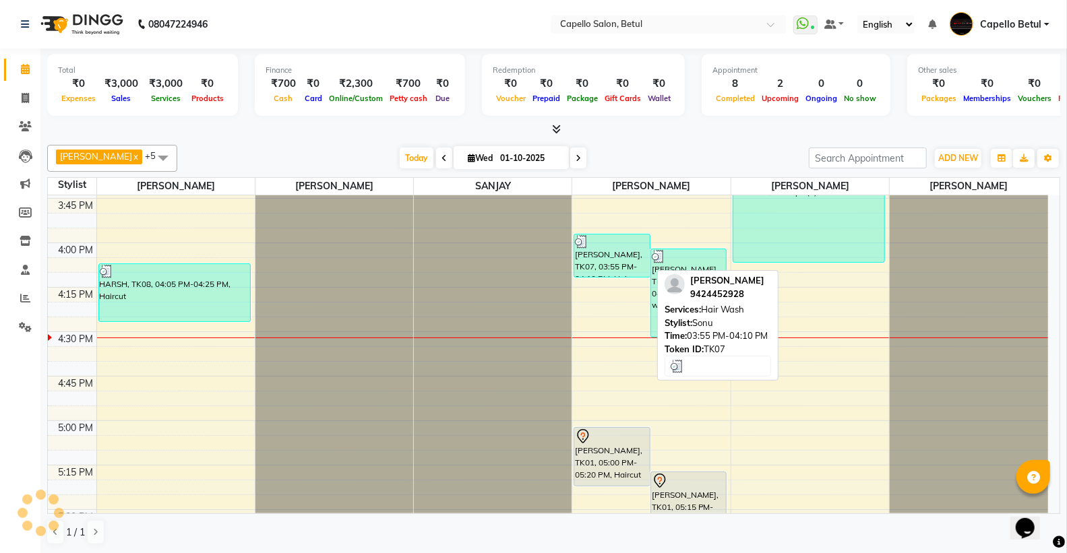
click at [611, 264] on div "[PERSON_NAME], TK07, 03:55 PM-04:10 PM, Hair Wash" at bounding box center [611, 256] width 75 height 42
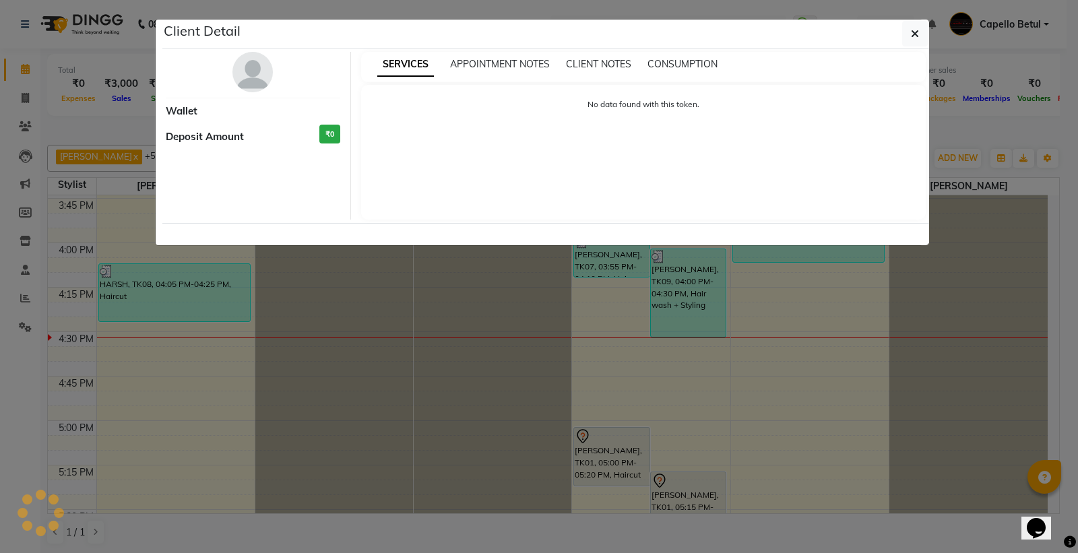
select select "3"
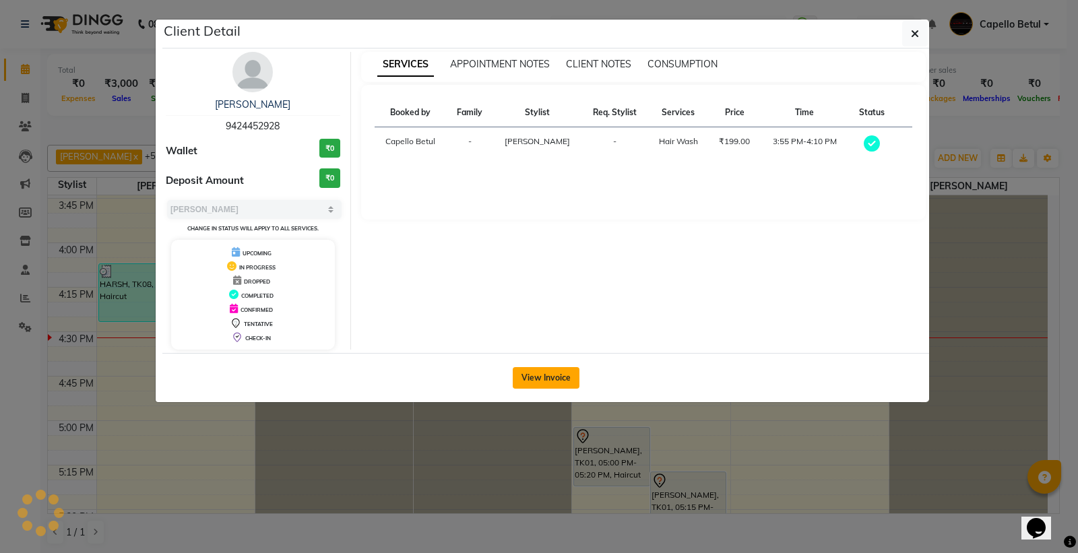
click at [528, 387] on button "View Invoice" at bounding box center [546, 378] width 67 height 22
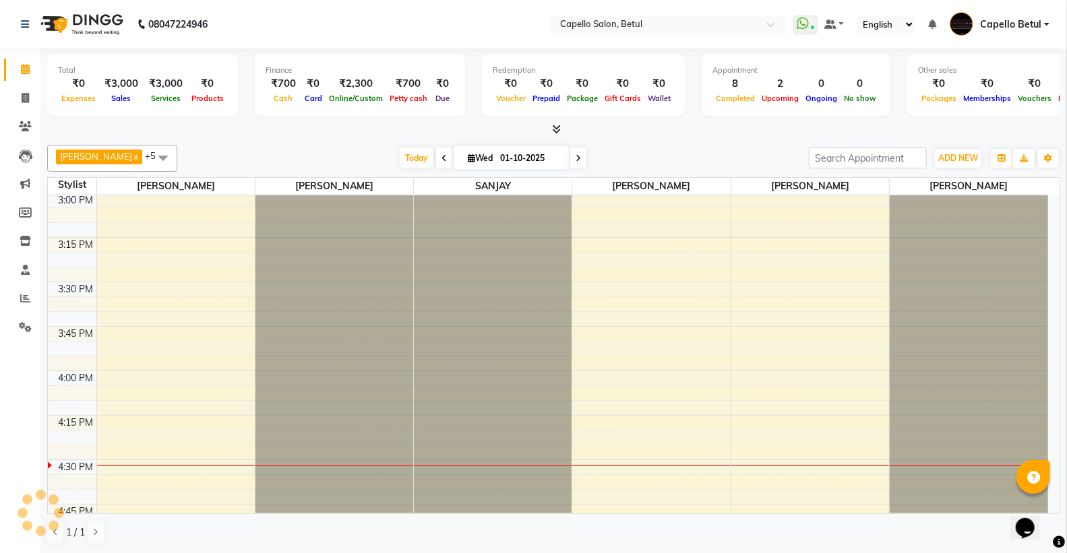
scroll to position [1048, 0]
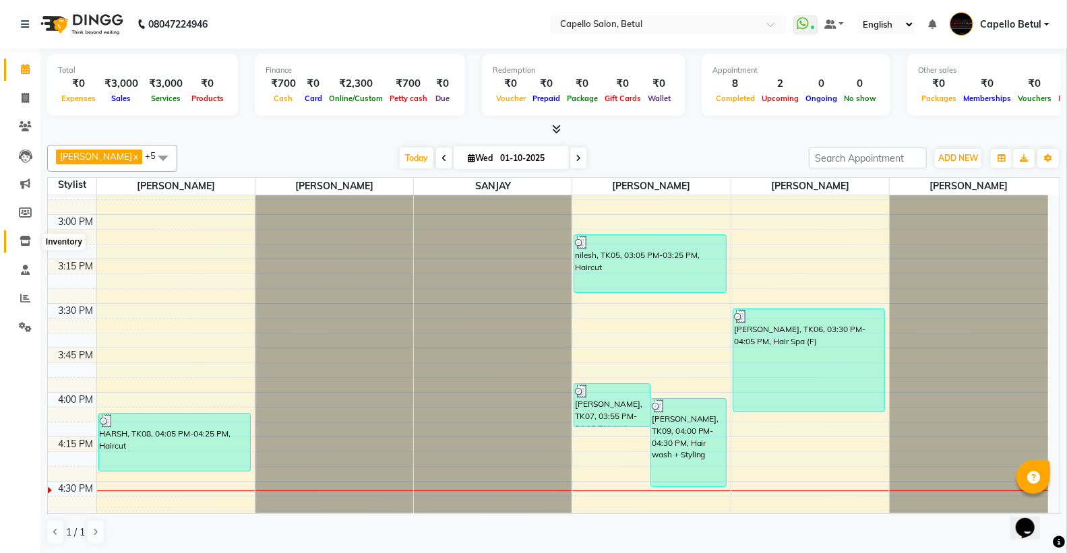
click at [28, 239] on icon at bounding box center [25, 241] width 11 height 10
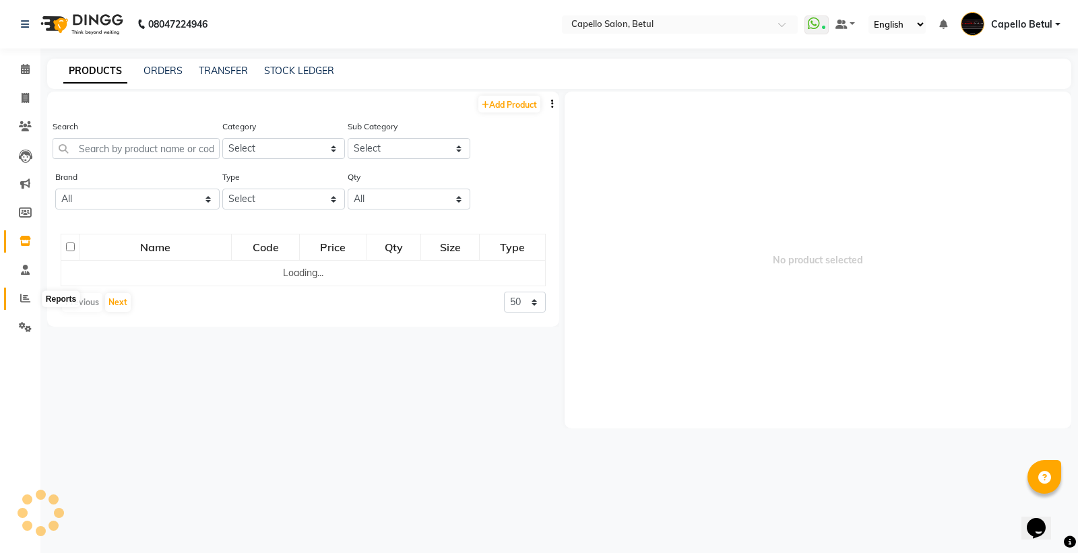
click at [26, 299] on icon at bounding box center [25, 298] width 10 height 10
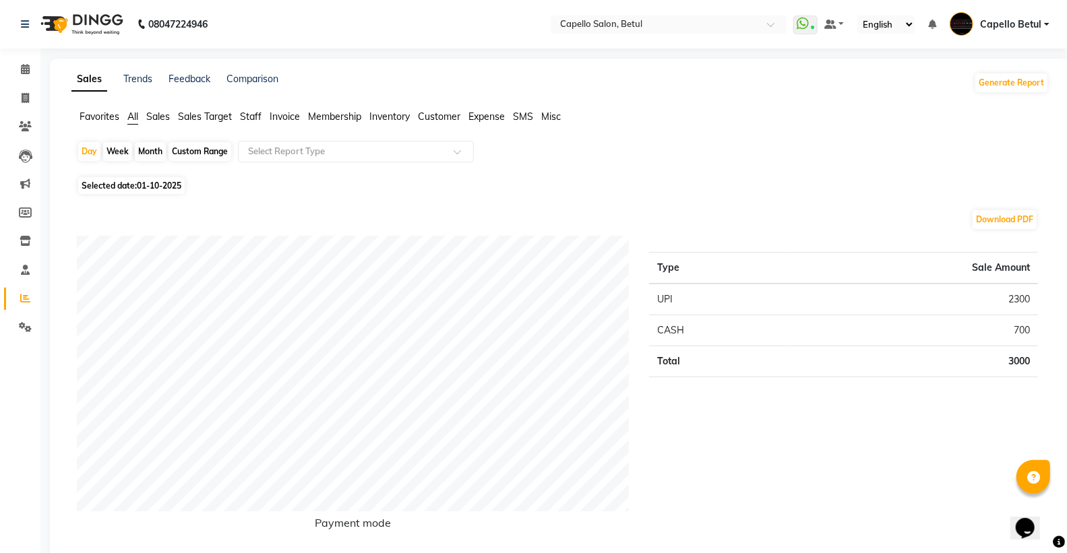
click at [243, 115] on span "Staff" at bounding box center [251, 117] width 22 height 12
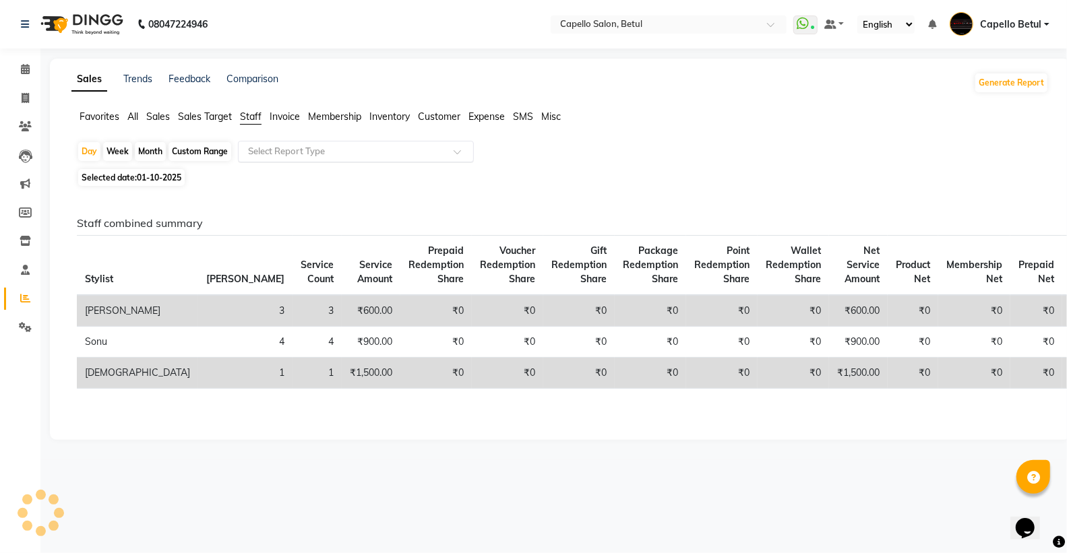
click at [267, 160] on div "Select Report Type" at bounding box center [356, 152] width 236 height 22
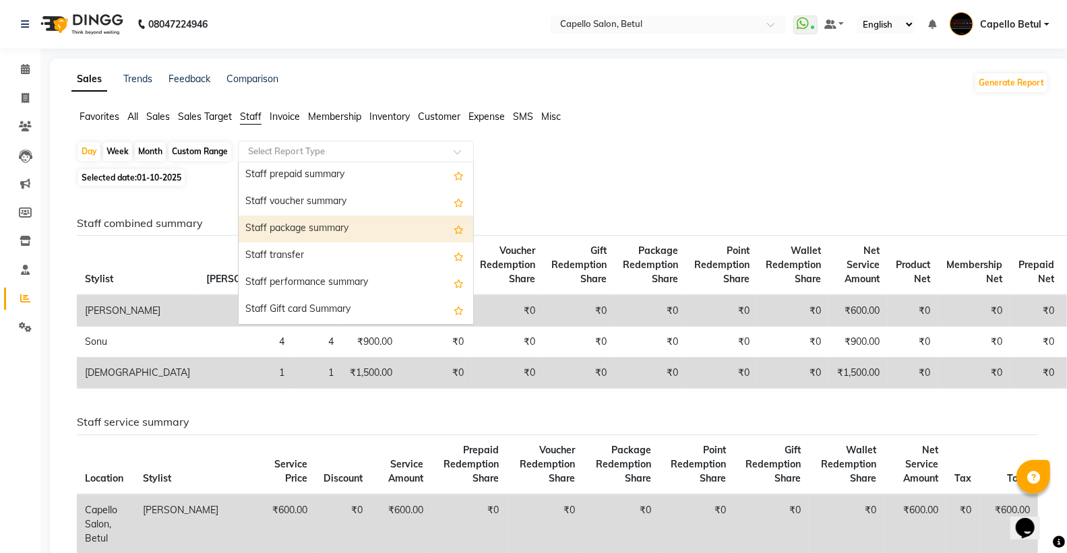
scroll to position [431, 0]
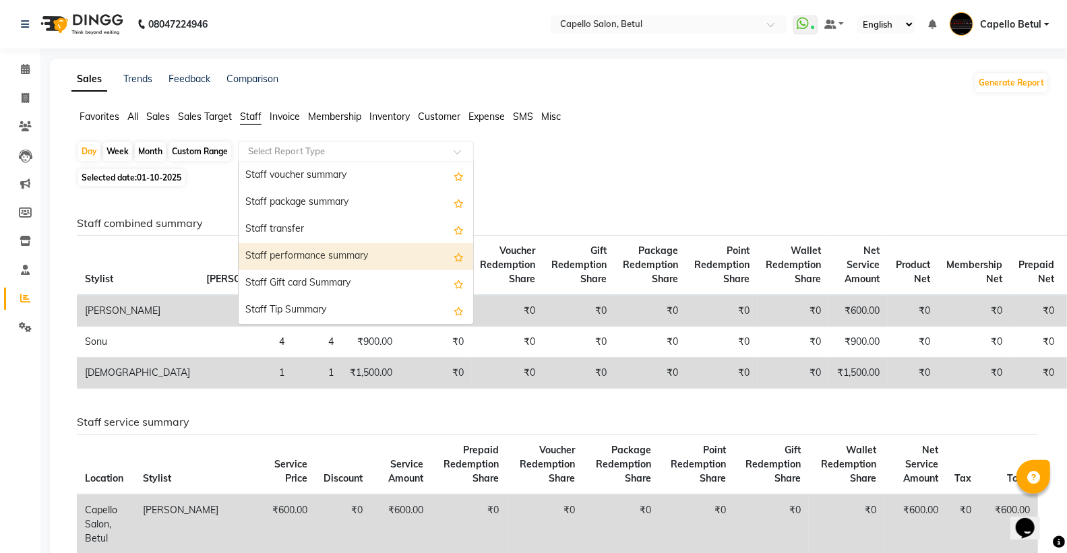
click at [322, 259] on div "Staff performance summary" at bounding box center [356, 256] width 235 height 27
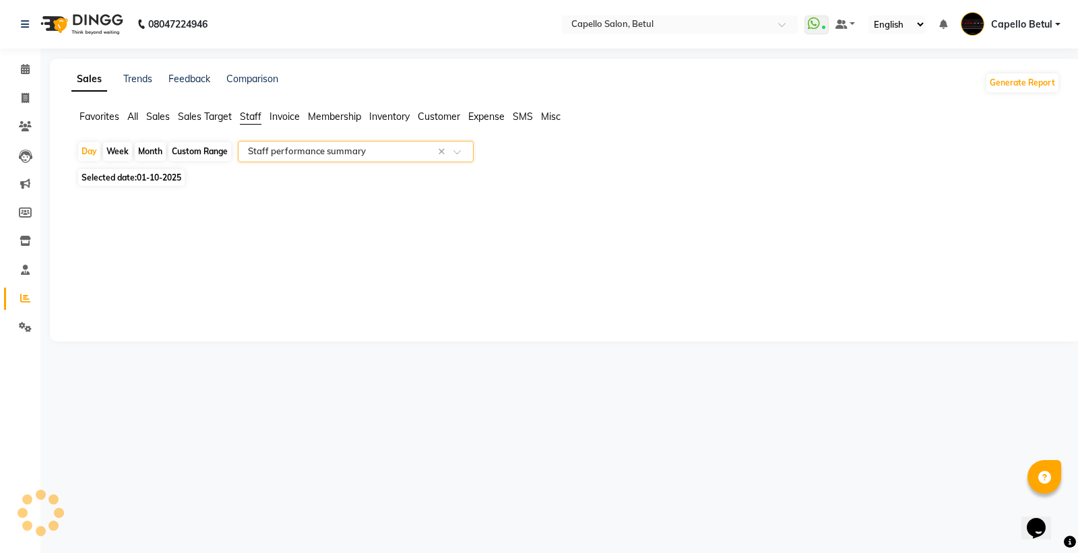
select select "full_report"
select select "csv"
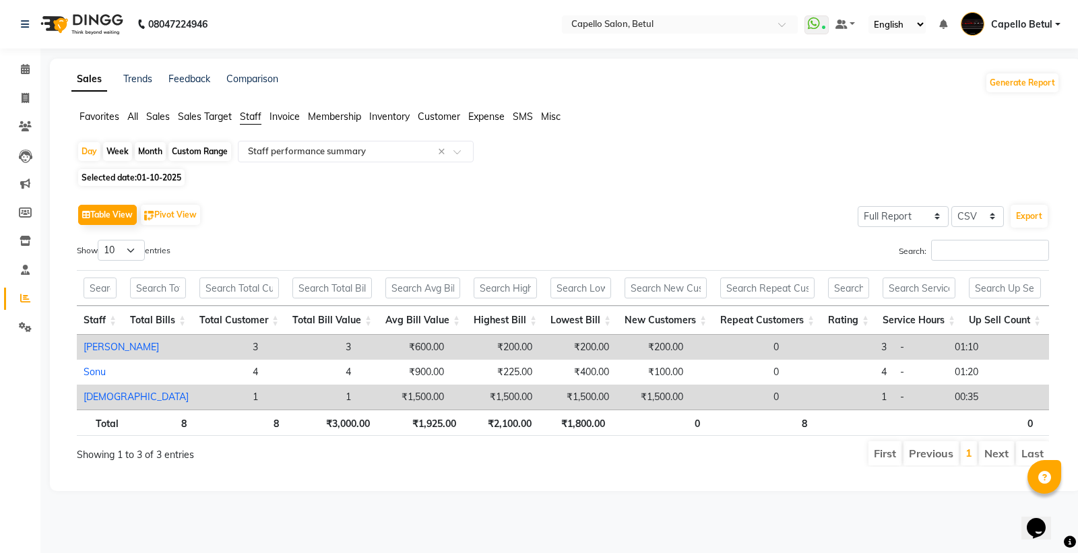
click at [150, 148] on div "Month" at bounding box center [150, 151] width 31 height 19
select select "10"
select select "2025"
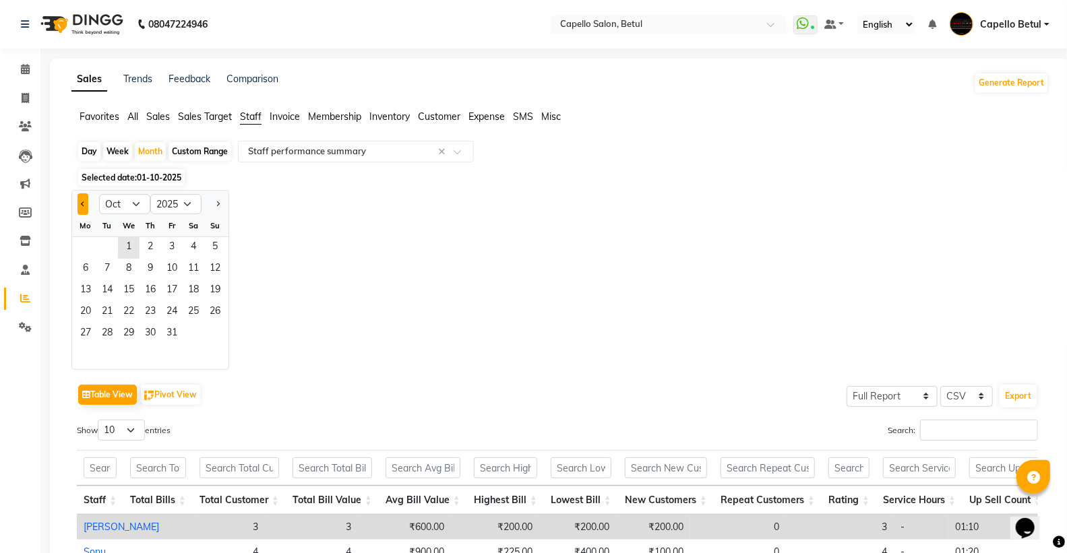
click at [83, 204] on span "Previous month" at bounding box center [83, 204] width 5 height 5
select select "9"
click at [84, 246] on span "1" at bounding box center [86, 248] width 22 height 22
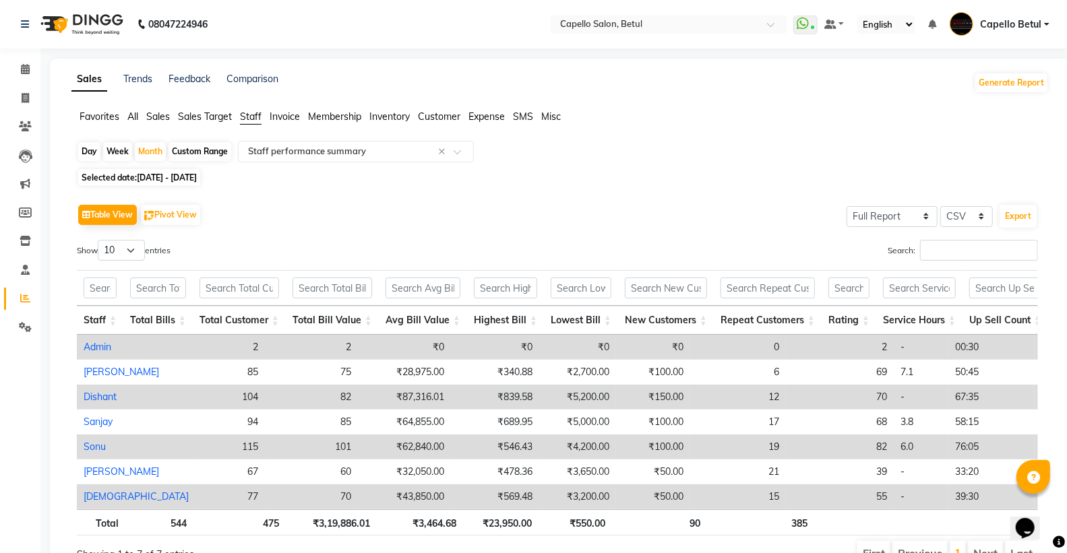
scroll to position [82, 0]
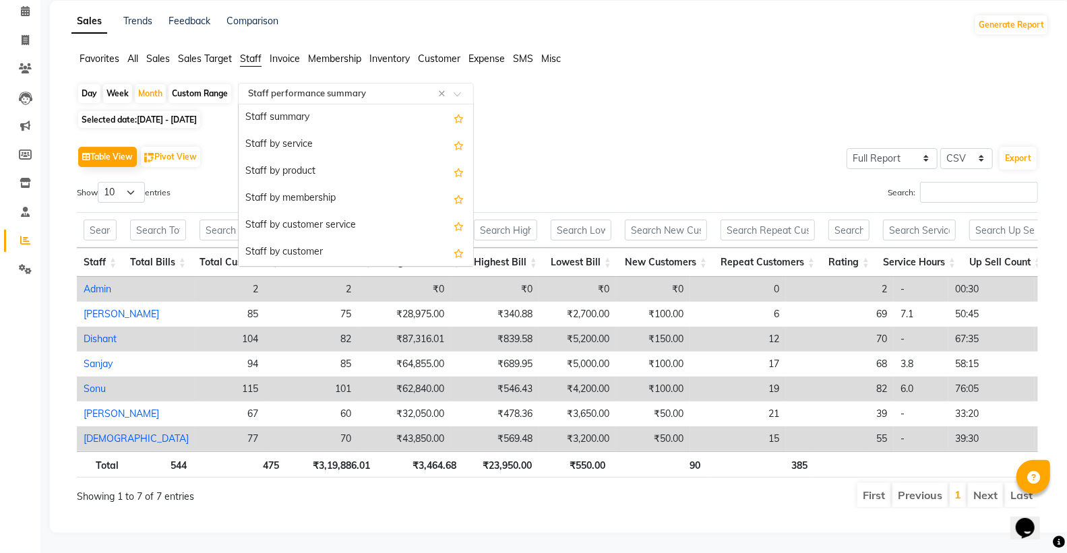
click at [250, 87] on input "text" at bounding box center [342, 93] width 194 height 13
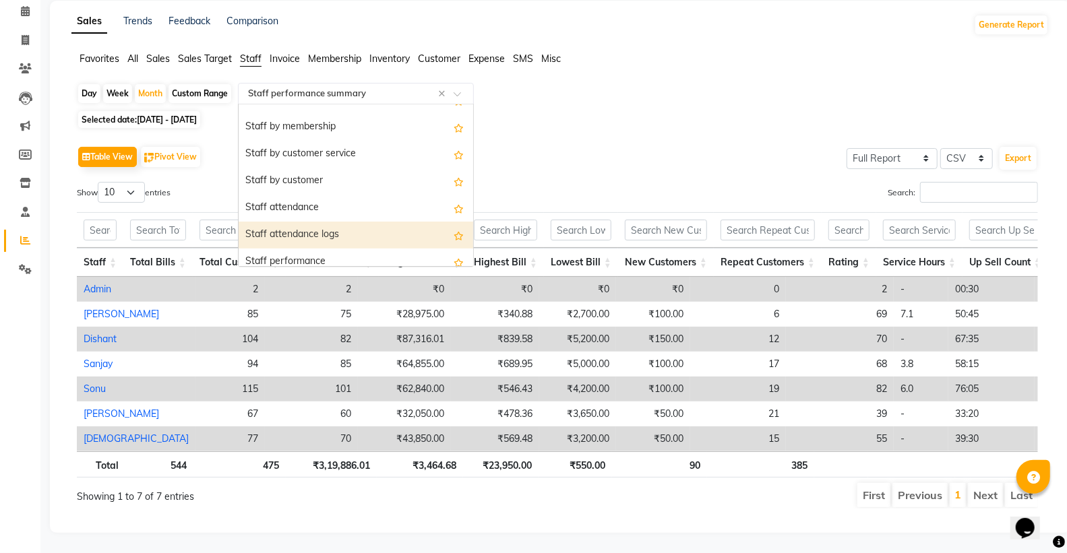
scroll to position [0, 0]
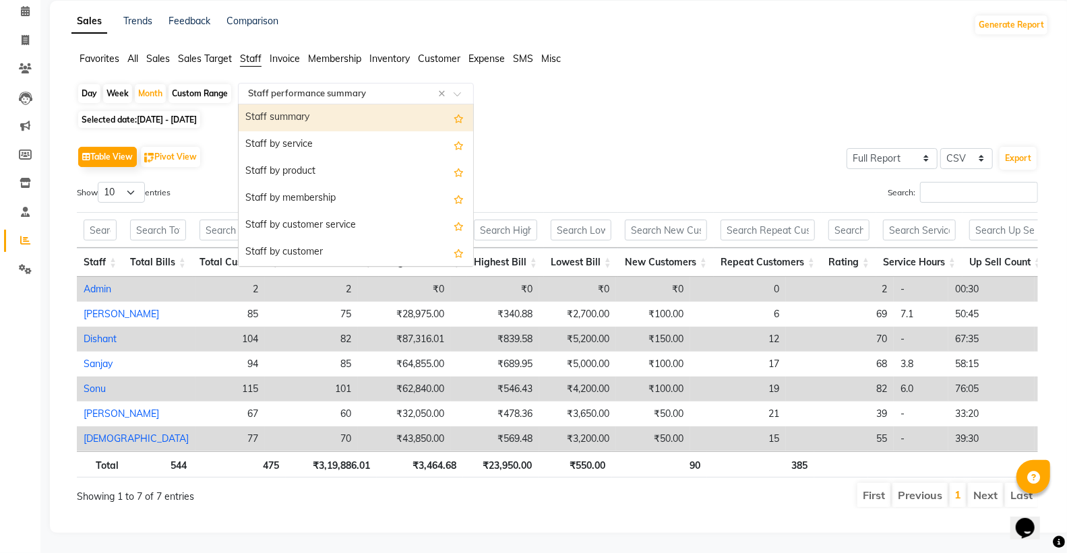
click at [314, 104] on div "Staff summary" at bounding box center [356, 117] width 235 height 27
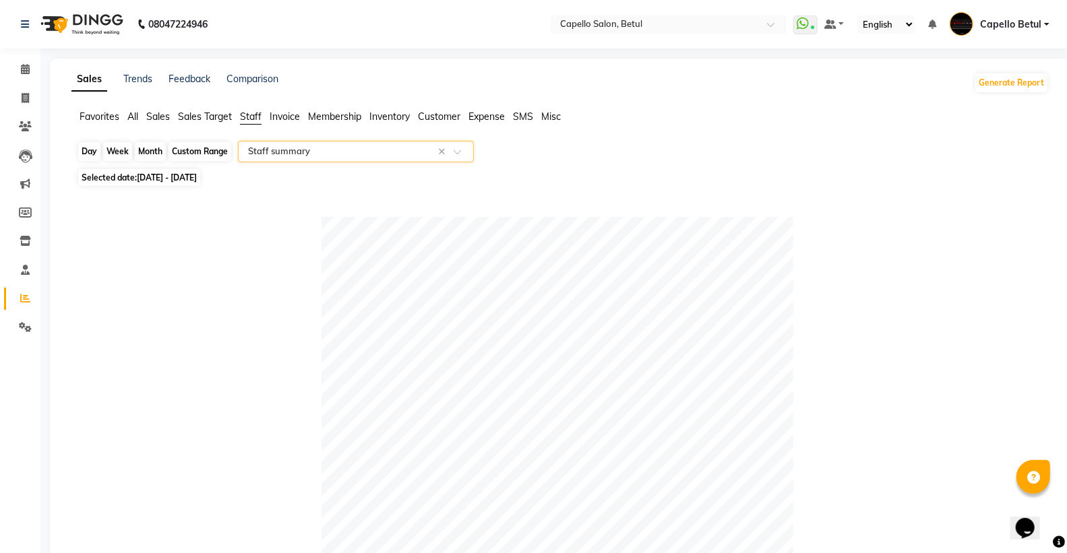
click at [146, 151] on div "Month" at bounding box center [150, 151] width 31 height 19
select select "9"
select select "2025"
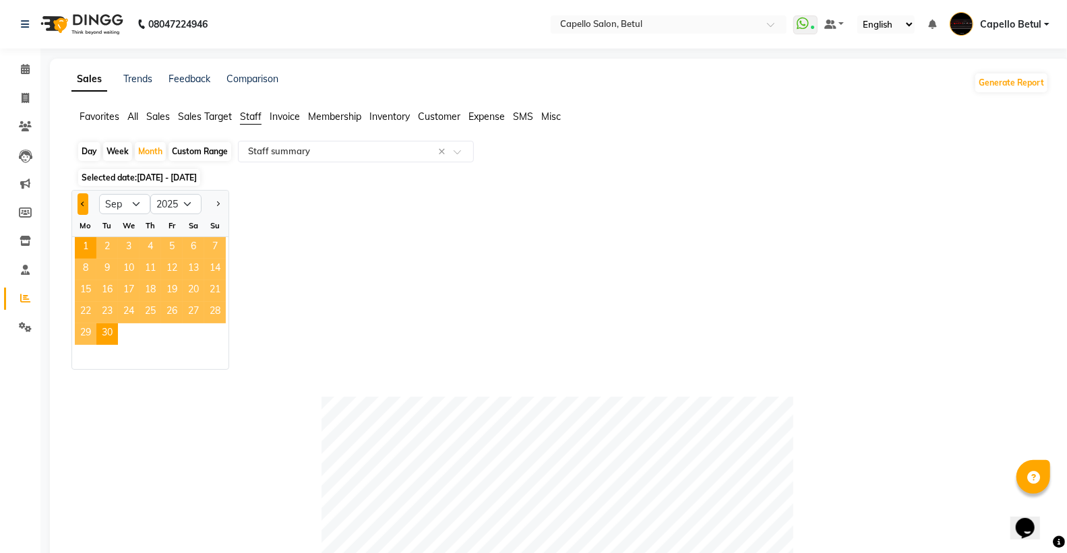
click at [82, 204] on span "Previous month" at bounding box center [83, 204] width 5 height 5
select select "8"
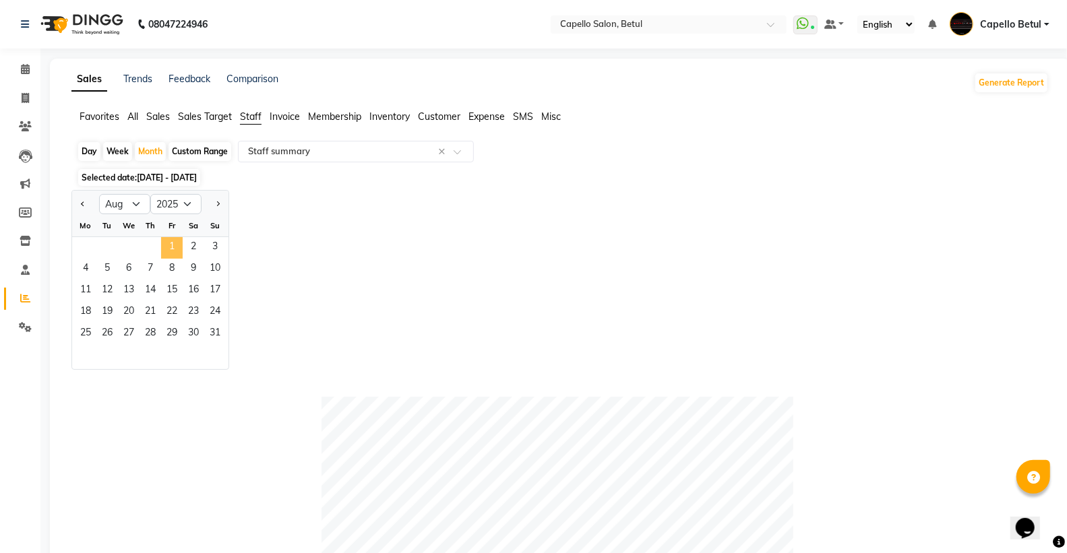
click at [175, 247] on span "1" at bounding box center [172, 248] width 22 height 22
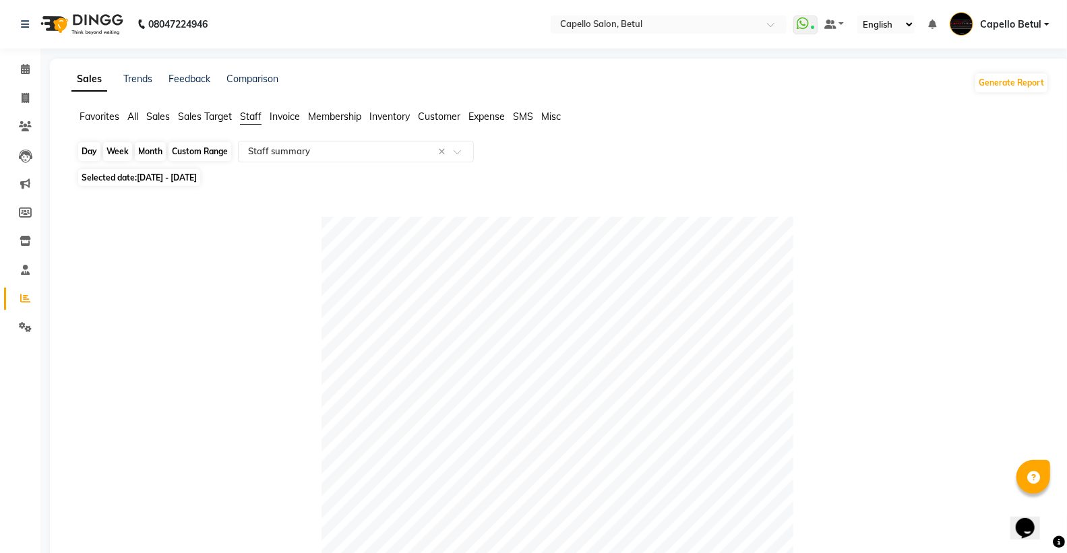
click at [158, 150] on div "Month" at bounding box center [150, 151] width 31 height 19
select select "8"
select select "2025"
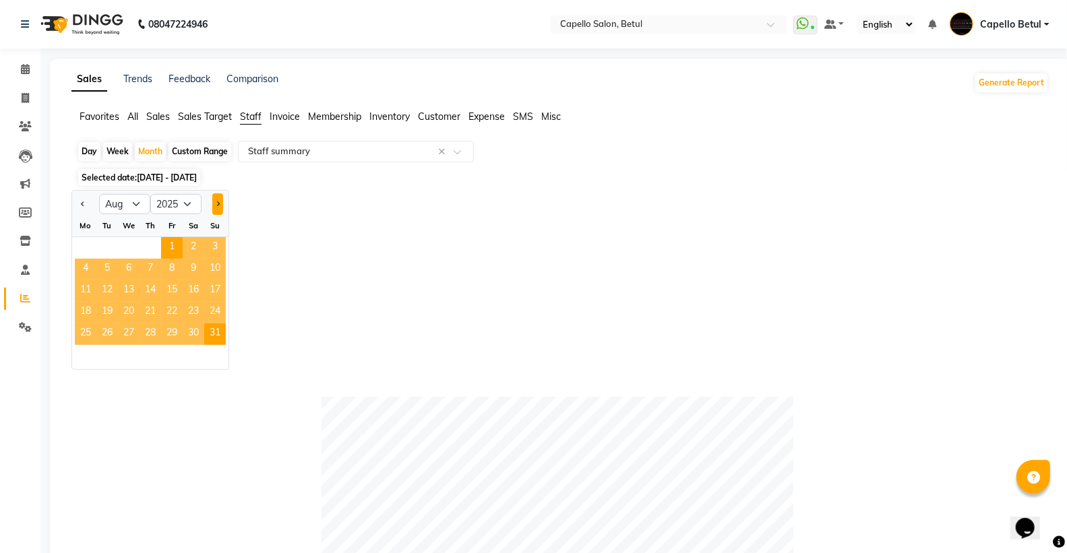
click at [216, 200] on button "Next month" at bounding box center [217, 204] width 11 height 22
select select "9"
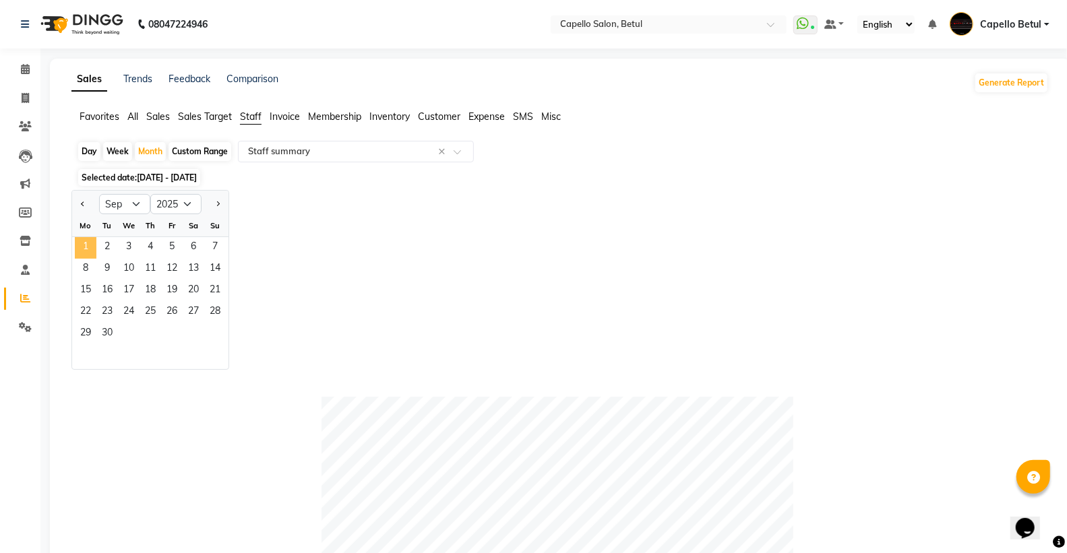
click at [86, 250] on span "1" at bounding box center [86, 248] width 22 height 22
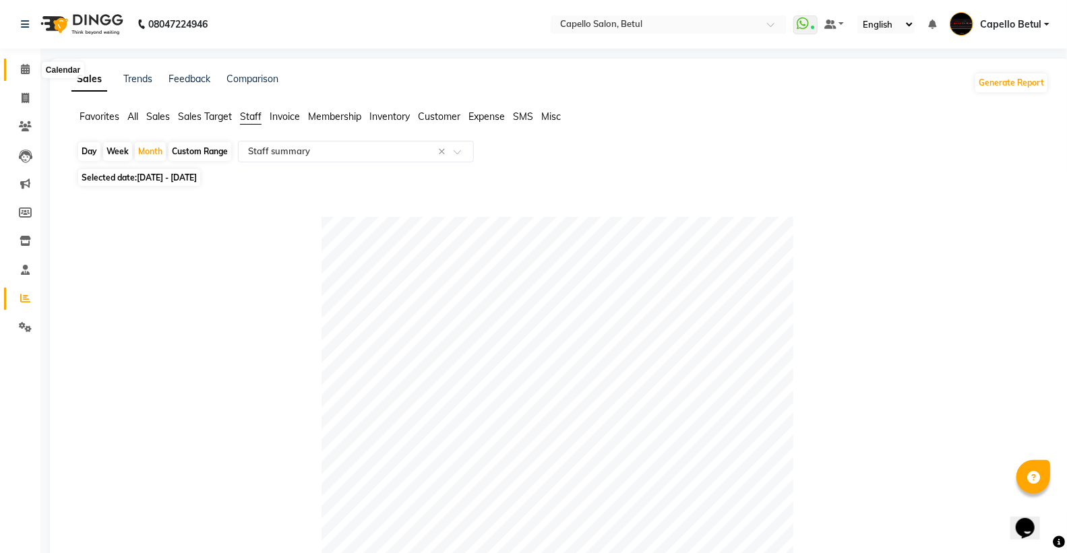
click at [26, 76] on span at bounding box center [25, 70] width 24 height 16
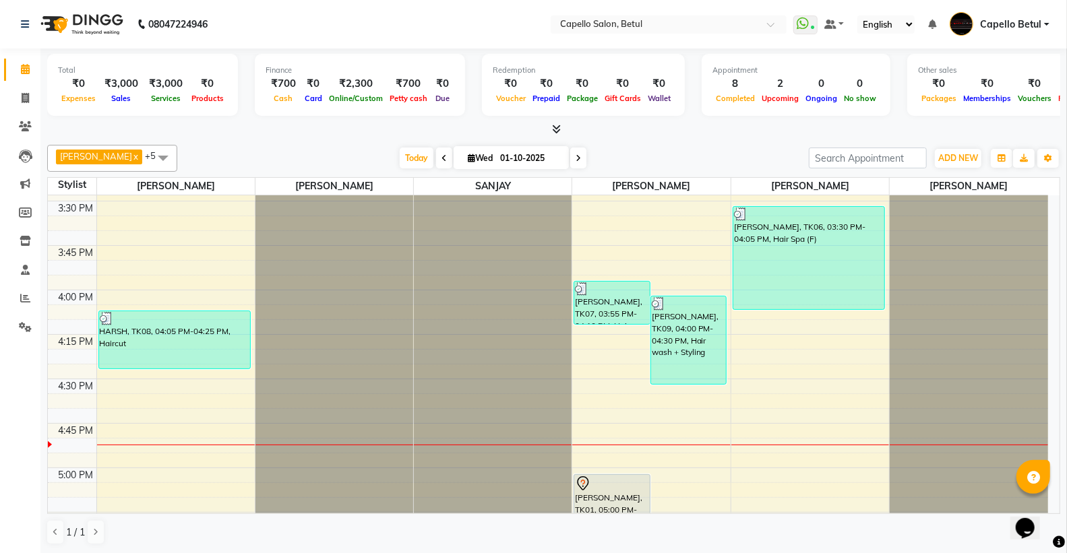
scroll to position [1123, 0]
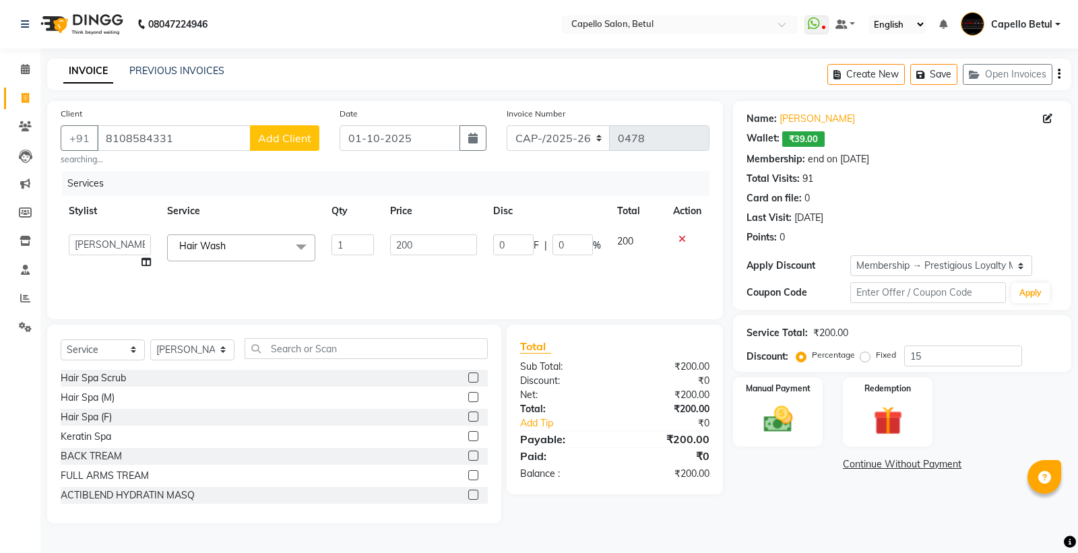
select select "34695"
select select "service"
select select "34695"
select select "1: Object"
click at [922, 70] on icon "button" at bounding box center [923, 74] width 13 height 9
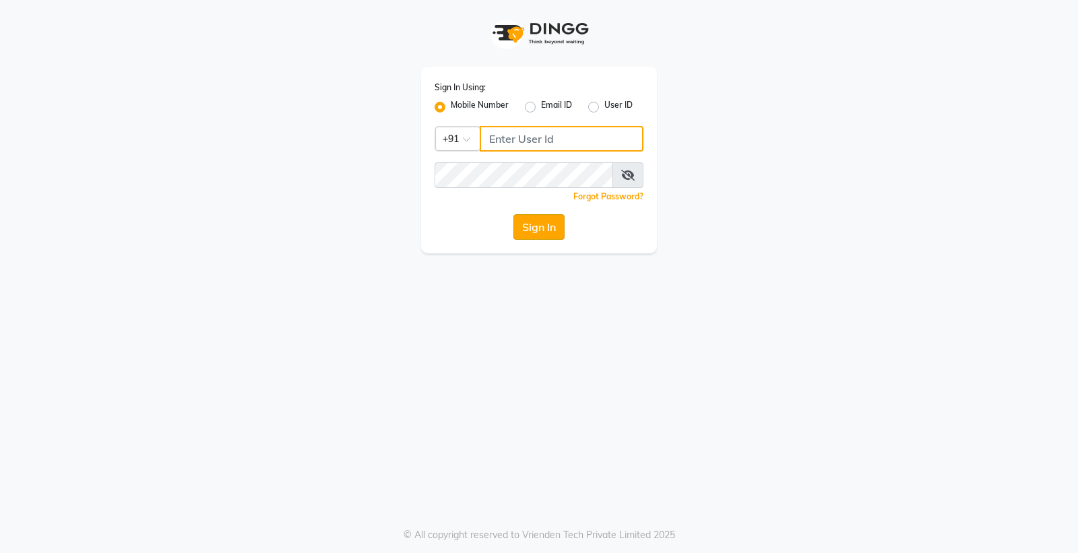
type input "8698904777"
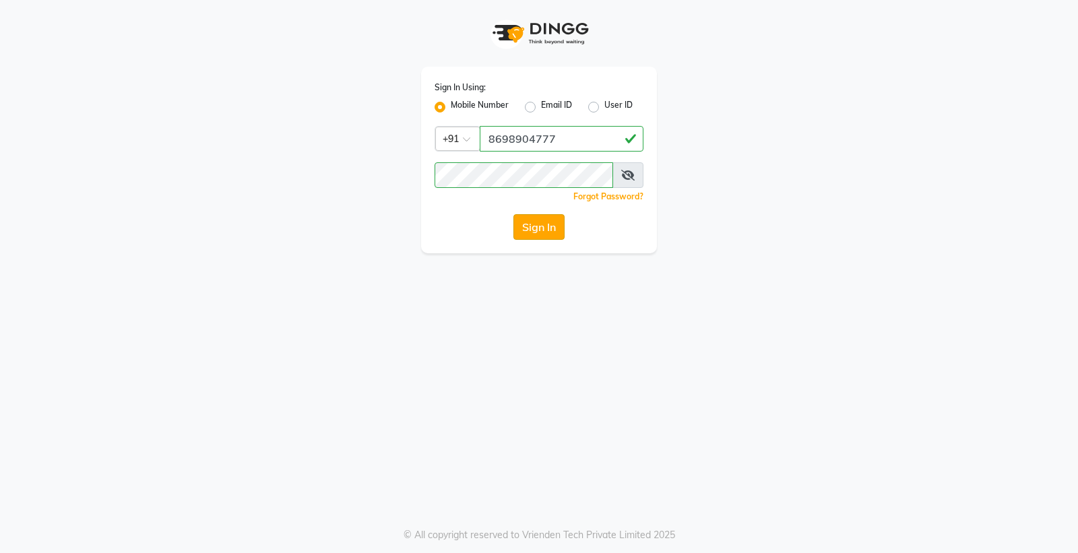
click at [527, 229] on button "Sign In" at bounding box center [539, 227] width 51 height 26
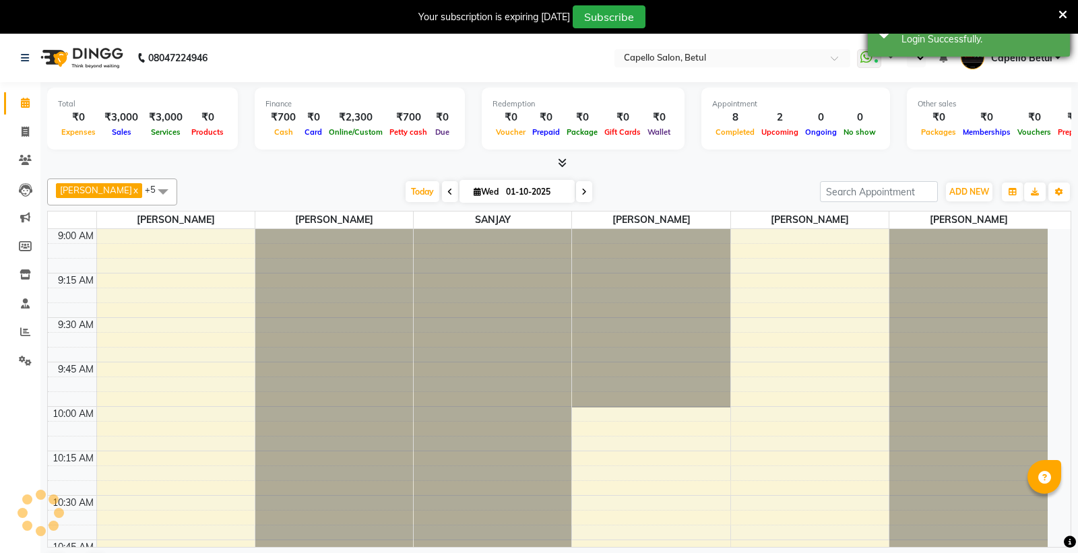
click at [1059, 9] on icon at bounding box center [1063, 15] width 9 height 12
select select "en"
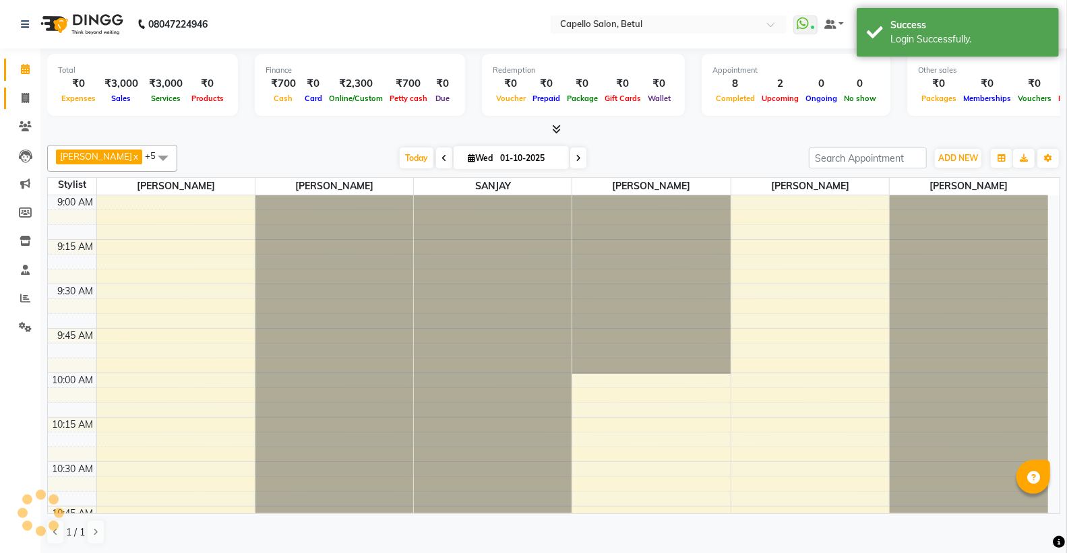
click at [22, 95] on icon at bounding box center [25, 98] width 7 height 10
select select "service"
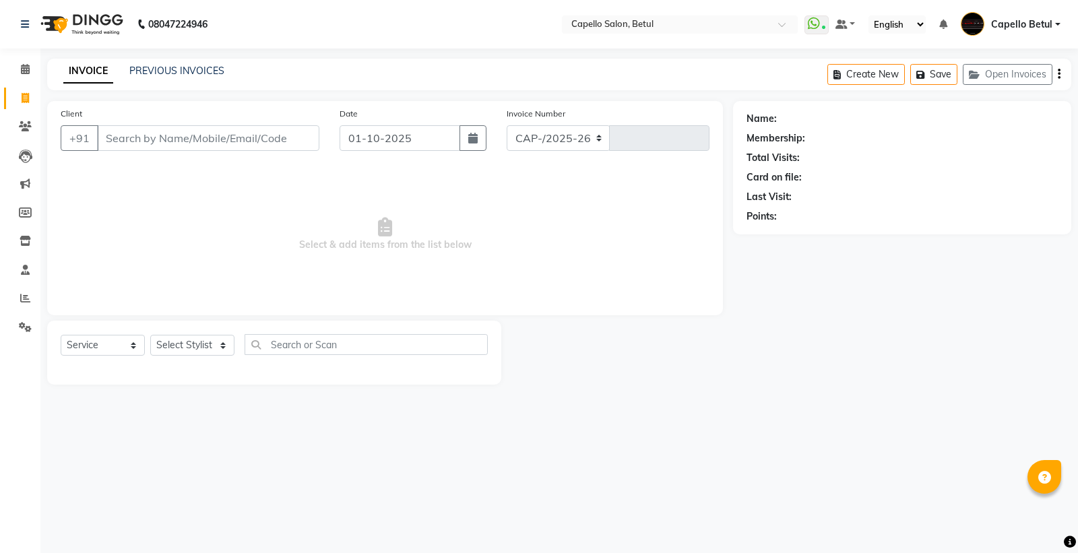
select select "8951"
type input "0486"
drag, startPoint x: 109, startPoint y: 139, endPoint x: 520, endPoint y: 130, distance: 411.3
click at [111, 138] on input "Client" at bounding box center [208, 138] width 222 height 26
type input "9424452368"
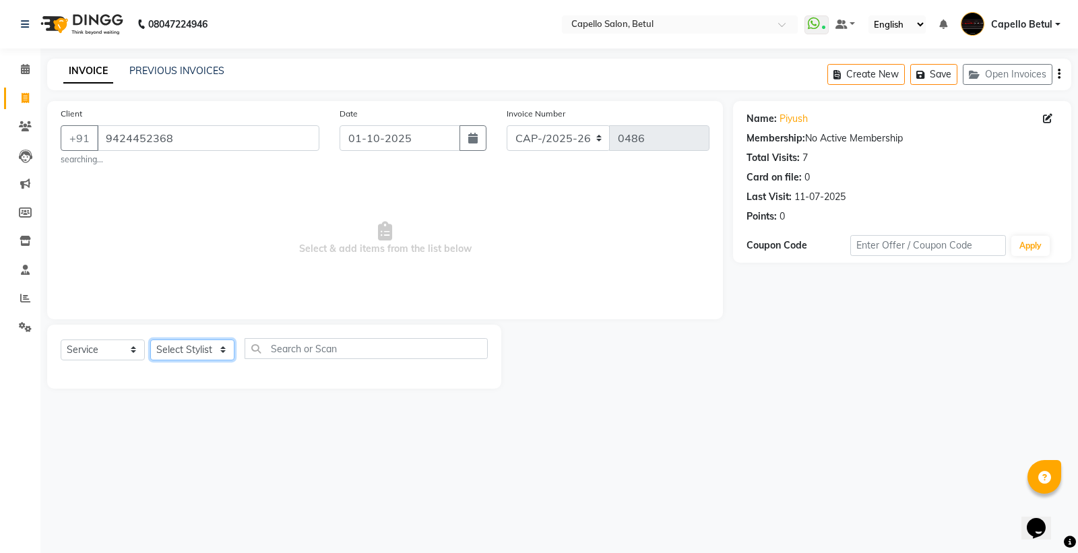
drag, startPoint x: 204, startPoint y: 358, endPoint x: 208, endPoint y: 340, distance: 18.6
click at [204, 358] on select "Select Stylist ADMIN Capello Betul [PERSON_NAME] POOJA SOLANKI (M) PRAVEEN (M) …" at bounding box center [192, 350] width 84 height 21
select select "14474"
click at [150, 340] on select "Select Stylist ADMIN Capello Betul [PERSON_NAME] POOJA SOLANKI (M) PRAVEEN (M) …" at bounding box center [192, 350] width 84 height 21
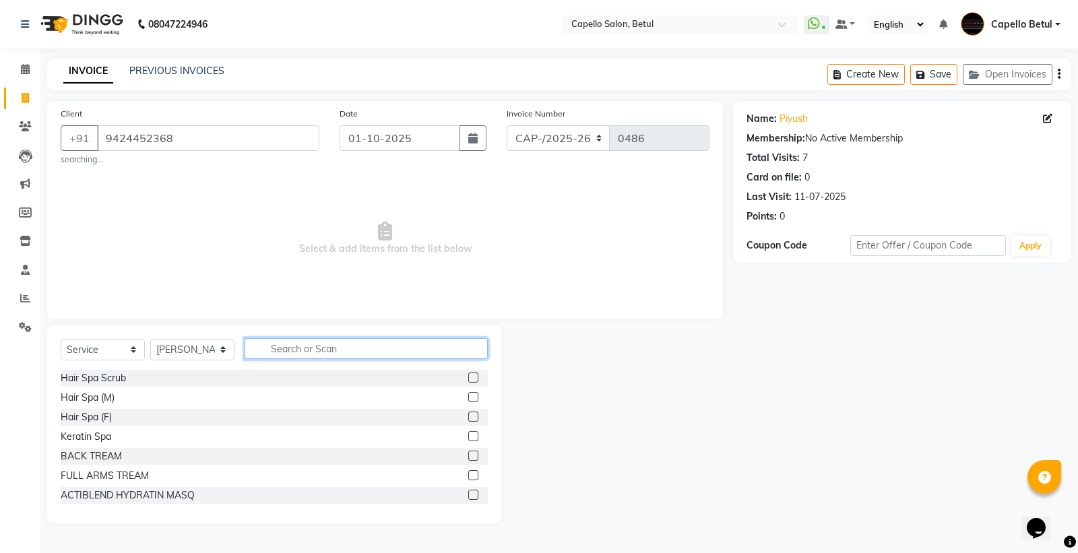
click at [346, 354] on input "text" at bounding box center [366, 348] width 243 height 21
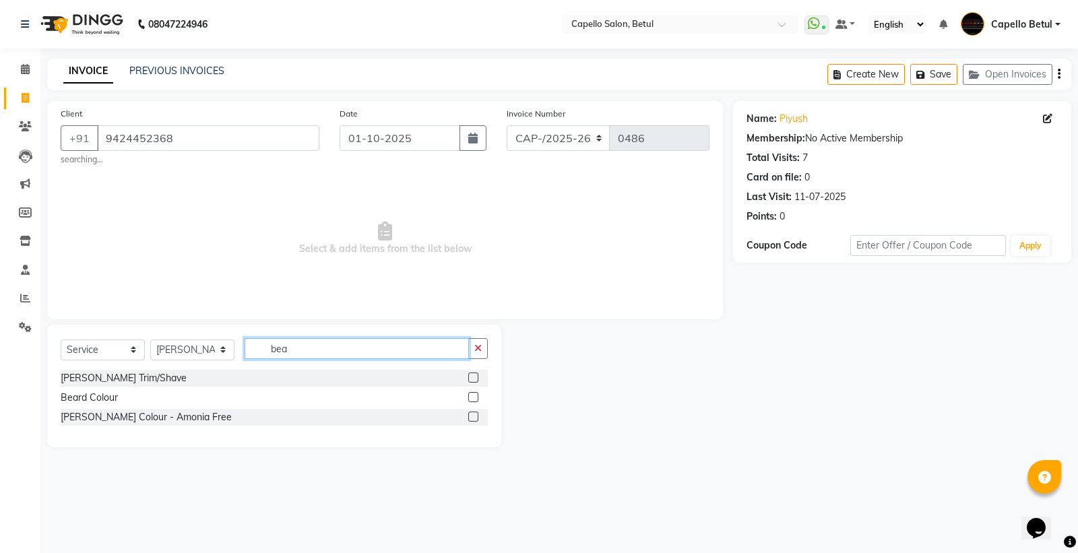
type input "bea"
drag, startPoint x: 489, startPoint y: 301, endPoint x: 475, endPoint y: 385, distance: 84.9
click at [475, 385] on div at bounding box center [472, 380] width 9 height 14
click at [468, 367] on div "Select Service Product Membership Package Voucher Prepaid Gift Card Select Styl…" at bounding box center [274, 354] width 427 height 32
click at [468, 379] on label at bounding box center [473, 378] width 10 height 10
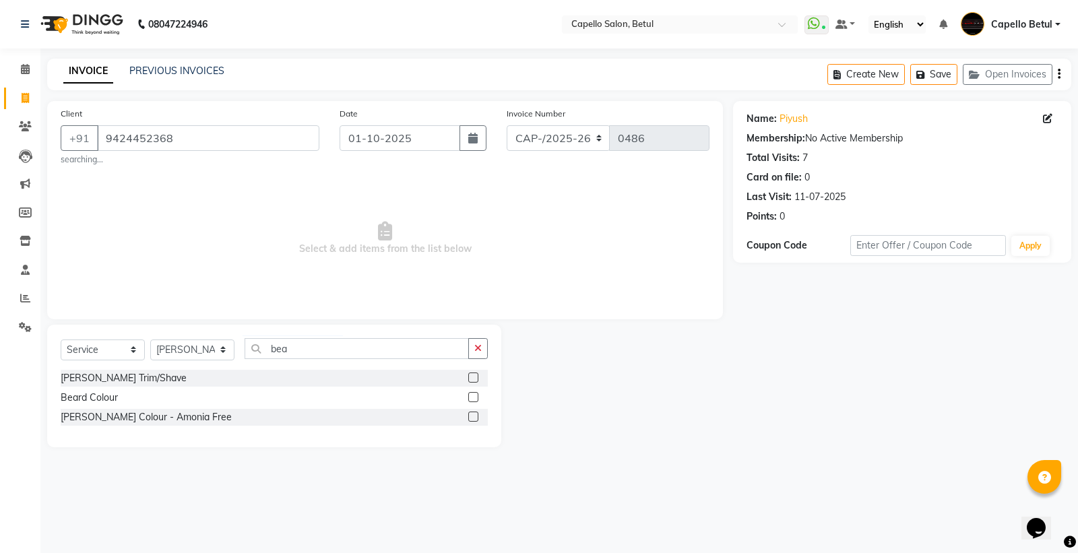
click at [468, 379] on input "checkbox" at bounding box center [472, 378] width 9 height 9
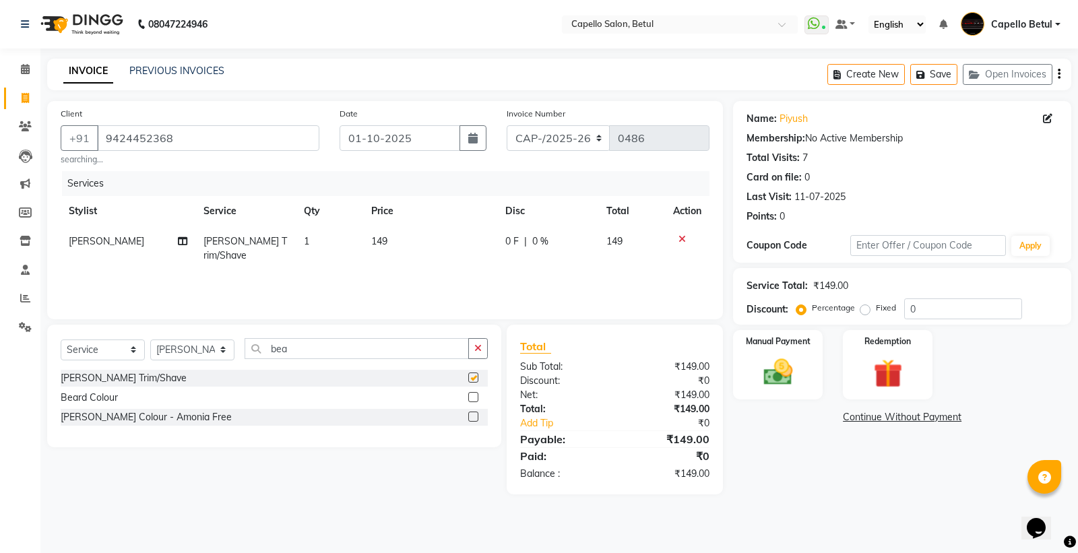
checkbox input "false"
click at [469, 241] on td "149" at bounding box center [430, 248] width 134 height 44
select select "14474"
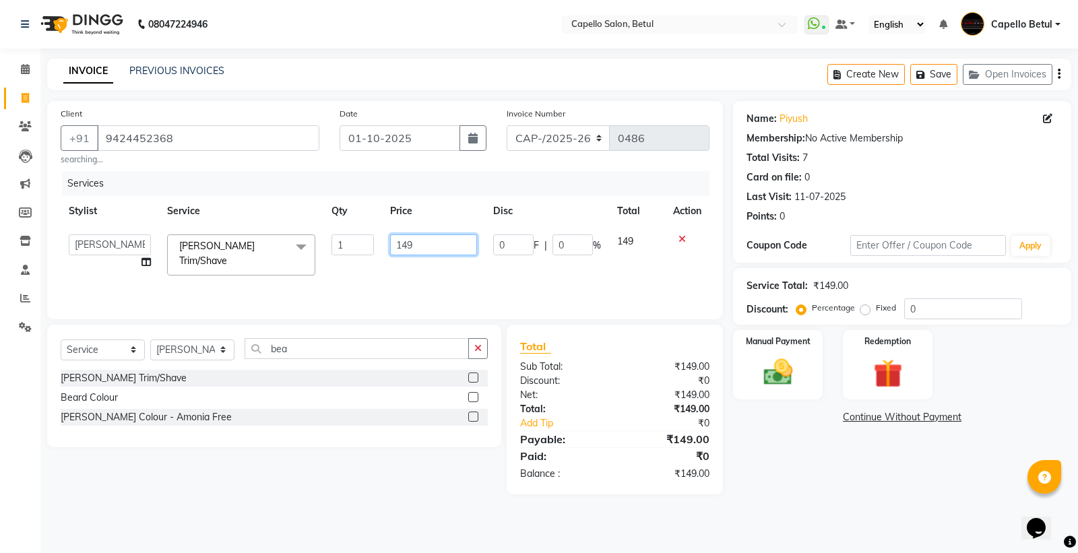
click at [469, 241] on input "149" at bounding box center [433, 245] width 87 height 21
type input "1"
type input "200"
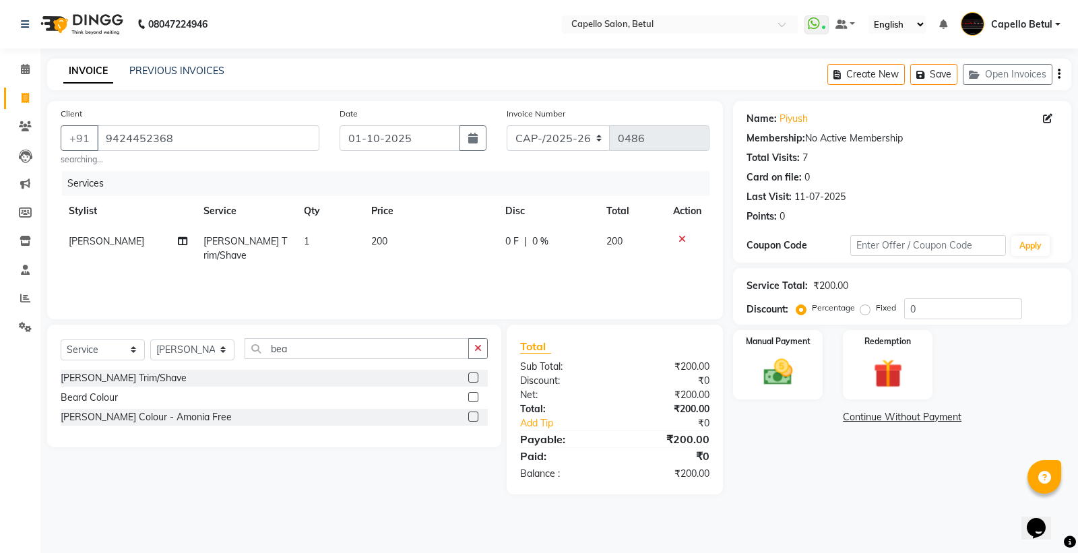
click at [450, 267] on div "Services Stylist Service Qty Price Disc Total Action [PERSON_NAME] Trim/Shave 1…" at bounding box center [385, 238] width 649 height 135
click at [752, 382] on div "Manual Payment" at bounding box center [778, 365] width 93 height 72
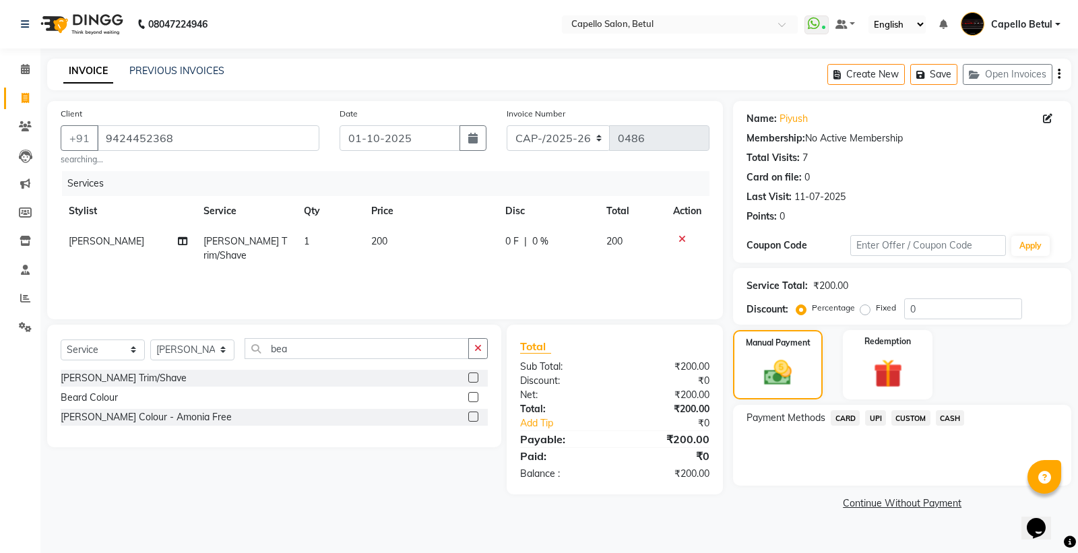
click at [965, 421] on span "CASH" at bounding box center [950, 418] width 29 height 16
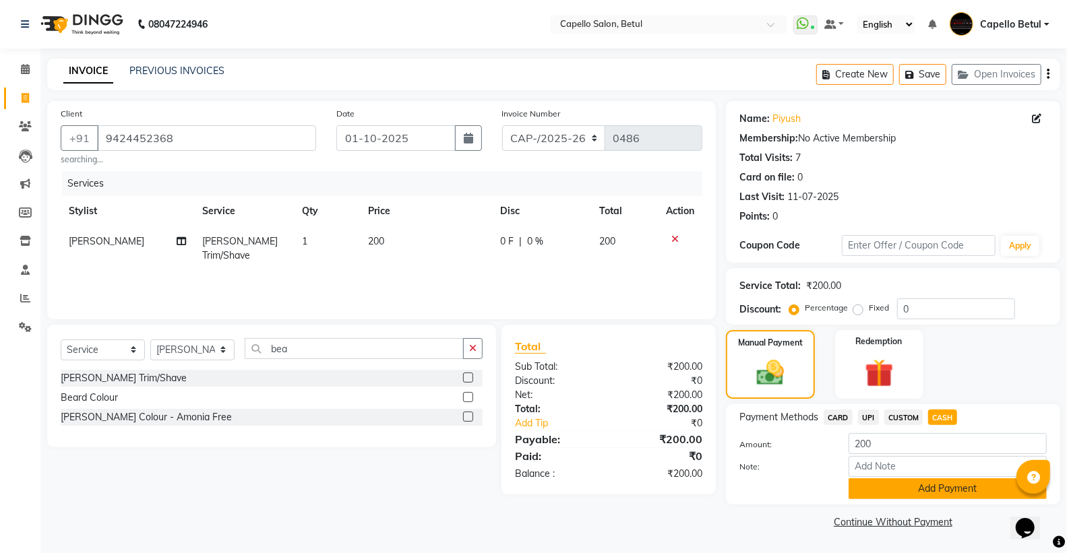
click at [933, 493] on button "Add Payment" at bounding box center [948, 489] width 198 height 21
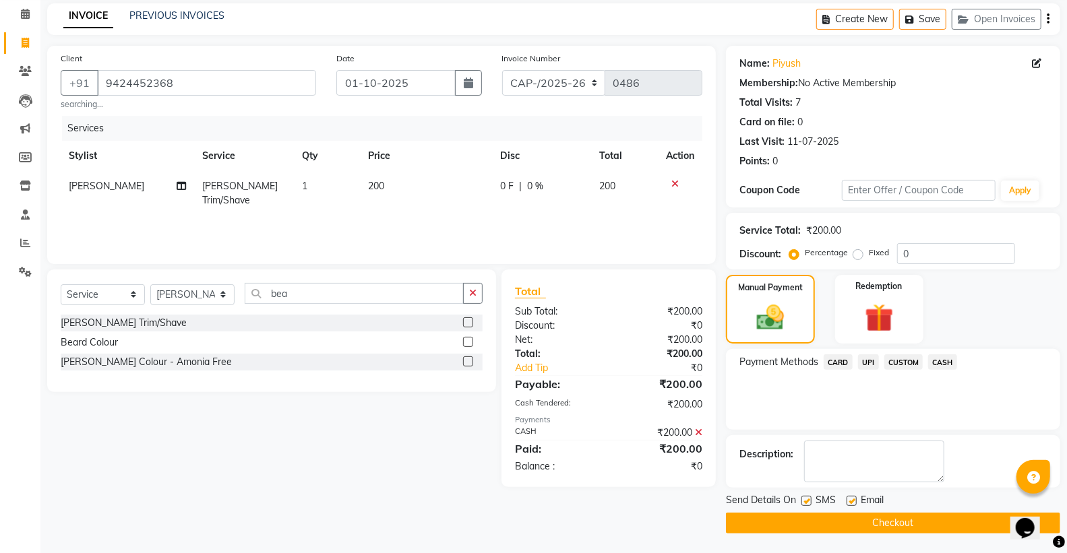
scroll to position [56, 0]
click at [890, 522] on button "Checkout" at bounding box center [893, 522] width 334 height 21
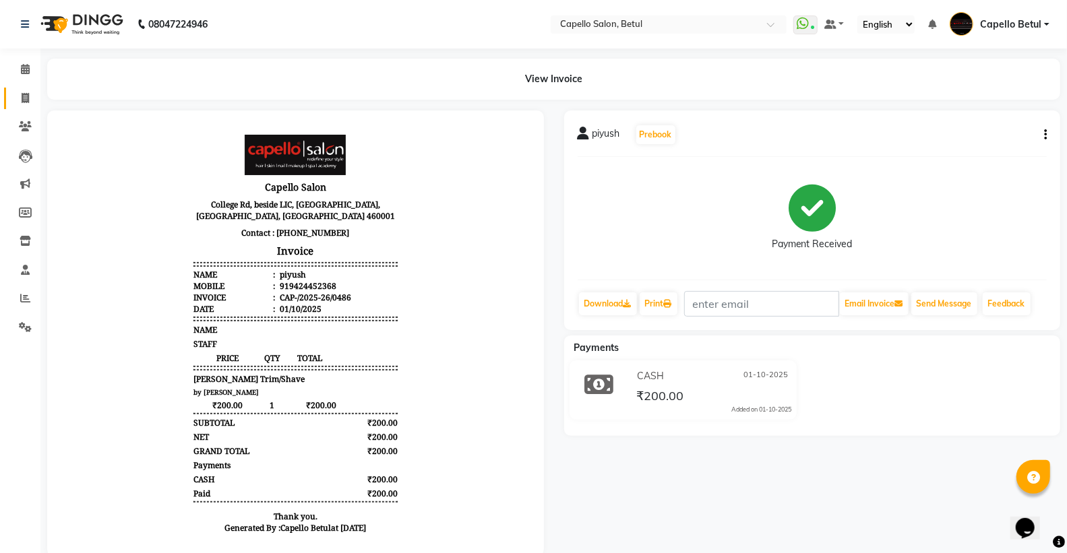
click at [22, 90] on link "Invoice" at bounding box center [20, 99] width 32 height 22
select select "service"
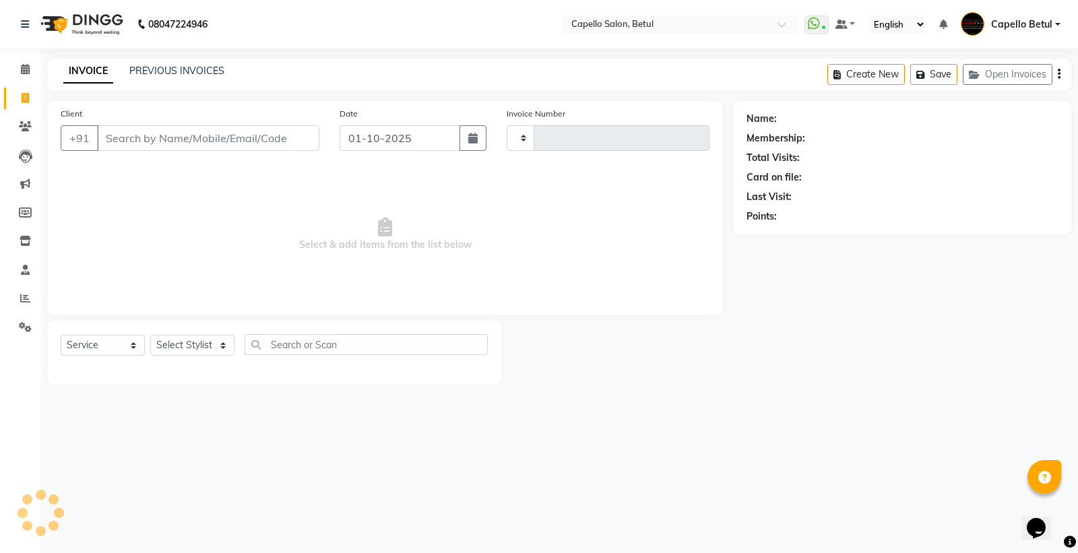
drag, startPoint x: 113, startPoint y: 135, endPoint x: 162, endPoint y: 137, distance: 48.6
click at [115, 135] on input "Client" at bounding box center [208, 138] width 222 height 26
type input "0487"
select select "8951"
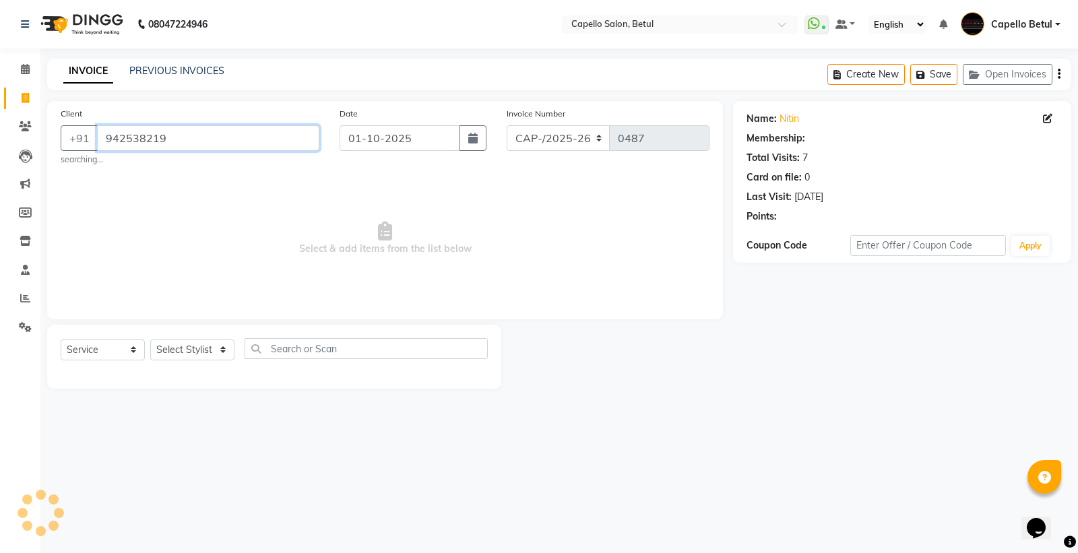
click at [309, 150] on input "942538219" at bounding box center [208, 138] width 222 height 26
type input "9425382193"
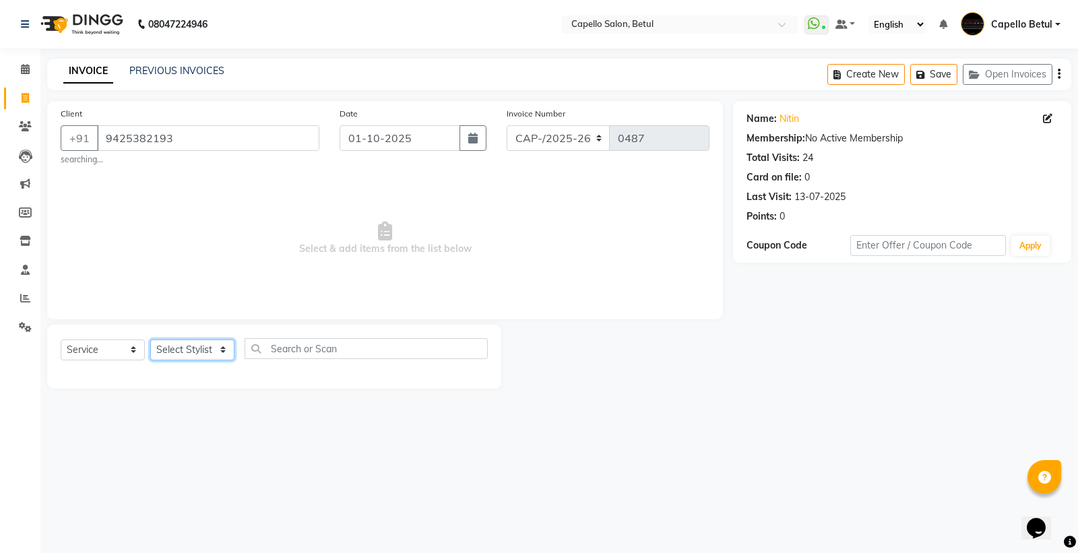
drag, startPoint x: 166, startPoint y: 353, endPoint x: 172, endPoint y: 347, distance: 8.1
click at [170, 348] on select "Select Stylist ADMIN Capello Betul [PERSON_NAME] POOJA SOLANKI (M) PRAVEEN (M) …" at bounding box center [192, 350] width 84 height 21
select select "34695"
click at [150, 340] on select "Select Stylist ADMIN Capello Betul [PERSON_NAME] POOJA SOLANKI (M) PRAVEEN (M) …" at bounding box center [192, 350] width 84 height 21
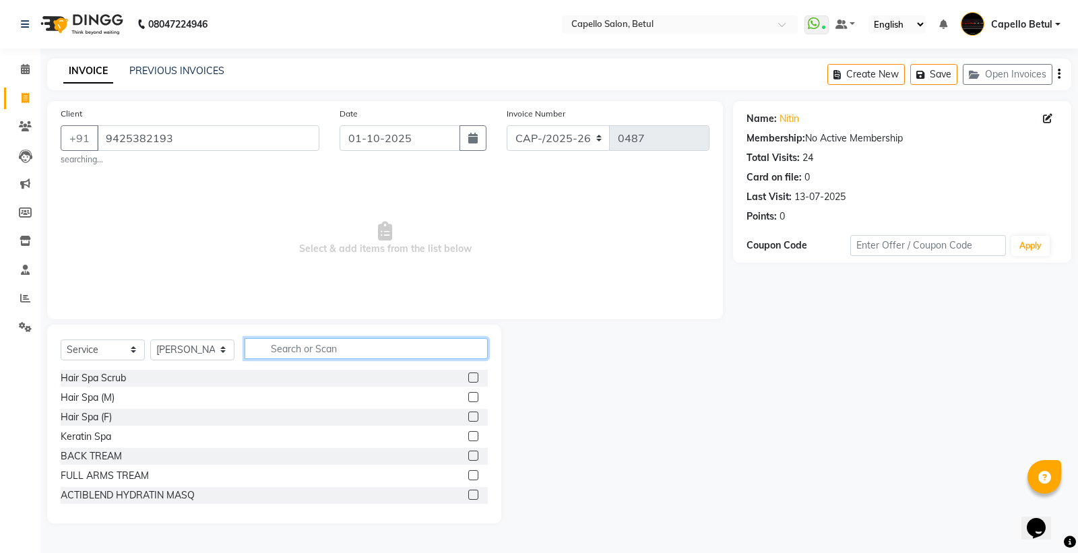
click at [295, 344] on input "text" at bounding box center [366, 348] width 243 height 21
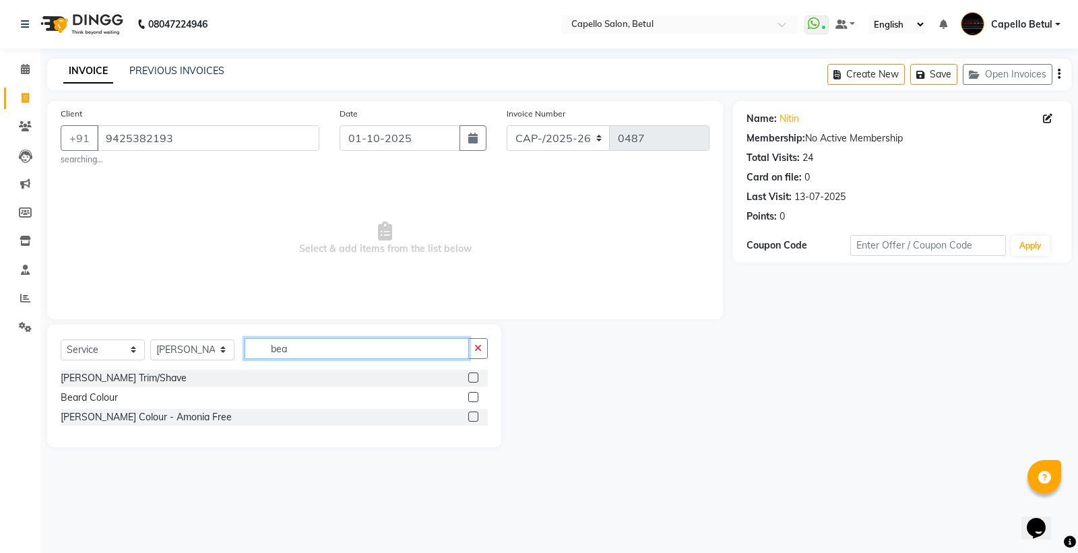
type input "bea"
click at [477, 377] on label at bounding box center [473, 378] width 10 height 10
click at [477, 377] on input "checkbox" at bounding box center [472, 378] width 9 height 9
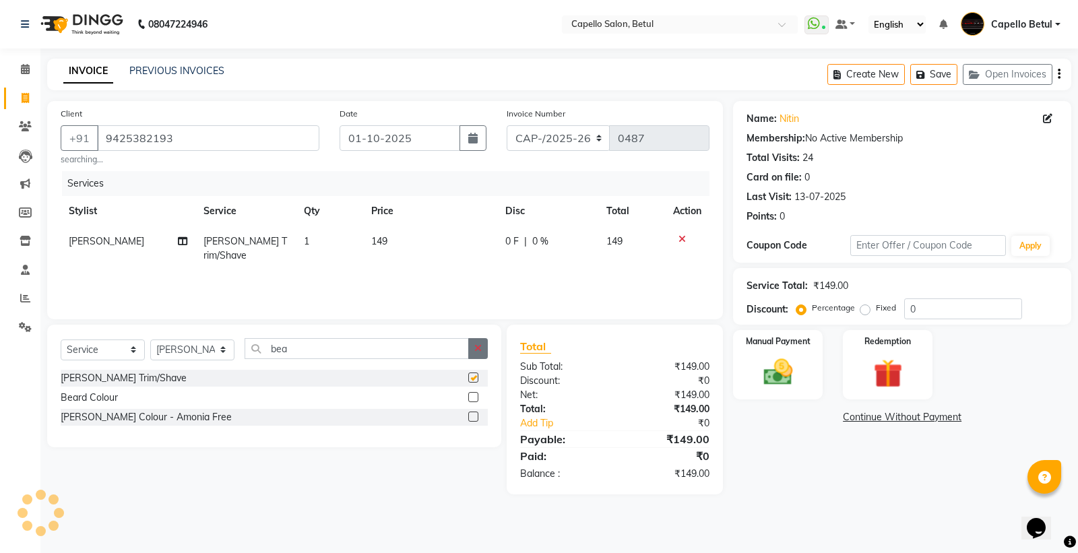
checkbox input "false"
drag, startPoint x: 485, startPoint y: 354, endPoint x: 477, endPoint y: 342, distance: 14.4
click at [483, 353] on button "button" at bounding box center [478, 348] width 20 height 21
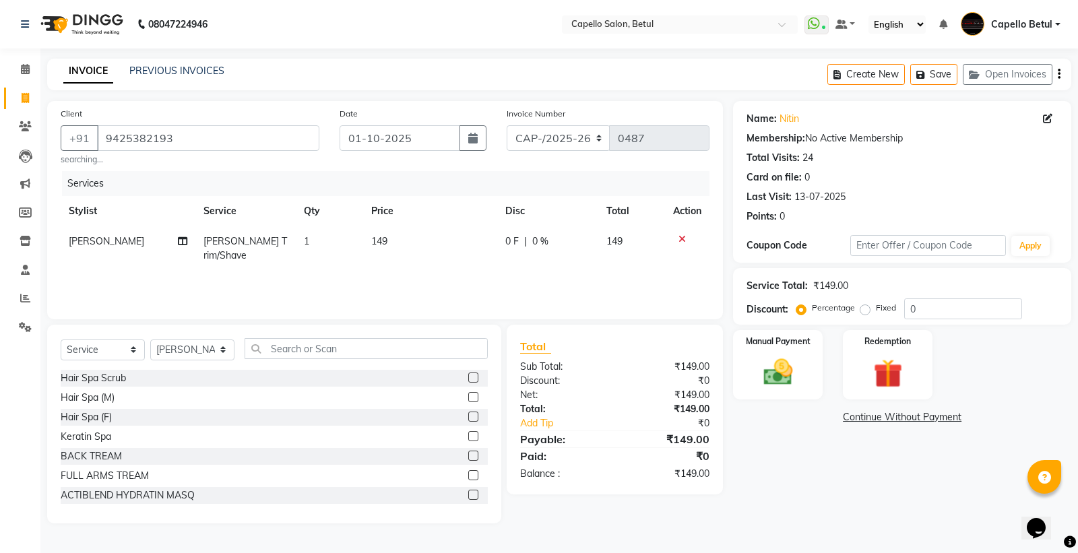
click at [433, 251] on td "149" at bounding box center [430, 248] width 134 height 44
select select "34695"
type input "1"
type input "200"
click at [278, 272] on div "Services Stylist Service Qty Price Disc Total Action [PERSON_NAME] Trim/Shave 1…" at bounding box center [385, 238] width 649 height 135
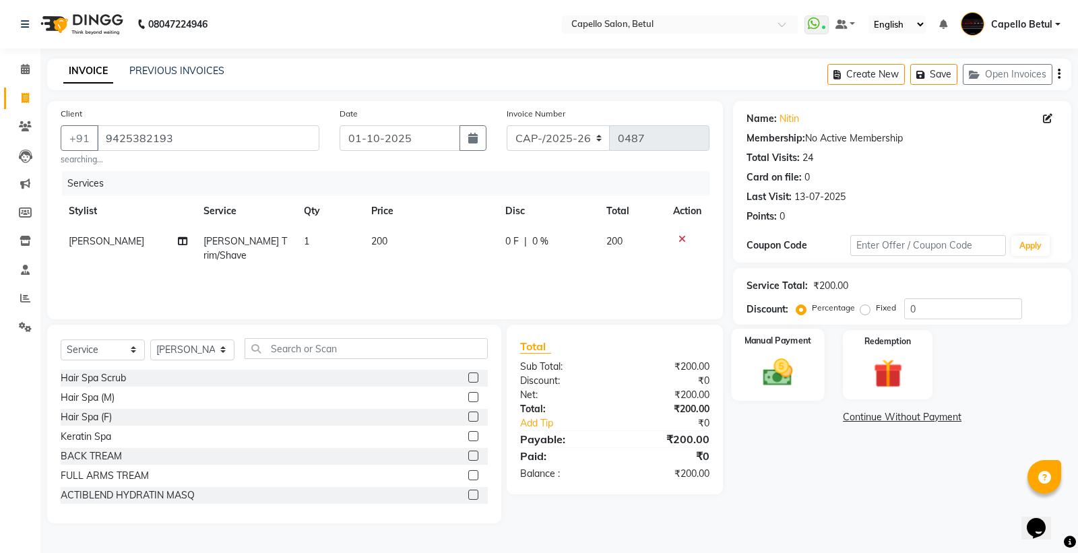
click at [805, 373] on div "Manual Payment" at bounding box center [778, 365] width 93 height 72
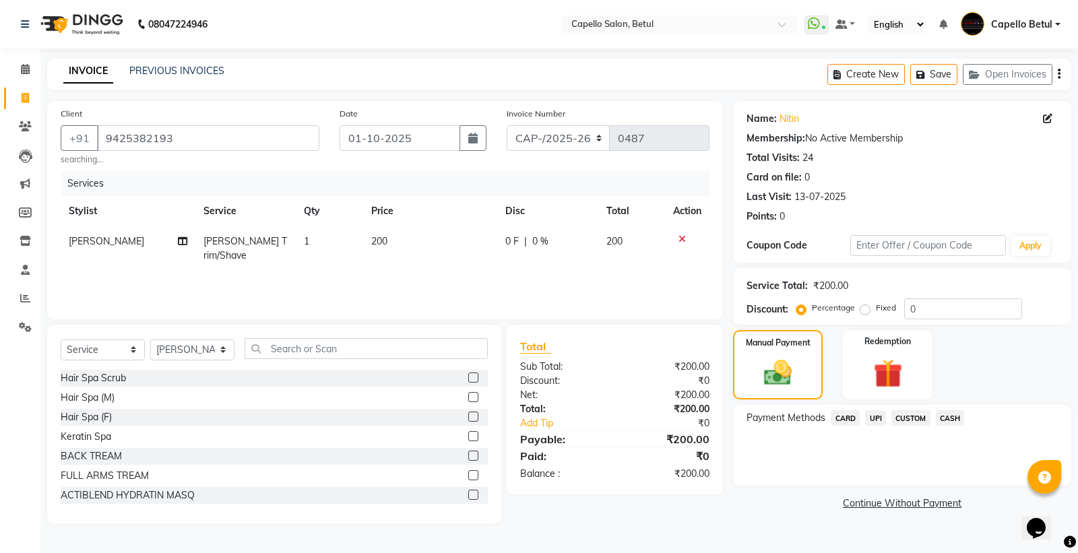
click at [944, 421] on span "CASH" at bounding box center [950, 418] width 29 height 16
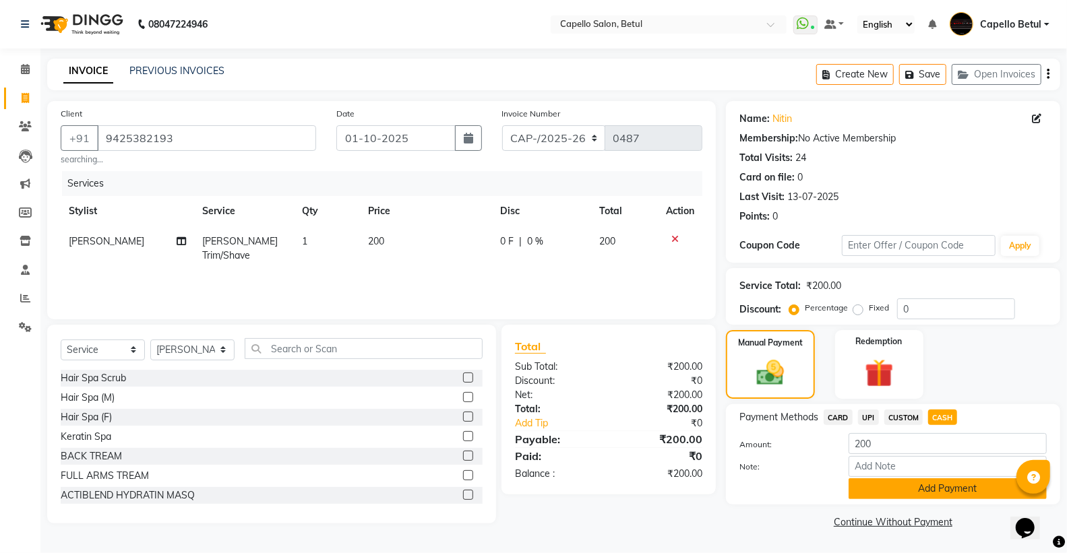
click at [960, 494] on button "Add Payment" at bounding box center [948, 489] width 198 height 21
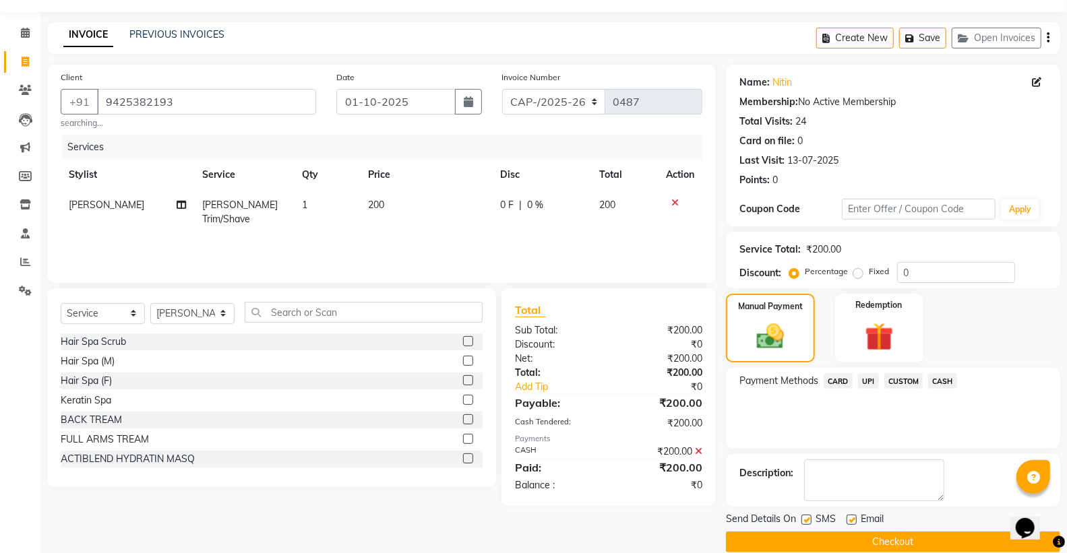
scroll to position [56, 0]
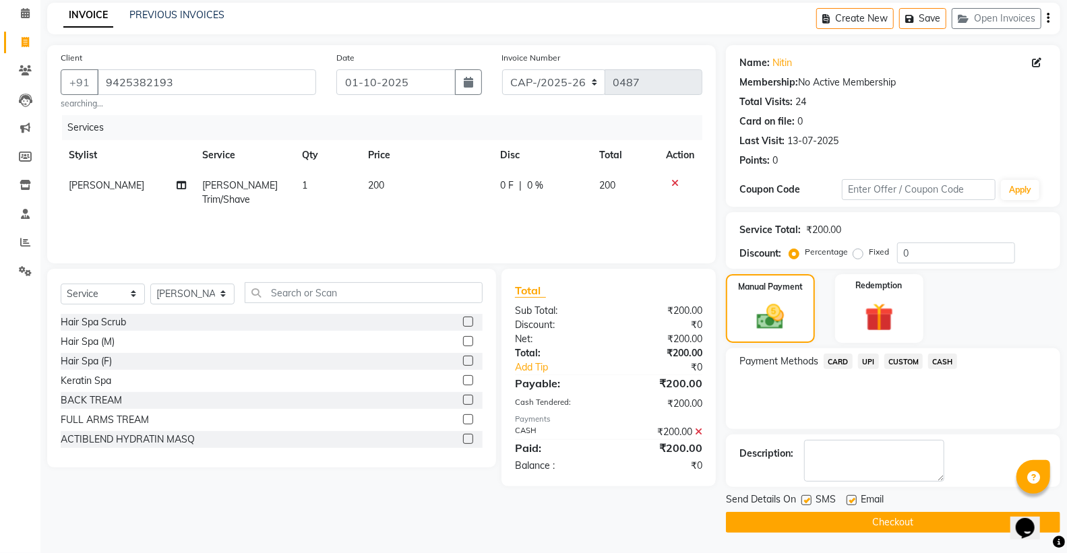
click at [920, 520] on button "Checkout" at bounding box center [893, 522] width 334 height 21
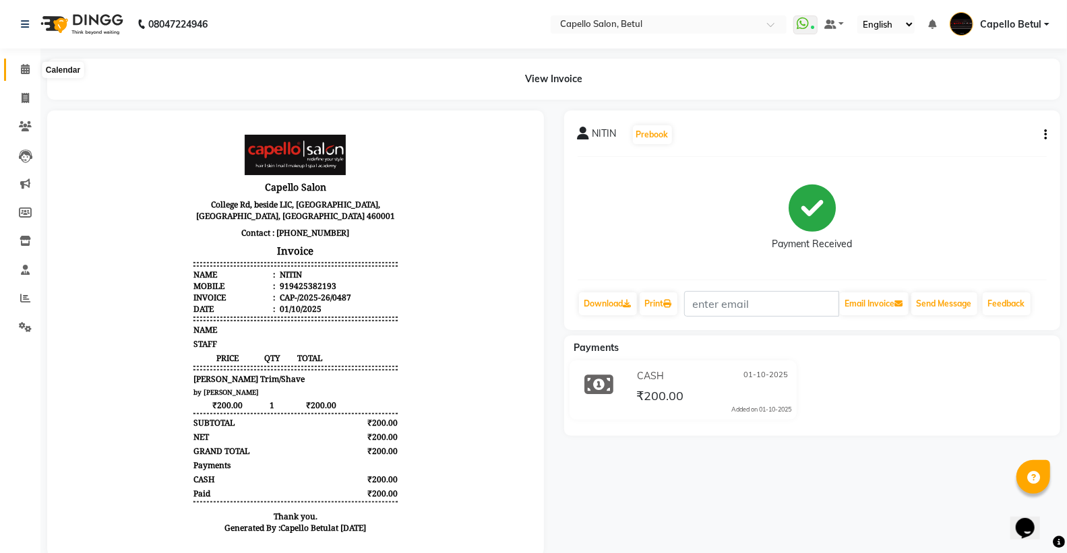
click at [28, 68] on icon at bounding box center [25, 69] width 9 height 10
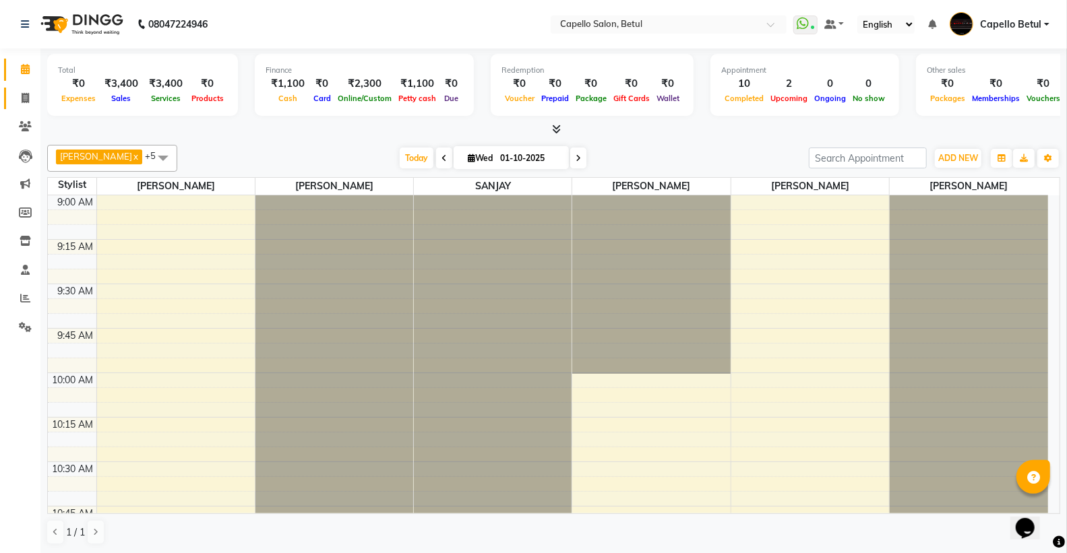
click at [26, 106] on link "Invoice" at bounding box center [20, 99] width 32 height 22
select select "service"
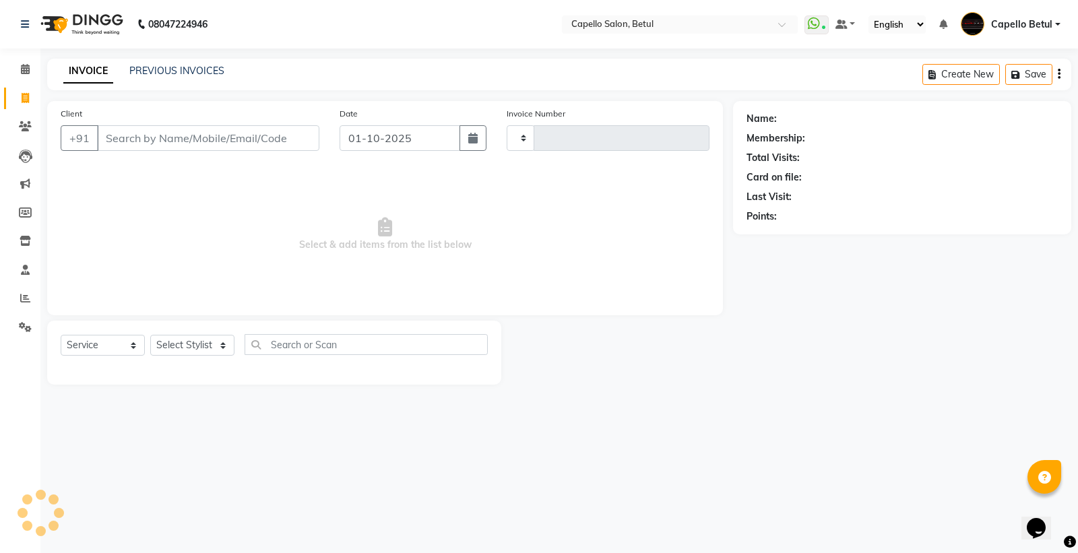
type input "0488"
select select "8951"
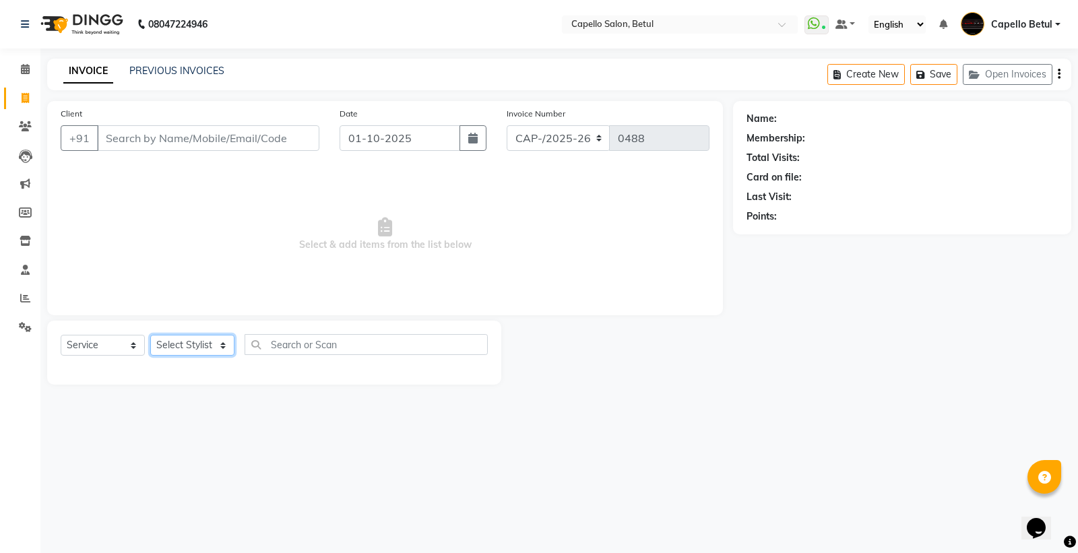
click at [184, 340] on select "Select Stylist" at bounding box center [192, 345] width 84 height 21
click at [13, 125] on span at bounding box center [25, 127] width 24 height 16
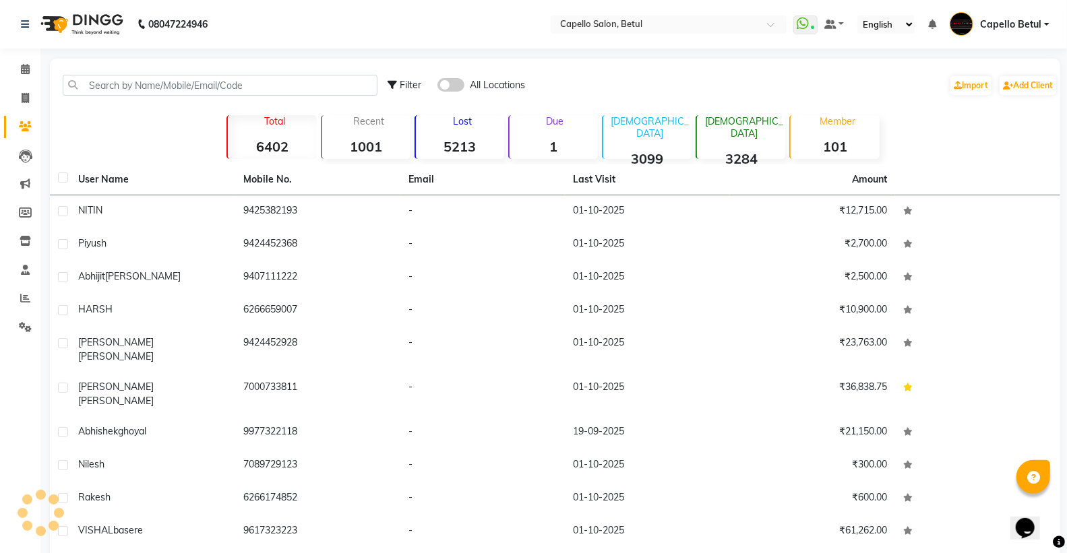
click at [39, 98] on li "Invoice" at bounding box center [20, 98] width 40 height 29
click at [29, 100] on span at bounding box center [25, 99] width 24 height 16
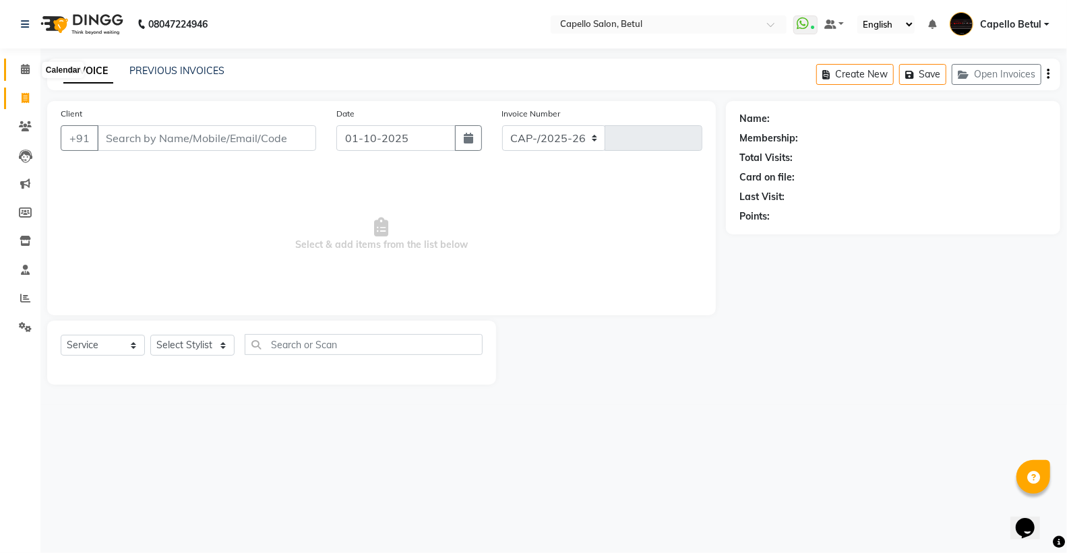
click at [32, 72] on span at bounding box center [25, 70] width 24 height 16
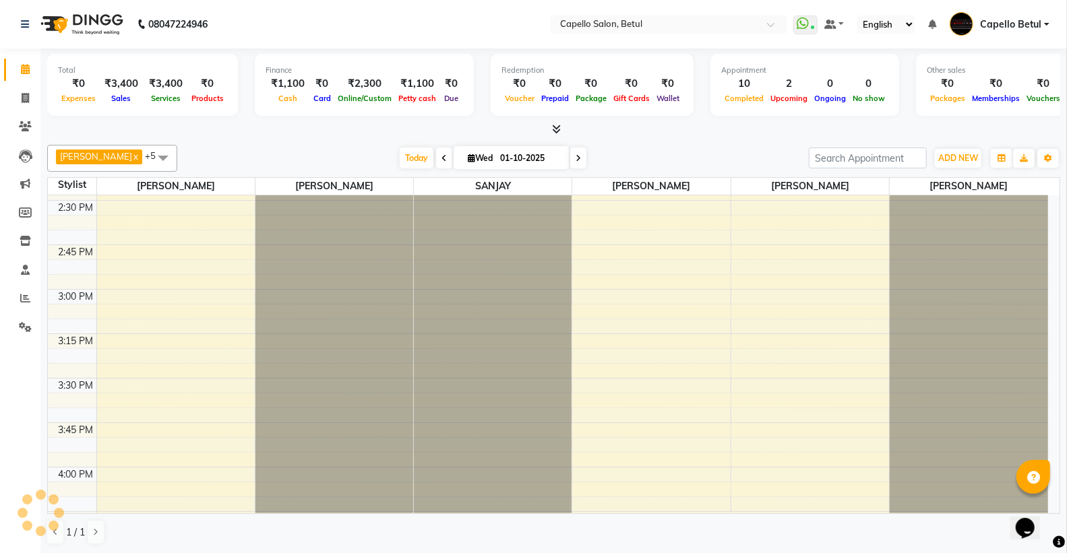
scroll to position [1348, 0]
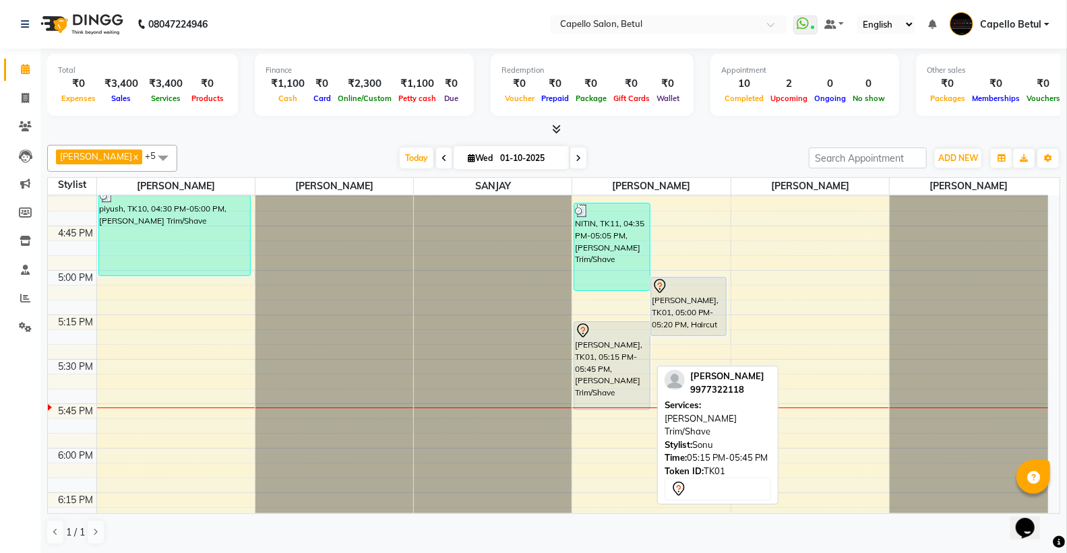
click at [599, 374] on div "[PERSON_NAME], TK01, 05:15 PM-05:45 PM, [PERSON_NAME] Trim/Shave" at bounding box center [611, 366] width 75 height 88
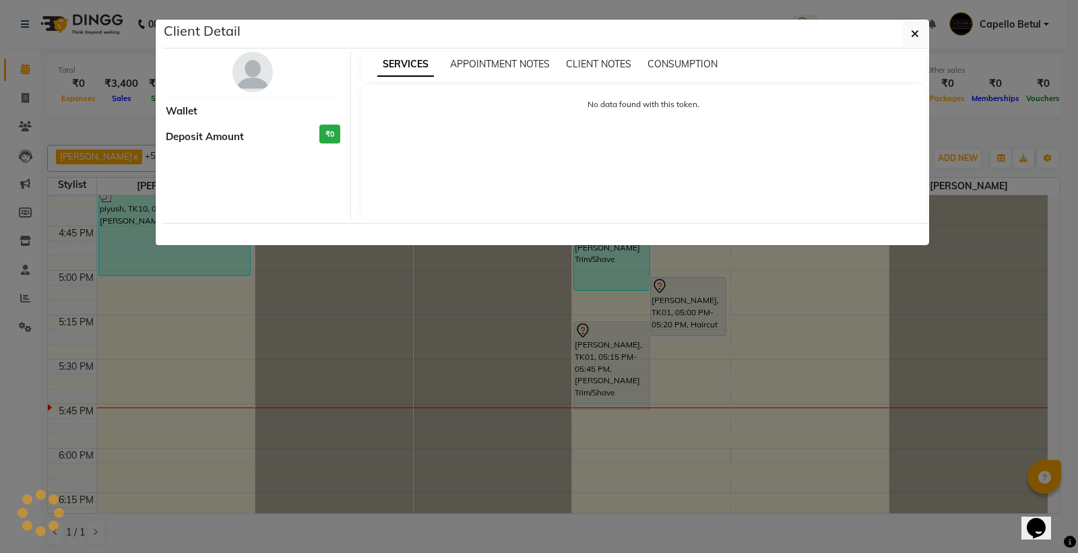
select select "7"
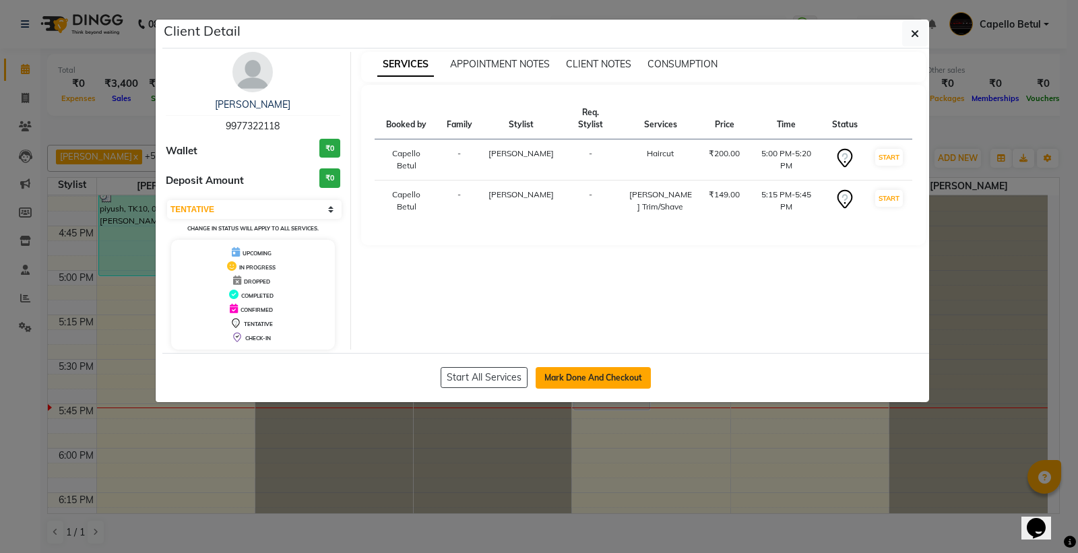
click at [590, 375] on button "Mark Done And Checkout" at bounding box center [593, 378] width 115 height 22
select select "service"
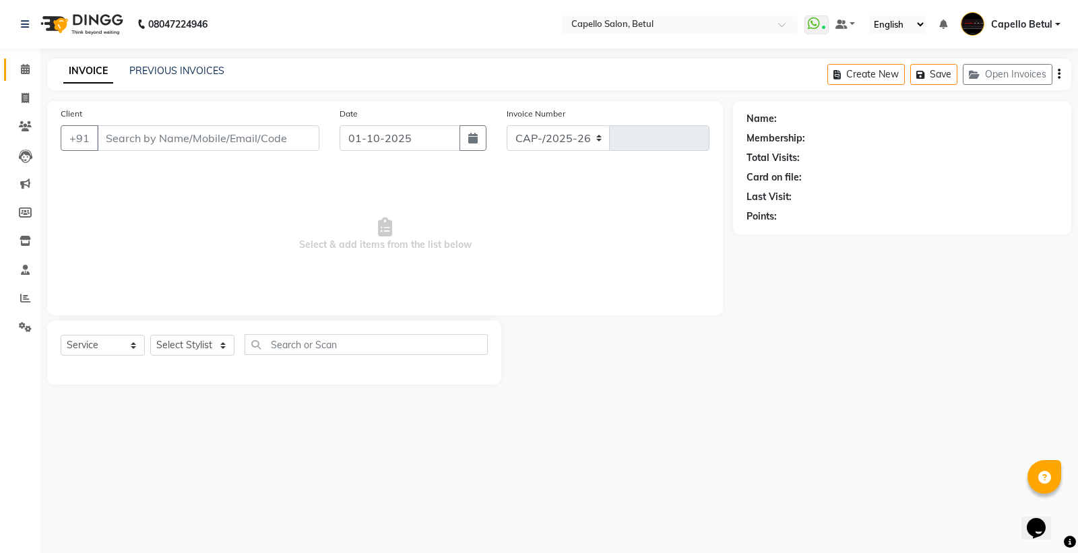
select select "8951"
type input "0488"
type input "9977322118"
select select "34695"
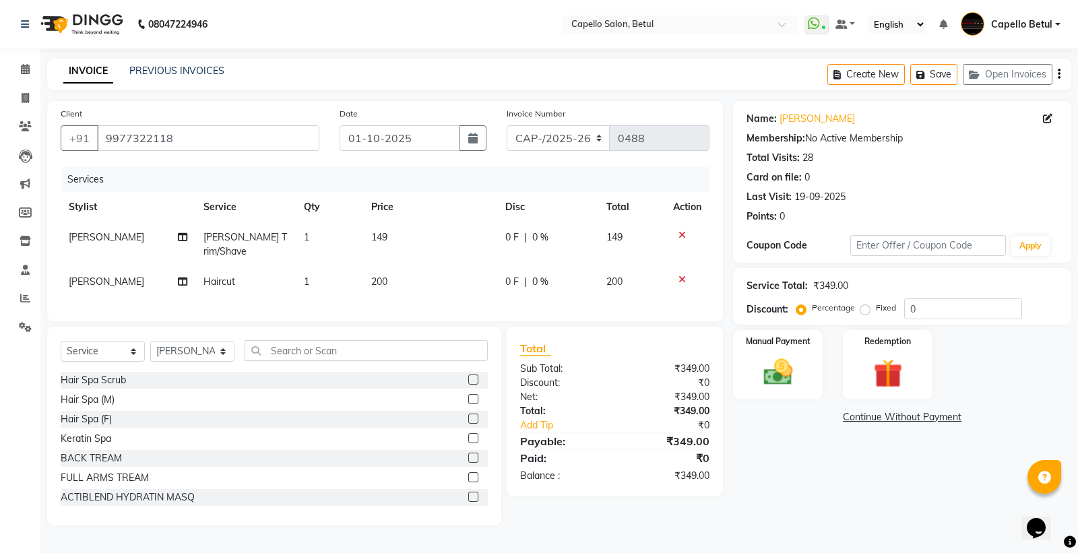
click at [420, 241] on td "149" at bounding box center [430, 244] width 134 height 44
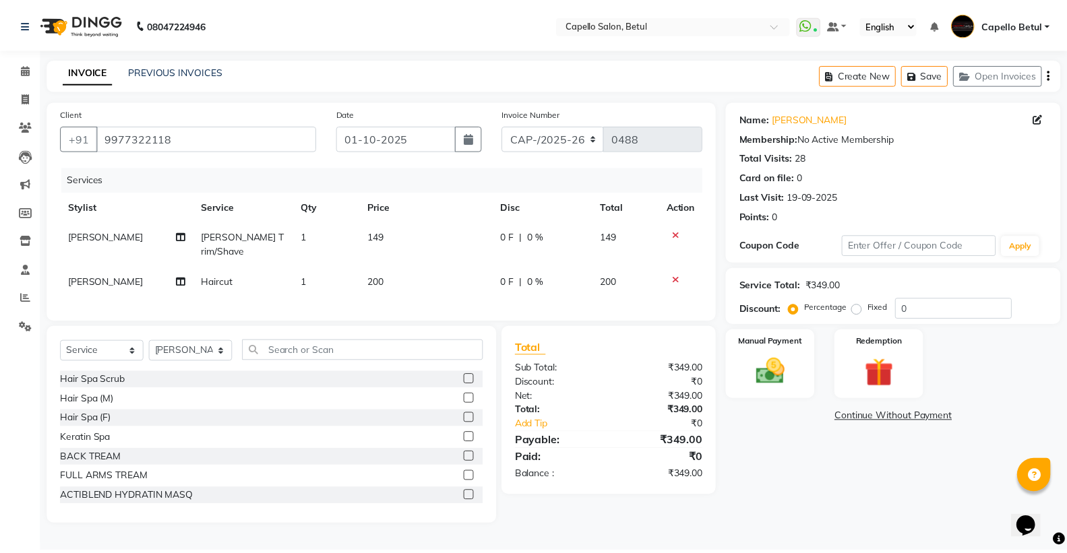
select select "34695"
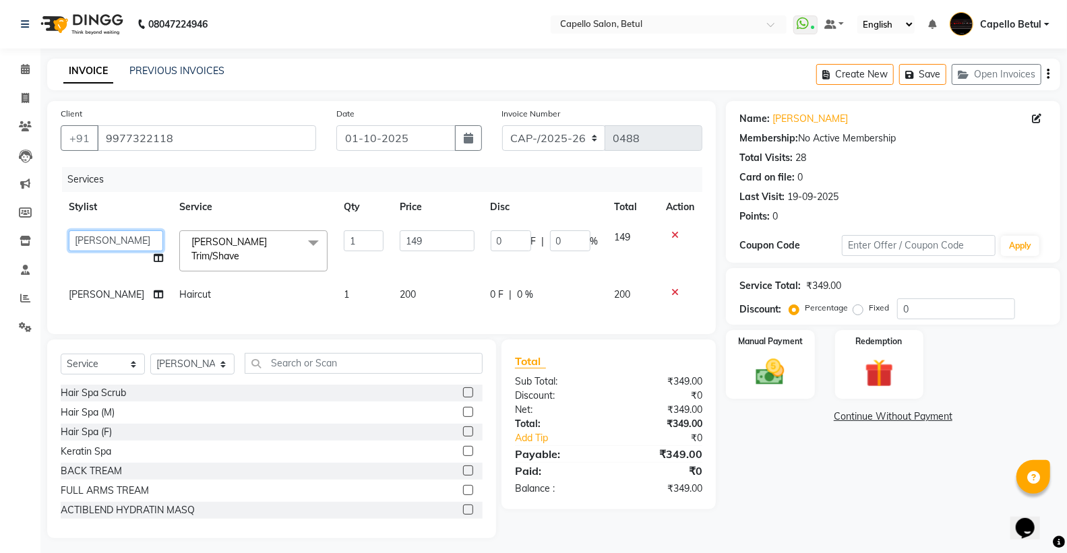
click at [90, 237] on select "ADMIN Capello [PERSON_NAME] [PERSON_NAME] (M) [PERSON_NAME] (M) [PERSON_NAME] […" at bounding box center [116, 241] width 94 height 21
select select "14474"
click at [117, 291] on td "[PERSON_NAME]" at bounding box center [116, 295] width 111 height 30
select select "34695"
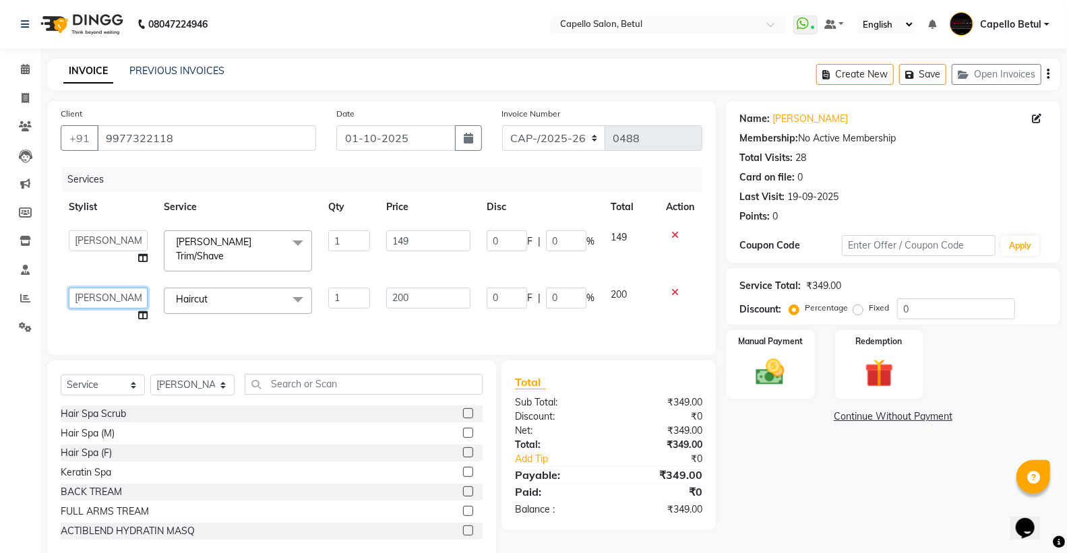
click at [117, 291] on select "ADMIN Capello [PERSON_NAME] [PERSON_NAME] (M) [PERSON_NAME] (M) [PERSON_NAME] […" at bounding box center [108, 298] width 79 height 21
select select "14474"
click at [413, 236] on input "149" at bounding box center [428, 241] width 84 height 21
type input "1"
type input "200"
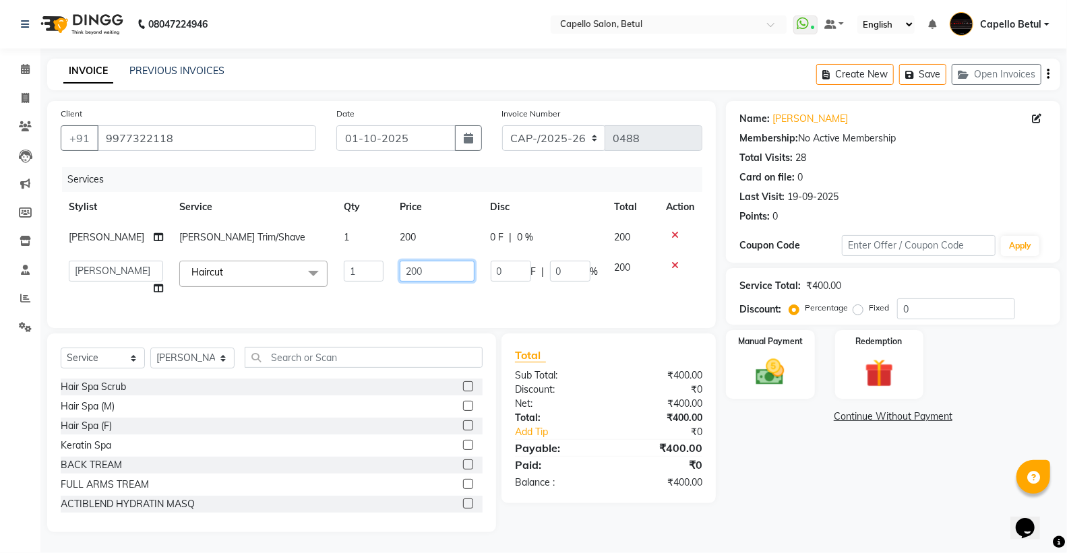
drag, startPoint x: 401, startPoint y: 284, endPoint x: 413, endPoint y: 278, distance: 13.0
click at [403, 284] on td "200" at bounding box center [437, 278] width 91 height 51
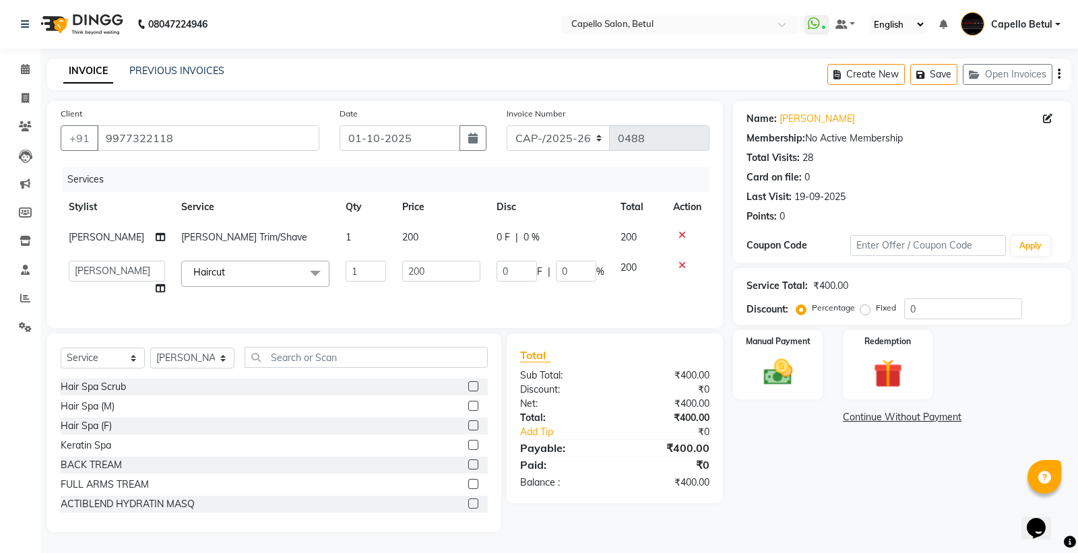
click at [435, 291] on div "Services Stylist Service Qty Price Disc Total Action [PERSON_NAME] Trim/Shave 1…" at bounding box center [385, 241] width 649 height 148
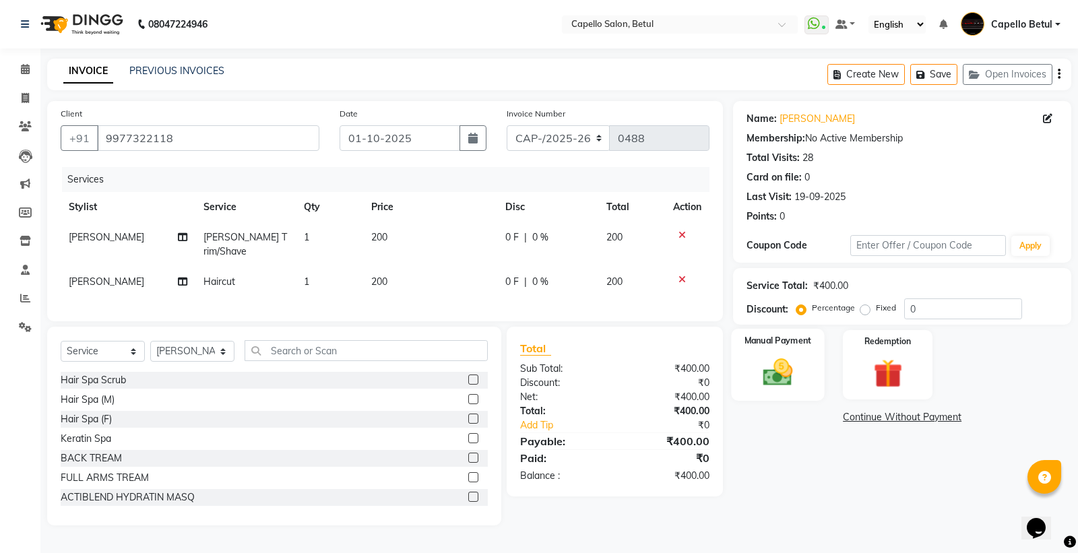
click at [777, 379] on img at bounding box center [778, 372] width 49 height 34
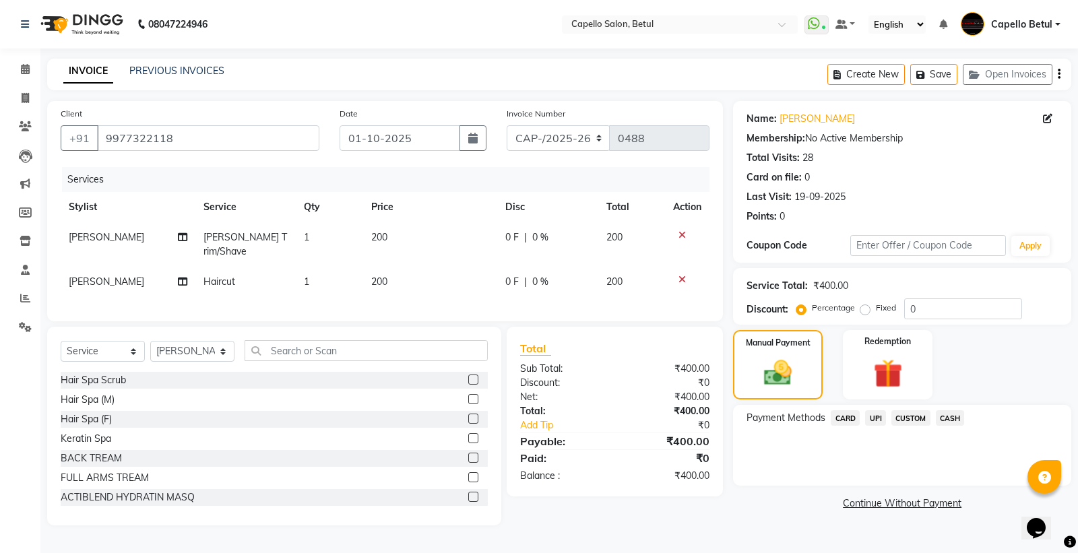
click at [868, 419] on span "UPI" at bounding box center [875, 418] width 21 height 16
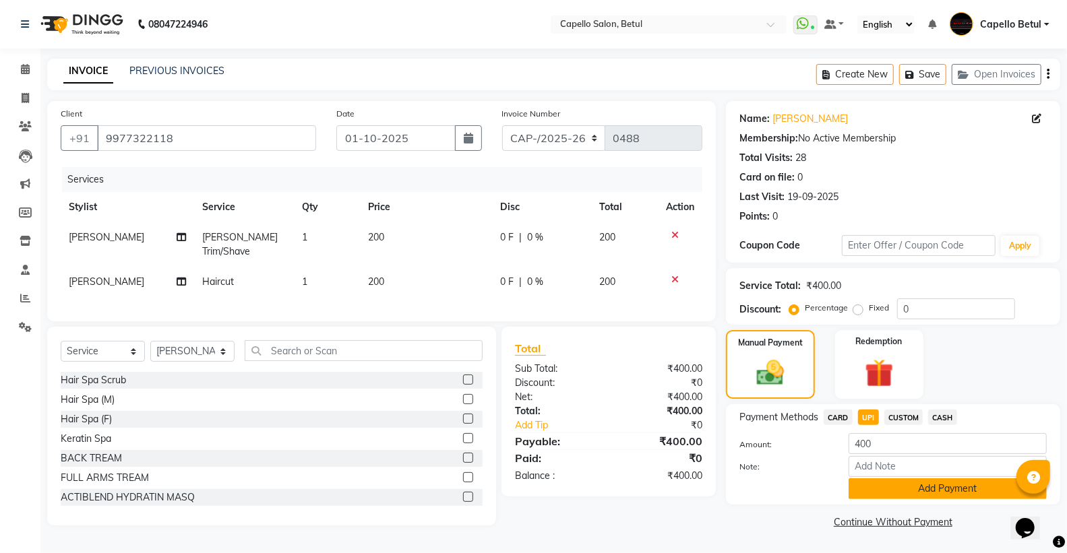
click at [907, 491] on button "Add Payment" at bounding box center [948, 489] width 198 height 21
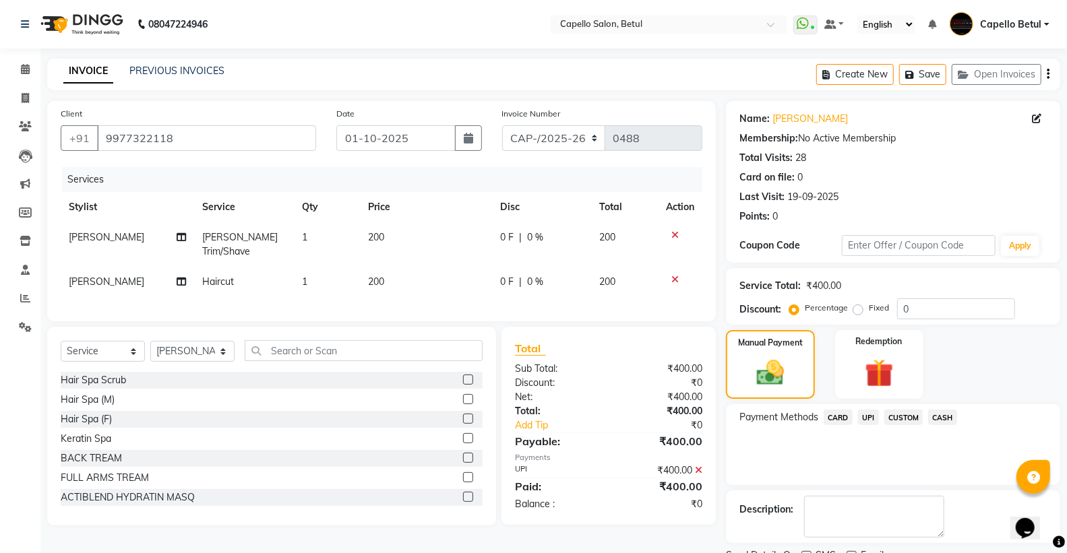
scroll to position [56, 0]
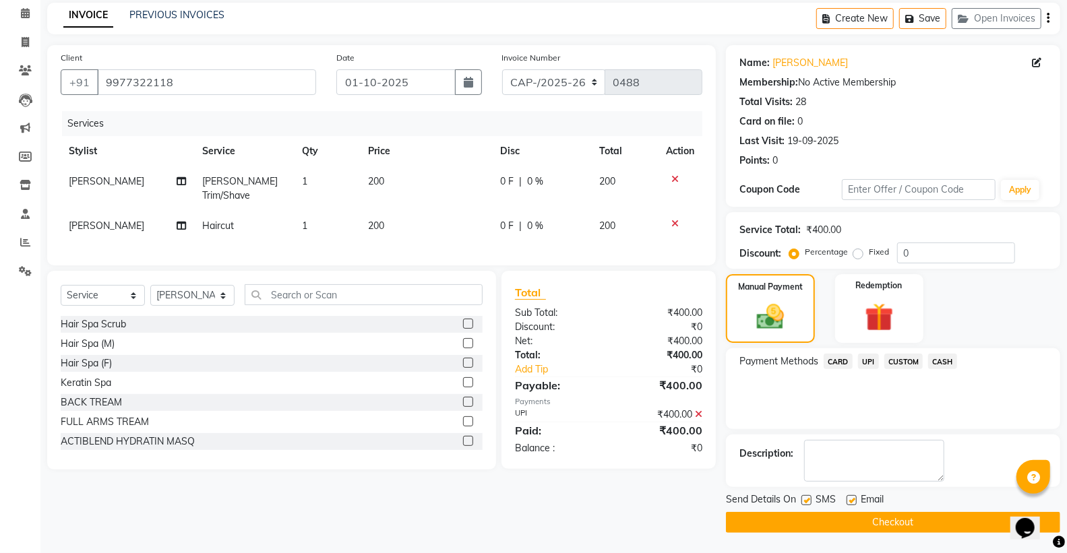
click at [865, 518] on button "Checkout" at bounding box center [893, 522] width 334 height 21
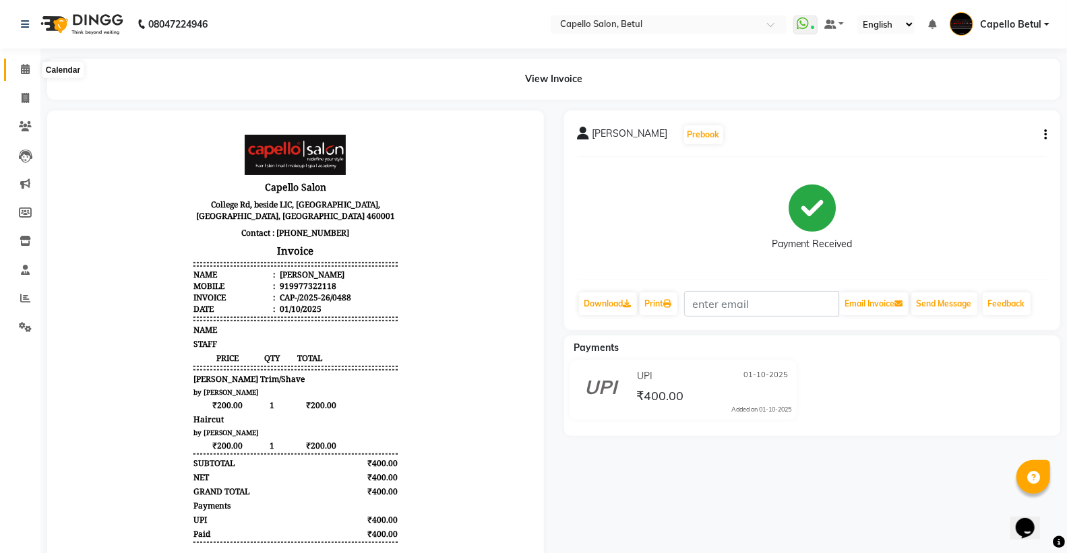
click at [26, 72] on icon at bounding box center [25, 69] width 9 height 10
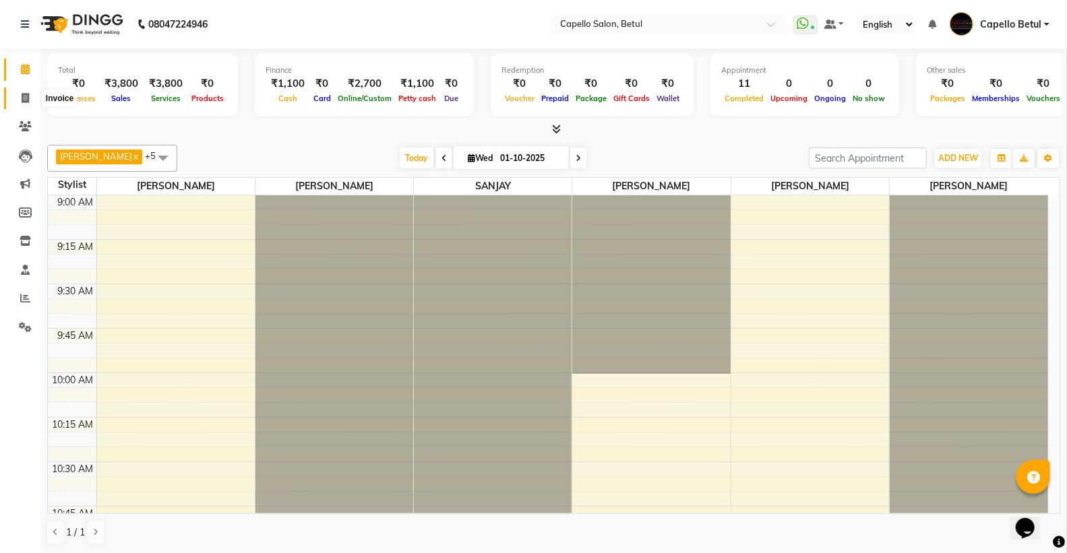
click at [28, 94] on icon at bounding box center [25, 98] width 7 height 10
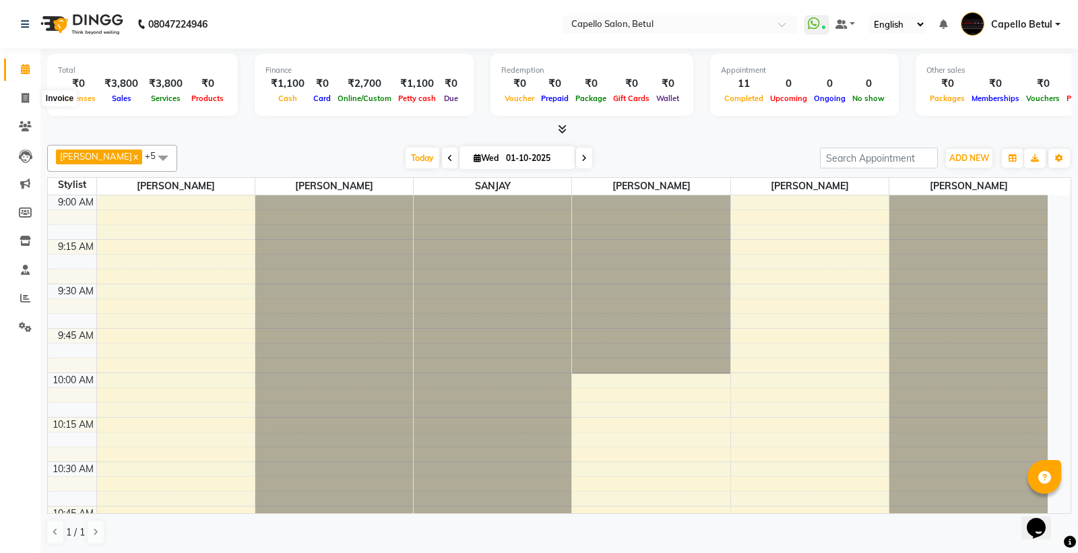
select select "service"
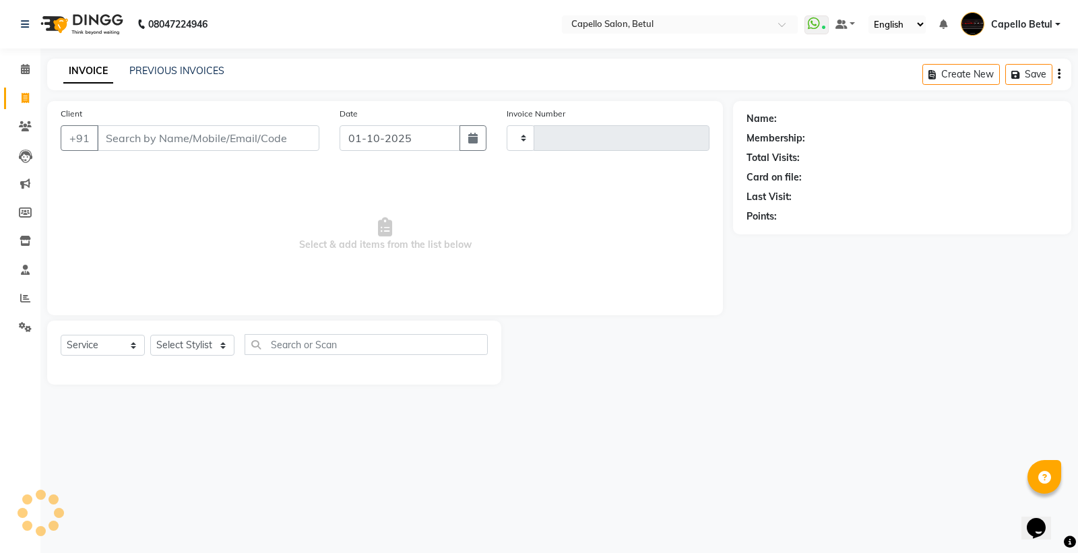
type input "0489"
select select "8951"
drag, startPoint x: 128, startPoint y: 136, endPoint x: 287, endPoint y: 138, distance: 159.1
click at [130, 136] on input "Client" at bounding box center [208, 138] width 222 height 26
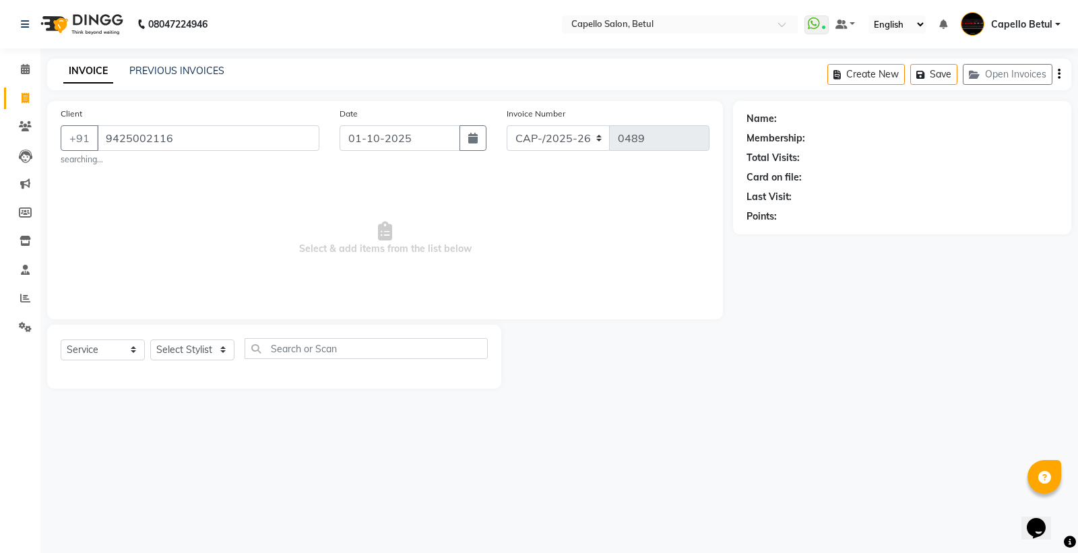
type input "9425002116"
click at [453, 266] on span "Select & add items from the list below" at bounding box center [385, 238] width 649 height 135
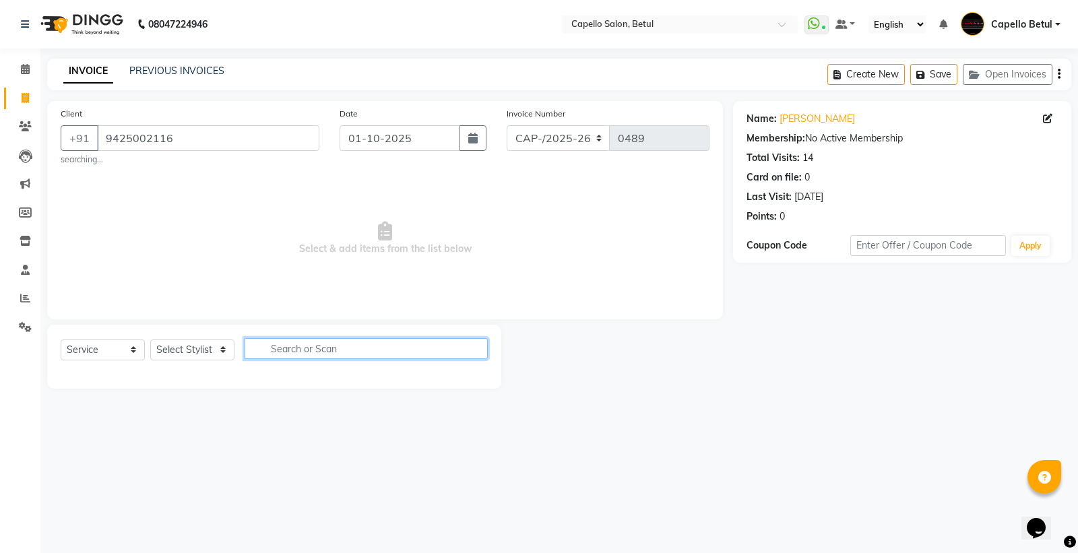
click at [243, 342] on div "Select Service Product Membership Package Voucher Prepaid Gift Card Select Styl…" at bounding box center [274, 354] width 427 height 32
click at [210, 357] on select "Select Stylist ADMIN Capello Betul [PERSON_NAME] POOJA SOLANKI (M) PRAVEEN (M) …" at bounding box center [192, 350] width 84 height 21
click at [150, 340] on select "Select Stylist ADMIN Capello Betul [PERSON_NAME] POOJA SOLANKI (M) PRAVEEN (M) …" at bounding box center [192, 350] width 84 height 21
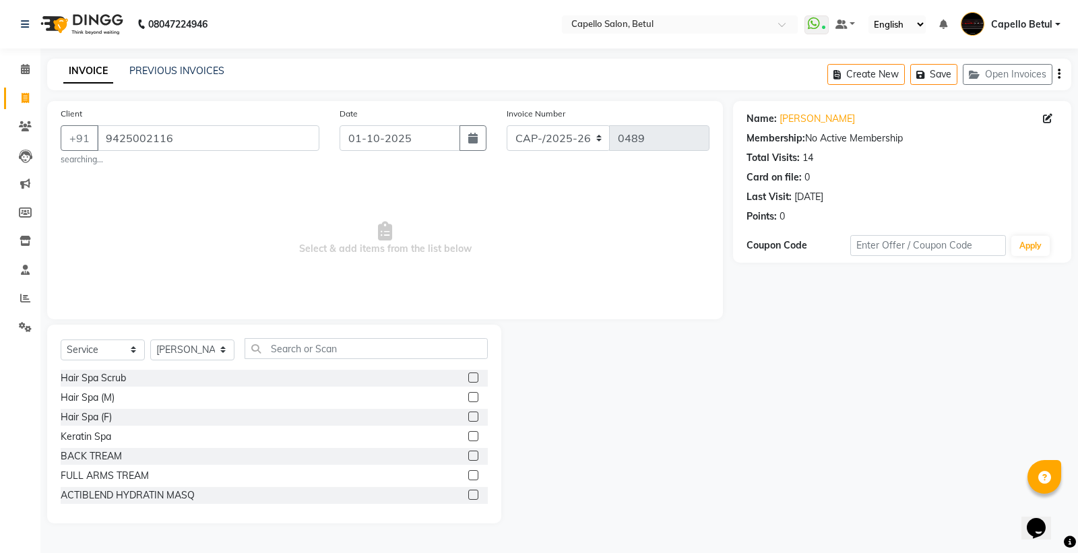
drag, startPoint x: 185, startPoint y: 362, endPoint x: 185, endPoint y: 352, distance: 10.1
click at [185, 359] on div "Select Service Product Membership Package Voucher Prepaid Gift Card Select Styl…" at bounding box center [274, 354] width 427 height 32
click at [187, 351] on select "Select Stylist ADMIN Capello Betul [PERSON_NAME] POOJA SOLANKI (M) PRAVEEN (M) …" at bounding box center [192, 350] width 84 height 21
select select "14474"
click at [150, 340] on select "Select Stylist ADMIN Capello Betul [PERSON_NAME] POOJA SOLANKI (M) PRAVEEN (M) …" at bounding box center [192, 350] width 84 height 21
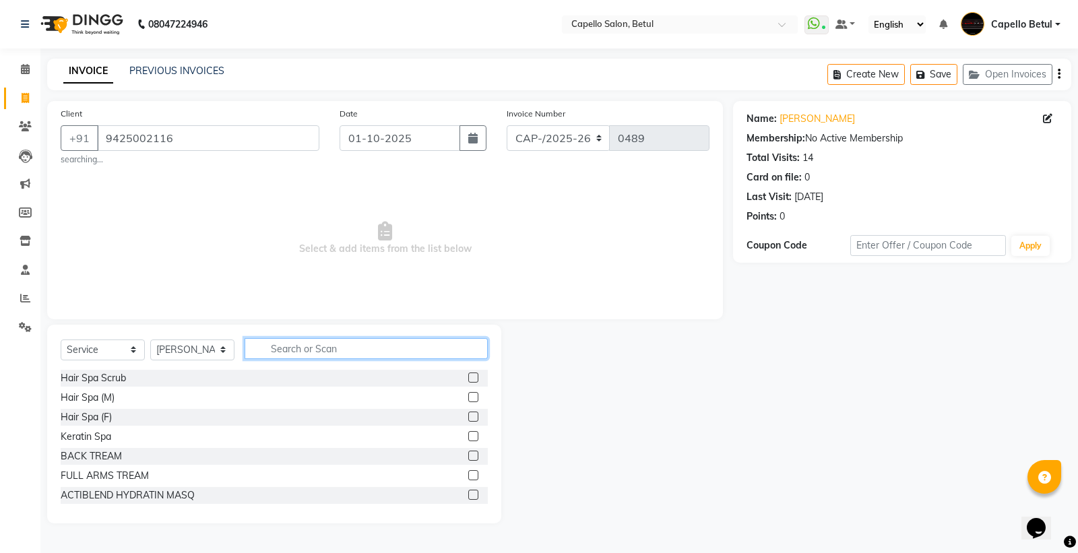
click at [286, 352] on input "text" at bounding box center [366, 348] width 243 height 21
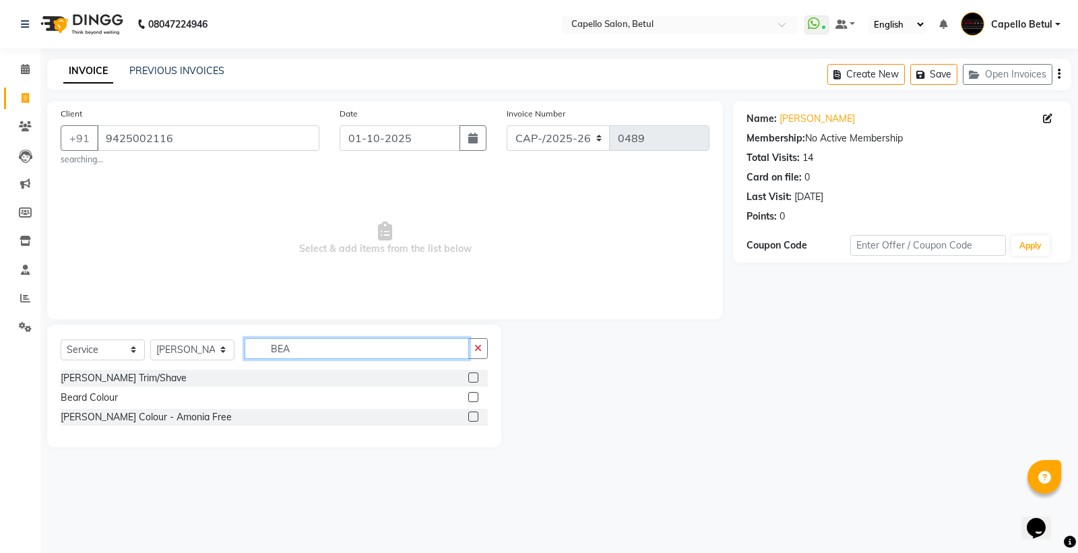
type input "BEA"
click at [472, 376] on label at bounding box center [473, 378] width 10 height 10
click at [472, 376] on input "checkbox" at bounding box center [472, 378] width 9 height 9
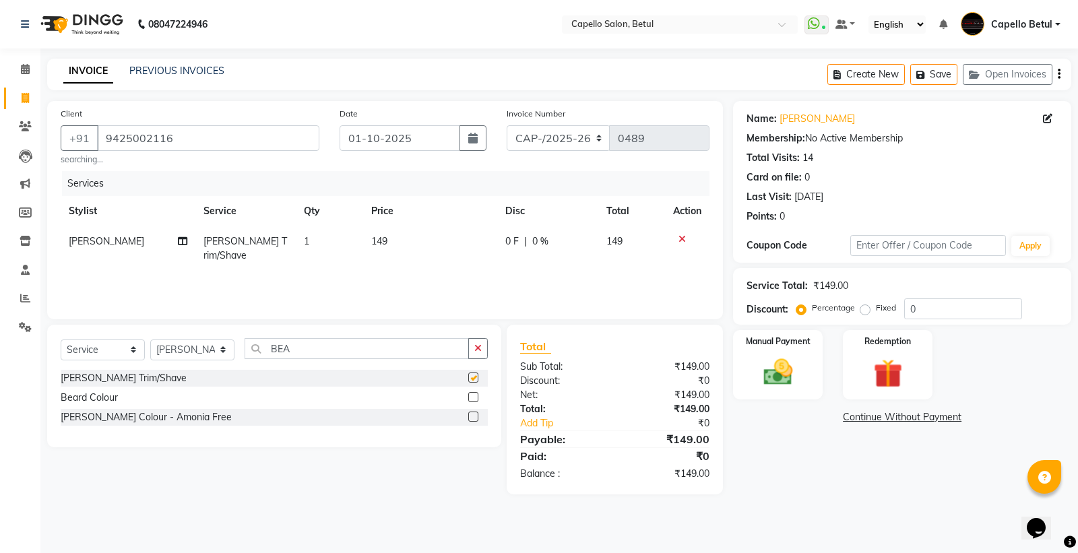
checkbox input "false"
click at [444, 256] on td "149" at bounding box center [430, 248] width 134 height 44
select select "14474"
click at [444, 256] on td "149" at bounding box center [433, 254] width 103 height 57
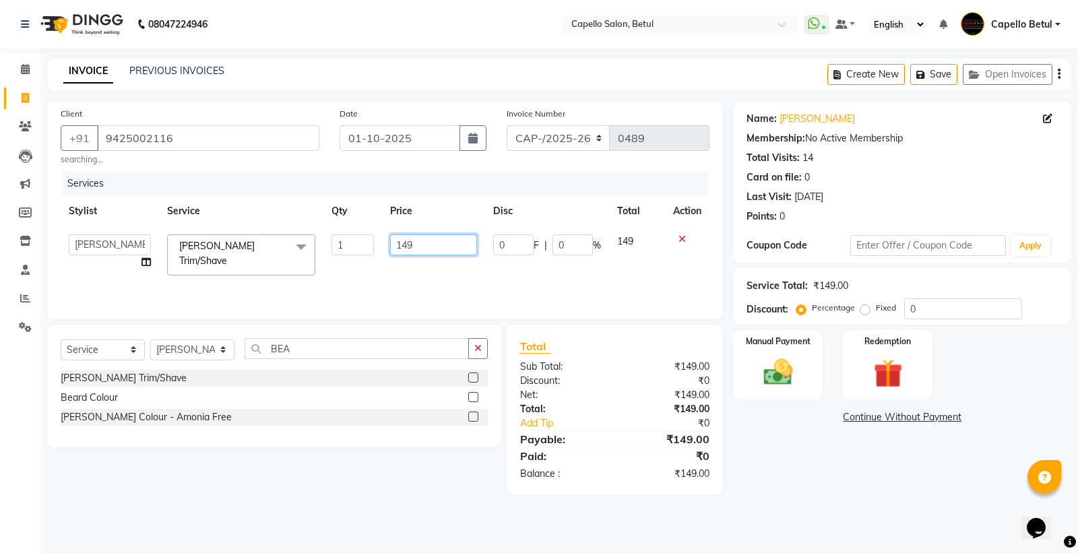
click at [444, 254] on input "149" at bounding box center [433, 245] width 87 height 21
type input "200"
click at [450, 266] on div "Services Stylist Service Qty Price Disc Total Action ADMIN Capello Betul DHANRA…" at bounding box center [385, 238] width 649 height 135
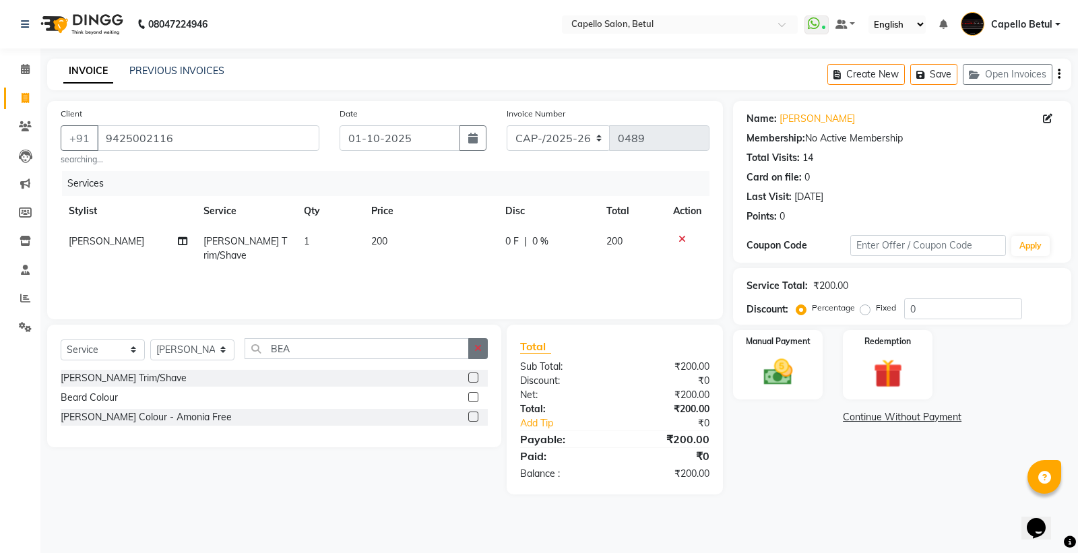
click at [481, 353] on icon "button" at bounding box center [478, 348] width 7 height 9
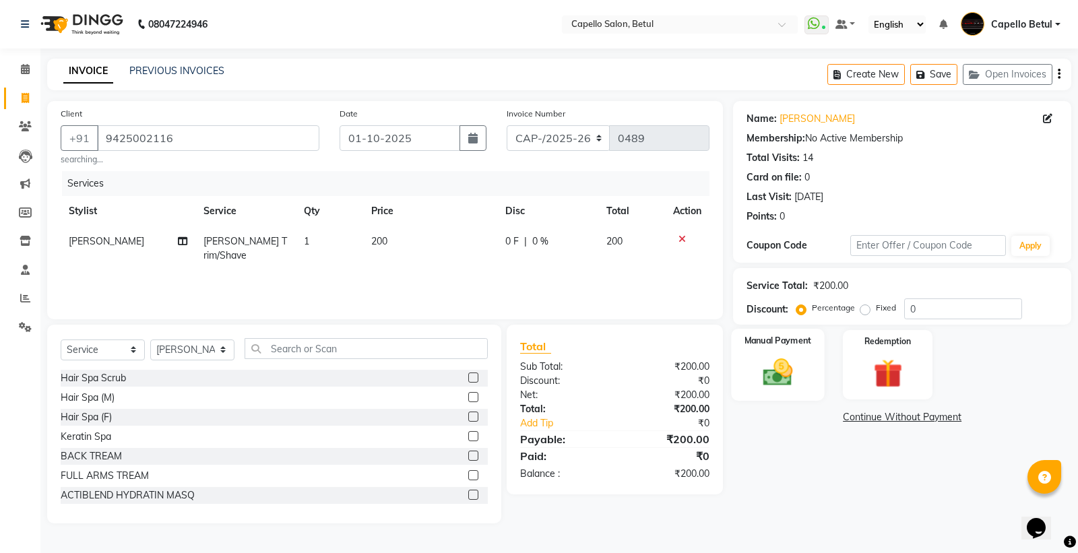
click at [782, 392] on div "Manual Payment" at bounding box center [778, 365] width 93 height 72
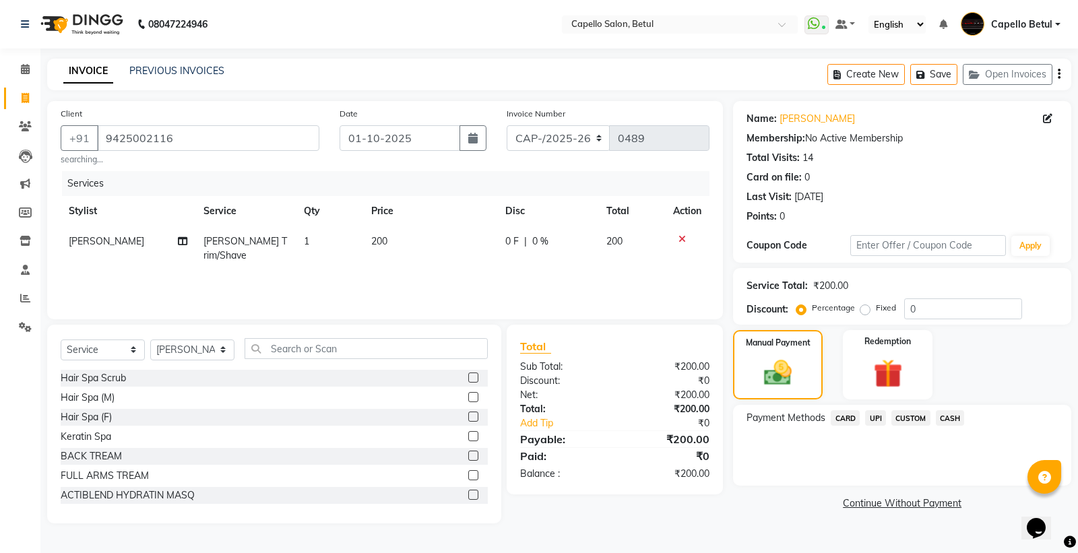
click at [872, 422] on span "UPI" at bounding box center [875, 418] width 21 height 16
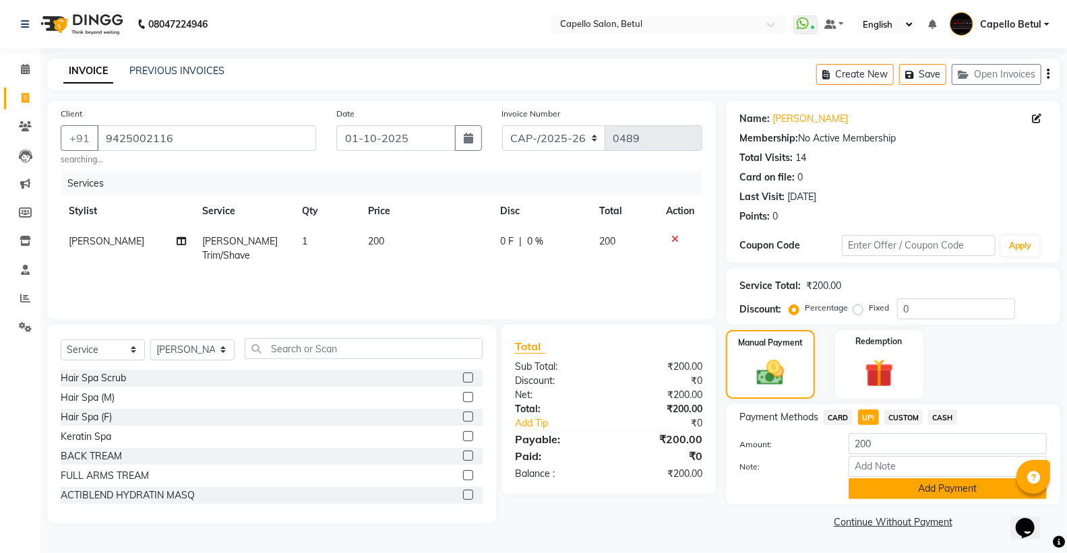
click at [909, 487] on button "Add Payment" at bounding box center [948, 489] width 198 height 21
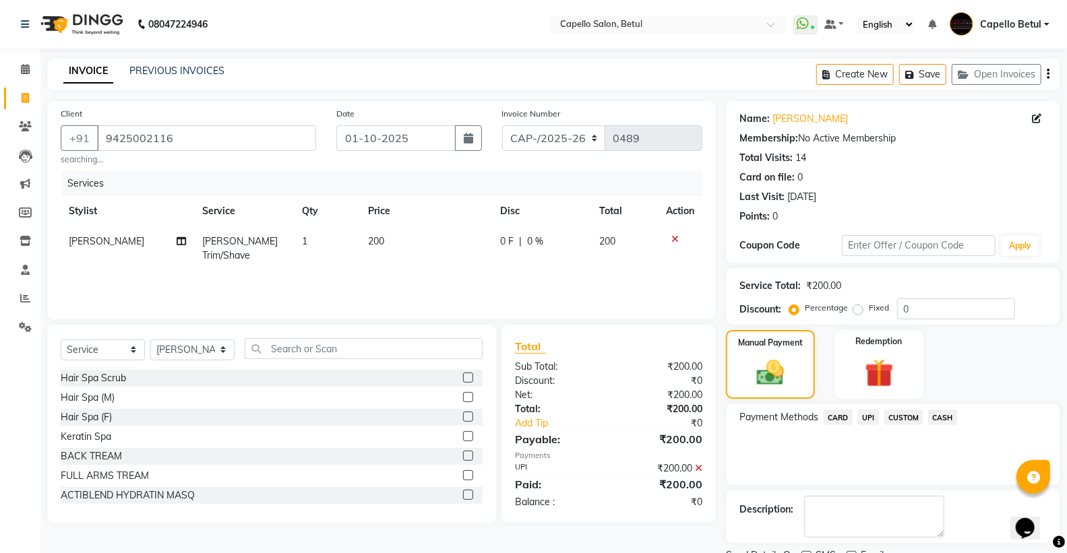
scroll to position [56, 0]
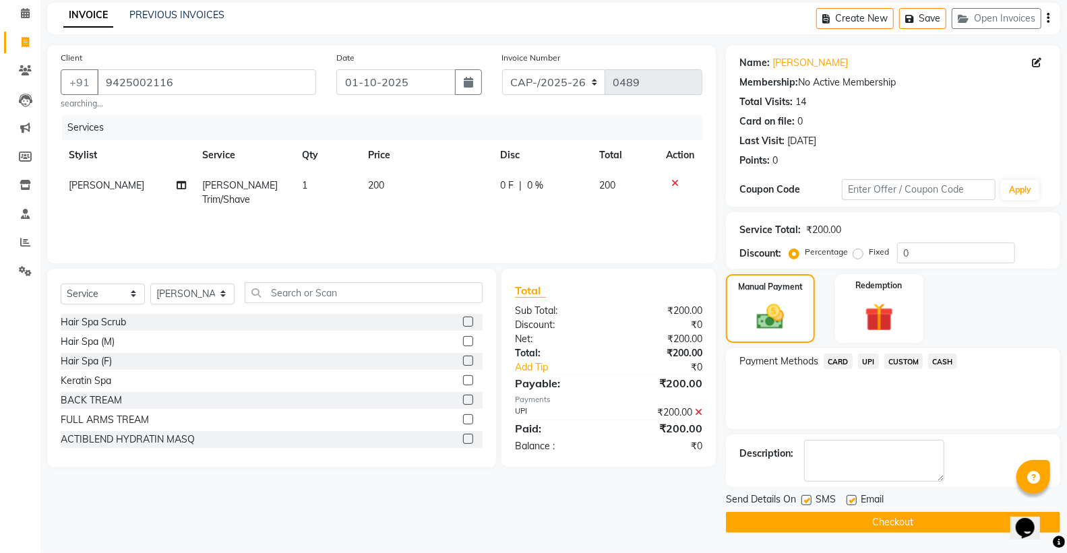
click at [877, 516] on button "Checkout" at bounding box center [893, 522] width 334 height 21
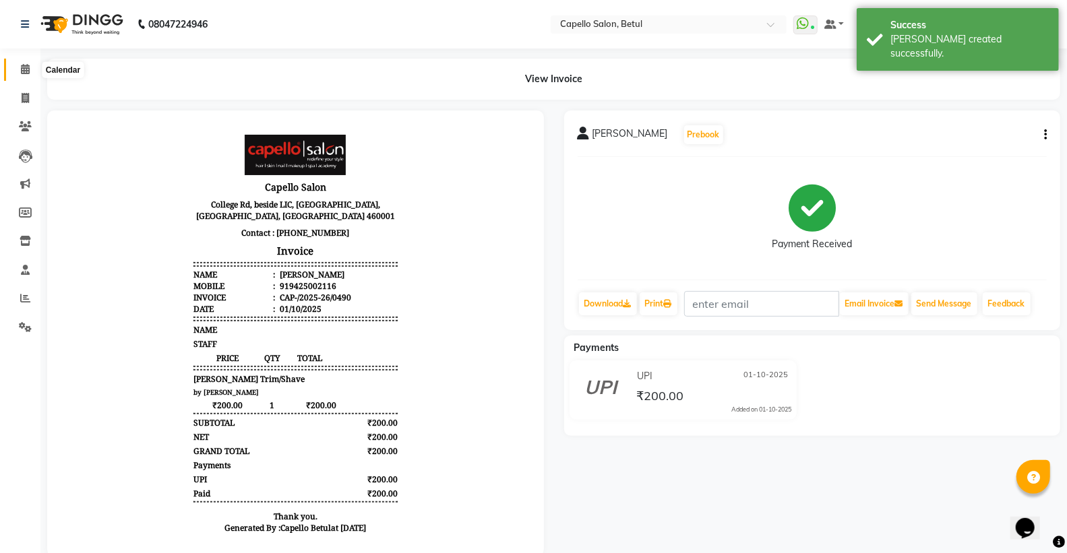
click at [22, 71] on icon at bounding box center [25, 69] width 9 height 10
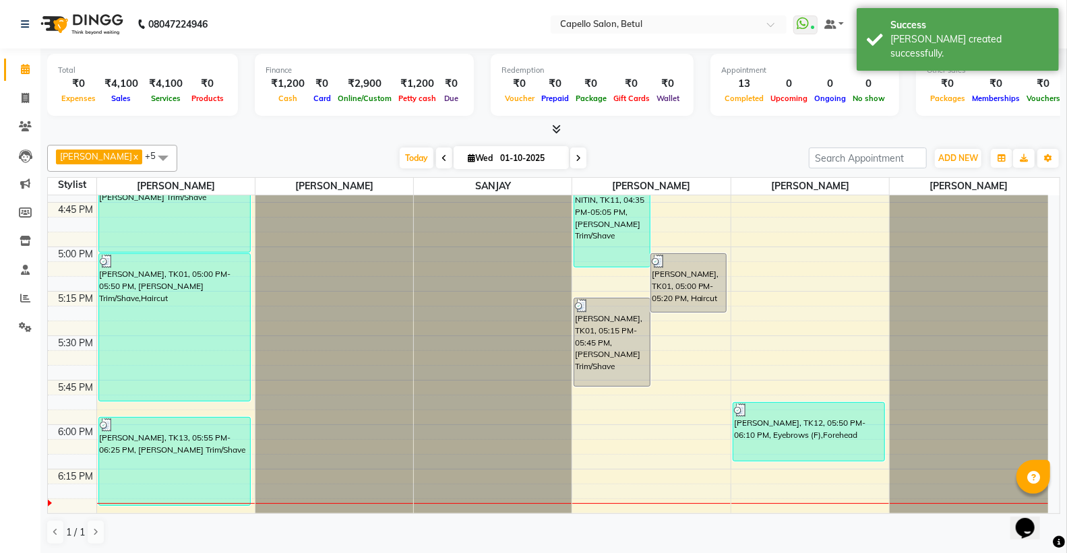
scroll to position [1423, 0]
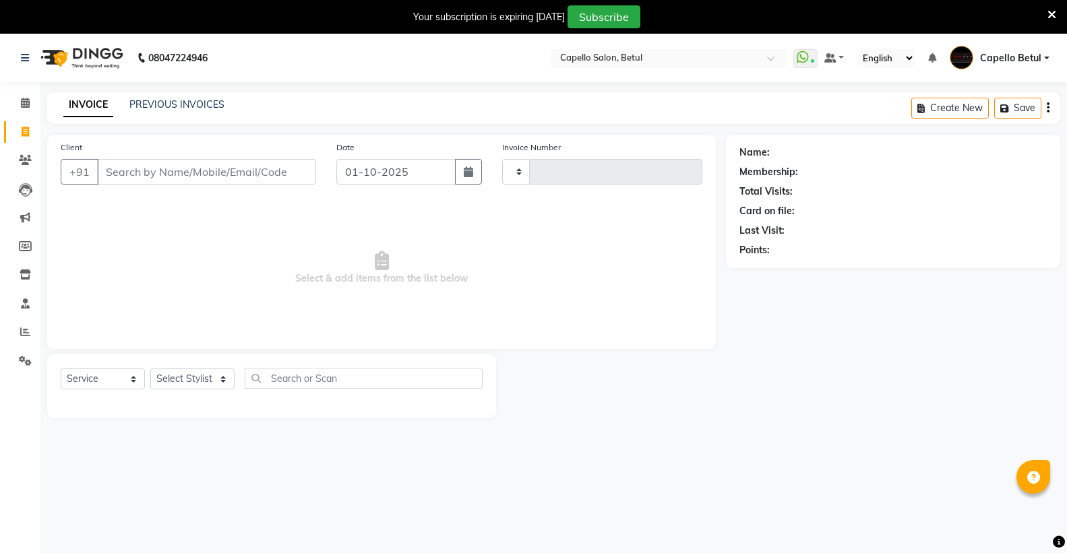
select select "service"
type input "0489"
select select "8951"
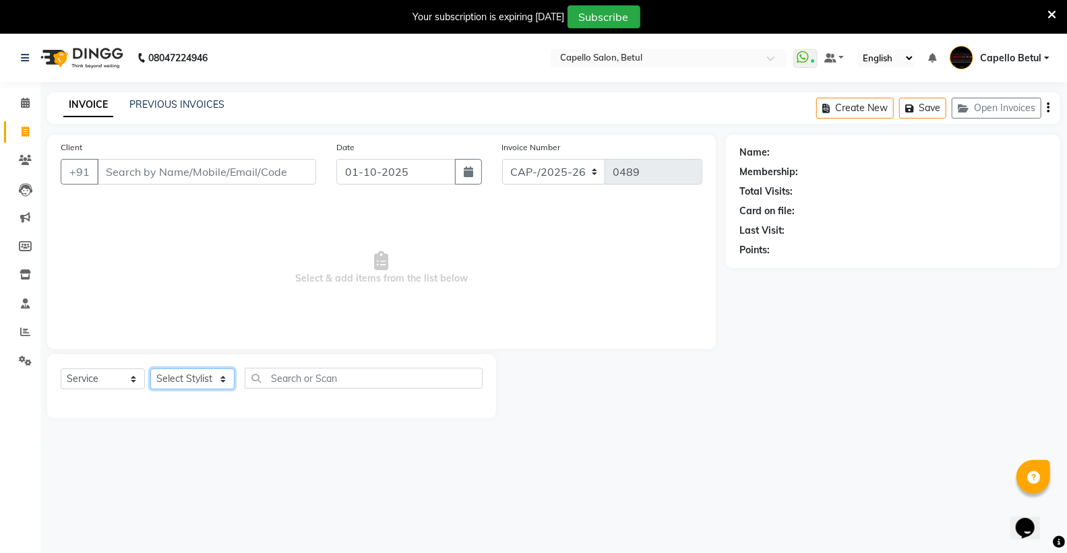
drag, startPoint x: 196, startPoint y: 384, endPoint x: 203, endPoint y: 372, distance: 13.9
click at [196, 384] on select "Select Stylist ADMIN Capello Betul [PERSON_NAME] POOJA SOLANKI (M) PRAVEEN (M) …" at bounding box center [192, 379] width 84 height 21
click at [150, 369] on select "Select Stylist ADMIN Capello Betul [PERSON_NAME] POOJA SOLANKI (M) PRAVEEN (M) …" at bounding box center [192, 379] width 84 height 21
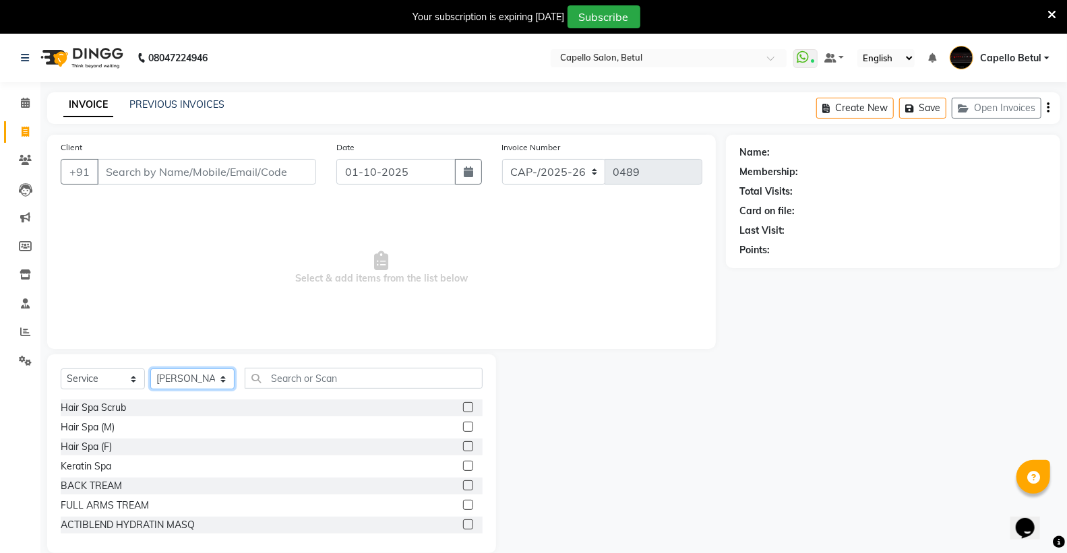
click at [204, 382] on select "Select Stylist ADMIN Capello Betul [PERSON_NAME] POOJA SOLANKI (M) PRAVEEN (M) …" at bounding box center [192, 379] width 84 height 21
select select "14487"
click at [150, 369] on select "Select Stylist ADMIN Capello Betul [PERSON_NAME] POOJA SOLANKI (M) PRAVEEN (M) …" at bounding box center [192, 379] width 84 height 21
click at [268, 377] on input "text" at bounding box center [364, 378] width 238 height 21
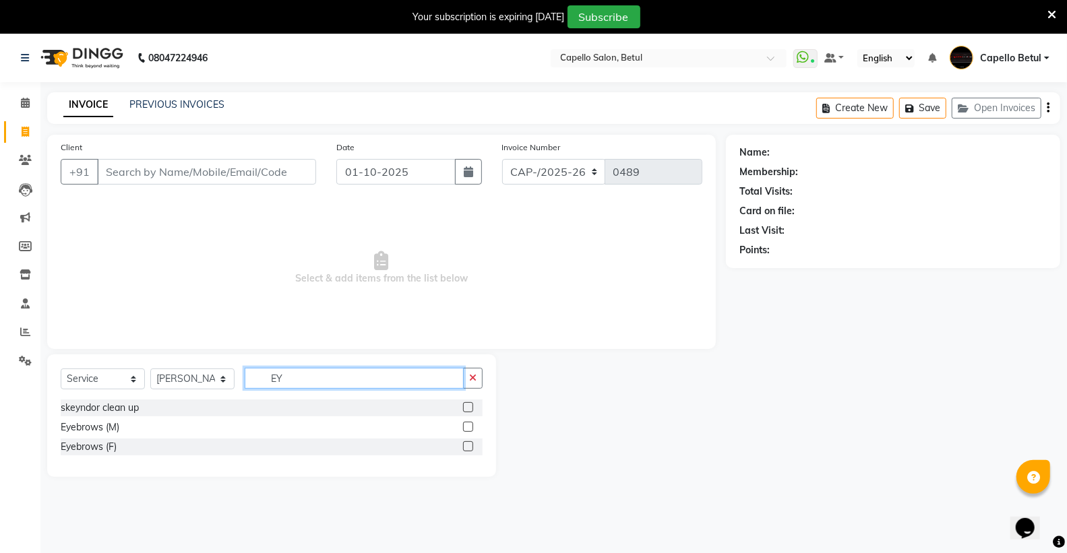
type input "EY"
click at [472, 448] on label at bounding box center [468, 447] width 10 height 10
click at [472, 448] on input "checkbox" at bounding box center [467, 447] width 9 height 9
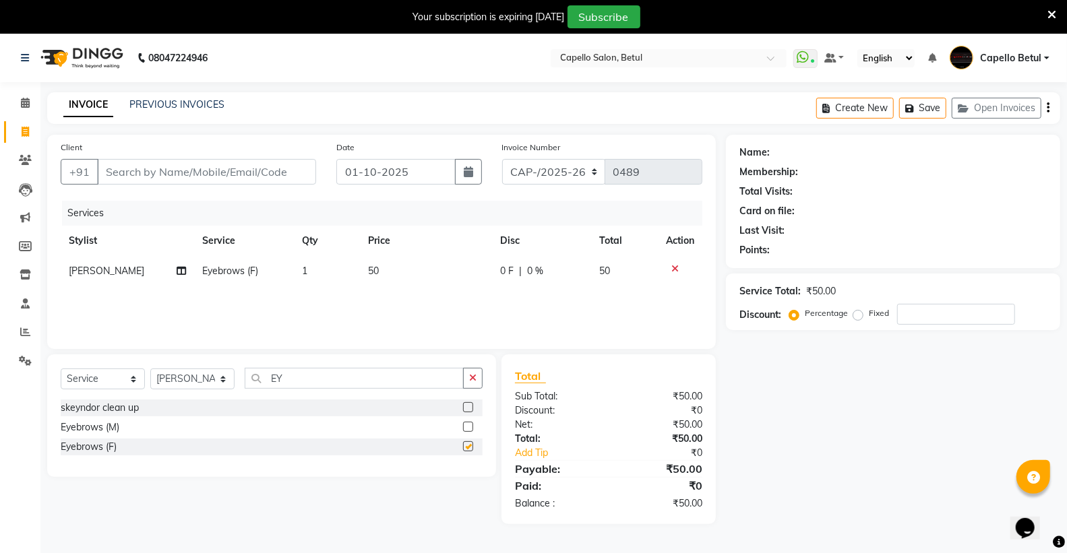
checkbox input "false"
click at [327, 369] on input "EY" at bounding box center [354, 378] width 219 height 21
type input "E"
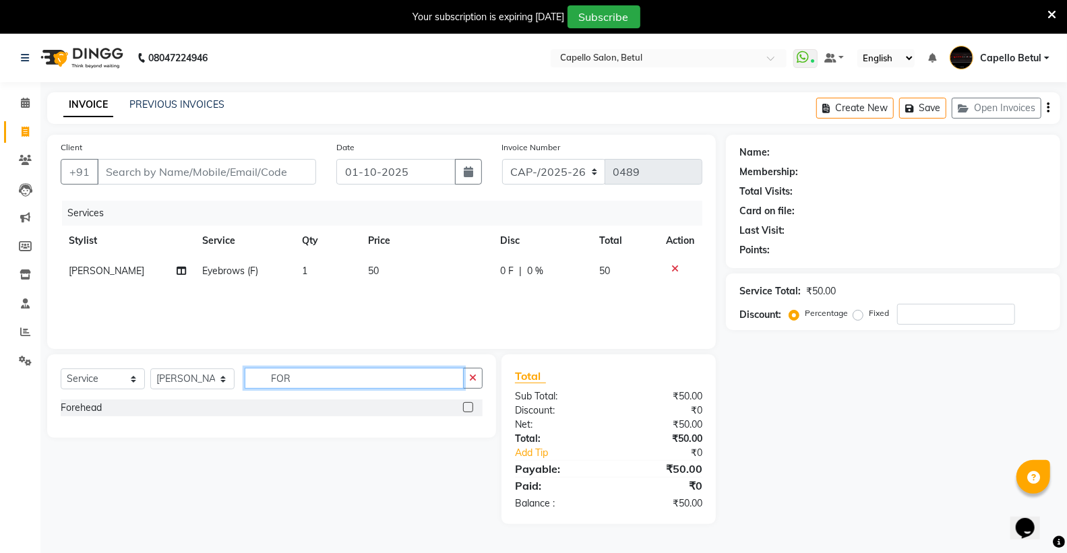
type input "FOR"
drag, startPoint x: 476, startPoint y: 408, endPoint x: 452, endPoint y: 404, distance: 23.9
click at [468, 407] on div at bounding box center [473, 408] width 20 height 17
click at [468, 406] on label at bounding box center [468, 407] width 10 height 10
click at [468, 406] on input "checkbox" at bounding box center [467, 408] width 9 height 9
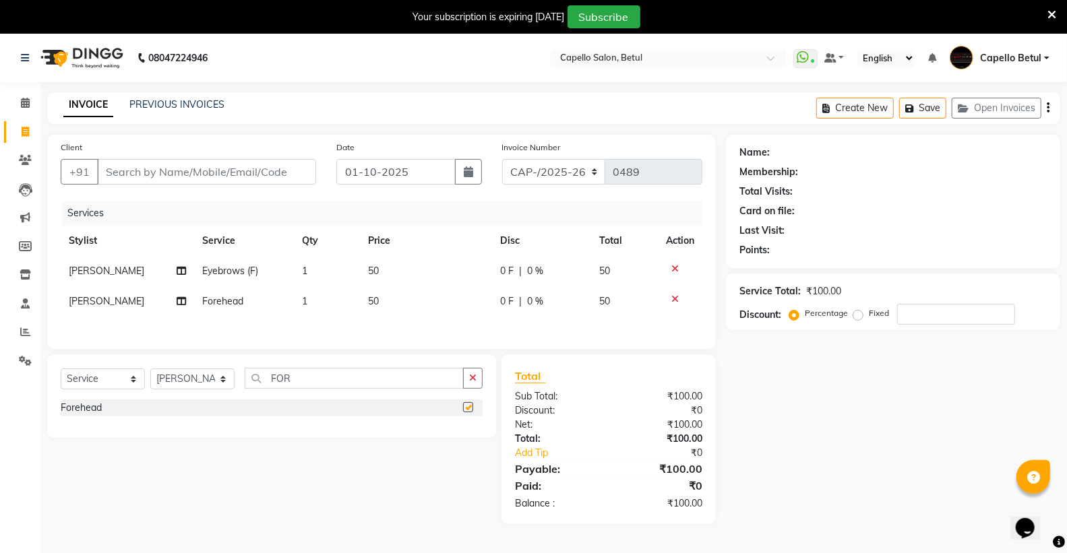
checkbox input "false"
click at [122, 177] on input "Client" at bounding box center [206, 172] width 219 height 26
type input "8"
type input "0"
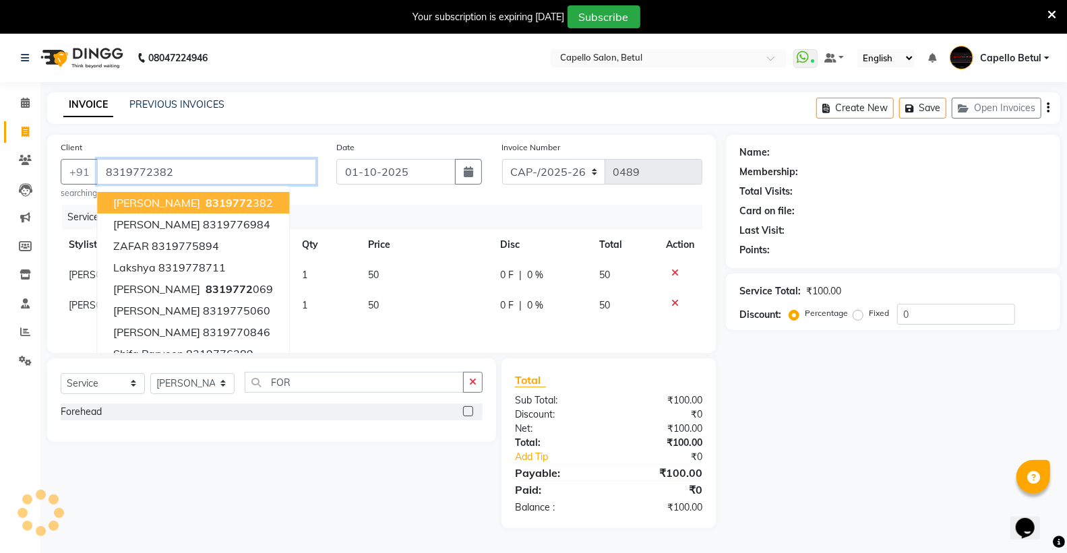
type input "8319772382"
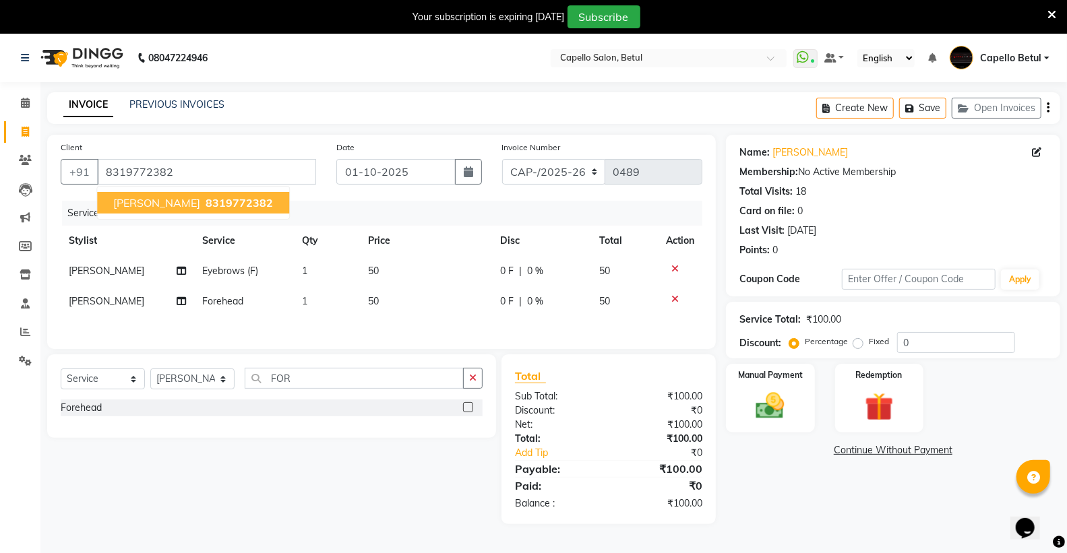
click at [142, 194] on button "[PERSON_NAME] 8319772382" at bounding box center [193, 203] width 192 height 22
click at [787, 422] on img at bounding box center [770, 406] width 48 height 34
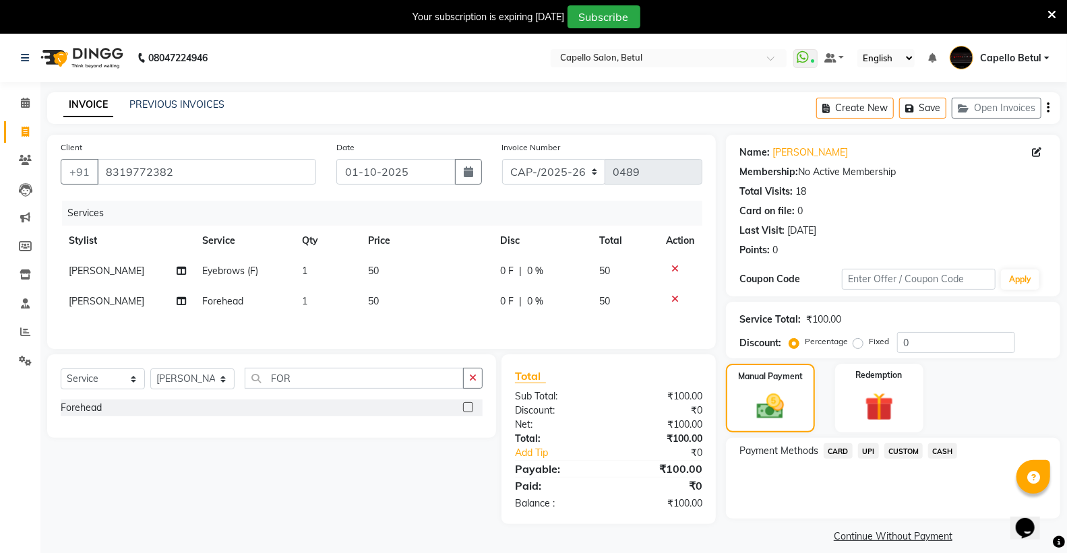
click at [944, 456] on span "CASH" at bounding box center [942, 452] width 29 height 16
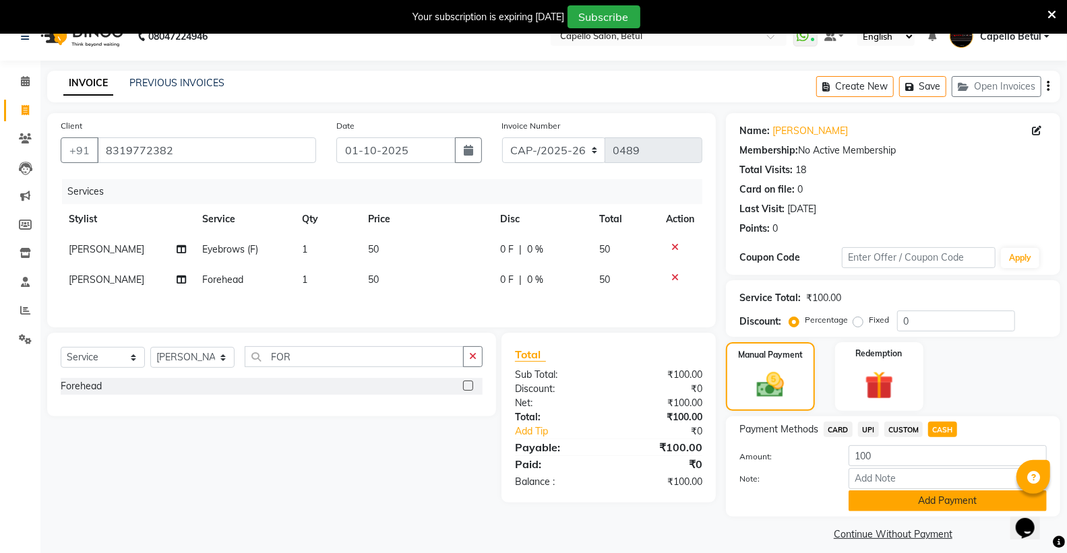
scroll to position [34, 0]
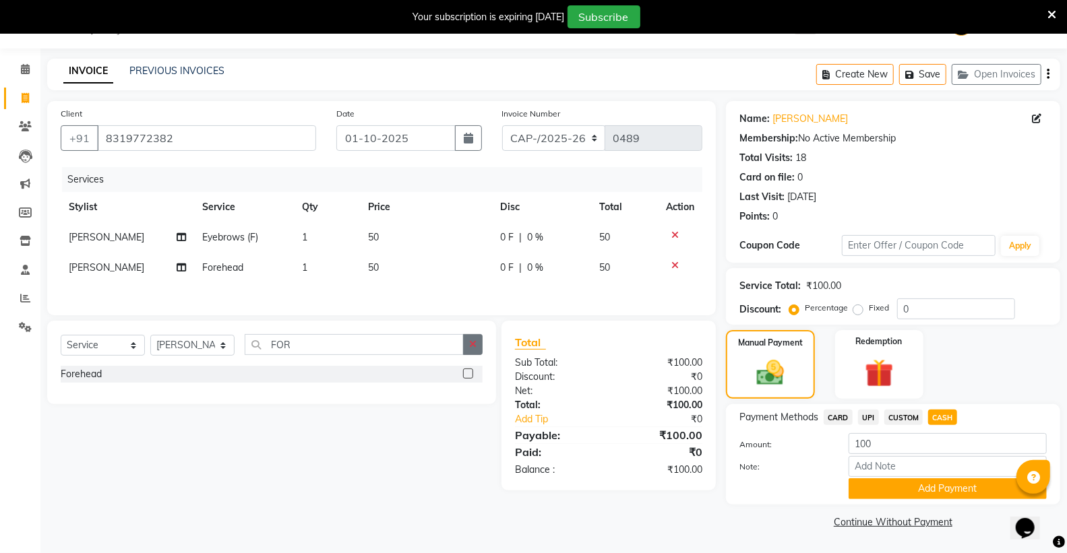
click at [469, 354] on button "button" at bounding box center [473, 344] width 20 height 21
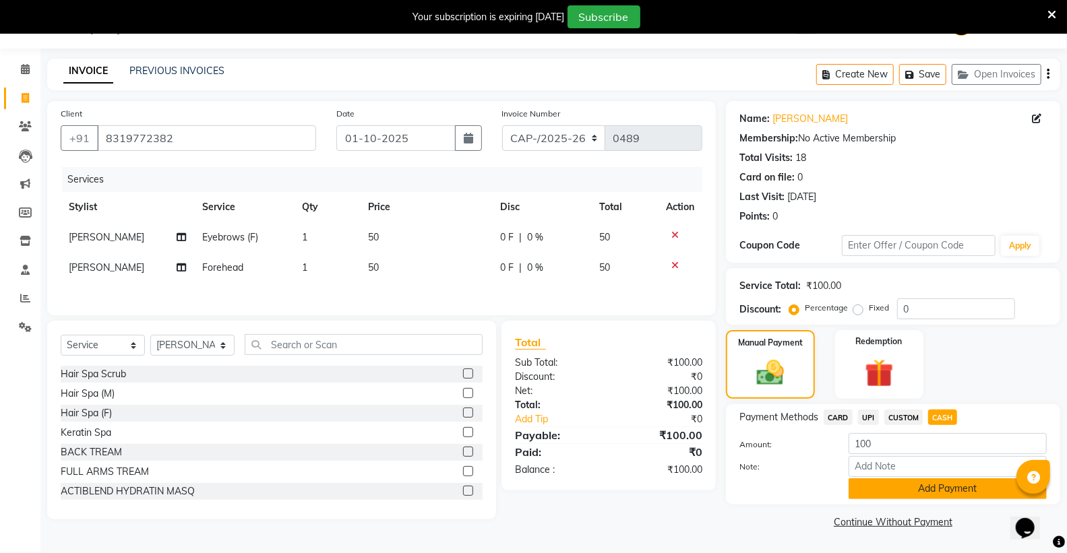
click at [888, 481] on button "Add Payment" at bounding box center [948, 489] width 198 height 21
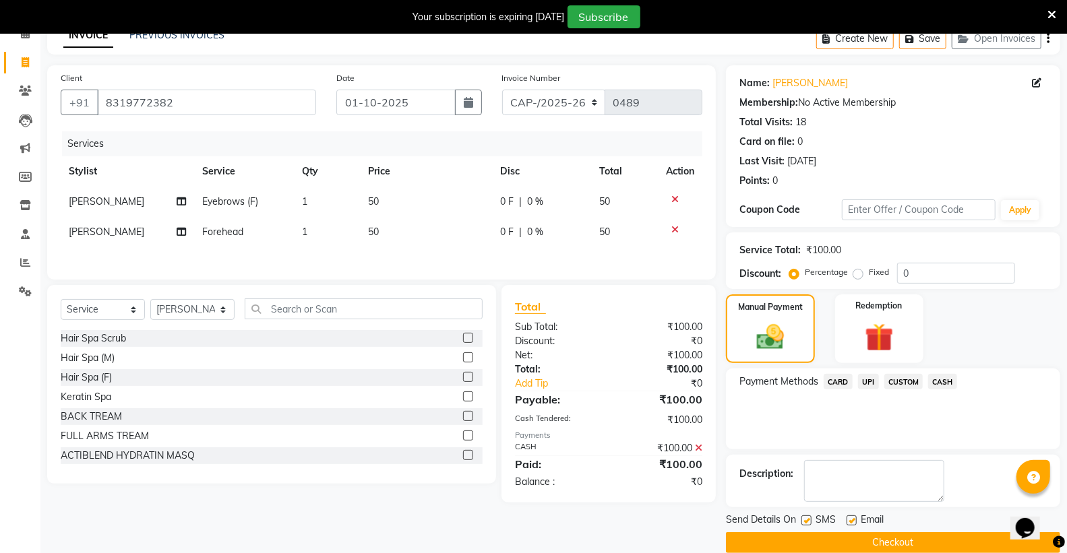
scroll to position [90, 0]
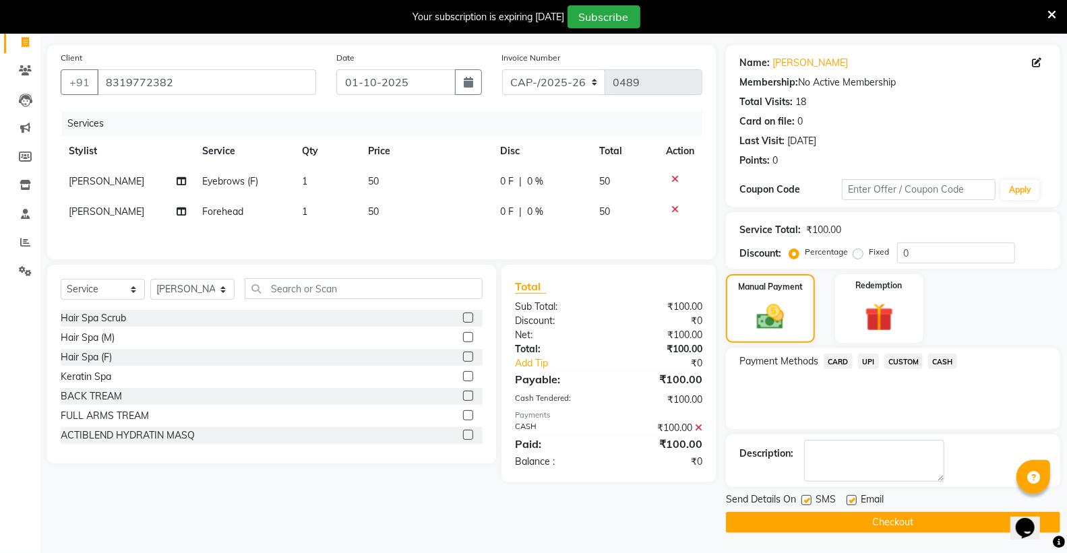
click at [872, 521] on button "Checkout" at bounding box center [893, 522] width 334 height 21
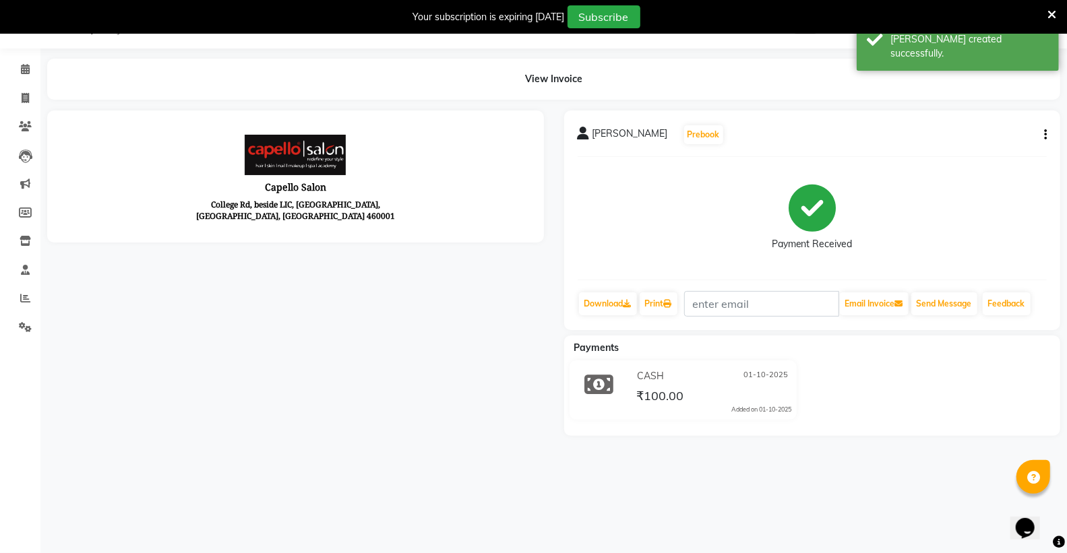
scroll to position [90, 0]
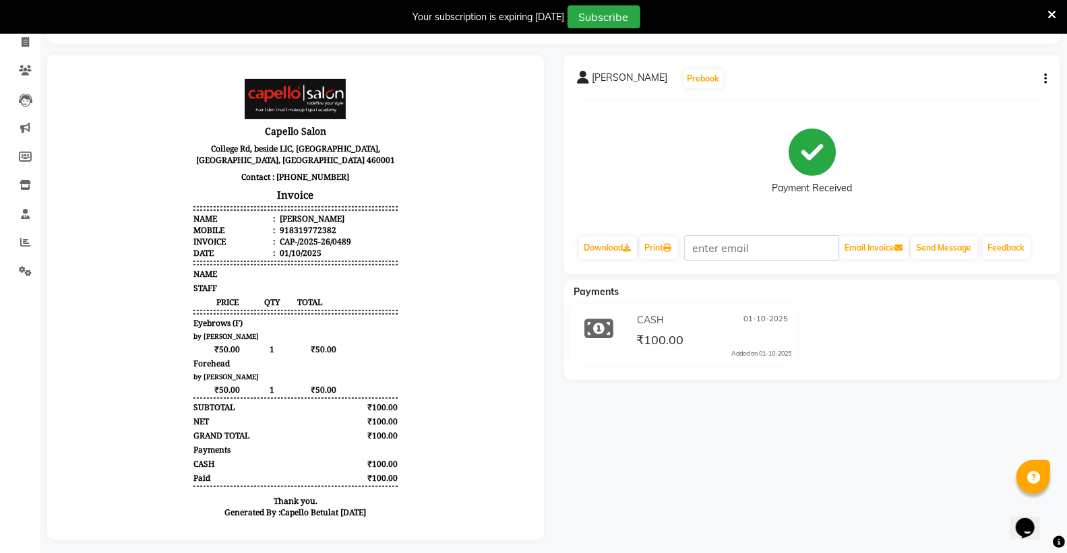
click at [1049, 9] on icon at bounding box center [1051, 15] width 9 height 12
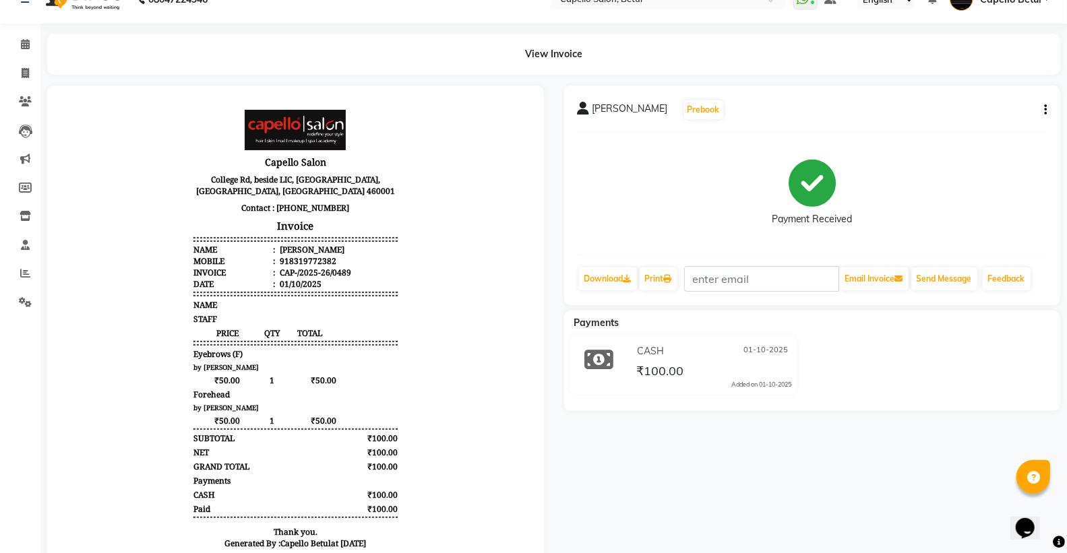
scroll to position [0, 0]
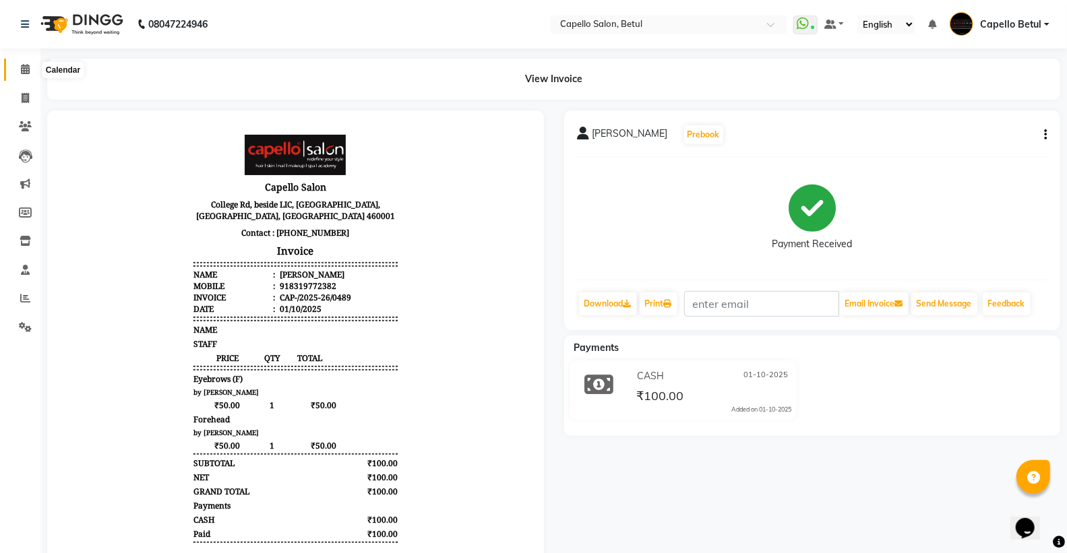
click at [22, 62] on span at bounding box center [25, 70] width 24 height 16
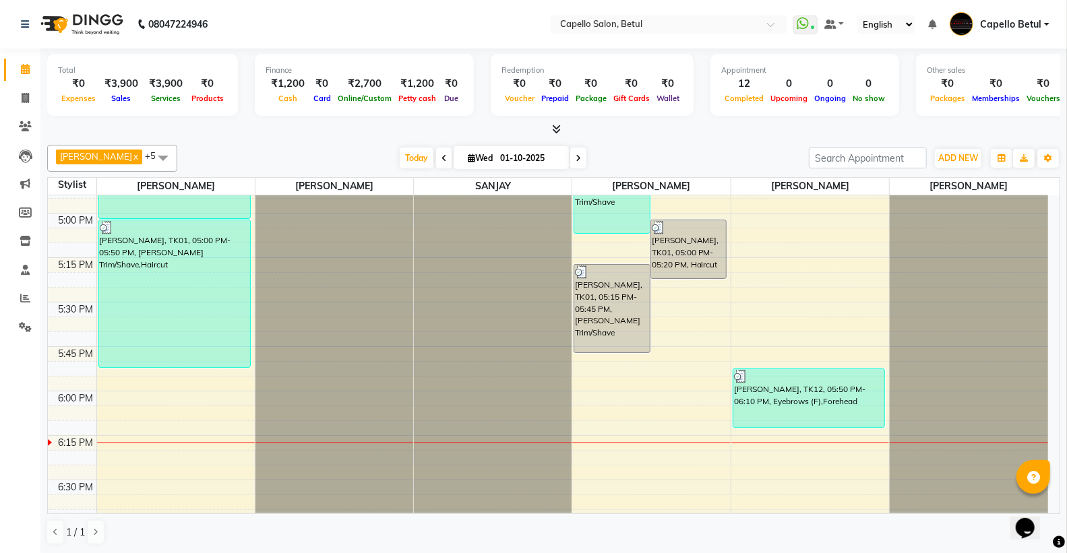
scroll to position [1480, 0]
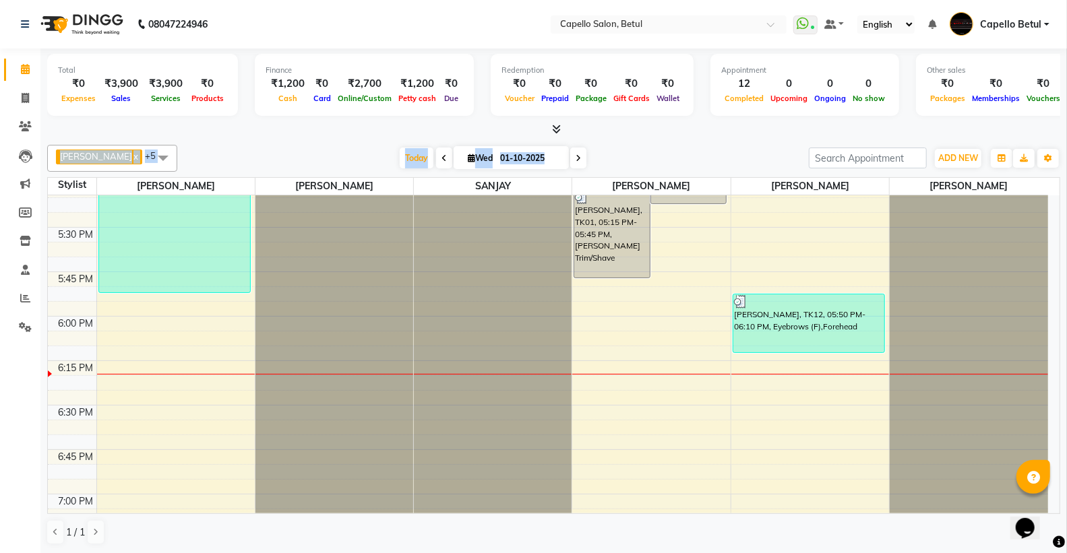
click at [646, 138] on div "Total ₹0 Expenses ₹3,900 Sales ₹3,900 Services ₹0 Products Finance ₹1,200 Cash …" at bounding box center [553, 302] width 1027 height 506
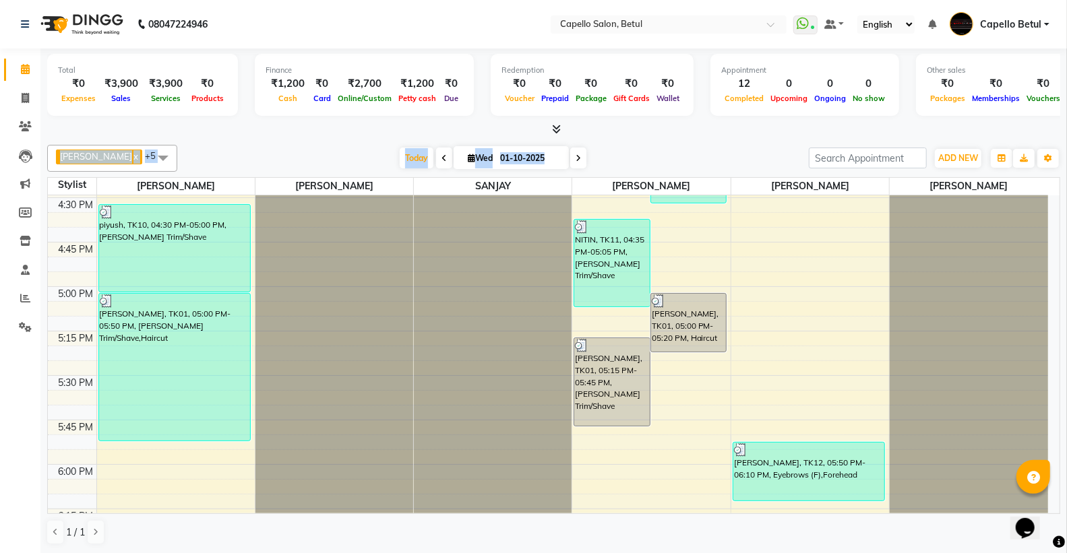
scroll to position [1331, 0]
click at [595, 133] on div at bounding box center [553, 130] width 1013 height 14
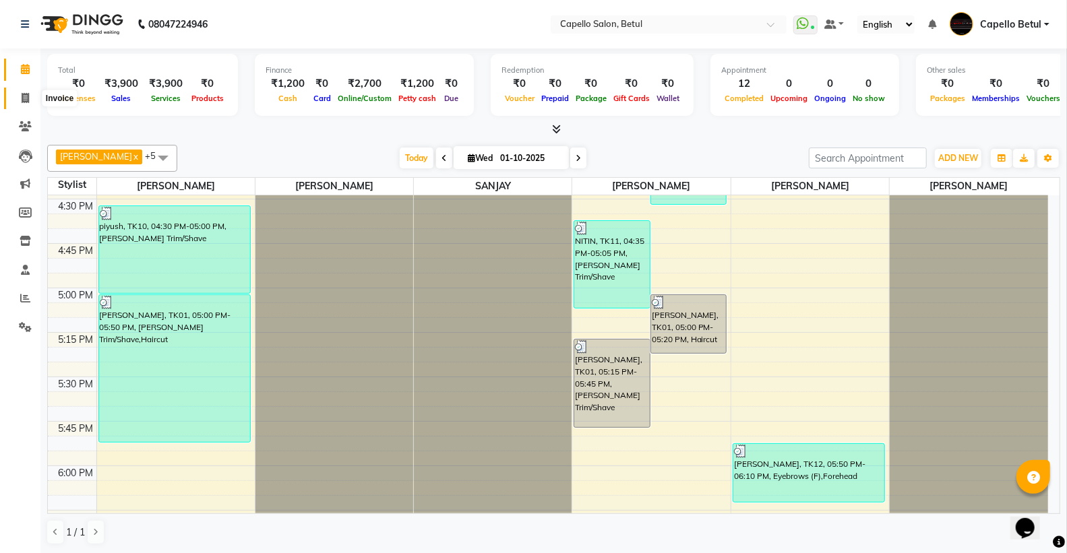
click at [34, 96] on span at bounding box center [25, 99] width 24 height 16
select select "service"
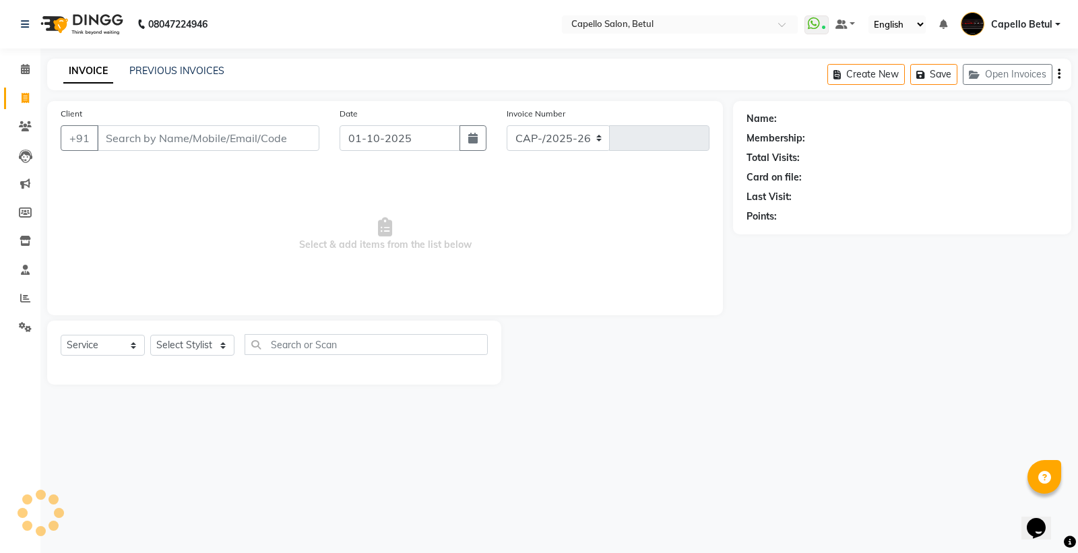
select select "8951"
type input "0490"
click at [112, 146] on input "Client" at bounding box center [208, 138] width 222 height 26
type input "9644282486"
click at [271, 137] on span "Add Client" at bounding box center [284, 137] width 53 height 13
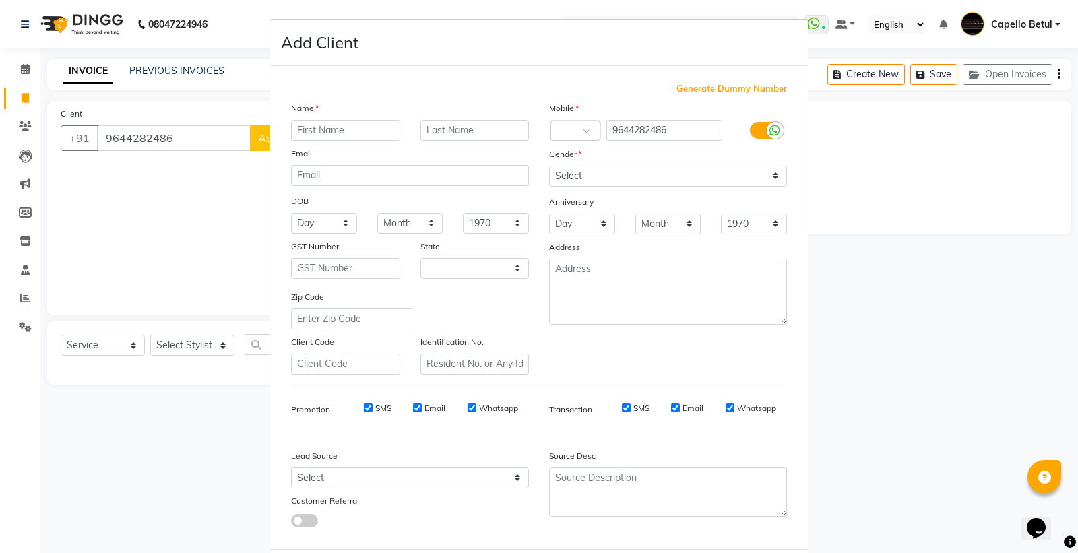
select select "21"
click at [332, 130] on input "text" at bounding box center [345, 130] width 109 height 21
click at [191, 237] on ngb-modal-window "Add Client Generate Dummy Number Name Email DOB Day 01 02 03 04 05 06 07 08 09 …" at bounding box center [539, 276] width 1078 height 553
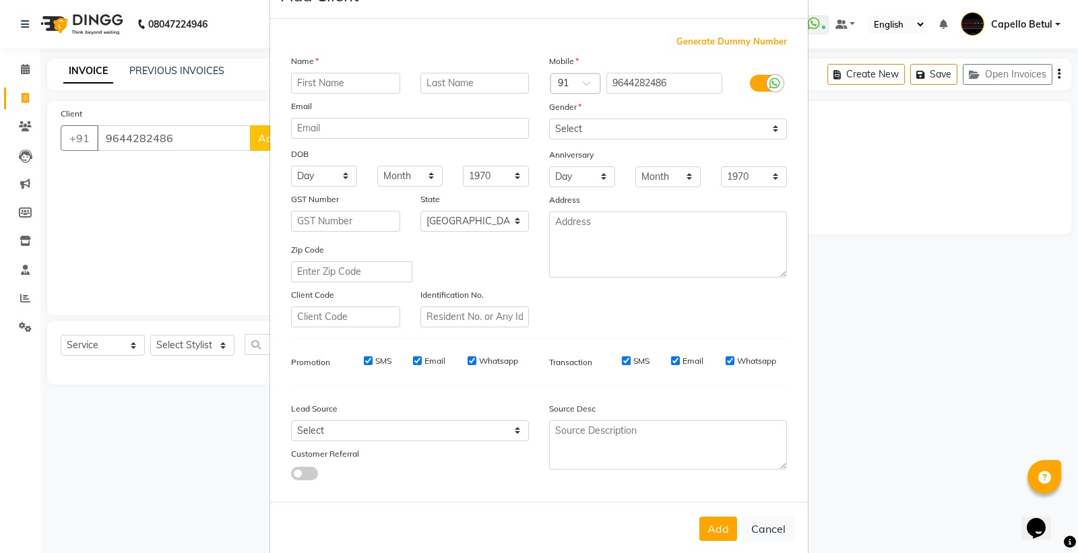
scroll to position [69, 0]
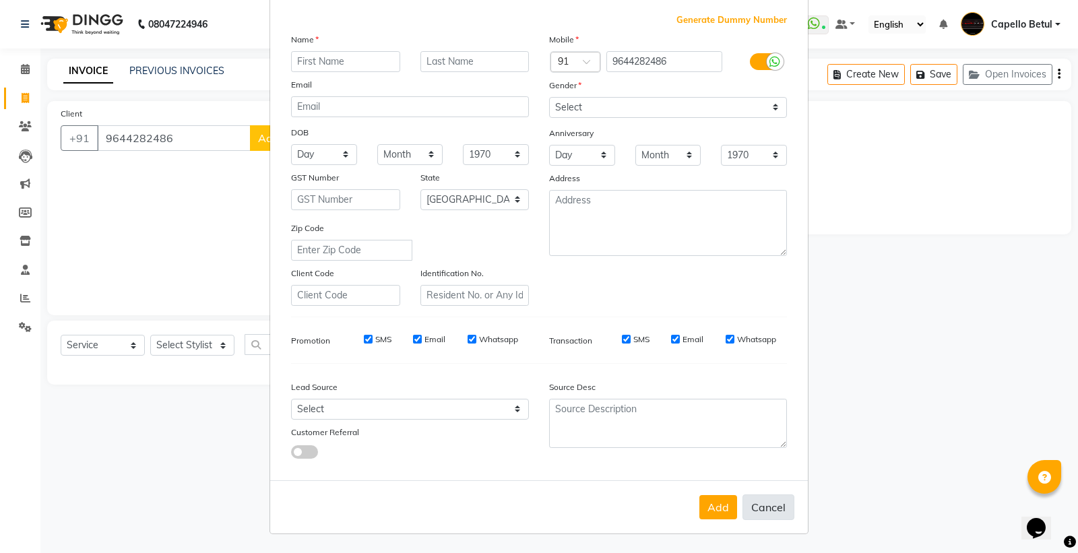
click at [770, 504] on button "Cancel" at bounding box center [769, 508] width 52 height 26
select select
select select "null"
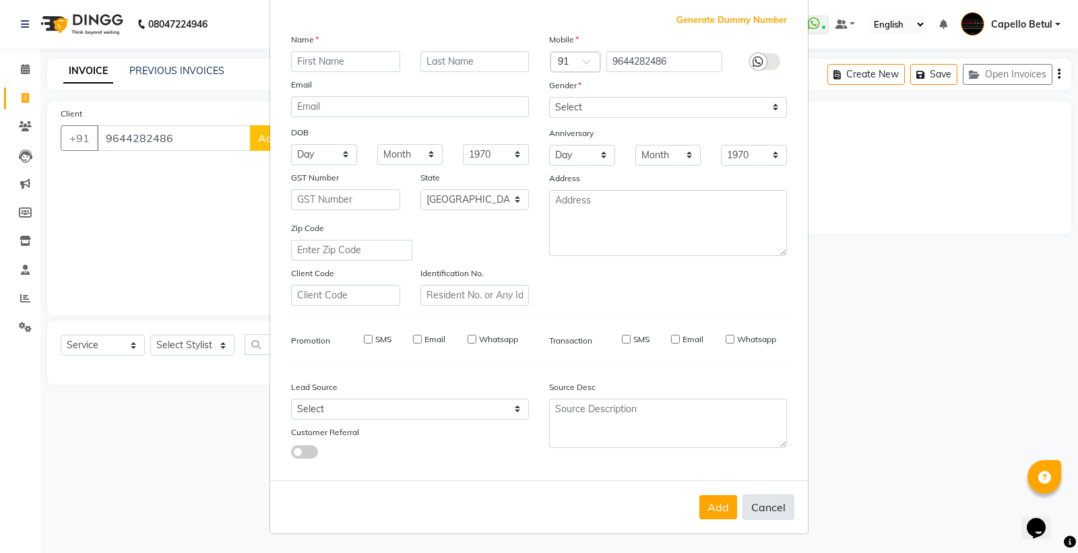
select select
checkbox input "false"
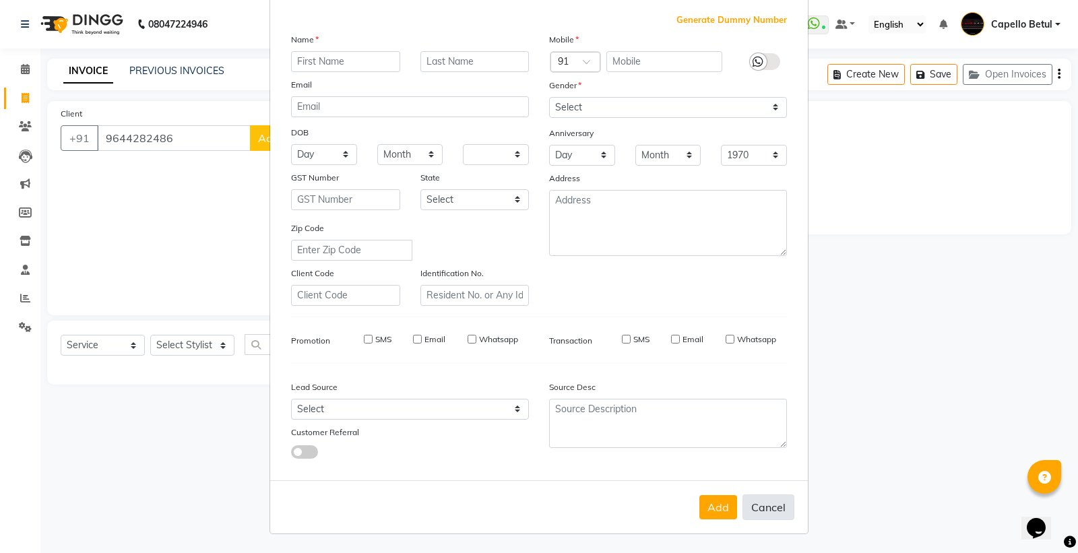
checkbox input "false"
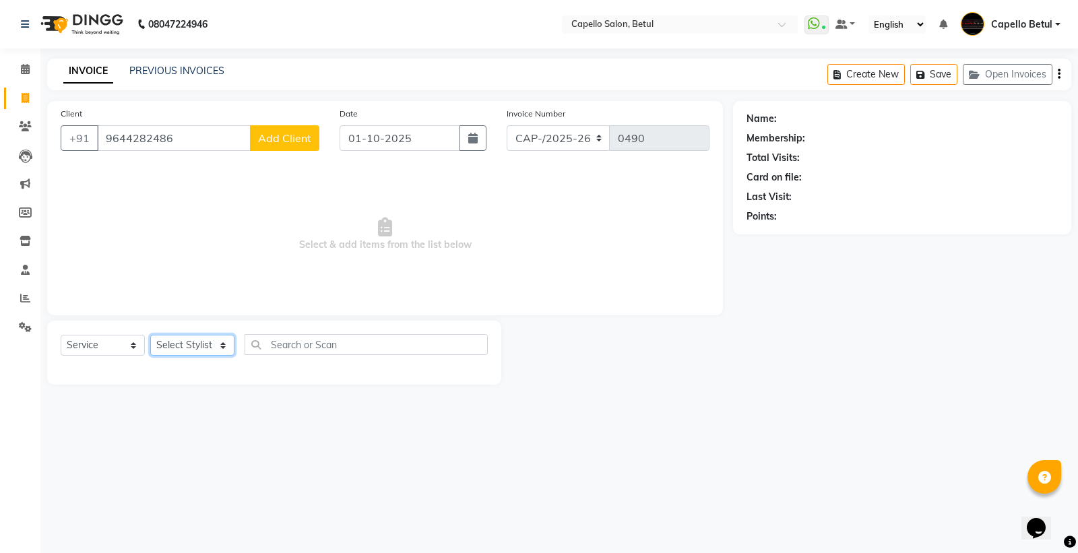
click at [181, 337] on select "Select Stylist ADMIN Capello Betul [PERSON_NAME] POOJA SOLANKI (M) PRAVEEN (M) …" at bounding box center [192, 345] width 84 height 21
select select "14487"
click at [150, 336] on select "Select Stylist ADMIN Capello Betul [PERSON_NAME] POOJA SOLANKI (M) PRAVEEN (M) …" at bounding box center [192, 345] width 84 height 21
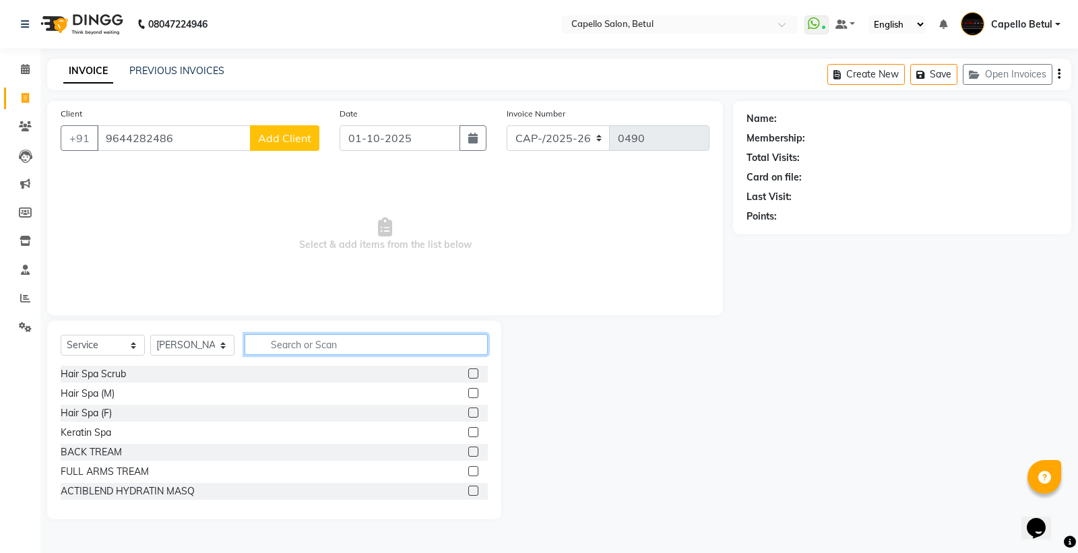
click at [351, 346] on input "text" at bounding box center [366, 344] width 243 height 21
type input "EY"
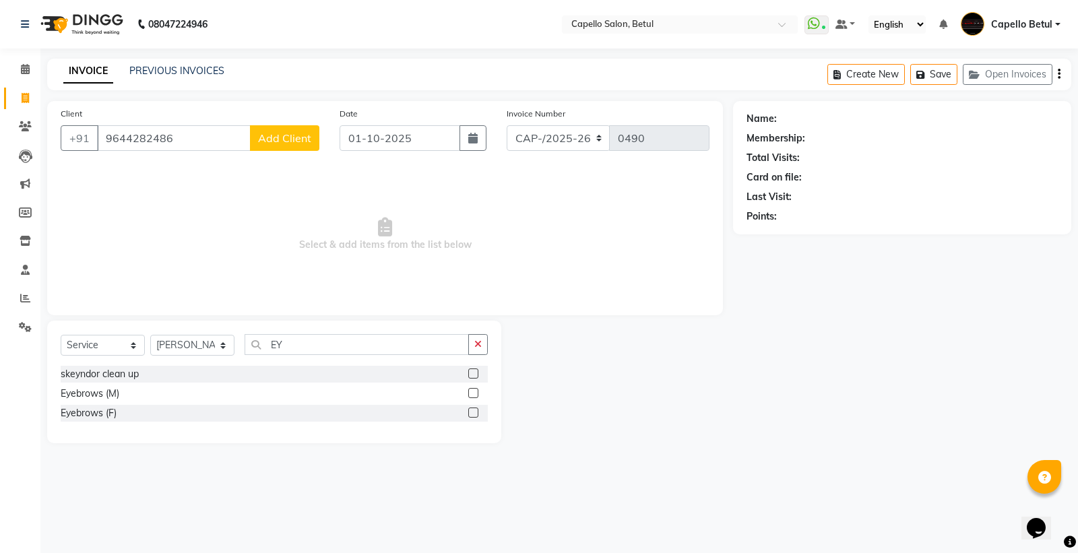
click at [470, 413] on label at bounding box center [473, 413] width 10 height 10
click at [470, 413] on input "checkbox" at bounding box center [472, 413] width 9 height 9
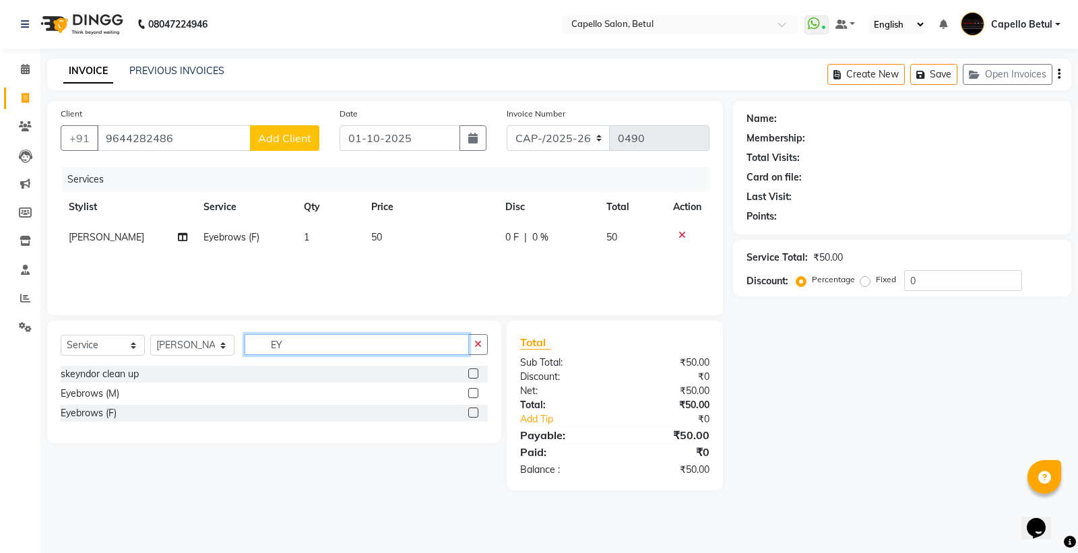
checkbox input "false"
click at [353, 349] on input "EY" at bounding box center [357, 344] width 224 height 21
type input "E"
type input "UPP"
click at [472, 373] on label at bounding box center [473, 374] width 10 height 10
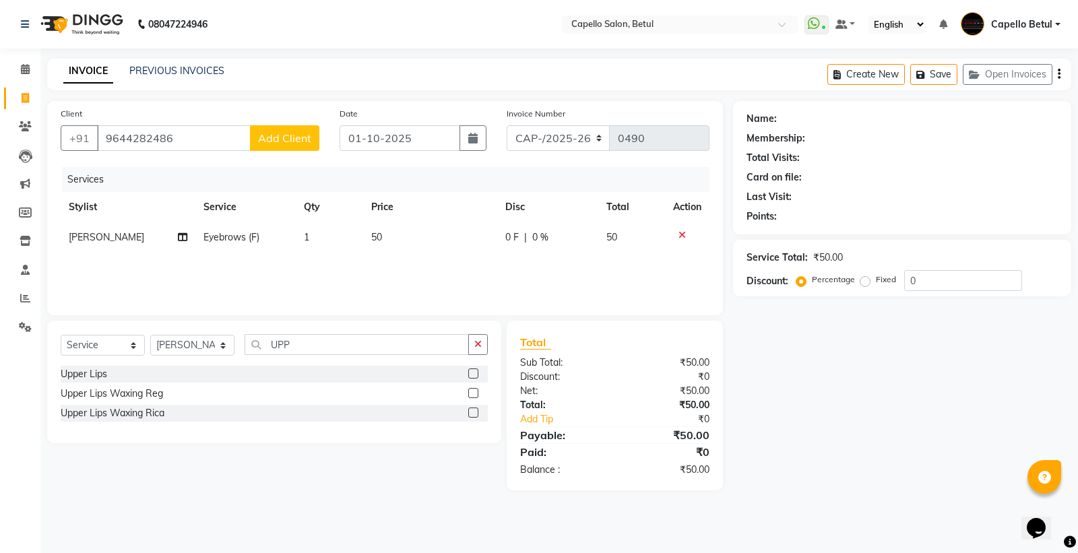
click at [472, 373] on input "checkbox" at bounding box center [472, 374] width 9 height 9
checkbox input "false"
click at [413, 331] on div "Select Service Product Membership Package Voucher Prepaid Gift Card Select Styl…" at bounding box center [274, 382] width 454 height 123
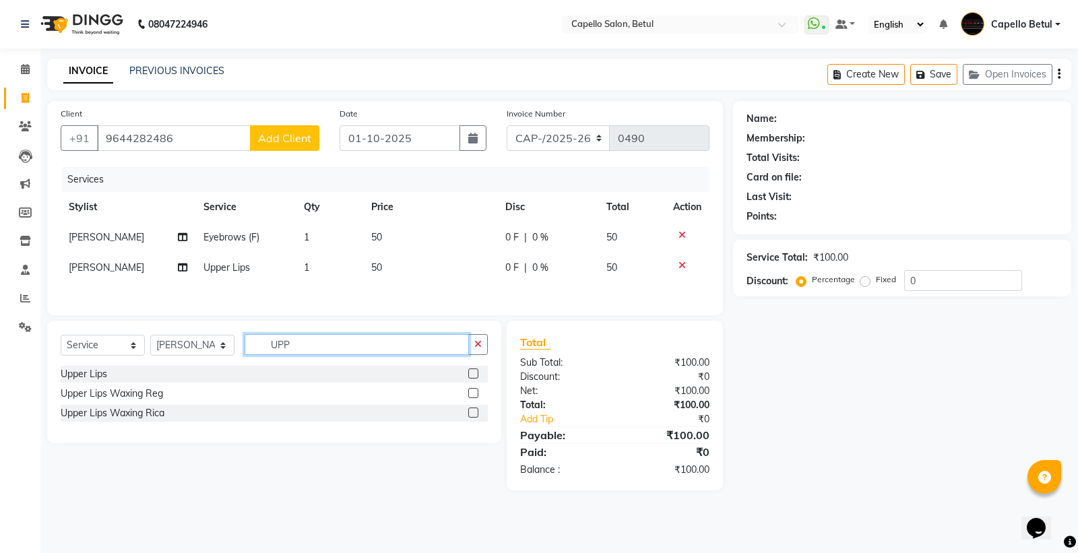
click at [392, 349] on input "UPP" at bounding box center [357, 344] width 224 height 21
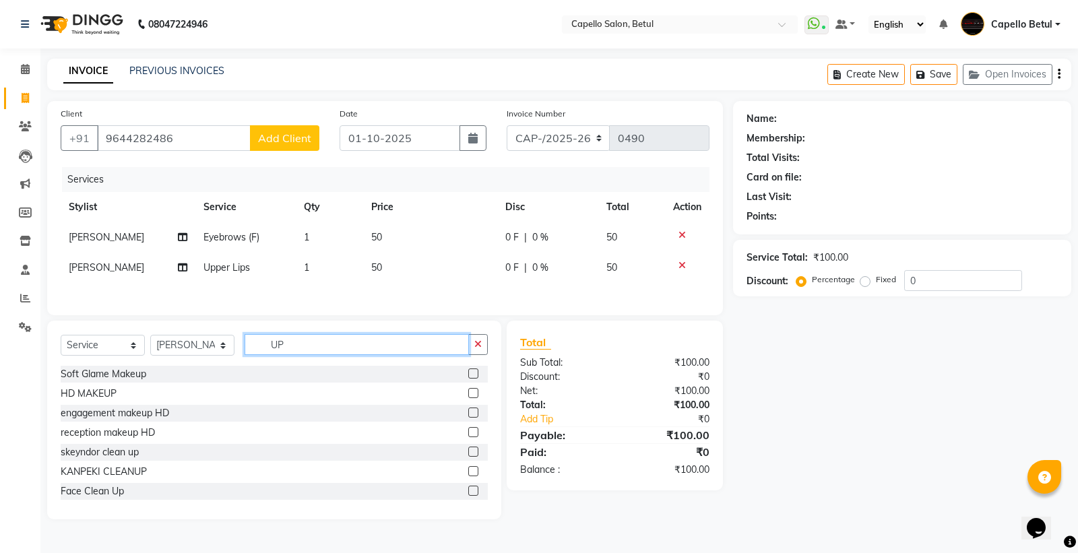
type input "U"
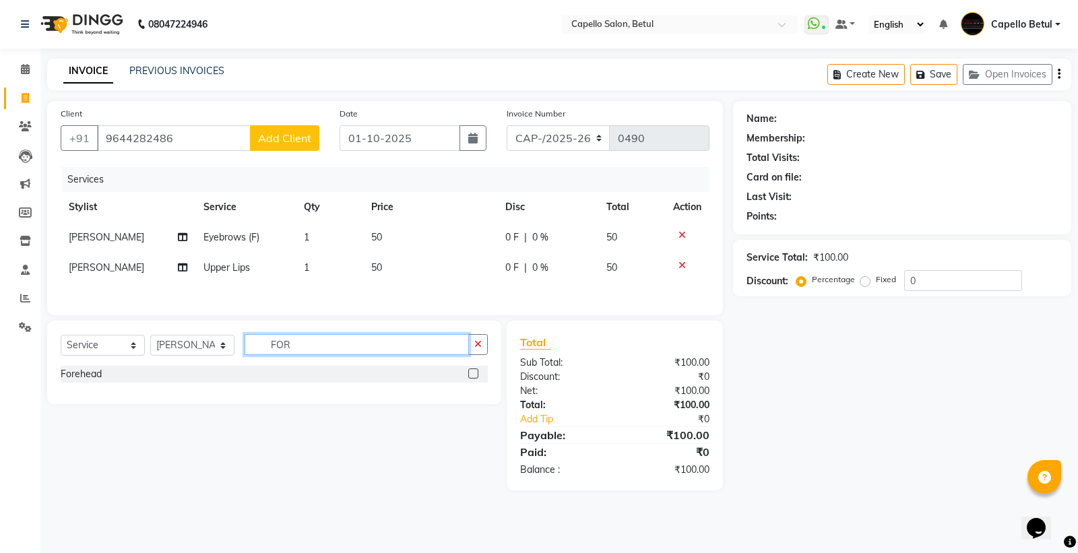
type input "FOR"
click at [470, 377] on label at bounding box center [473, 374] width 10 height 10
click at [470, 377] on input "checkbox" at bounding box center [472, 374] width 9 height 9
checkbox input "true"
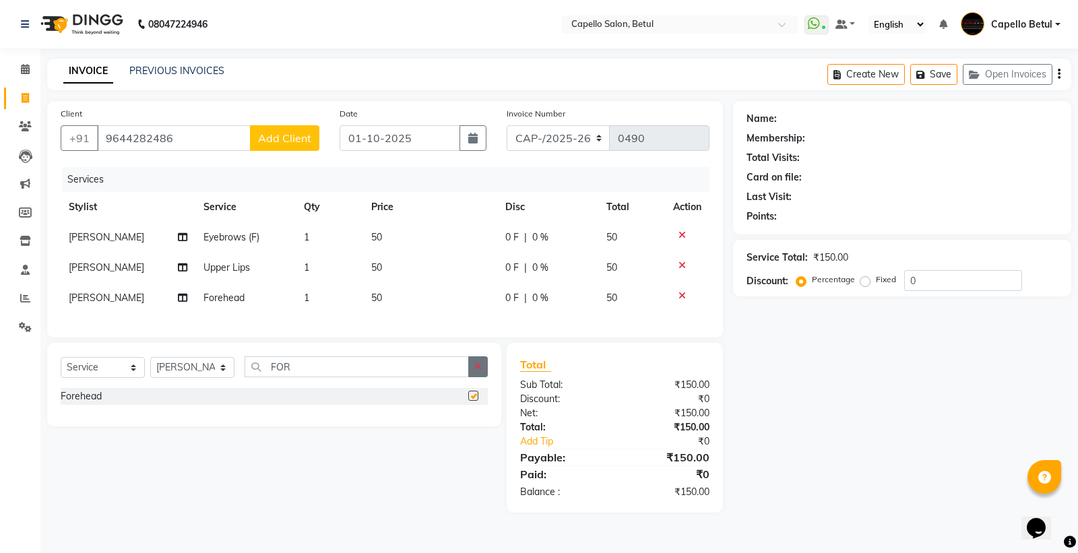
click at [475, 371] on button "button" at bounding box center [478, 367] width 20 height 21
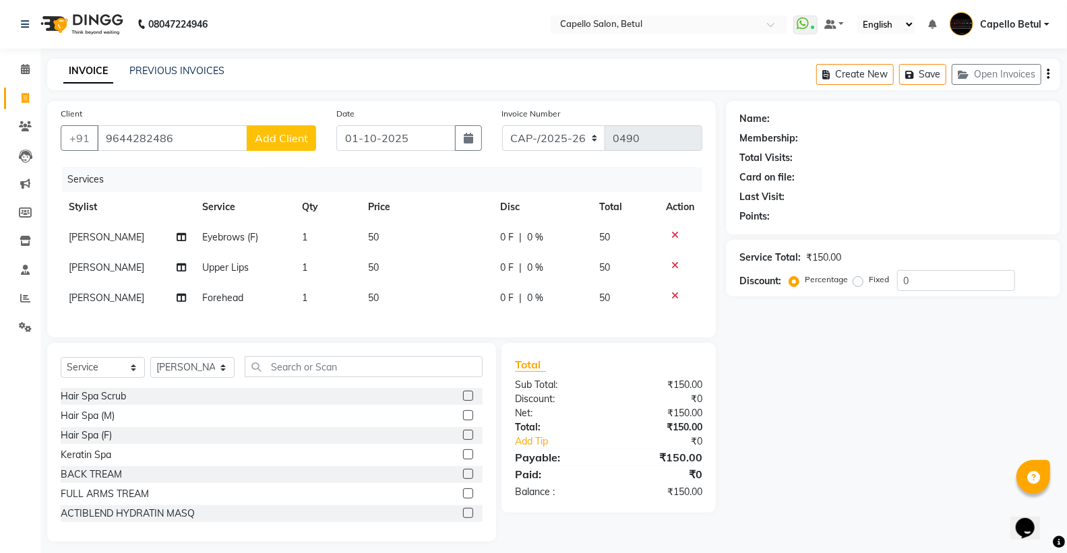
click at [266, 338] on div "Client [PHONE_NUMBER] Add Client Date [DATE] Invoice Number CAP-/[PHONE_NUMBER]…" at bounding box center [381, 219] width 669 height 237
click at [940, 414] on div "Name: Membership: Total Visits: Card on file: Last Visit: Points: Service Total…" at bounding box center [898, 321] width 344 height 441
click at [542, 66] on div "INVOICE PREVIOUS INVOICES Create New Save Open Invoices" at bounding box center [553, 75] width 1013 height 32
click at [675, 295] on icon at bounding box center [674, 295] width 7 height 9
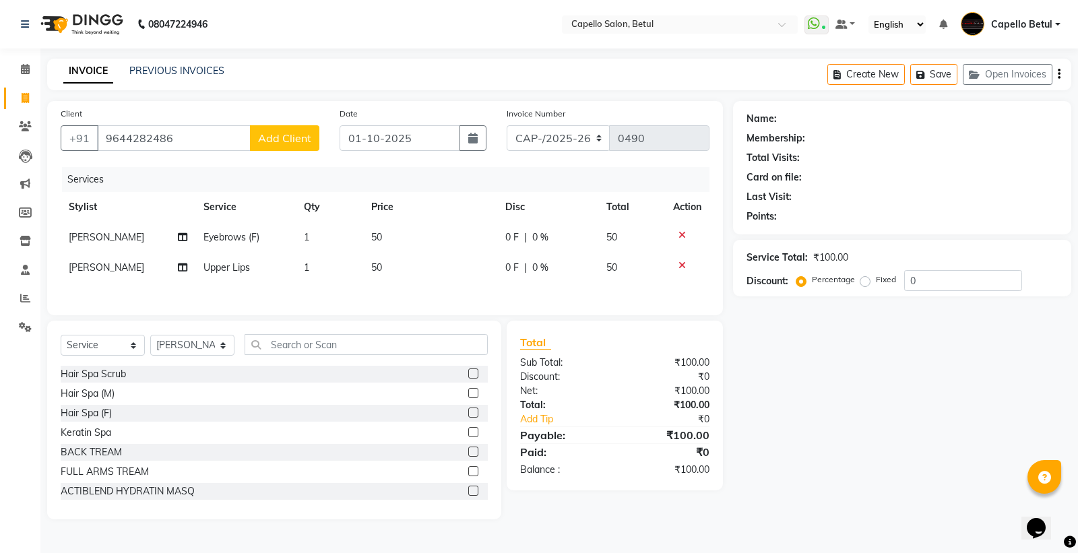
click at [279, 133] on span "Add Client" at bounding box center [284, 137] width 53 height 13
select select "21"
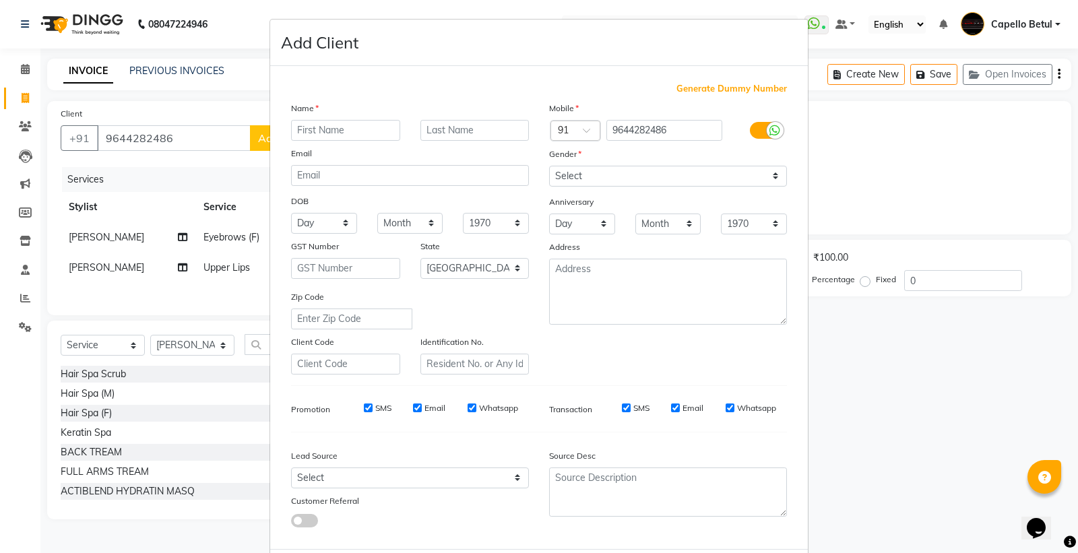
click at [308, 133] on input "text" at bounding box center [345, 130] width 109 height 21
type input "[PERSON_NAME]"
click at [474, 125] on input "text" at bounding box center [475, 130] width 109 height 21
type input "AHUJA"
drag, startPoint x: 634, startPoint y: 180, endPoint x: 641, endPoint y: 183, distance: 7.3
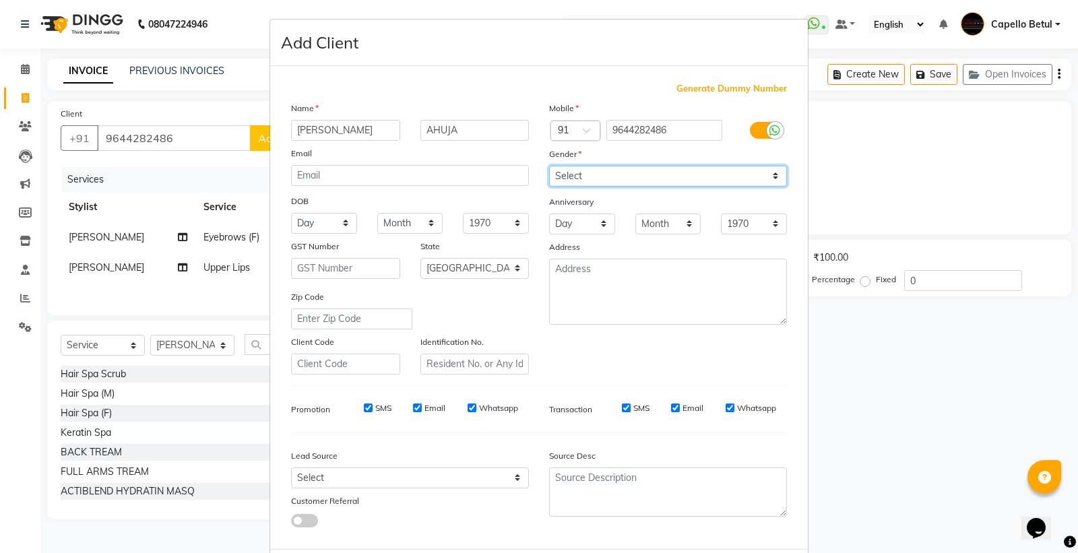
click at [636, 179] on select "Select [DEMOGRAPHIC_DATA] [DEMOGRAPHIC_DATA] Other Prefer Not To Say" at bounding box center [668, 176] width 238 height 21
select select "[DEMOGRAPHIC_DATA]"
click at [549, 166] on select "Select [DEMOGRAPHIC_DATA] [DEMOGRAPHIC_DATA] Other Prefer Not To Say" at bounding box center [668, 176] width 238 height 21
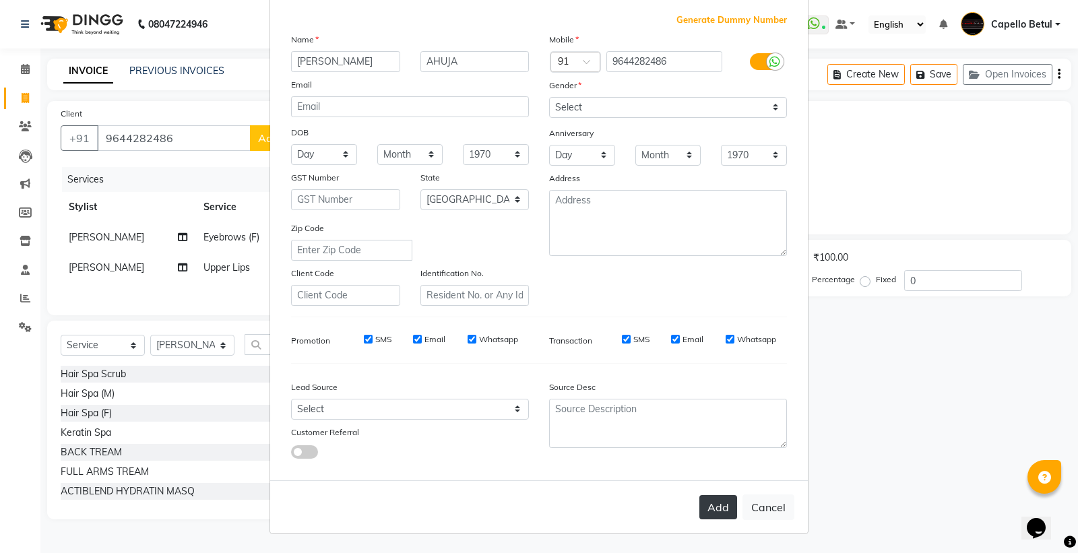
click at [709, 514] on button "Add" at bounding box center [719, 507] width 38 height 24
select select
select select "null"
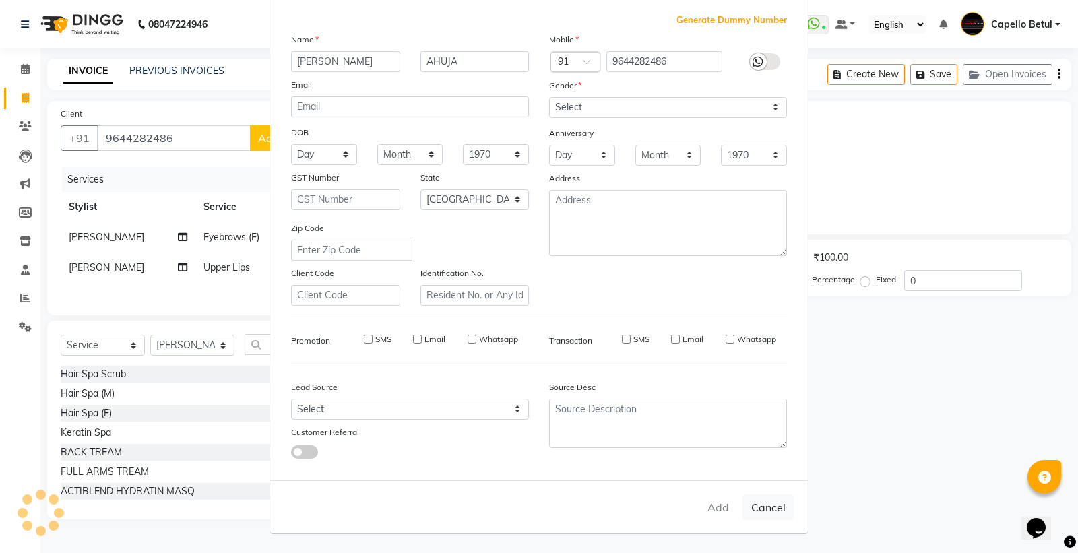
select select
checkbox input "false"
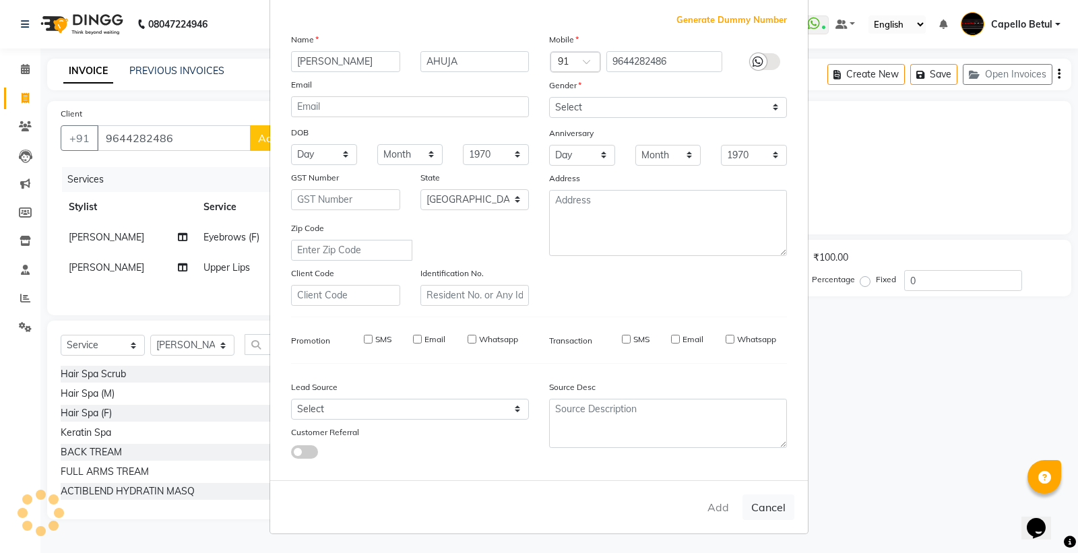
checkbox input "false"
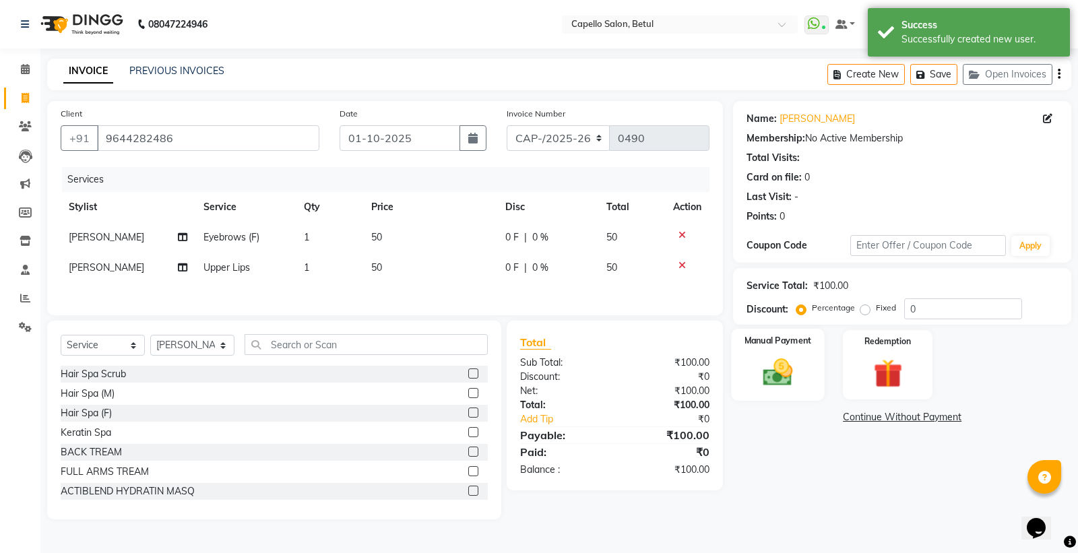
click at [783, 379] on img at bounding box center [778, 372] width 49 height 34
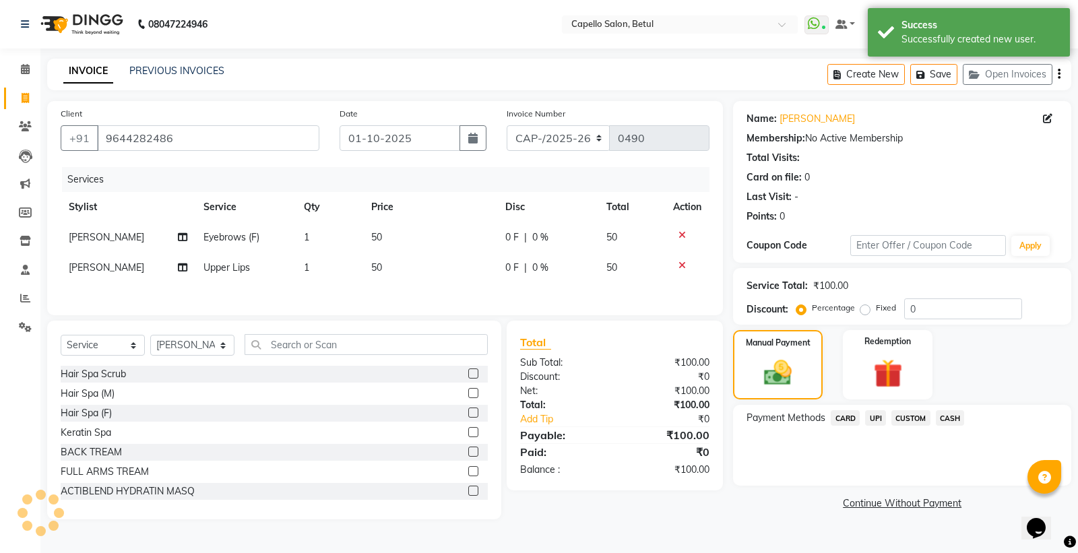
click at [954, 413] on span "CASH" at bounding box center [950, 418] width 29 height 16
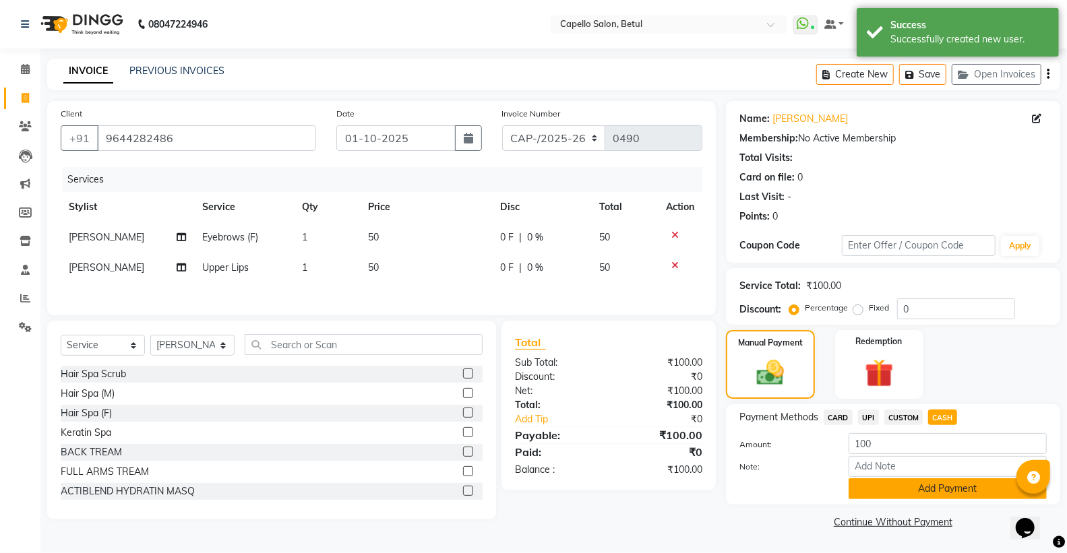
click at [978, 486] on button "Add Payment" at bounding box center [948, 489] width 198 height 21
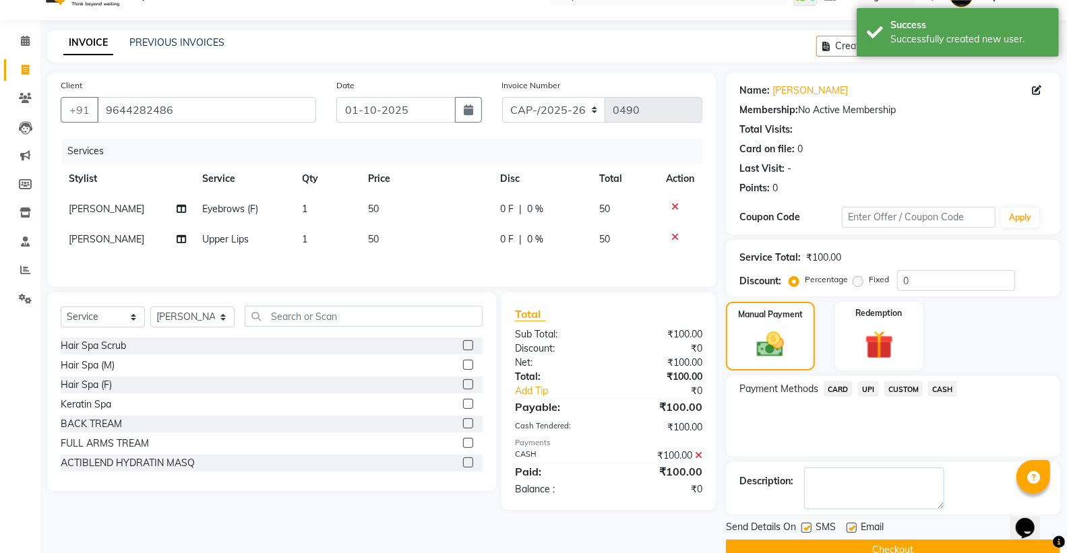
scroll to position [56, 0]
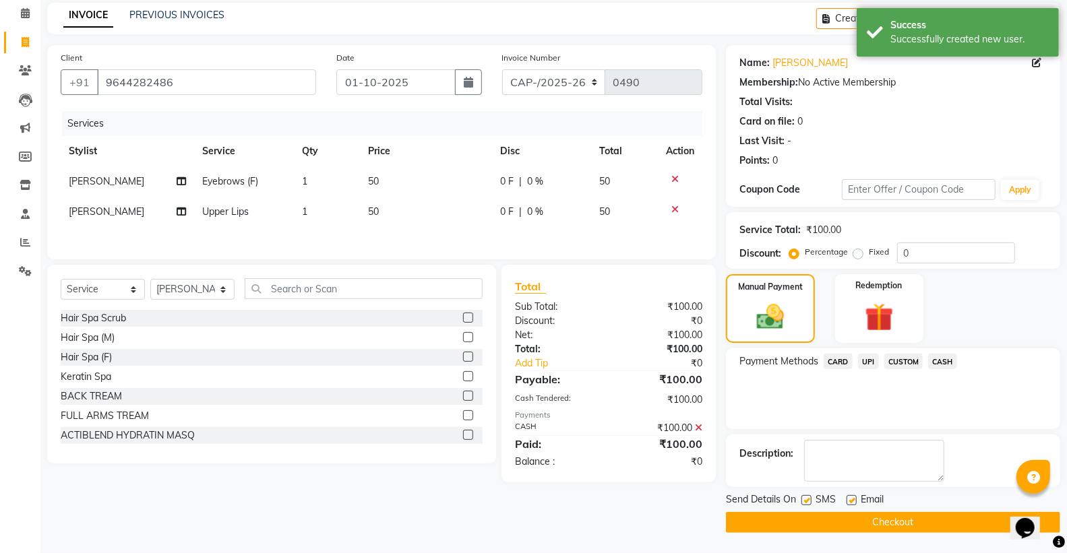
click at [904, 522] on button "Checkout" at bounding box center [893, 522] width 334 height 21
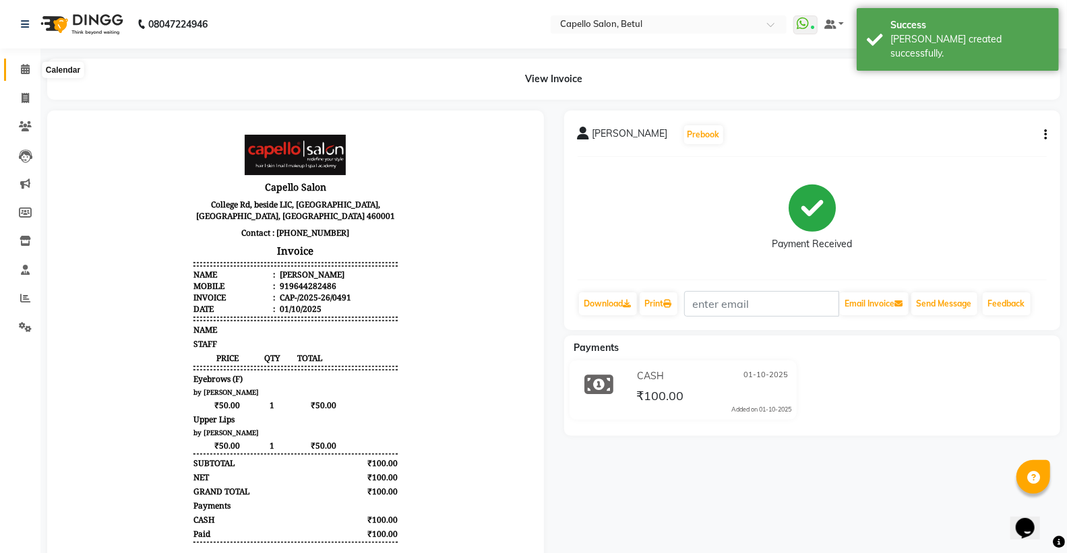
click at [32, 68] on span at bounding box center [25, 70] width 24 height 16
